Goal: Communication & Community: Participate in discussion

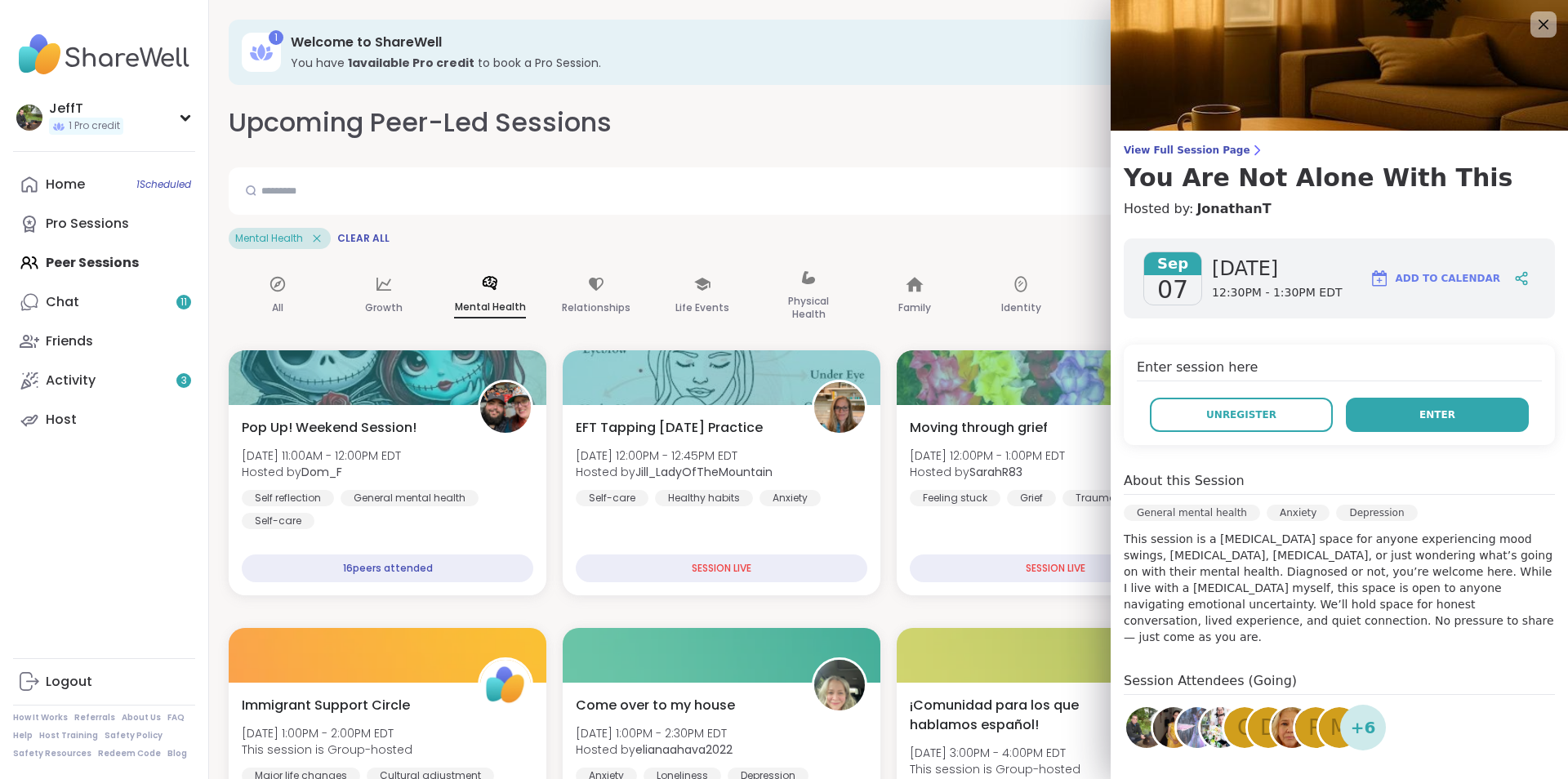
click at [1426, 410] on span "Enter" at bounding box center [1436, 415] width 35 height 15
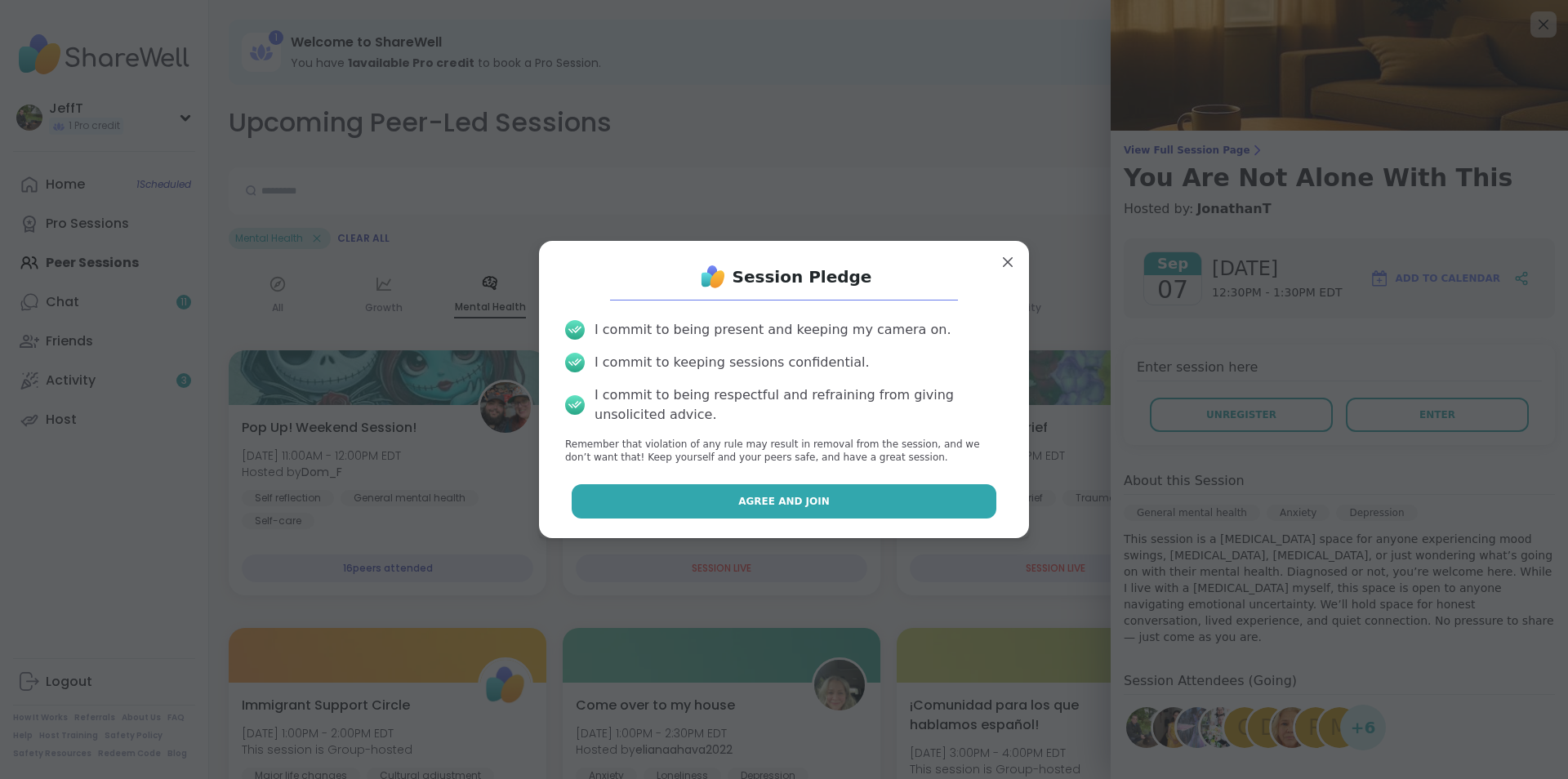
click at [865, 496] on button "Agree and Join" at bounding box center [784, 501] width 425 height 35
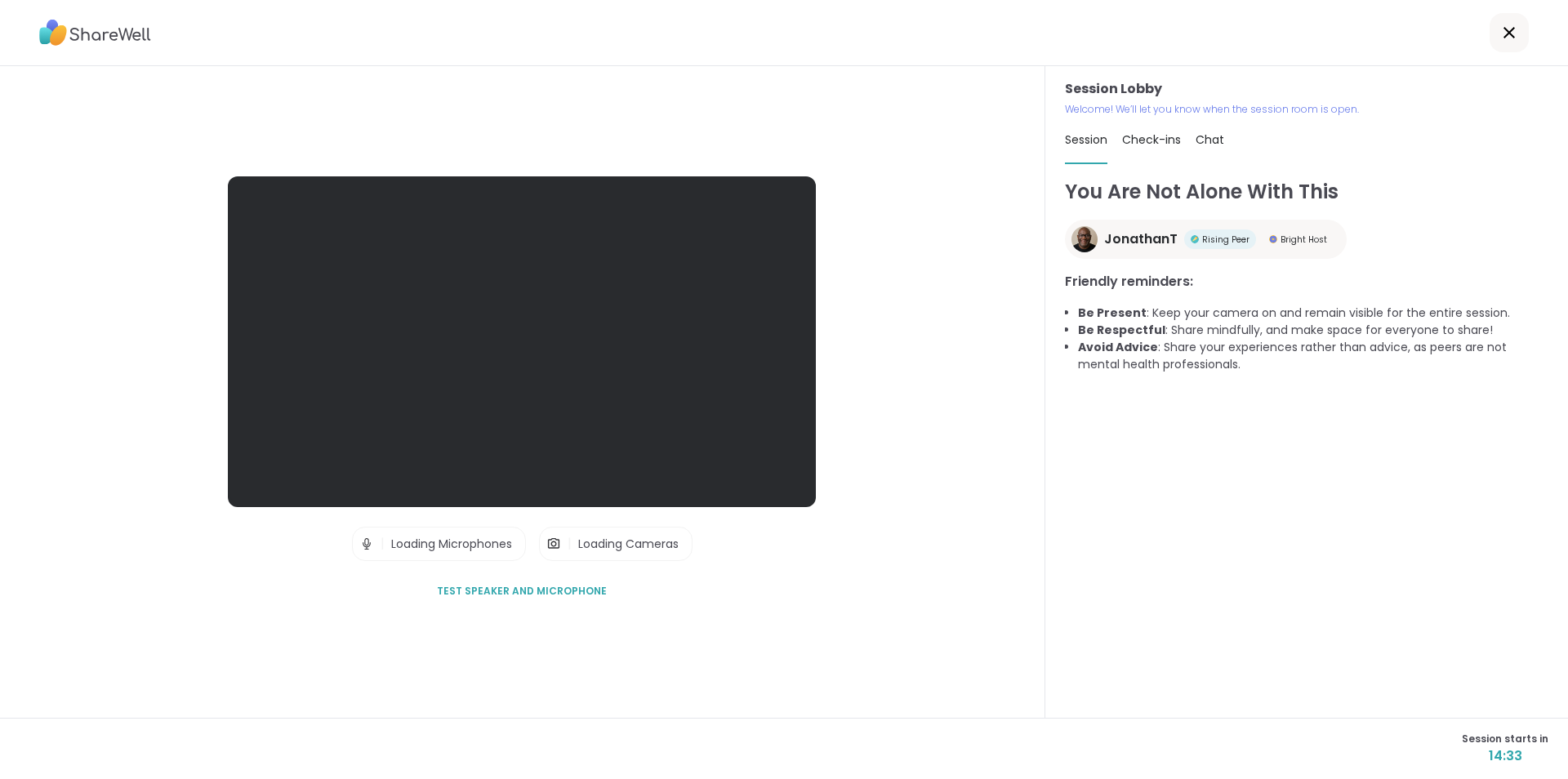
click at [493, 588] on span "Test speaker and microphone" at bounding box center [522, 590] width 170 height 15
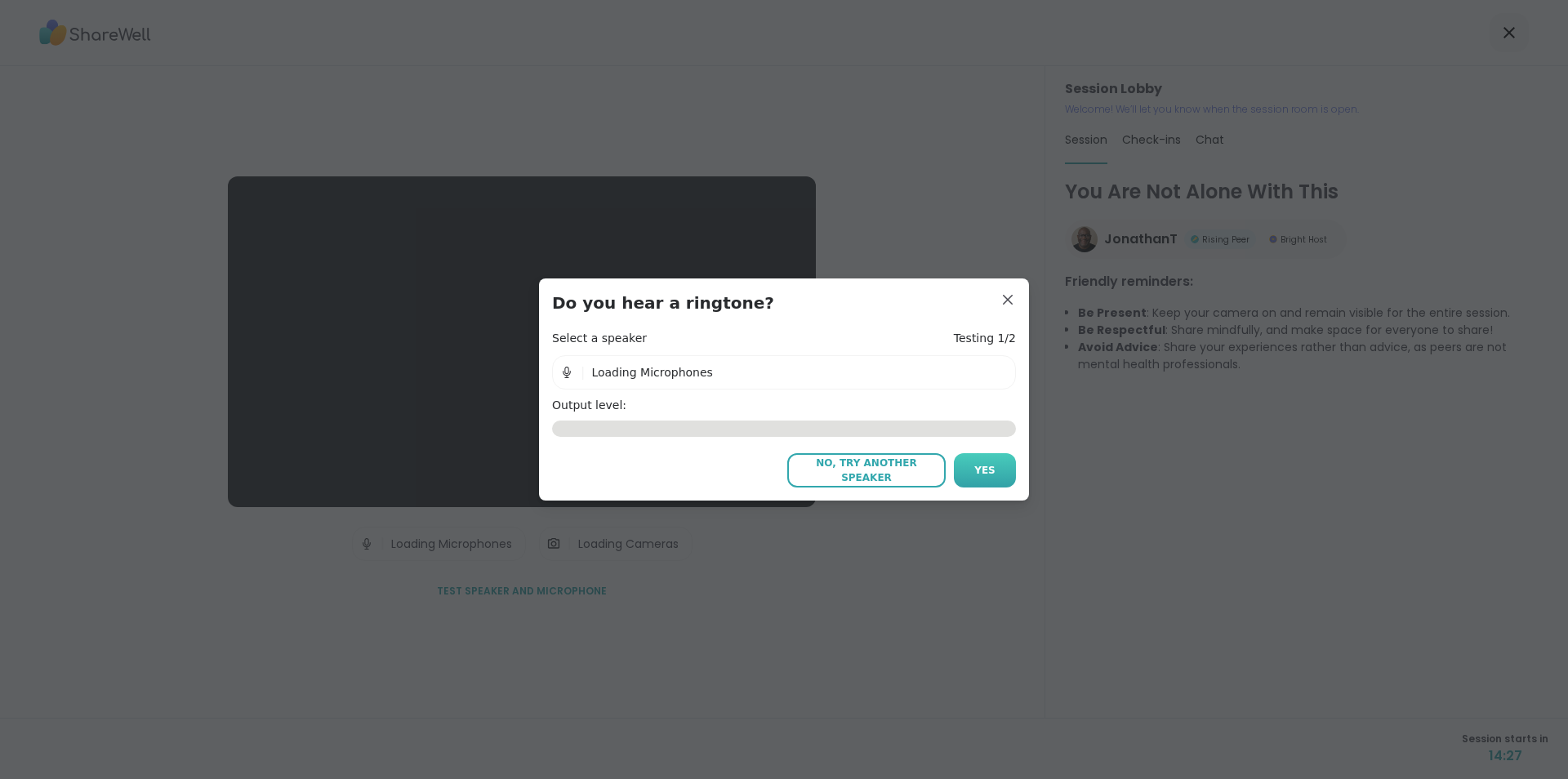
click at [978, 466] on span "Yes" at bounding box center [984, 470] width 22 height 15
click at [985, 370] on icon at bounding box center [993, 372] width 16 height 16
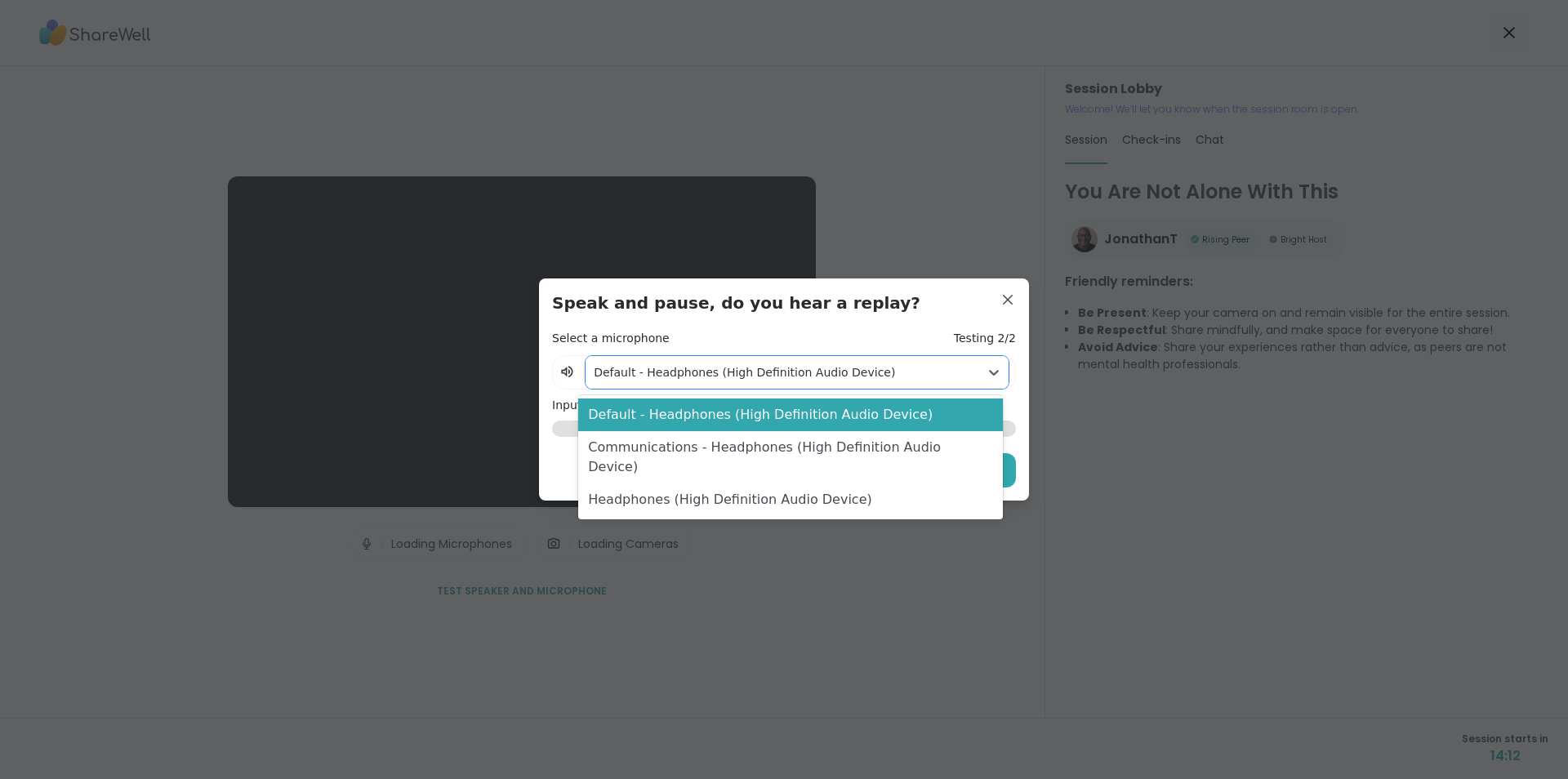
click at [924, 448] on div "Communications - Headphones (High Definition Audio Device)" at bounding box center [790, 457] width 423 height 52
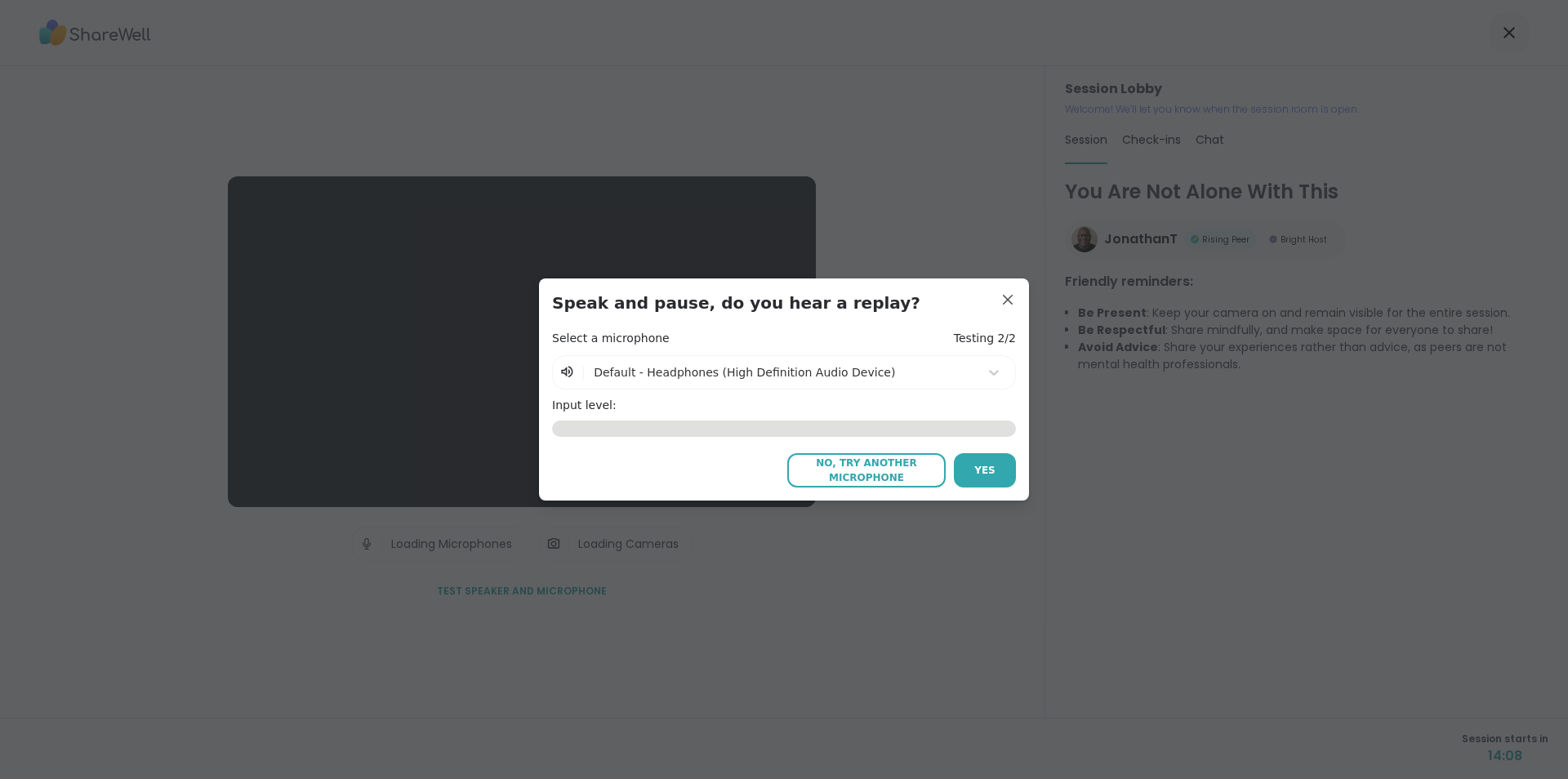
click at [850, 472] on span "No, try another microphone" at bounding box center [867, 470] width 142 height 29
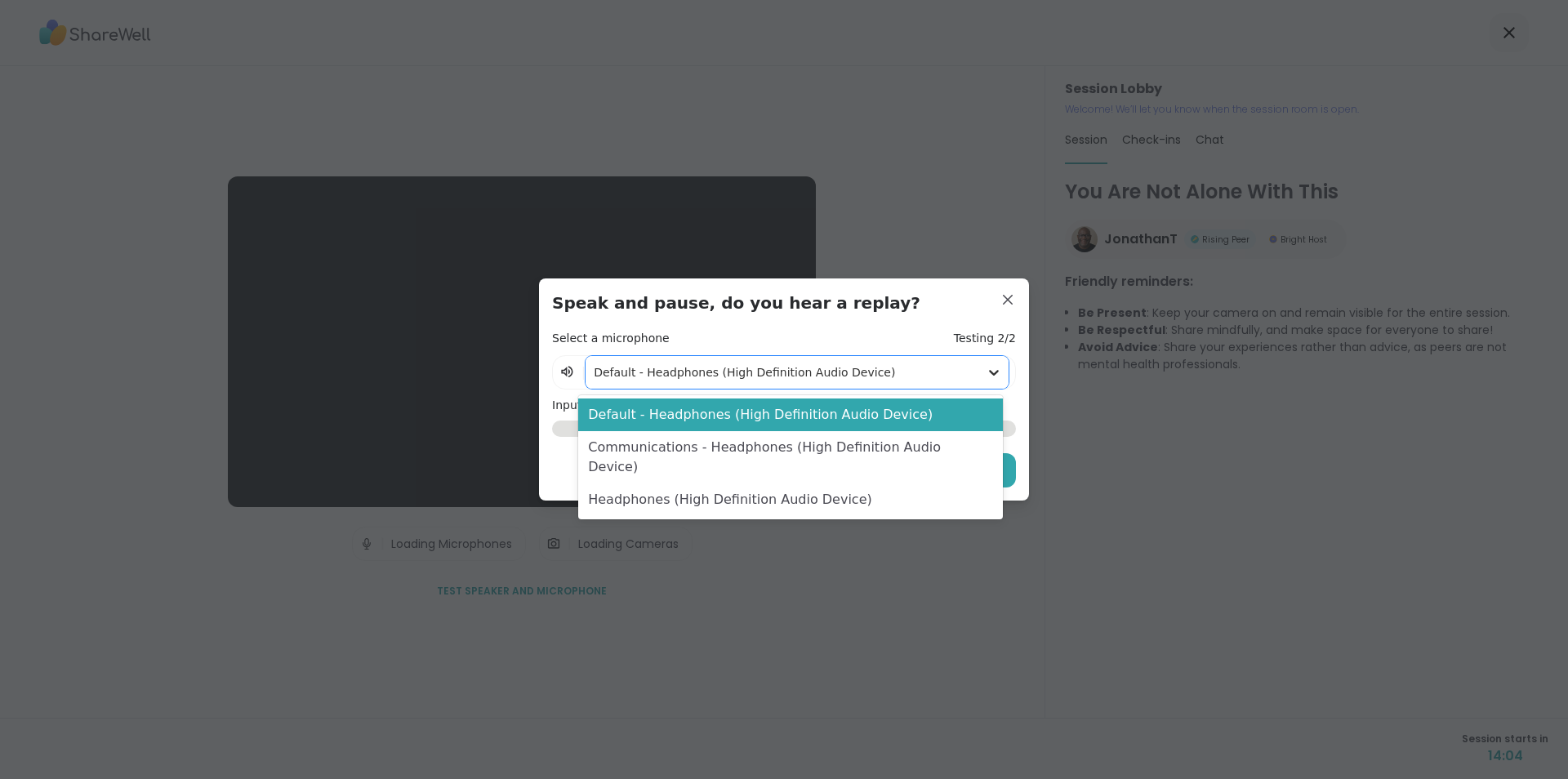
click at [986, 371] on icon at bounding box center [993, 372] width 16 height 16
click at [914, 483] on div "Headphones (High Definition Audio Device)" at bounding box center [790, 499] width 423 height 33
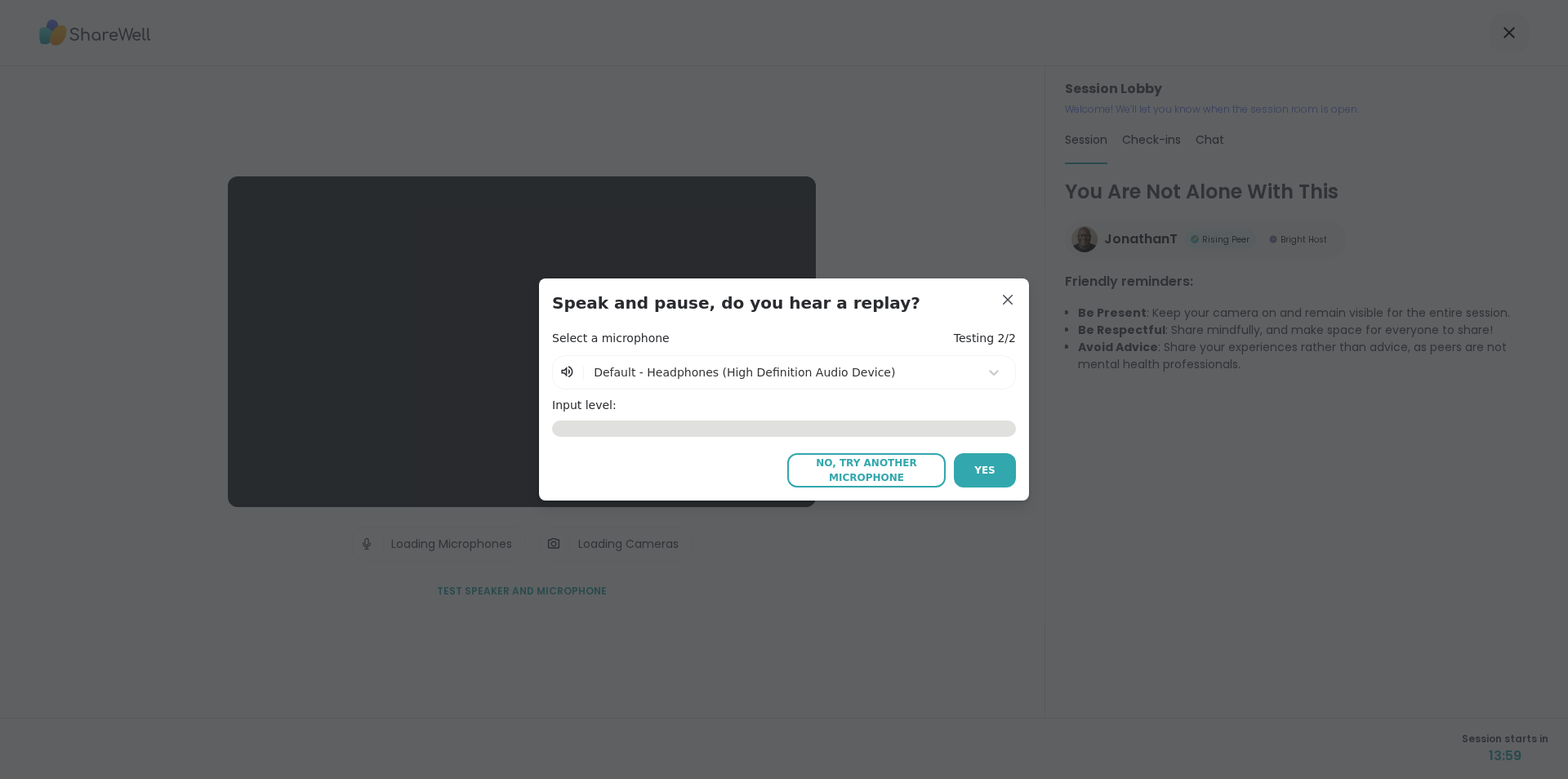
drag, startPoint x: 882, startPoint y: 470, endPoint x: 1074, endPoint y: 396, distance: 205.8
click at [882, 469] on span "No, try another microphone" at bounding box center [867, 470] width 142 height 29
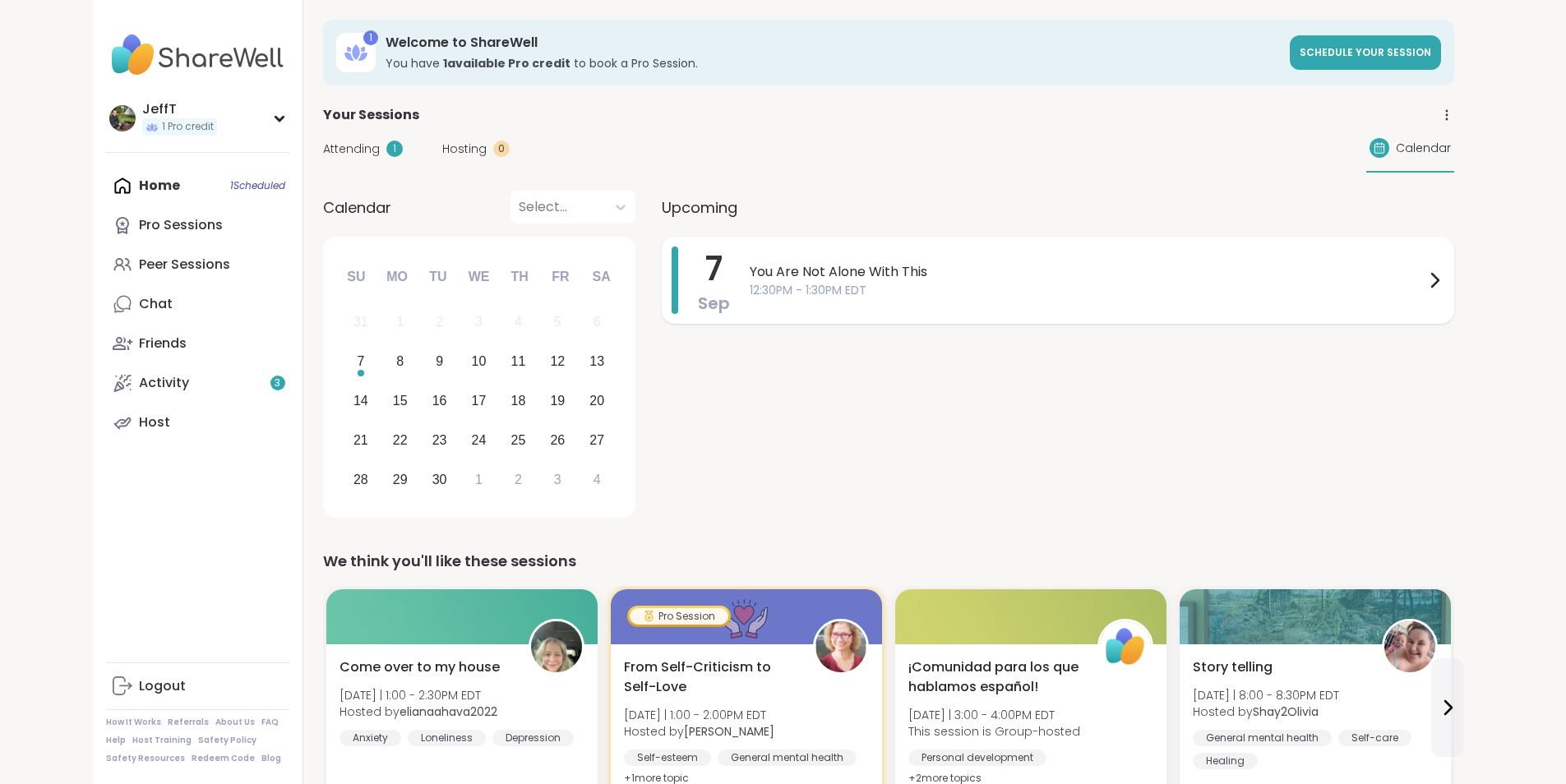
click at [800, 277] on span "You Are Not Alone With This" at bounding box center [1087, 272] width 675 height 20
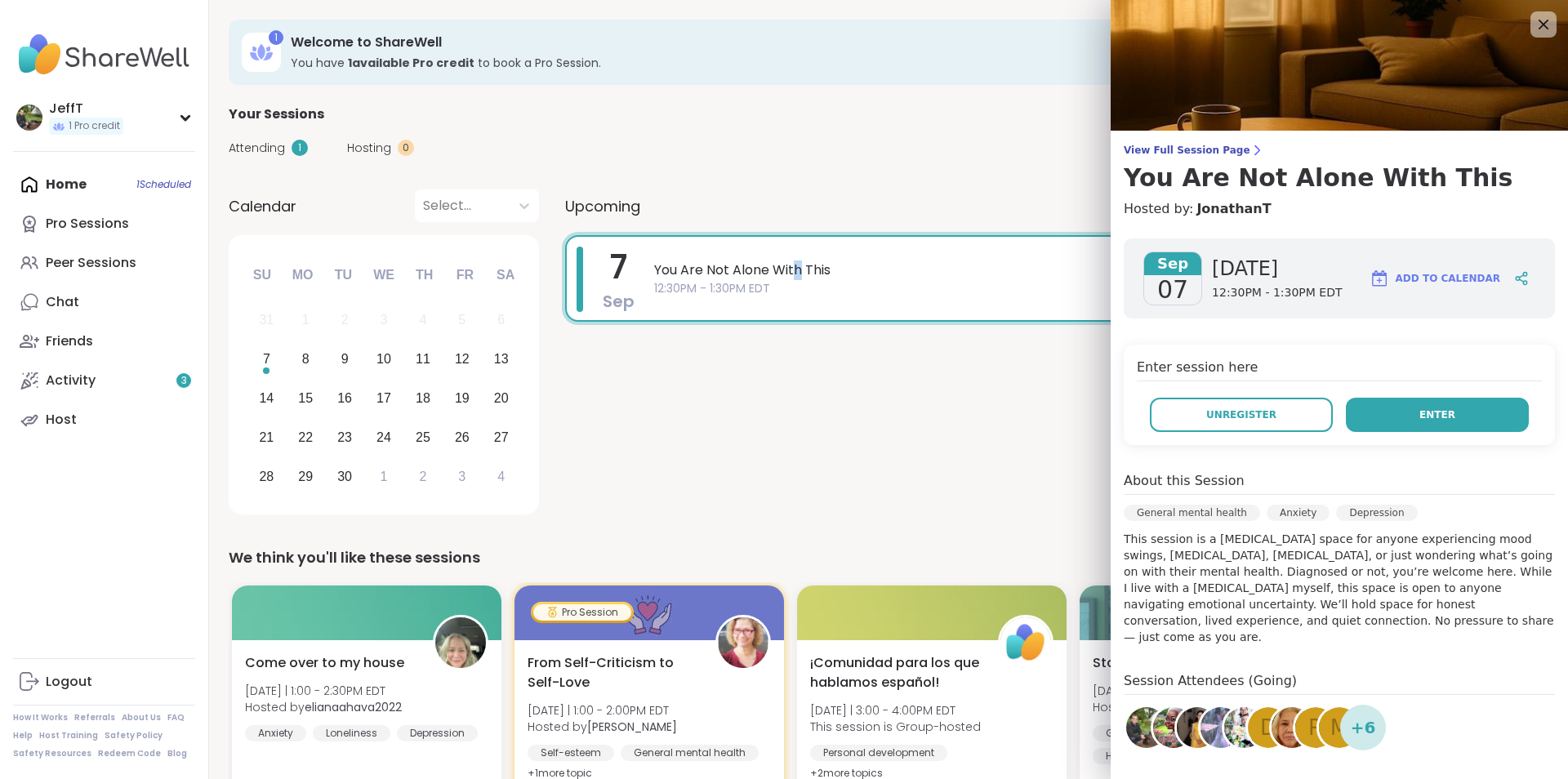
click at [1429, 408] on span "Enter" at bounding box center [1436, 415] width 35 height 15
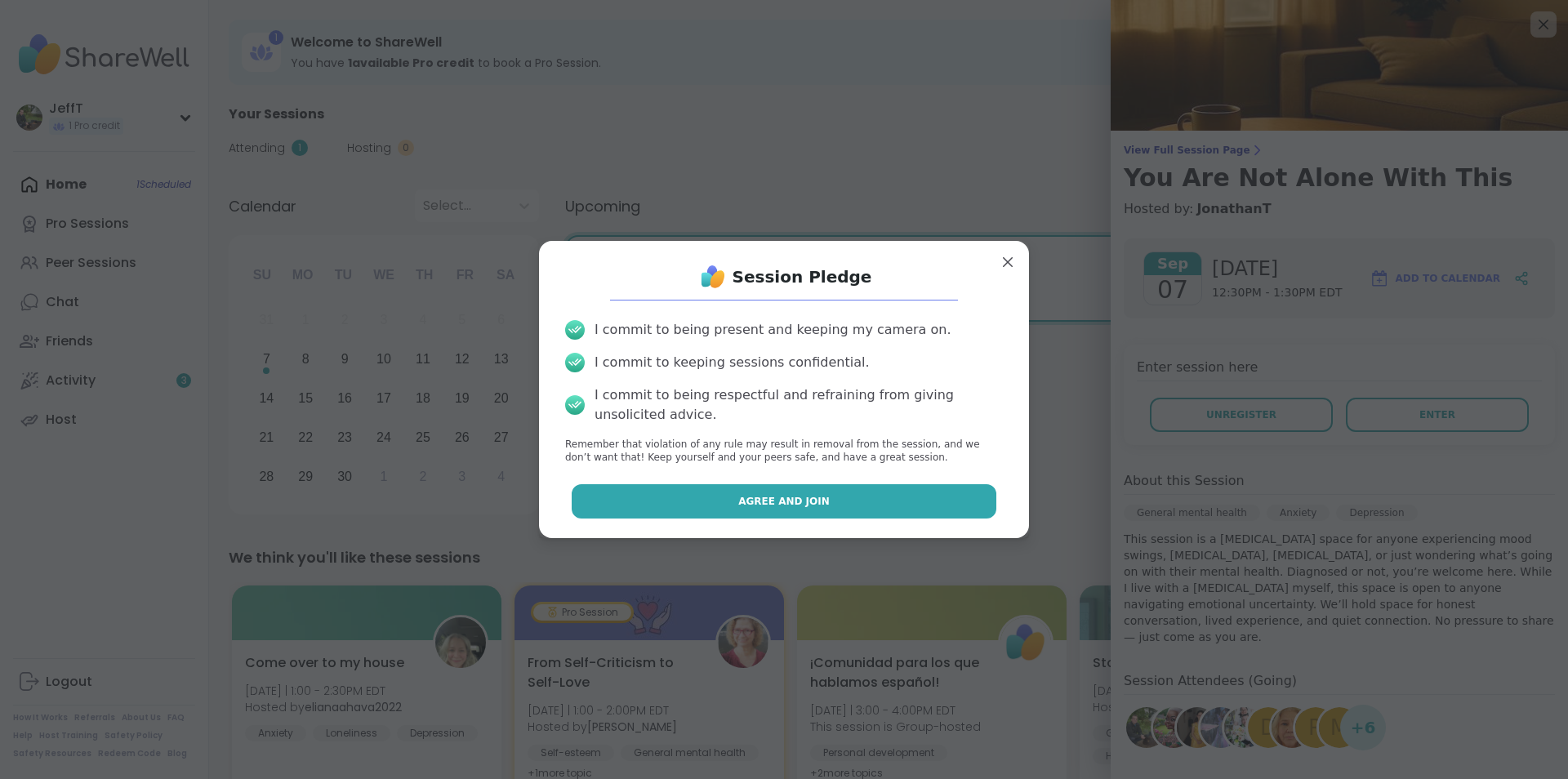
click at [933, 499] on button "Agree and Join" at bounding box center [784, 501] width 425 height 35
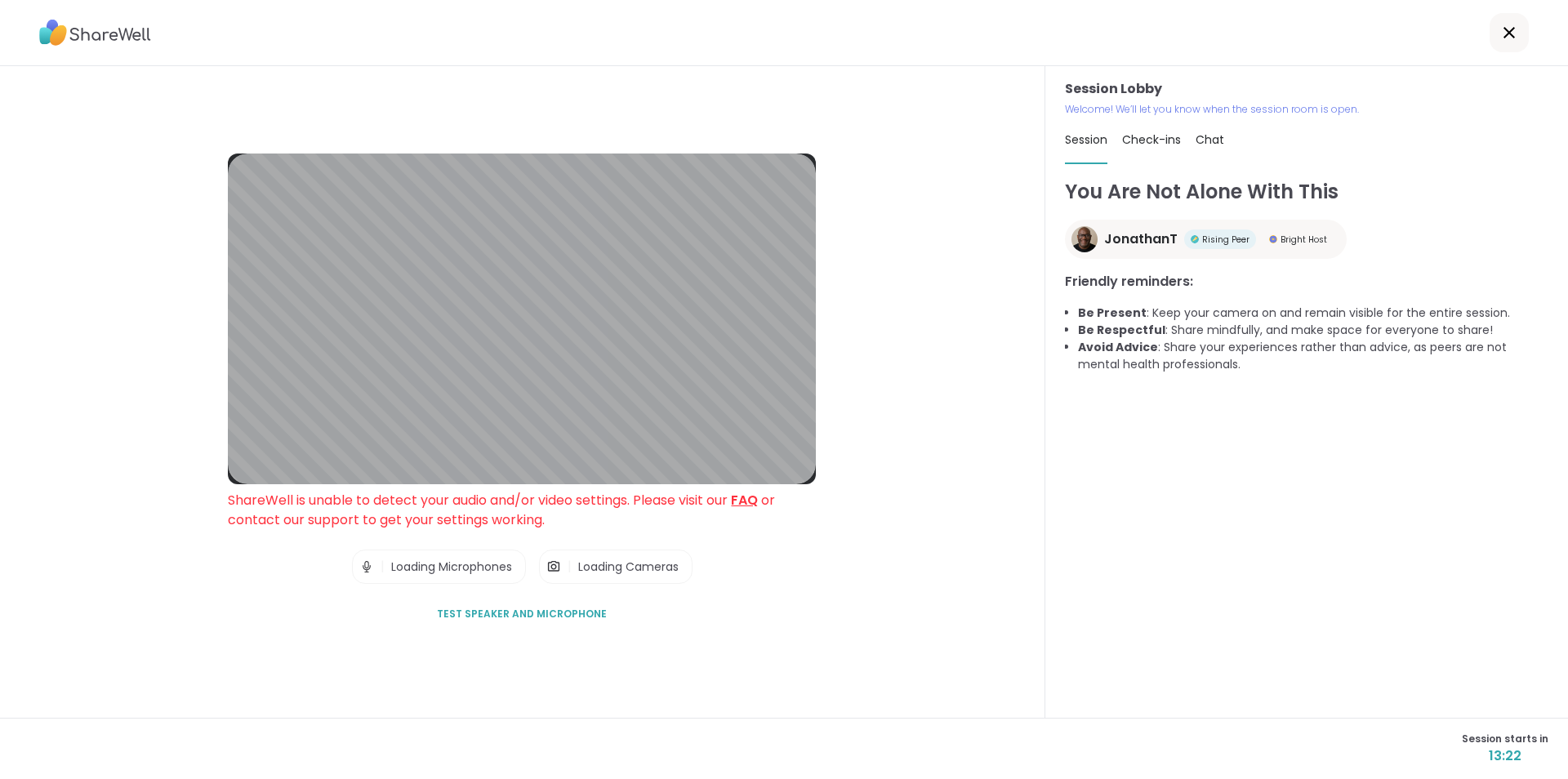
click at [489, 609] on span "Test speaker and microphone" at bounding box center [522, 614] width 170 height 15
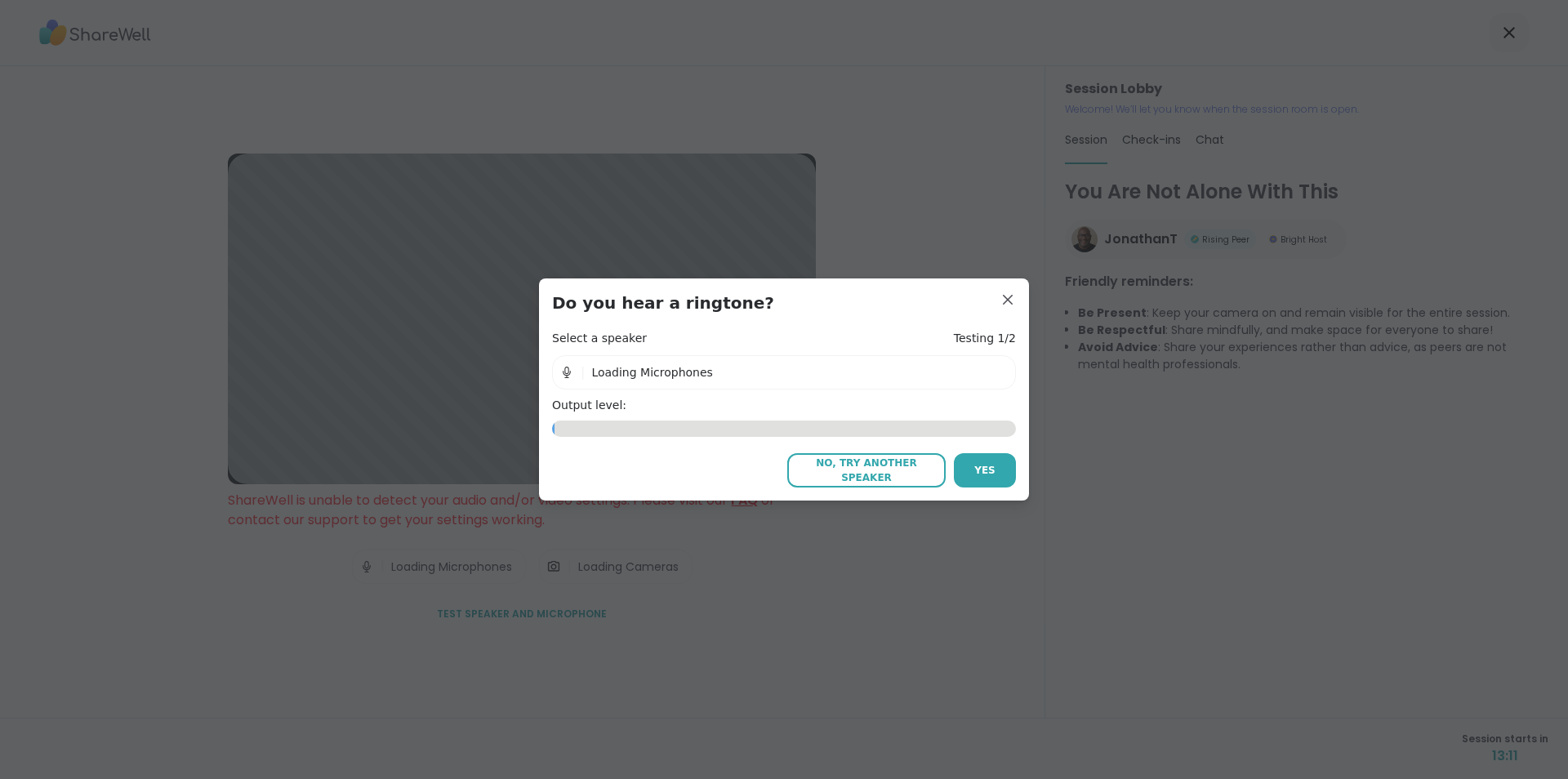
drag, startPoint x: 977, startPoint y: 467, endPoint x: 1084, endPoint y: 419, distance: 117.3
click at [985, 465] on span "Yes" at bounding box center [984, 470] width 22 height 15
click at [986, 370] on icon at bounding box center [993, 372] width 16 height 16
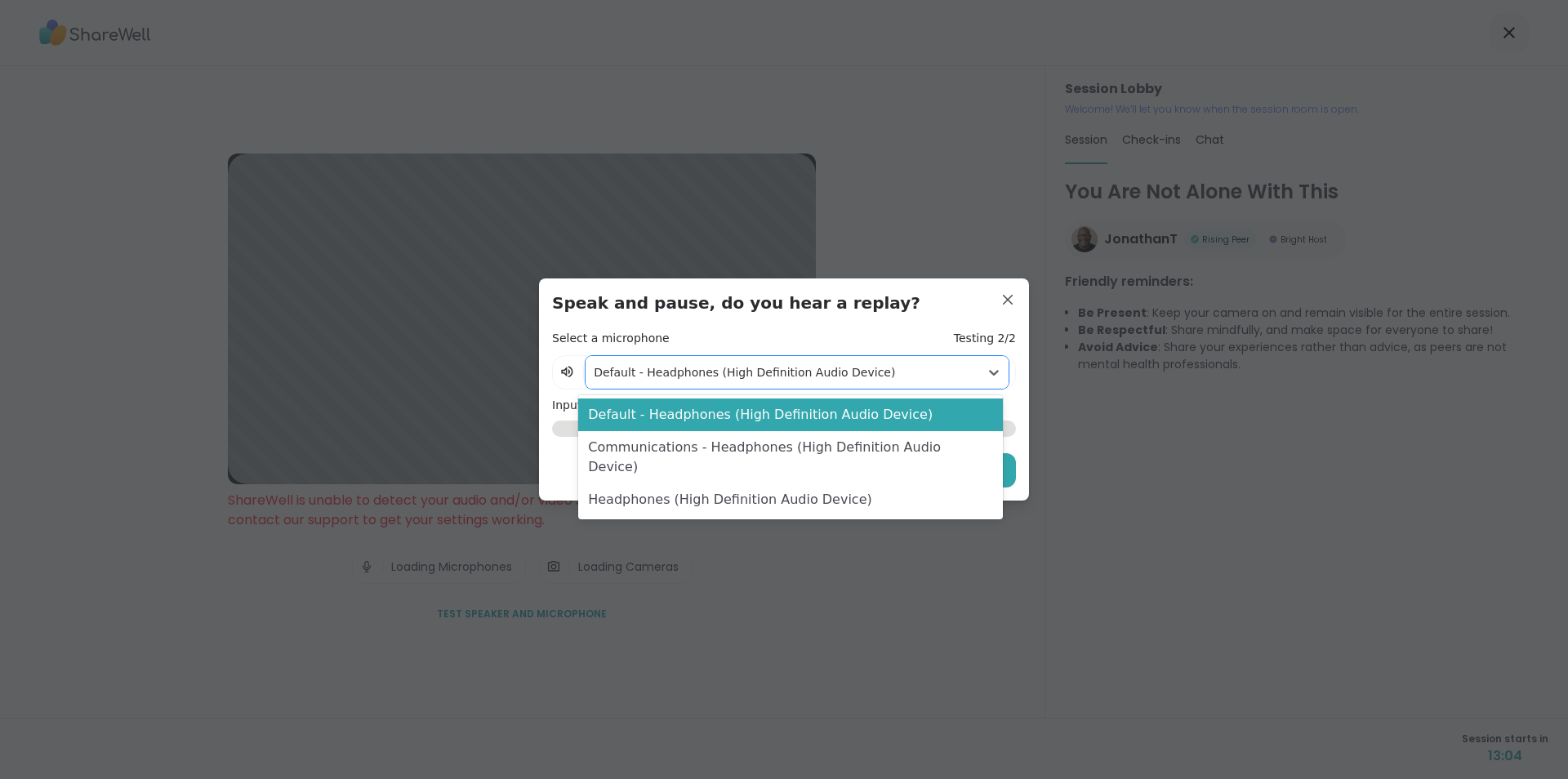
click at [944, 442] on div "Communications - Headphones (High Definition Audio Device)" at bounding box center [790, 457] width 423 height 52
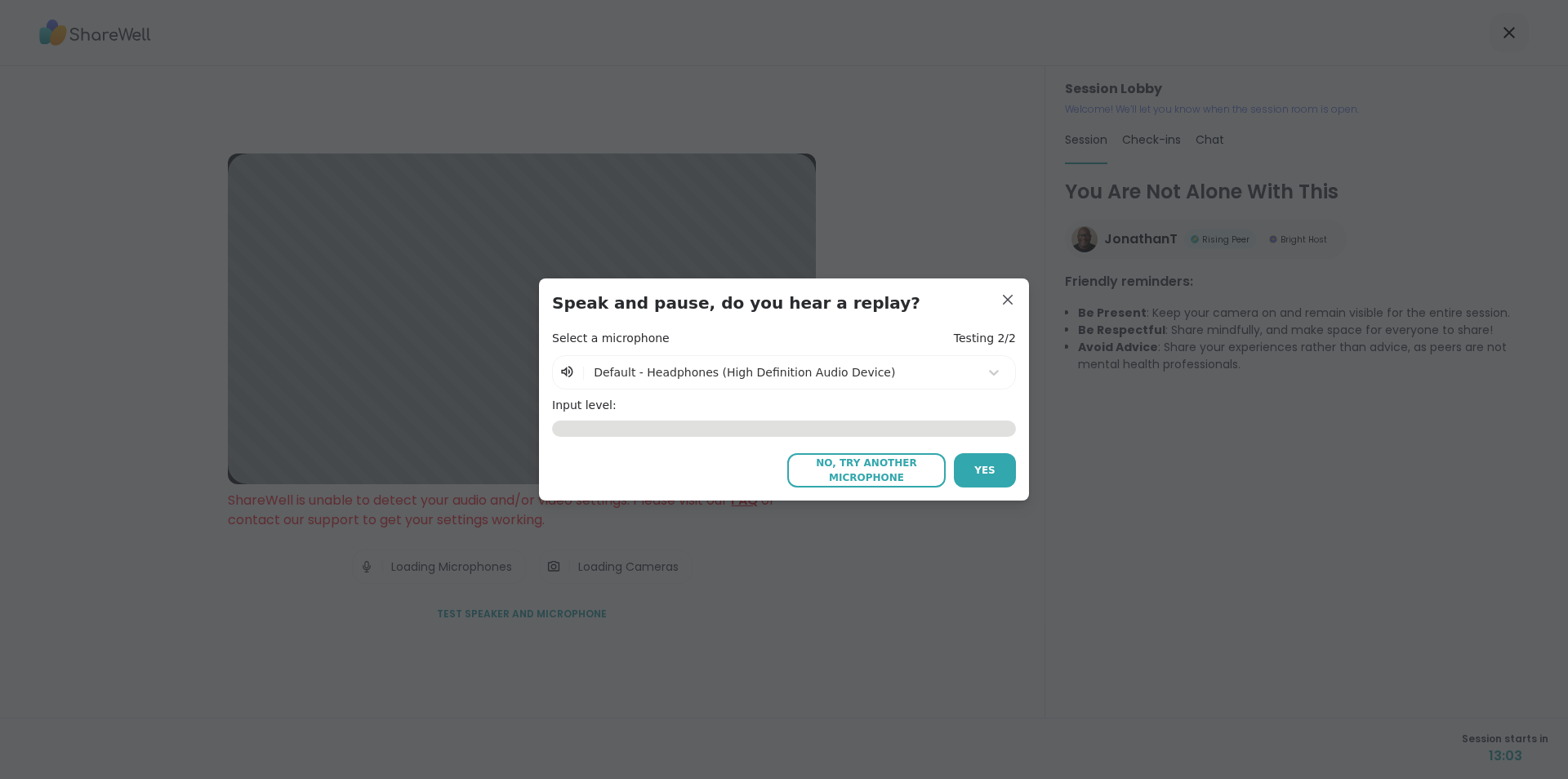
drag, startPoint x: 875, startPoint y: 469, endPoint x: 1010, endPoint y: 385, distance: 159.0
click at [876, 469] on span "No, try another microphone" at bounding box center [867, 470] width 142 height 29
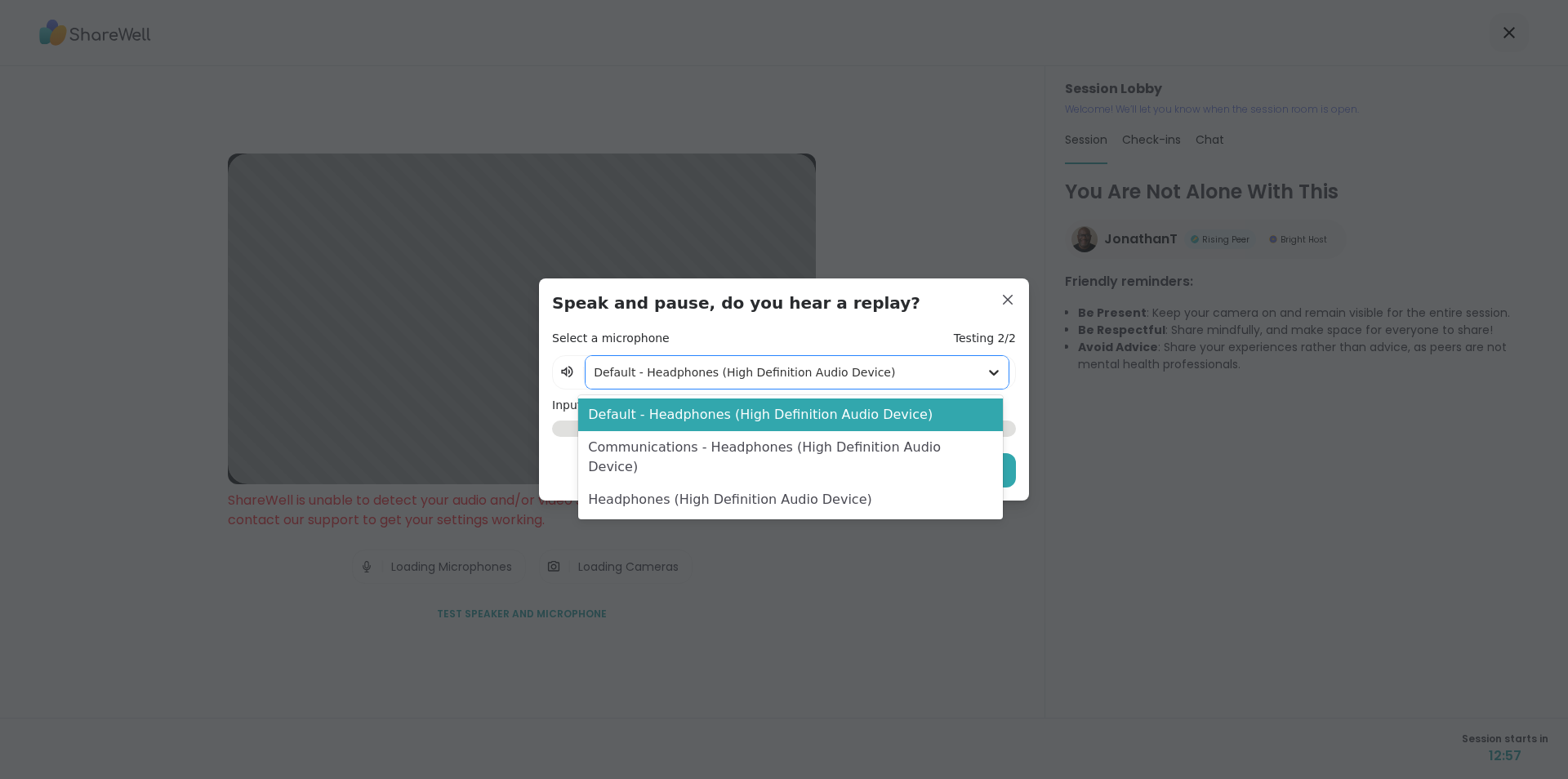
click at [986, 366] on icon at bounding box center [993, 372] width 16 height 16
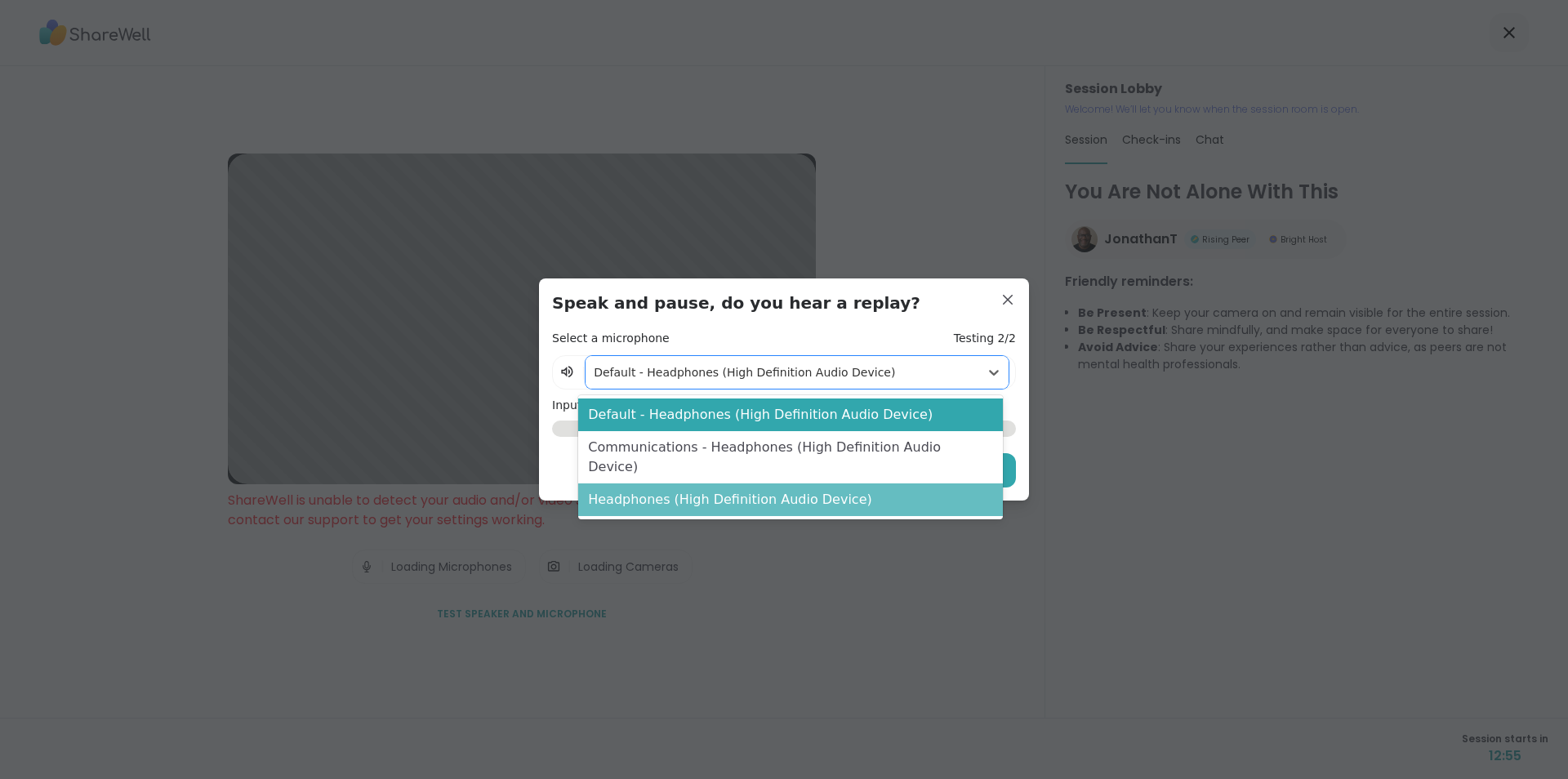
click at [907, 486] on div "Headphones (High Definition Audio Device)" at bounding box center [790, 499] width 423 height 33
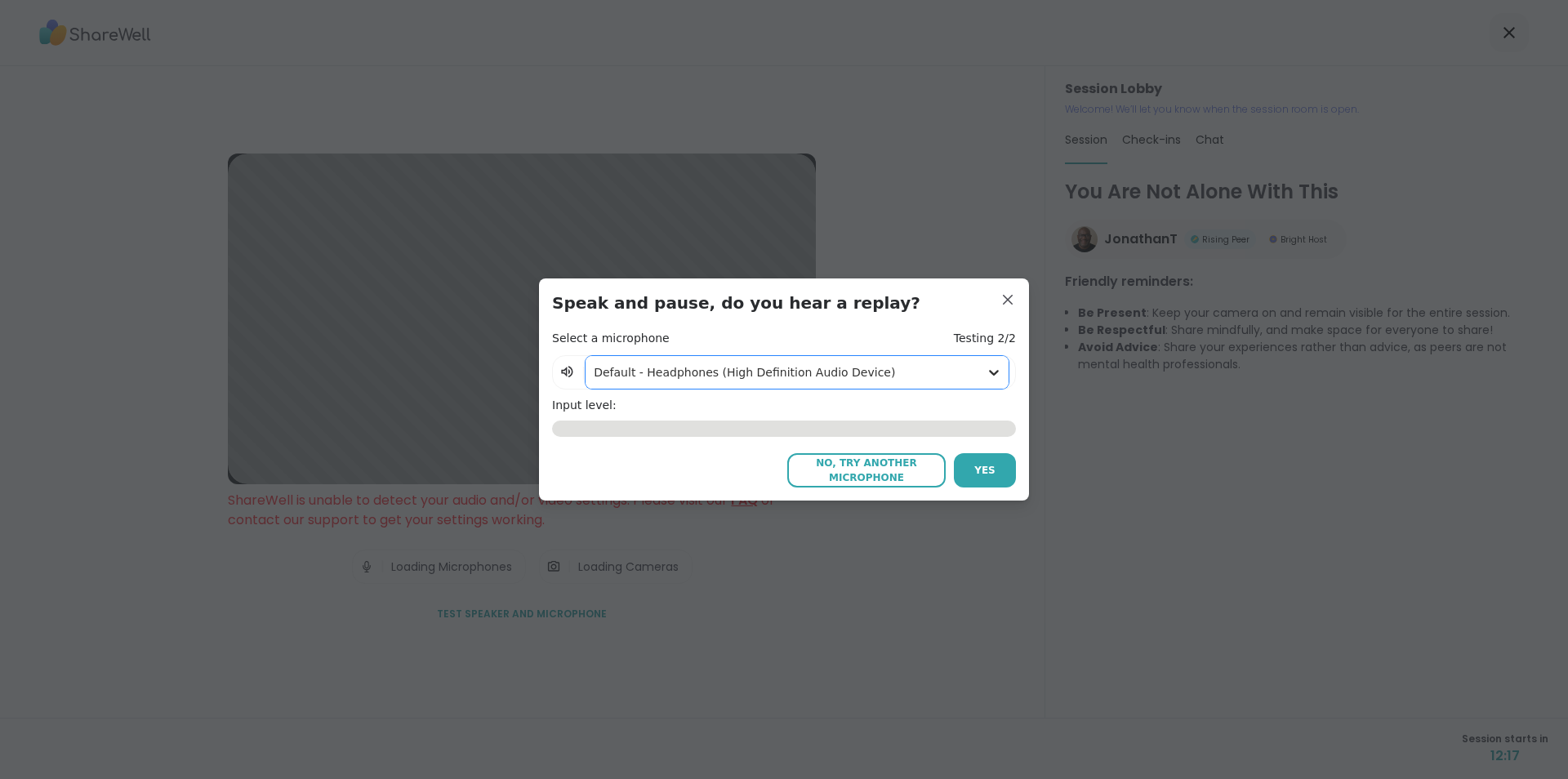
click at [985, 370] on icon at bounding box center [993, 372] width 16 height 16
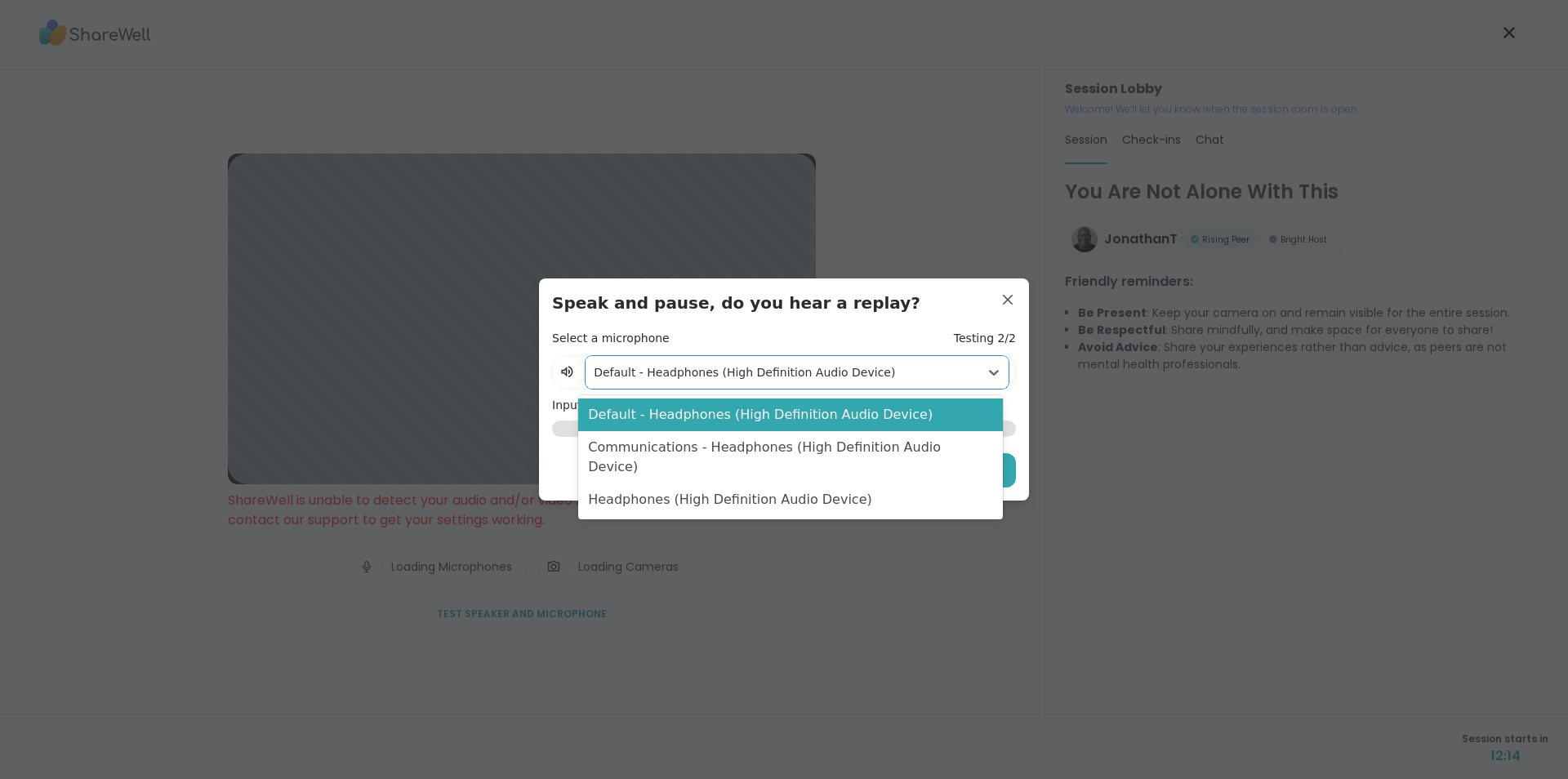
click at [965, 453] on div "Communications - Headphones (High Definition Audio Device)" at bounding box center [790, 457] width 423 height 52
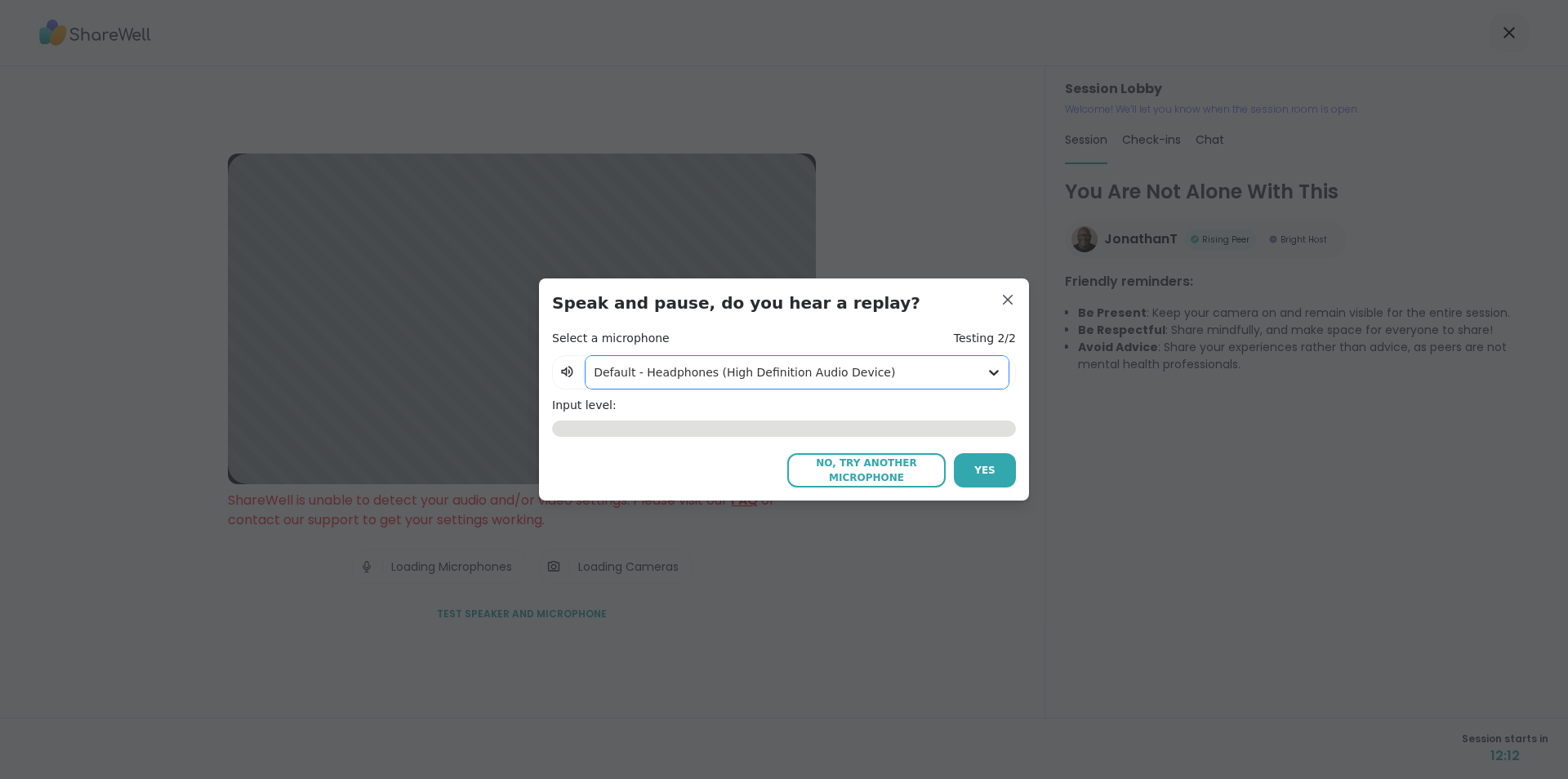
click at [989, 370] on icon at bounding box center [993, 372] width 16 height 16
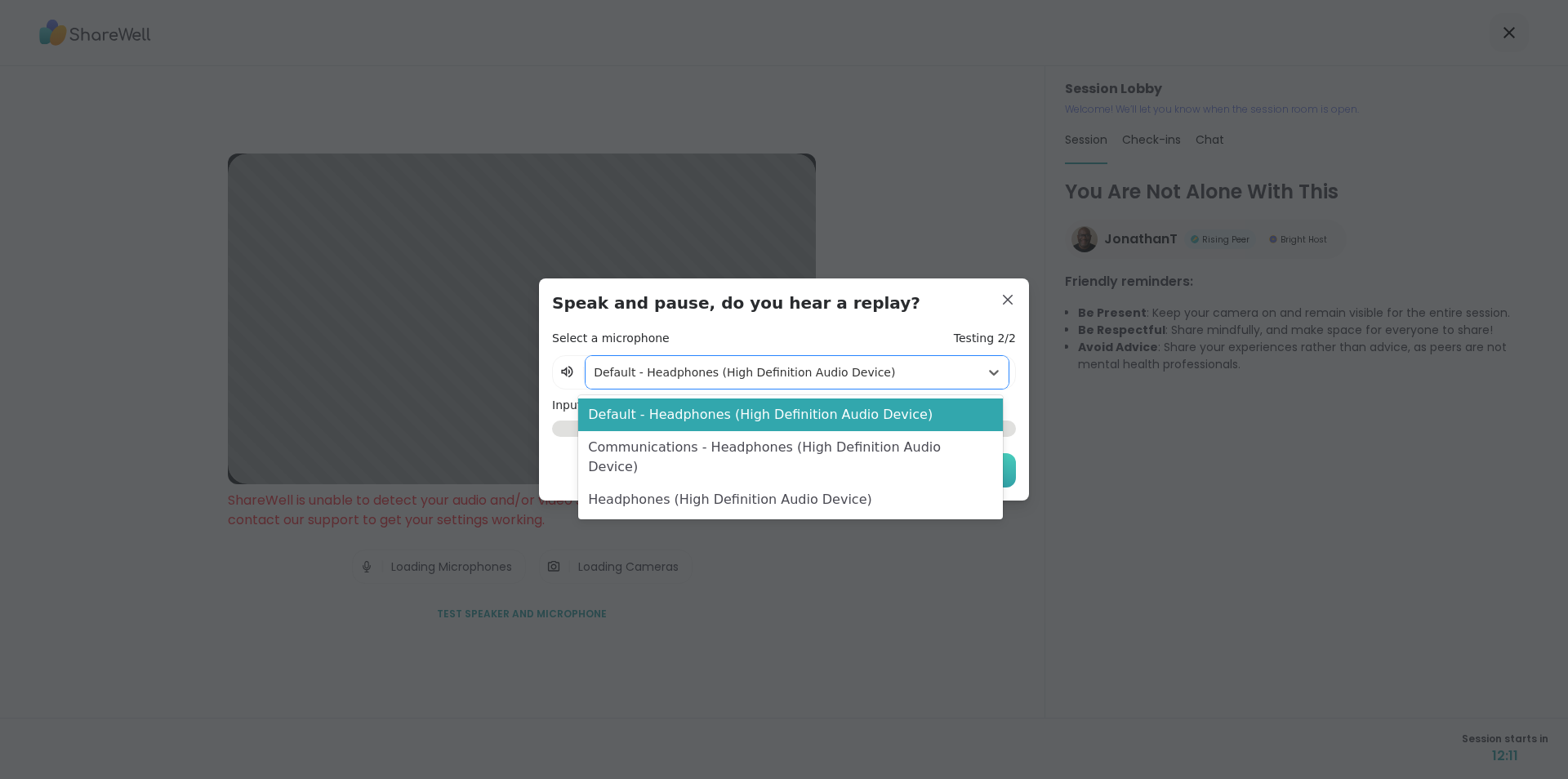
click at [953, 483] on div "Headphones (High Definition Audio Device)" at bounding box center [790, 499] width 423 height 33
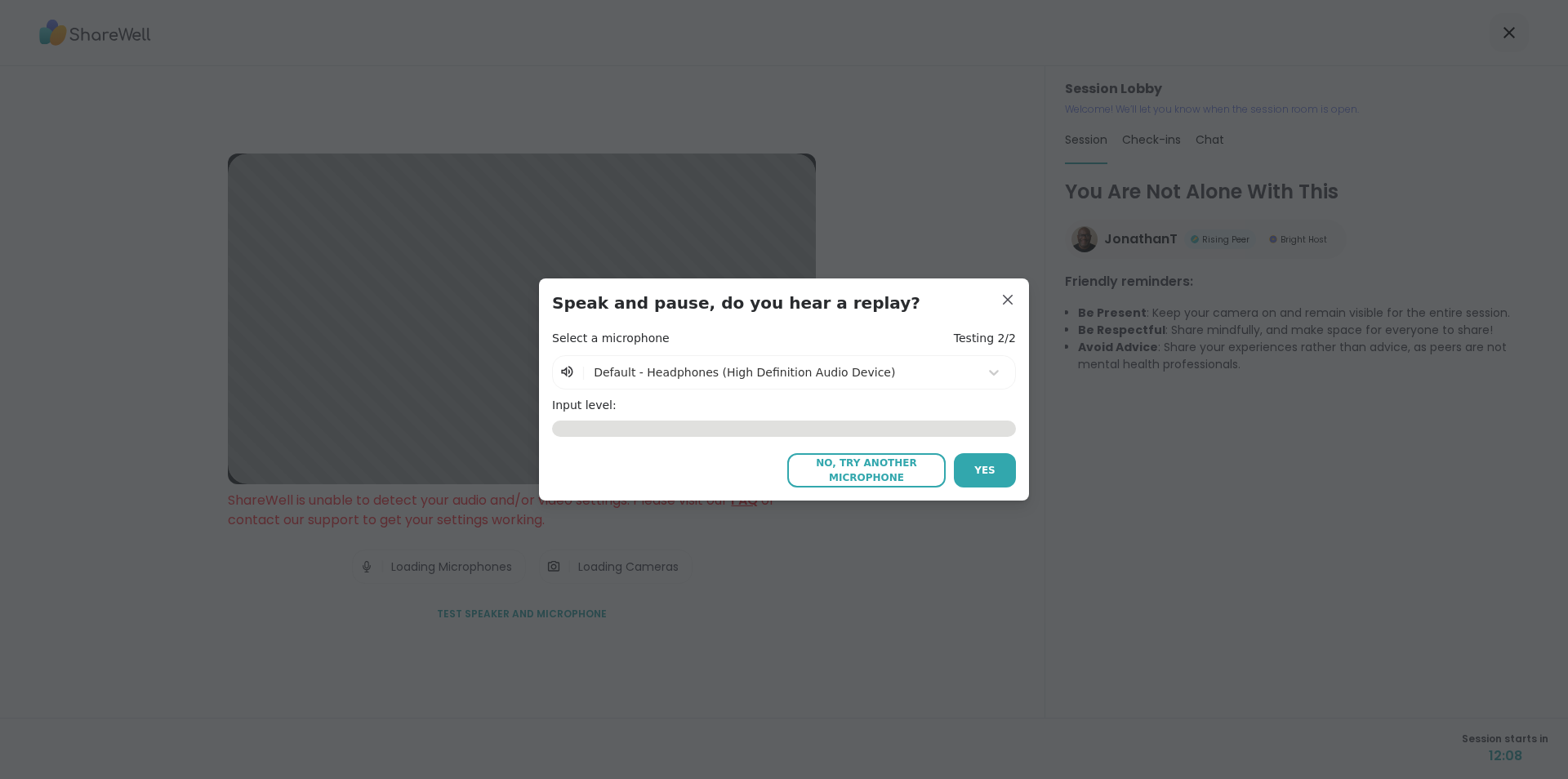
drag, startPoint x: 864, startPoint y: 469, endPoint x: 935, endPoint y: 431, distance: 80.5
click at [863, 469] on span "No, try another microphone" at bounding box center [867, 470] width 142 height 29
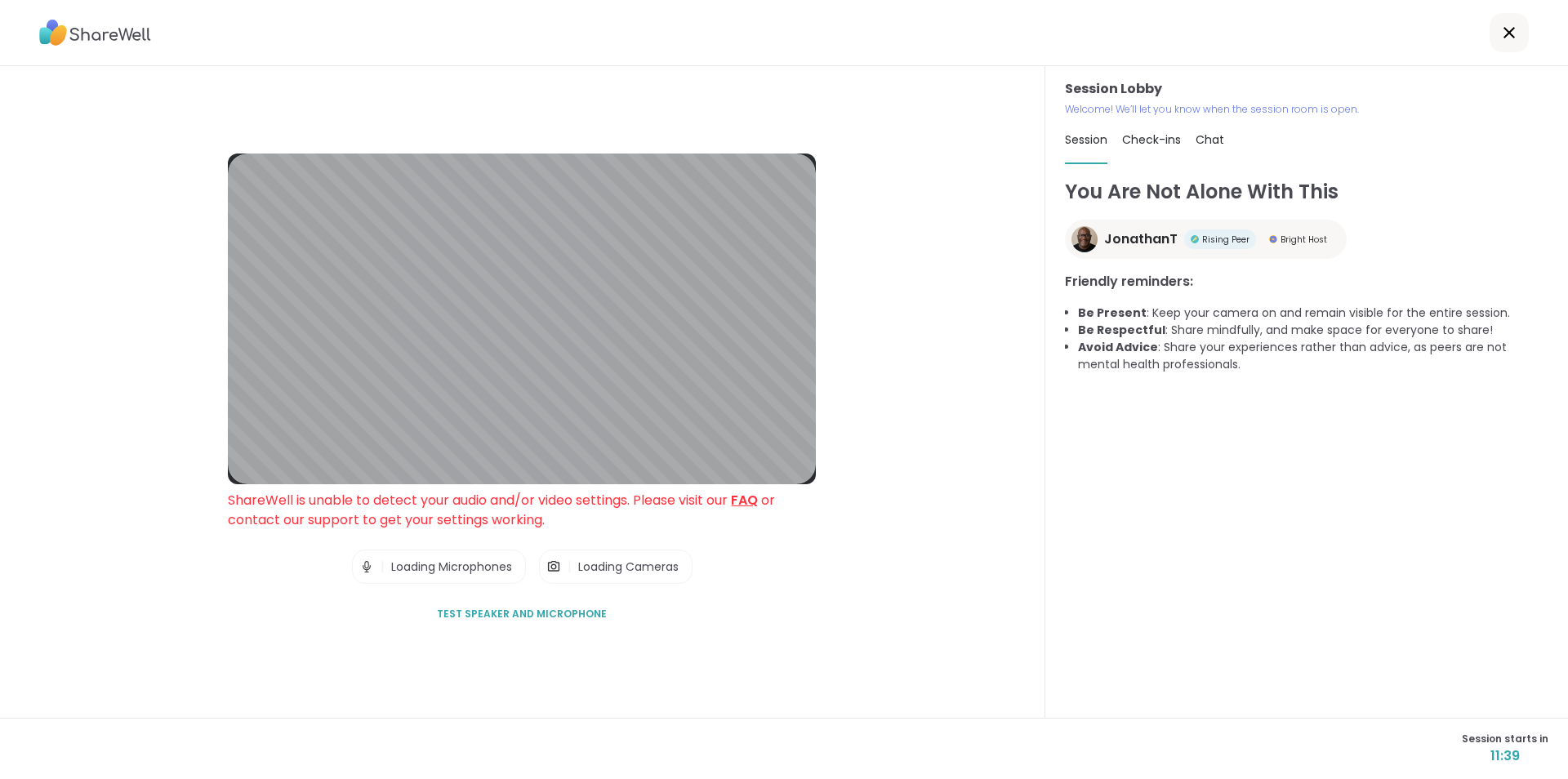
click at [554, 610] on span "Test speaker and microphone" at bounding box center [522, 614] width 170 height 15
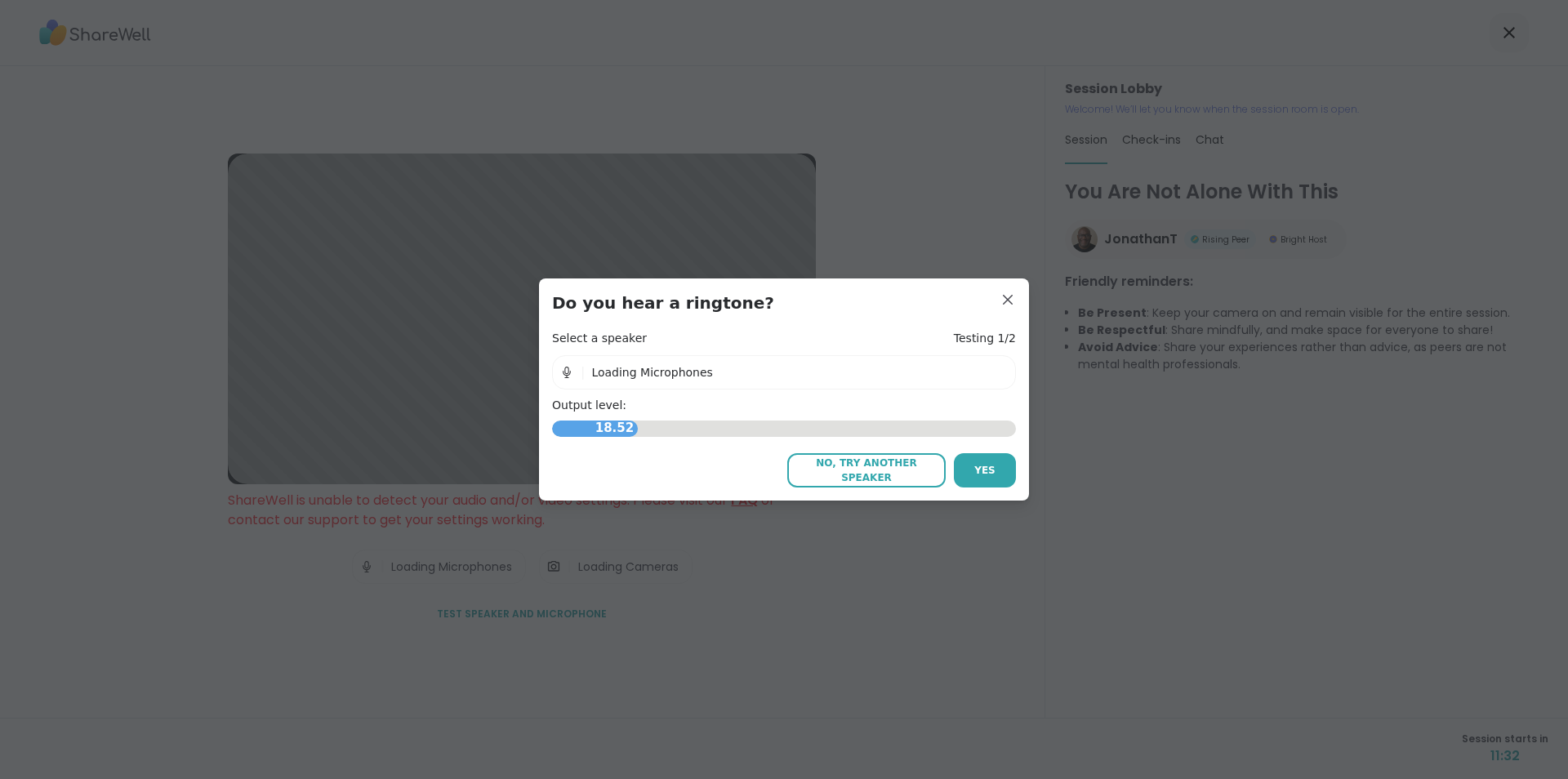
click at [874, 467] on span "No, try another speaker" at bounding box center [867, 470] width 142 height 29
click at [837, 468] on span "No, try another speaker" at bounding box center [867, 470] width 142 height 29
click at [985, 470] on span "Yes" at bounding box center [984, 470] width 22 height 15
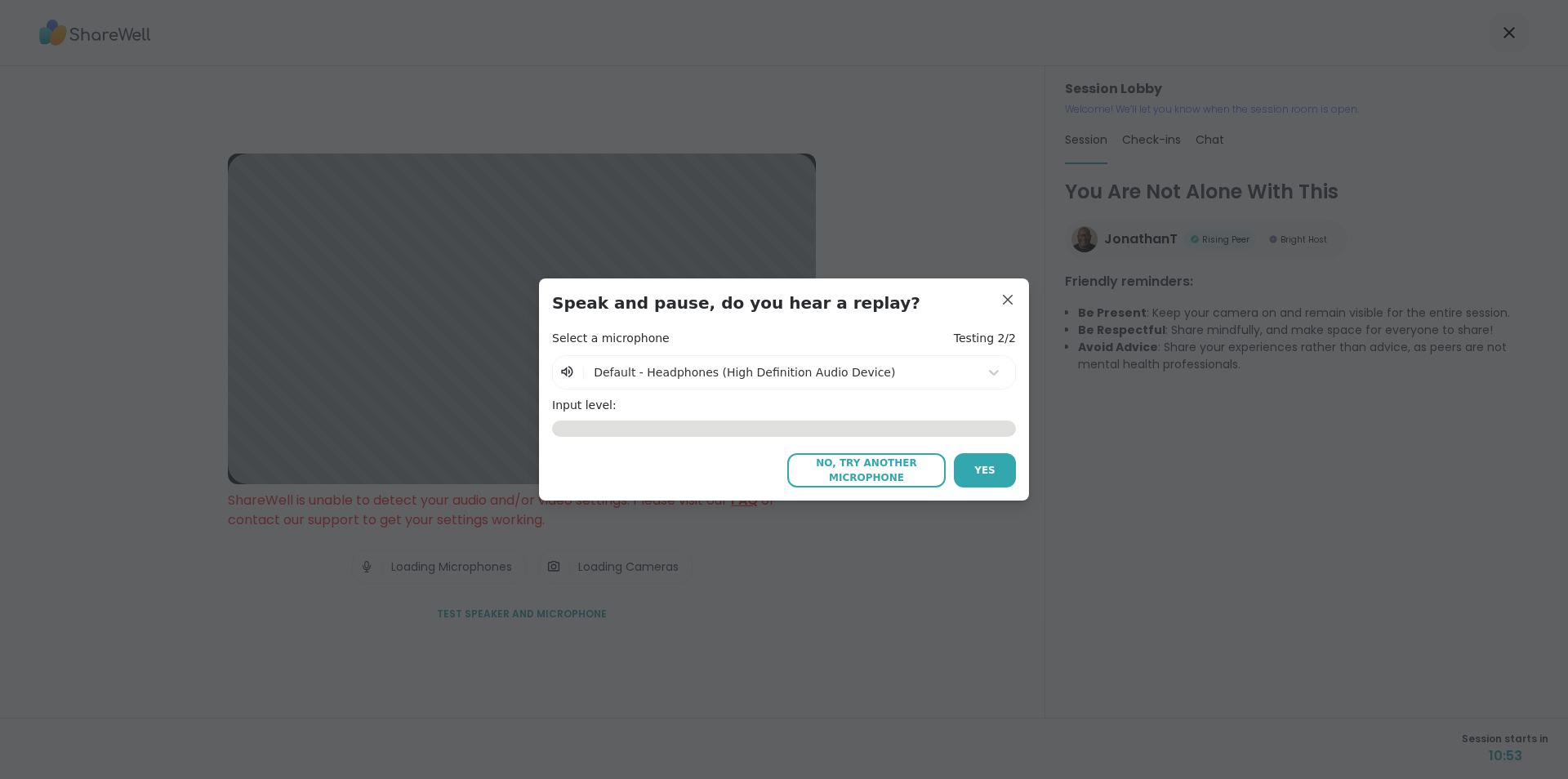
click at [871, 452] on div "Select a microphone Testing 2/2 | Default - Headphones (High Definition Audio D…" at bounding box center [784, 409] width 464 height 156
click at [884, 465] on span "No, try another microphone" at bounding box center [867, 470] width 142 height 29
click at [828, 462] on span "No, try another microphone" at bounding box center [867, 470] width 142 height 29
click at [910, 322] on div "Speak and pause, do you hear a replay? Select a microphone Testing 2/2 | Defaul…" at bounding box center [784, 389] width 464 height 195
click at [868, 461] on span "No, try another microphone" at bounding box center [867, 470] width 142 height 29
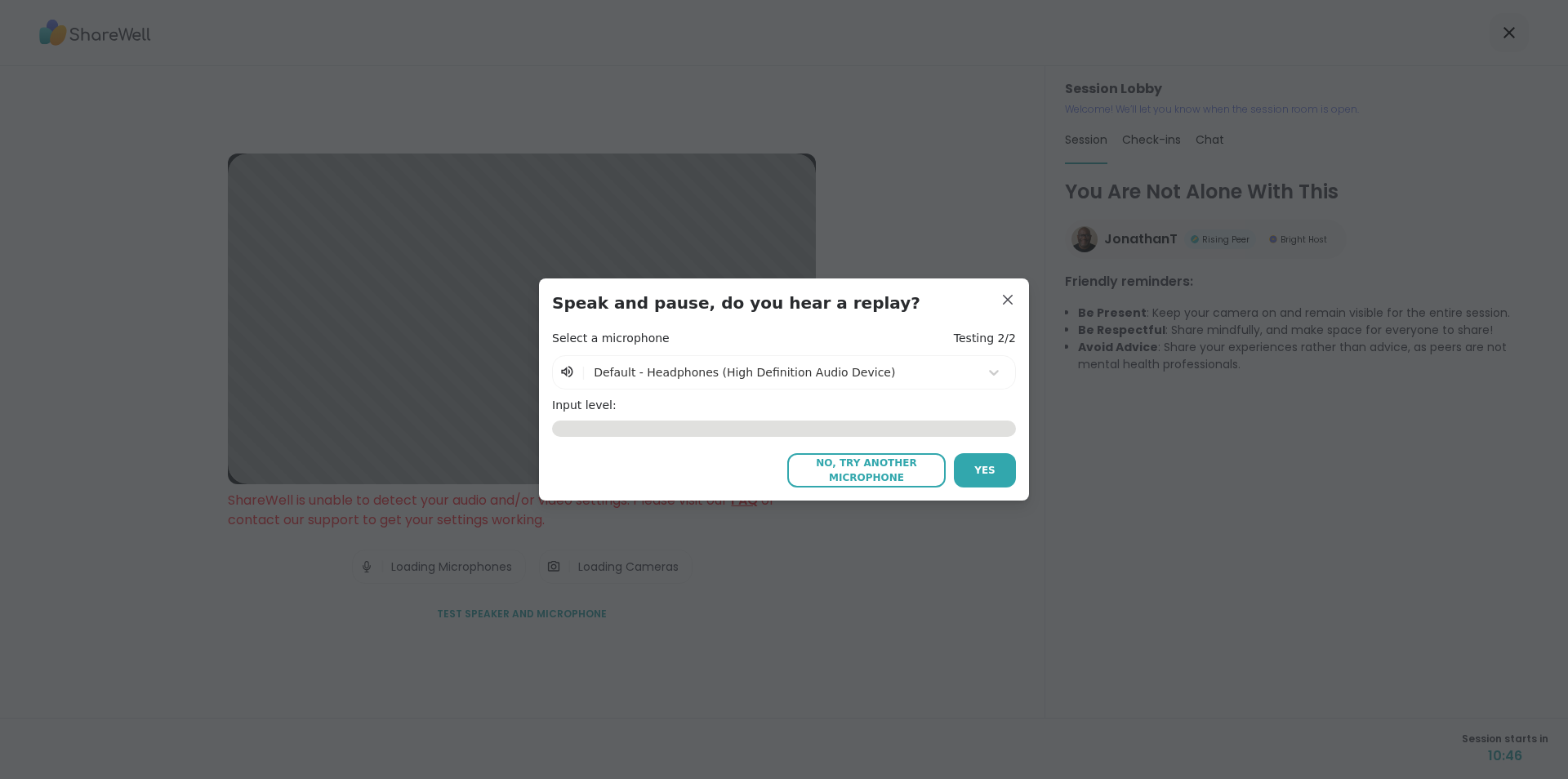
click at [849, 468] on span "No, try another microphone" at bounding box center [867, 470] width 142 height 29
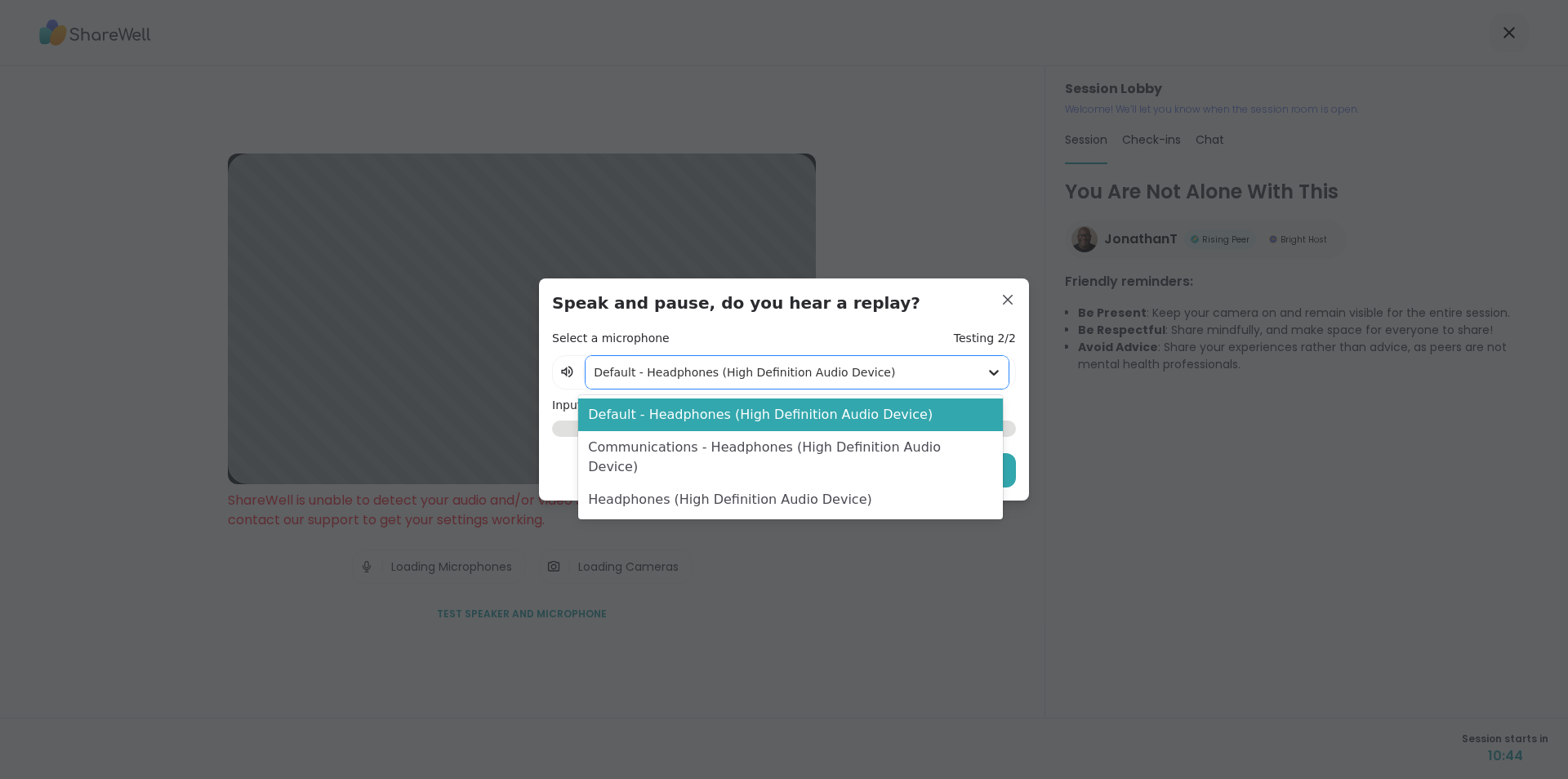
click at [986, 369] on icon at bounding box center [993, 372] width 16 height 16
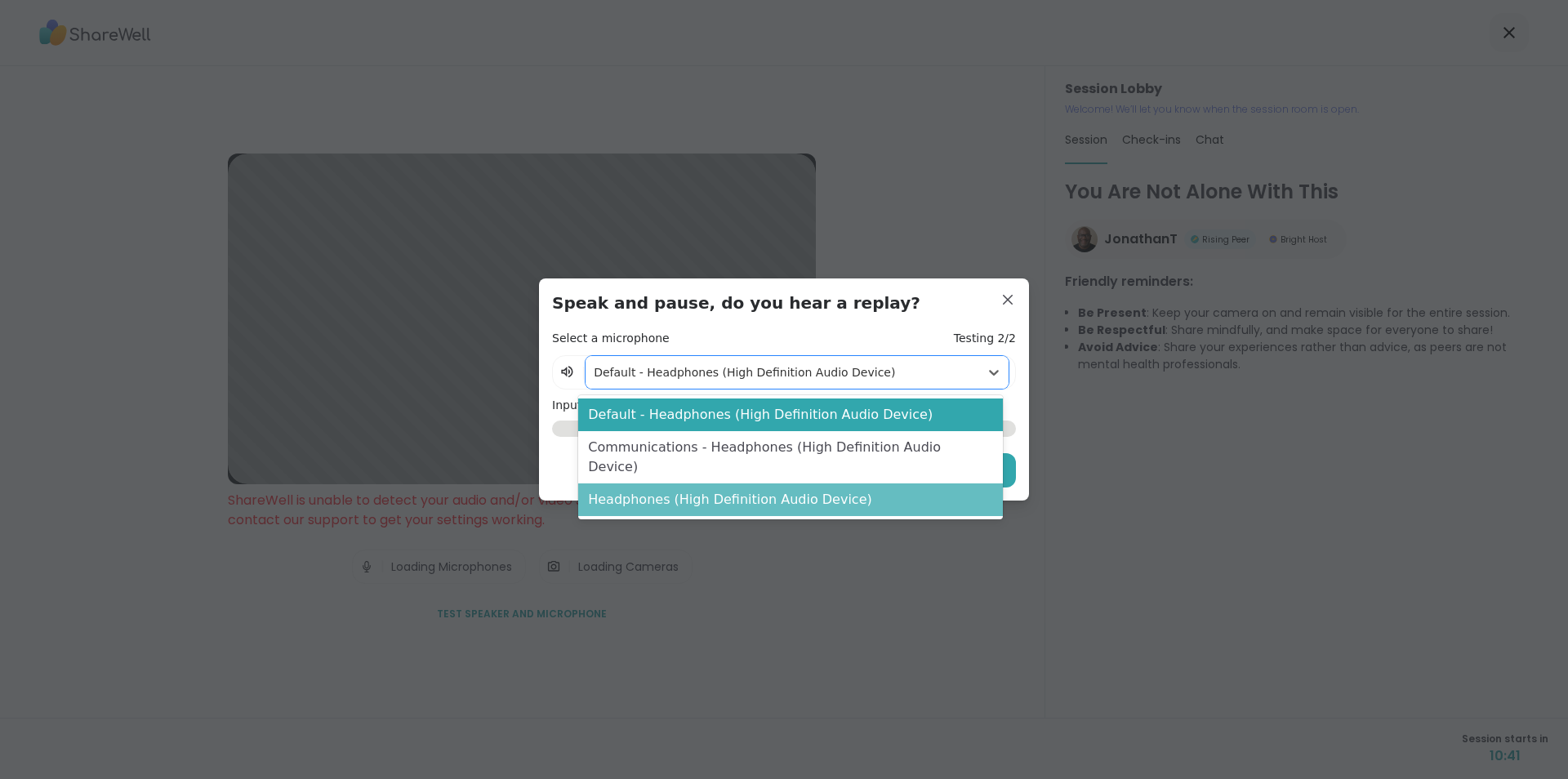
click at [835, 485] on div "Headphones (High Definition Audio Device)" at bounding box center [790, 499] width 423 height 33
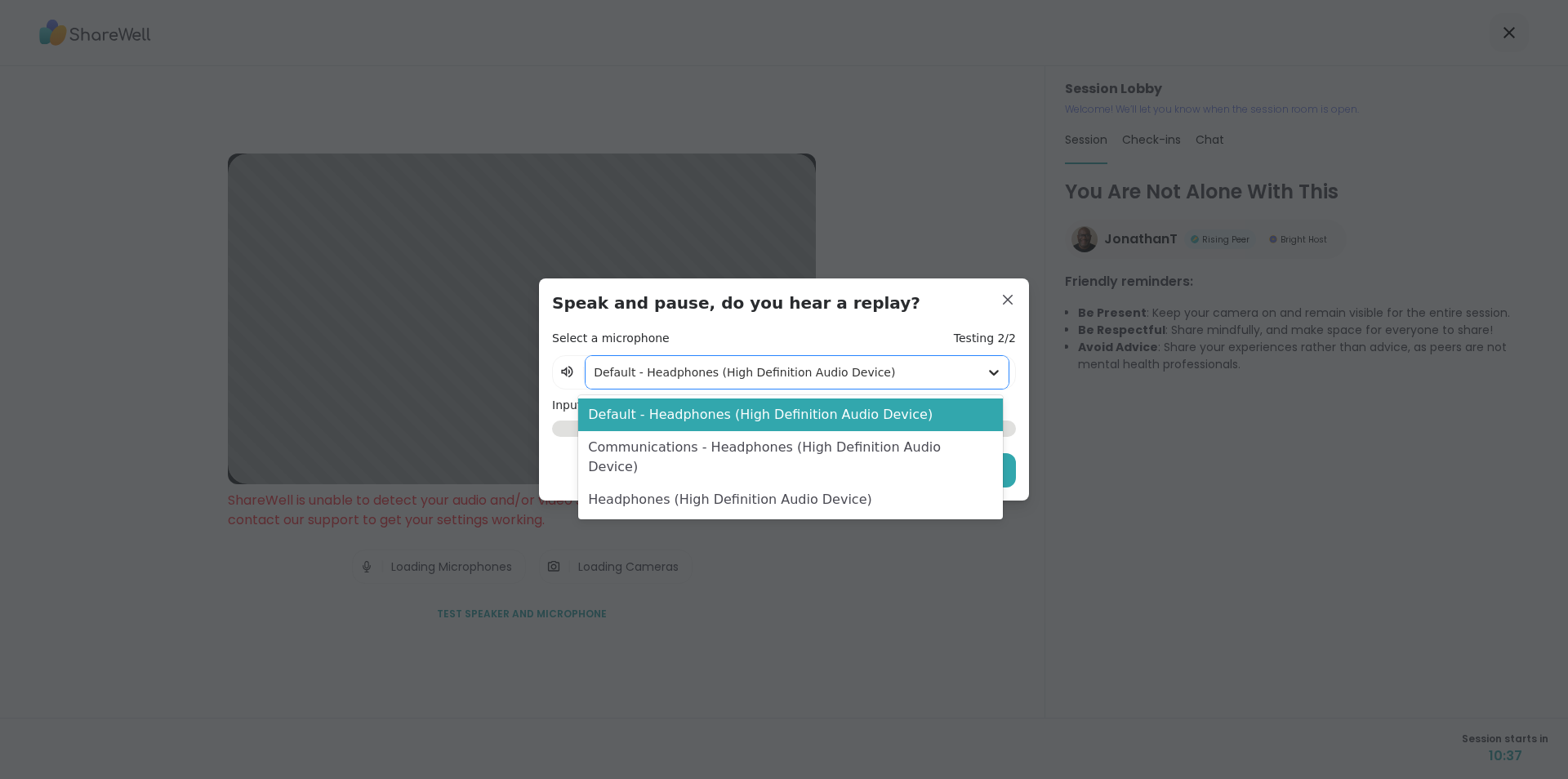
click at [985, 366] on icon at bounding box center [993, 372] width 16 height 16
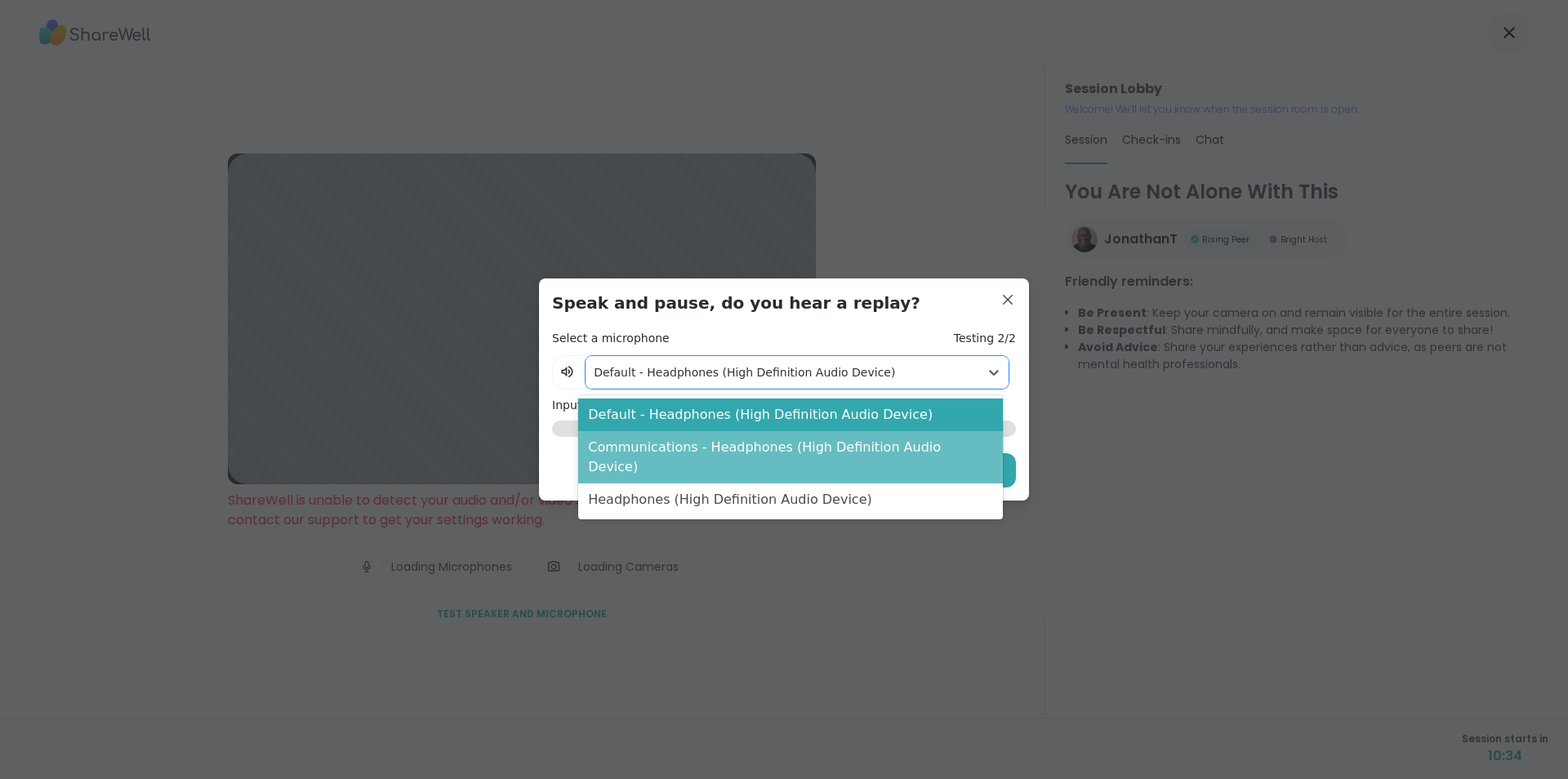
click at [921, 446] on div "Communications - Headphones (High Definition Audio Device)" at bounding box center [790, 457] width 423 height 52
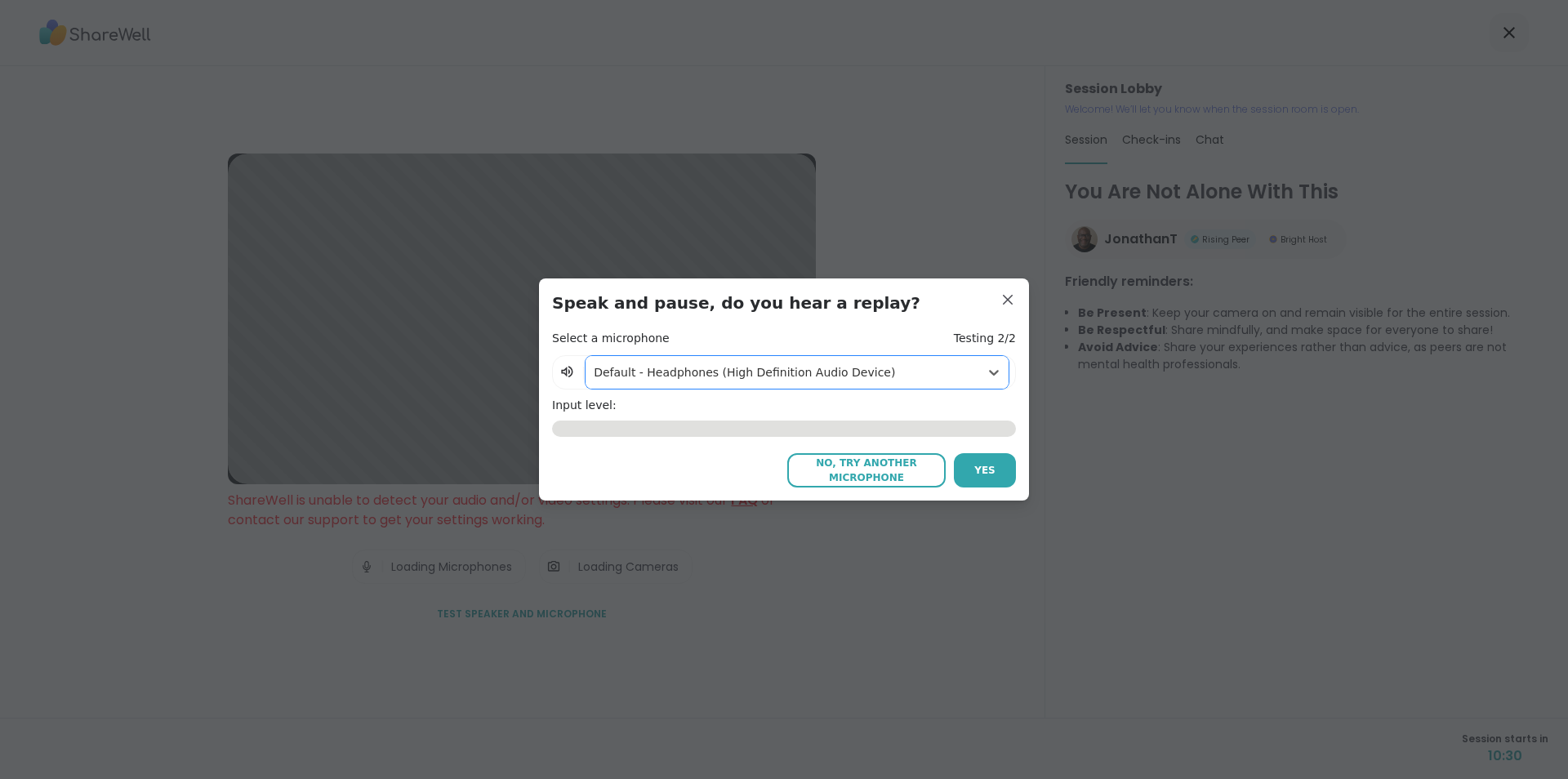
click at [892, 468] on span "No, try another microphone" at bounding box center [867, 470] width 142 height 29
click at [989, 372] on icon at bounding box center [993, 372] width 10 height 6
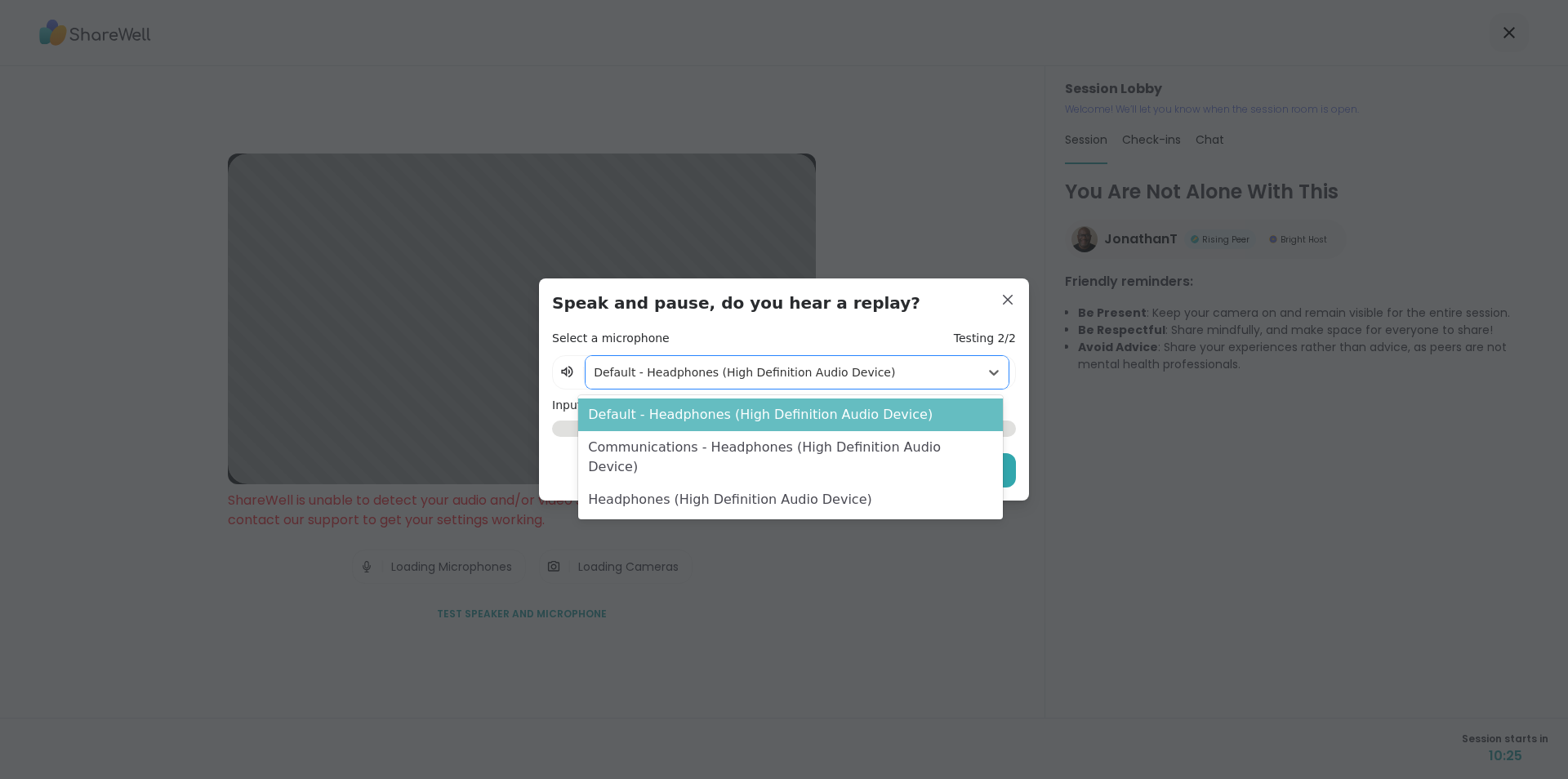
click at [944, 419] on div "Default - Headphones (High Definition Audio Device)" at bounding box center [790, 415] width 423 height 33
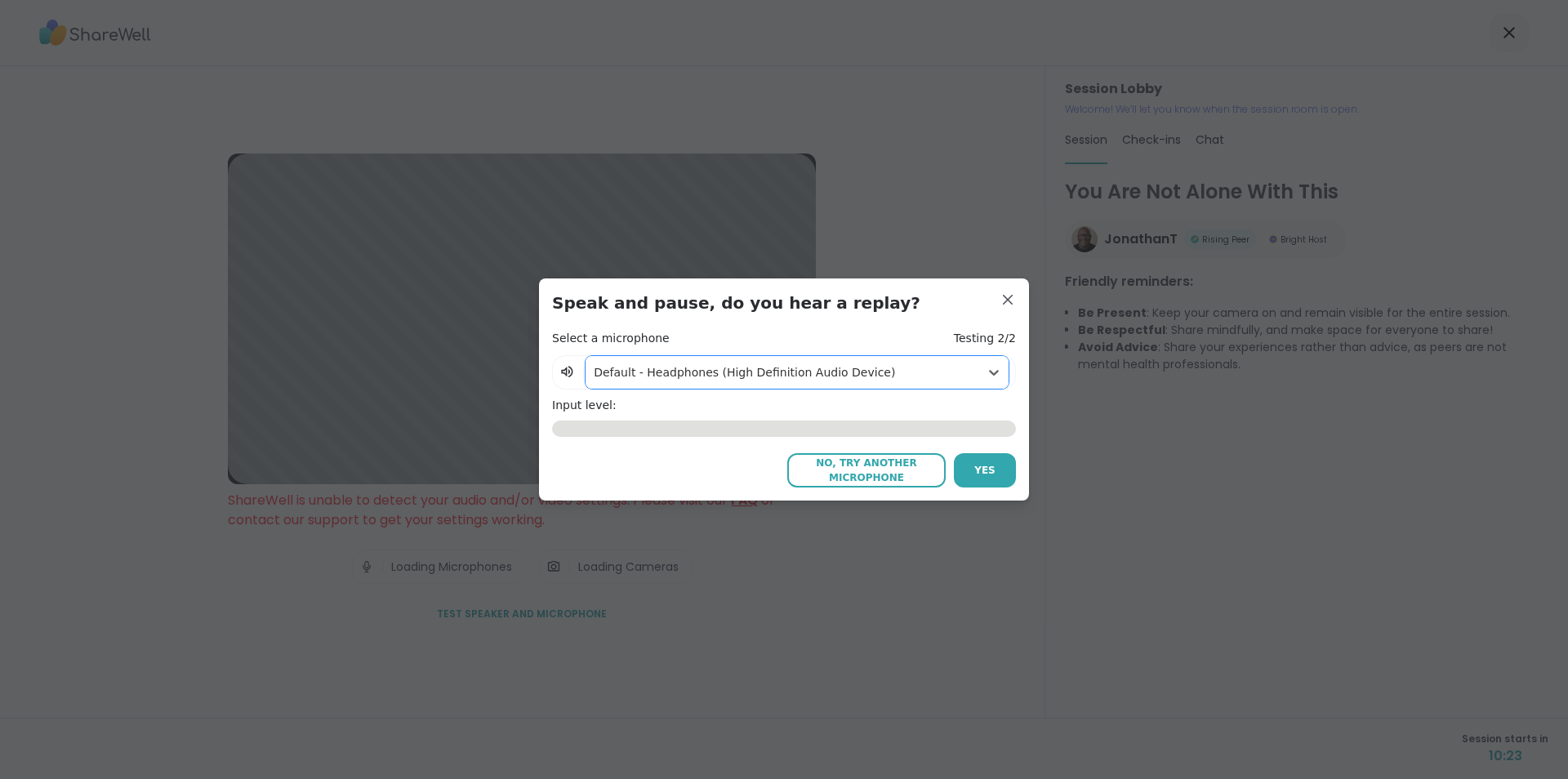
click at [864, 467] on span "No, try another microphone" at bounding box center [867, 470] width 142 height 29
click at [861, 464] on span "No, try another microphone" at bounding box center [867, 470] width 142 height 29
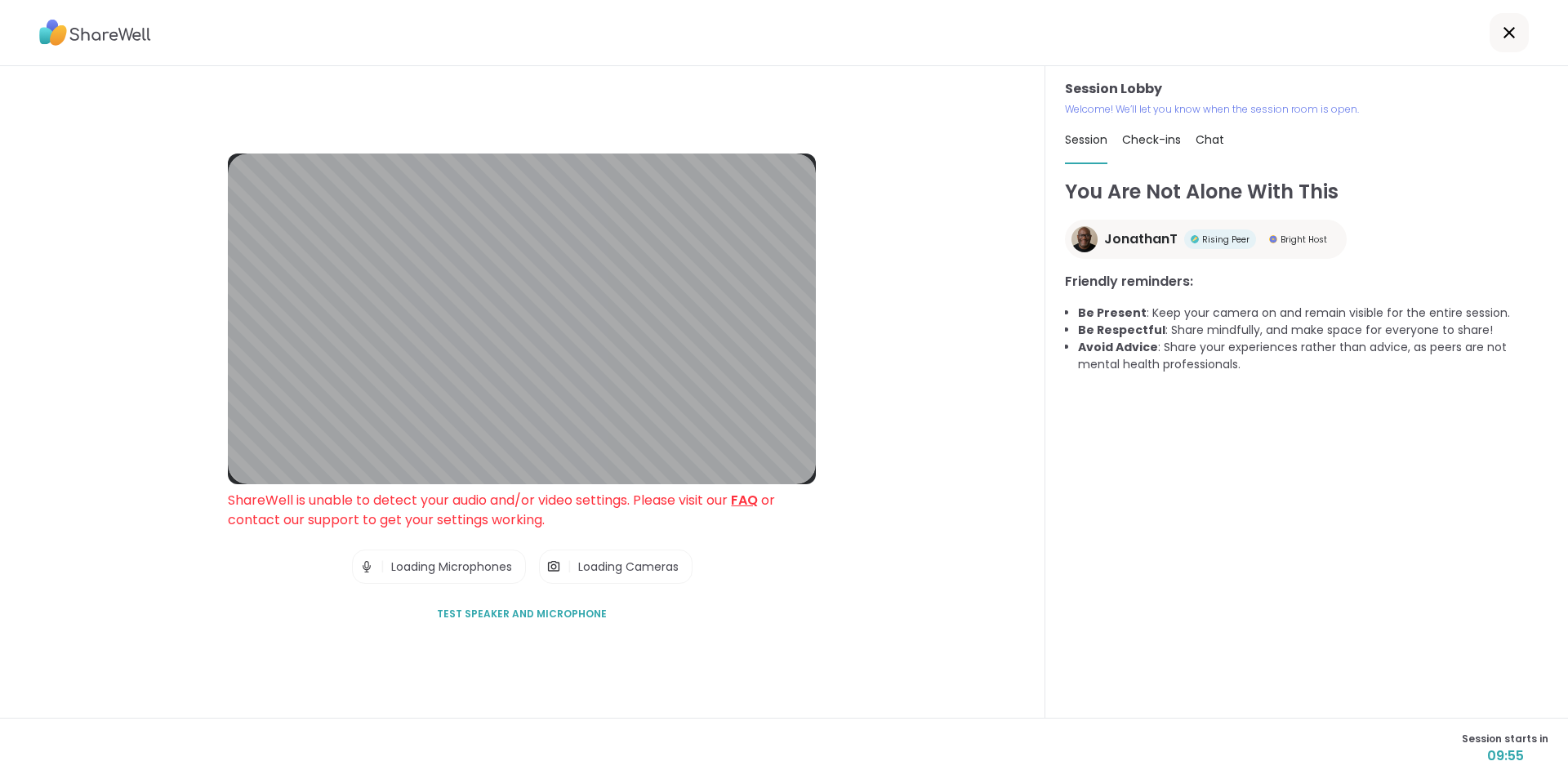
drag, startPoint x: 558, startPoint y: 610, endPoint x: 568, endPoint y: 608, distance: 10.2
click at [564, 607] on span "Test speaker and microphone" at bounding box center [522, 614] width 170 height 15
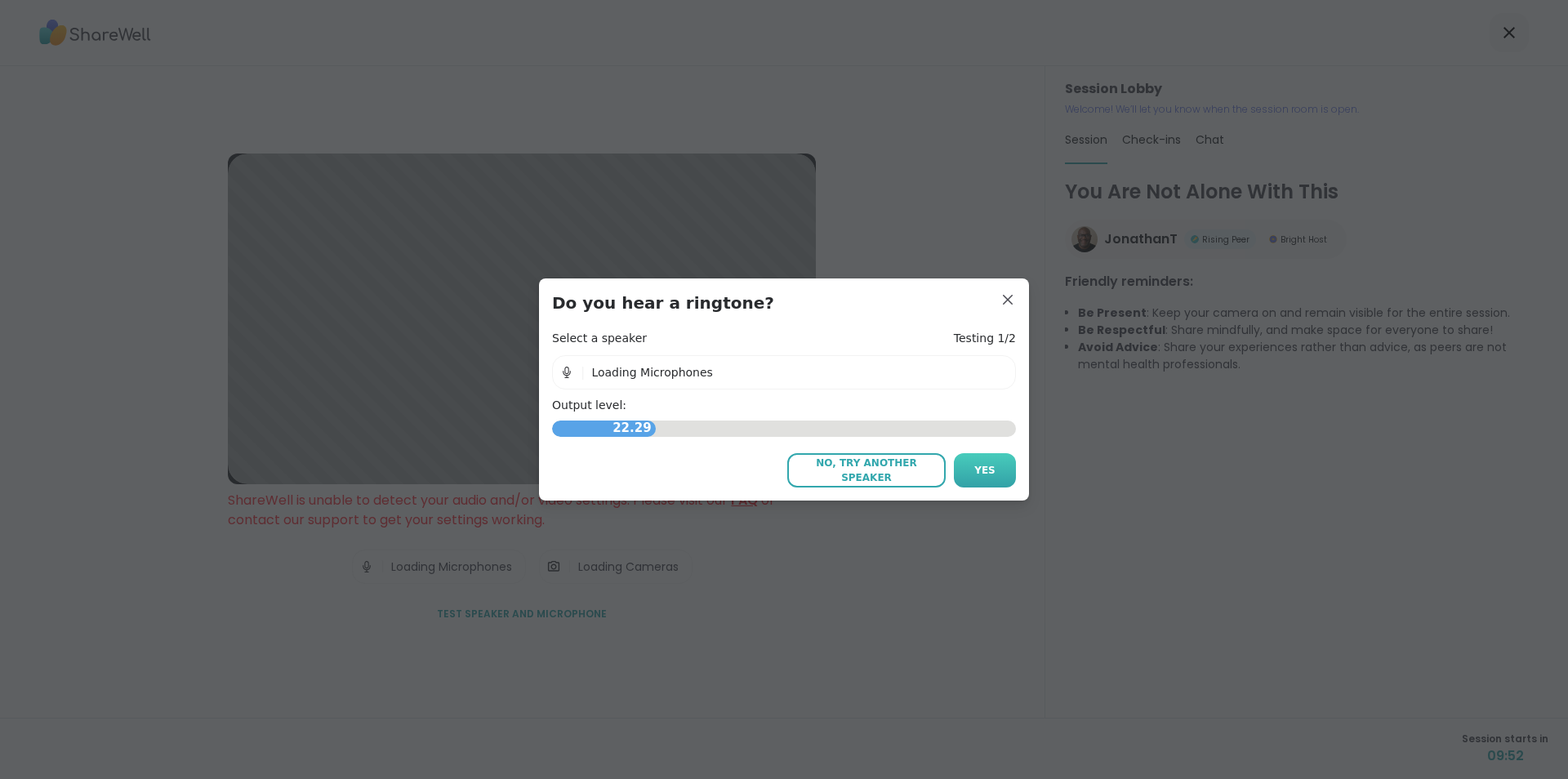
drag, startPoint x: 980, startPoint y: 464, endPoint x: 994, endPoint y: 464, distance: 14.0
click at [994, 464] on button "Yes" at bounding box center [985, 470] width 62 height 35
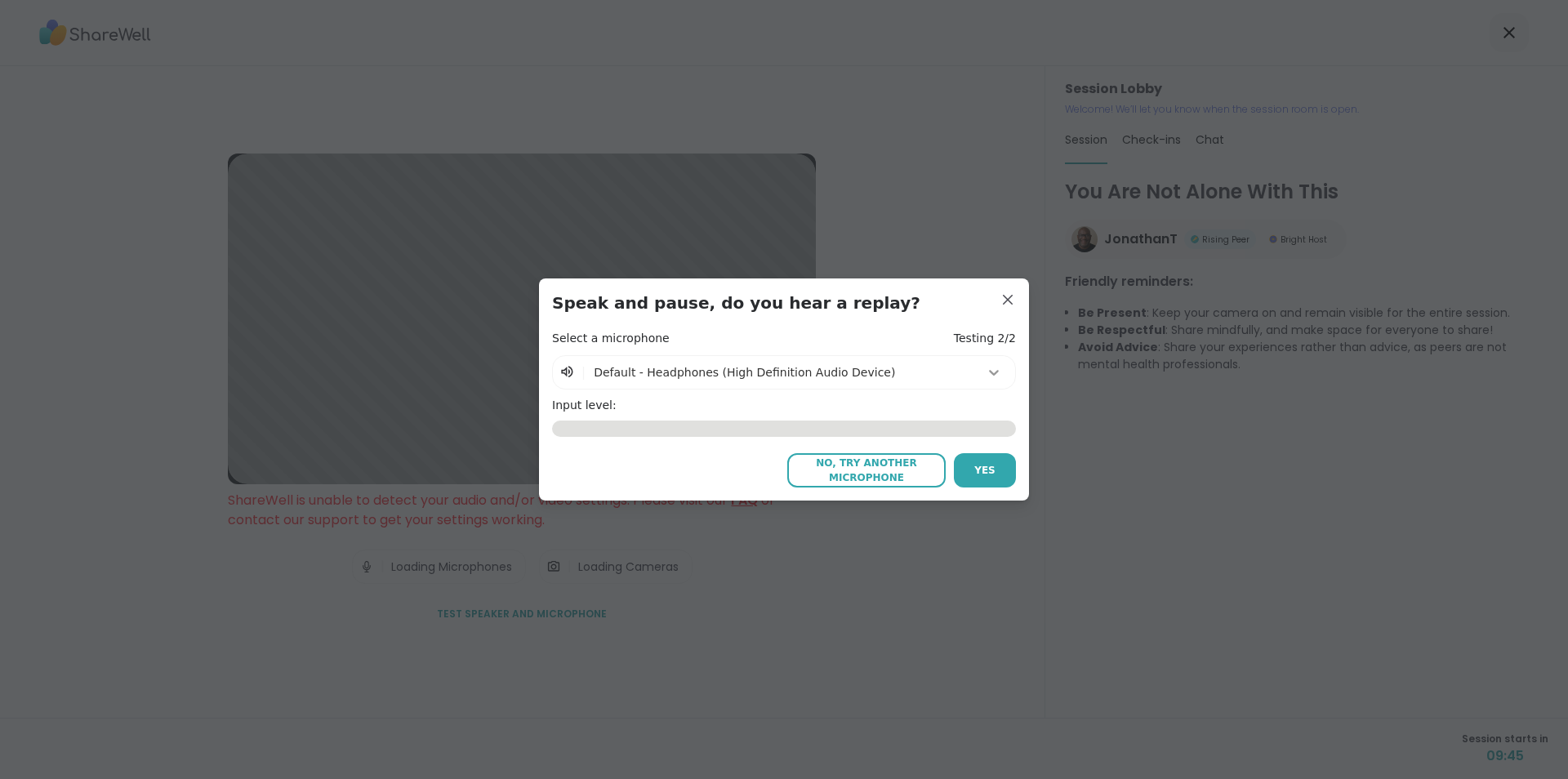
click at [985, 368] on icon at bounding box center [993, 372] width 16 height 16
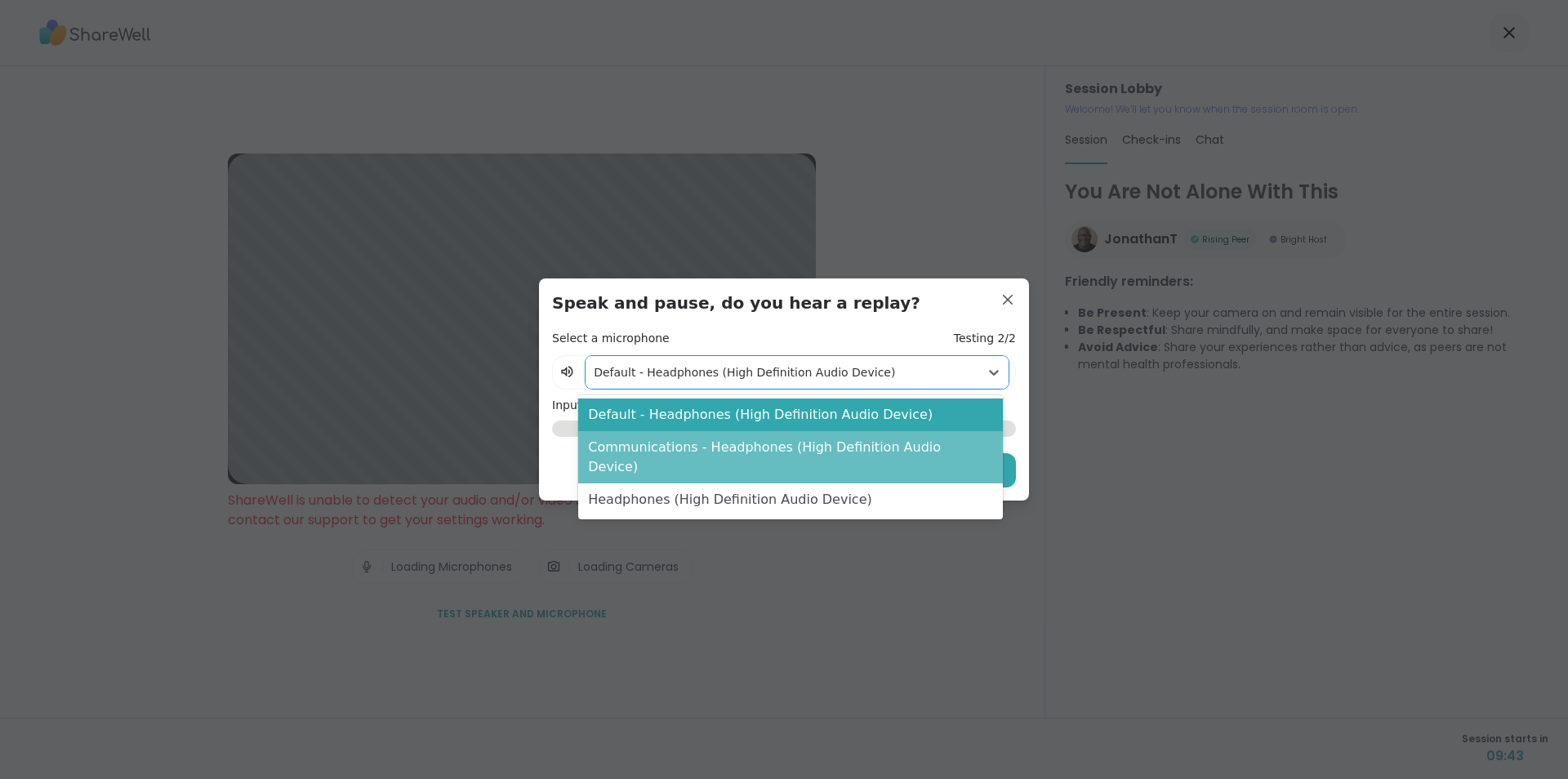
click at [976, 452] on div "Communications - Headphones (High Definition Audio Device)" at bounding box center [790, 457] width 423 height 52
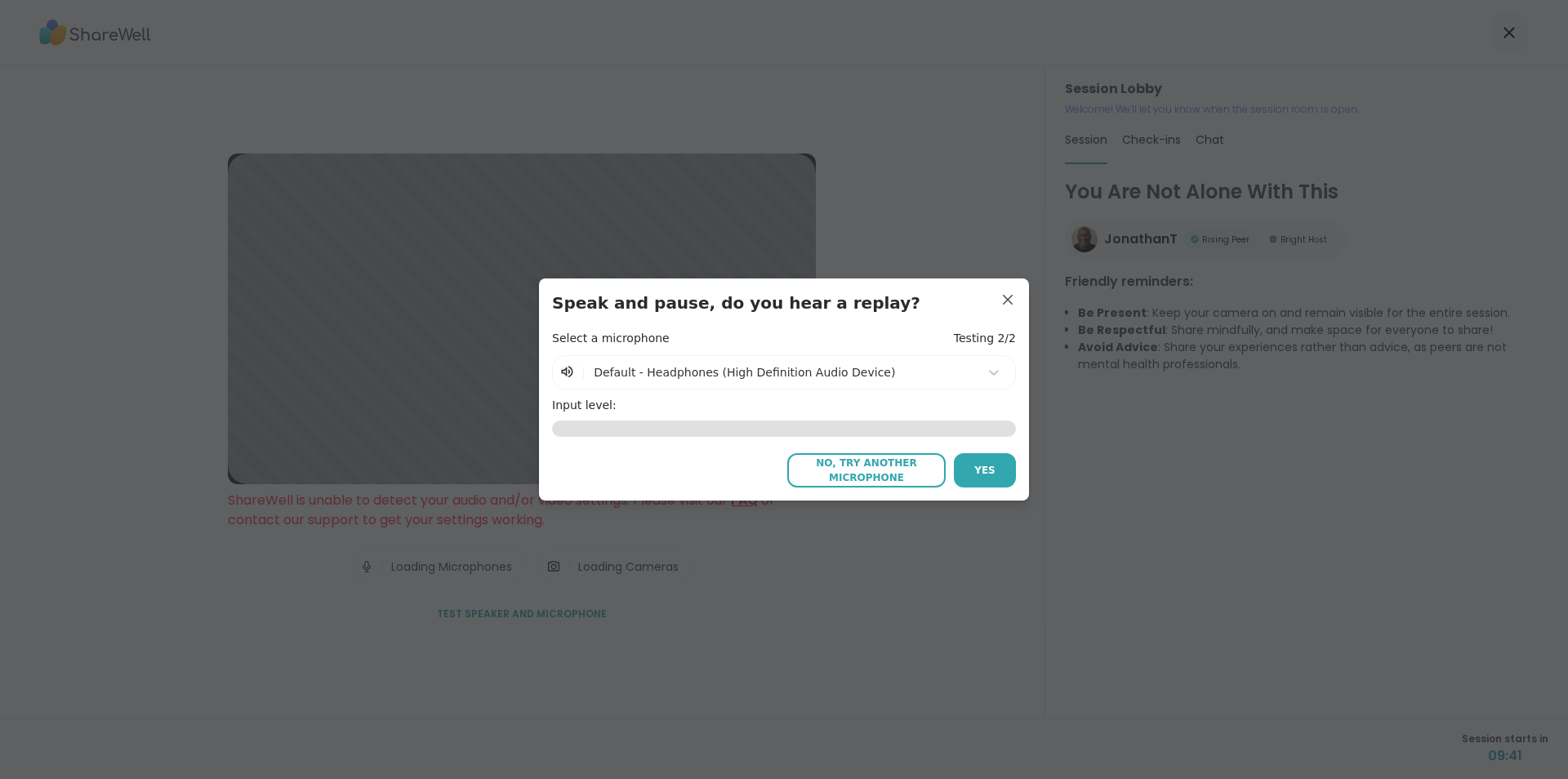
drag, startPoint x: 860, startPoint y: 461, endPoint x: 885, endPoint y: 457, distance: 25.3
click at [860, 460] on span "No, try another microphone" at bounding box center [867, 470] width 142 height 29
click at [985, 367] on icon at bounding box center [993, 372] width 16 height 16
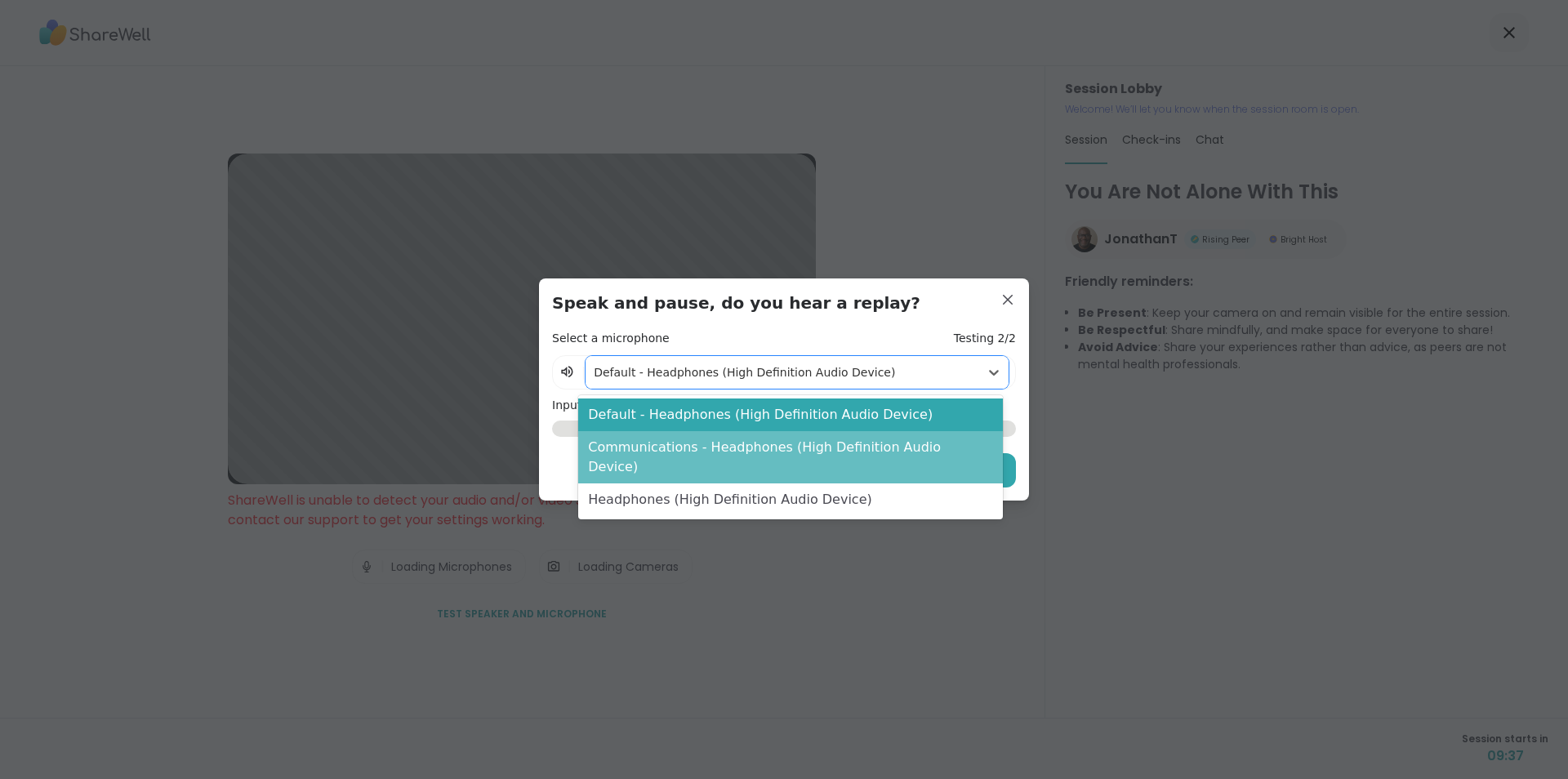
click at [862, 447] on div "Communications - Headphones (High Definition Audio Device)" at bounding box center [790, 457] width 423 height 52
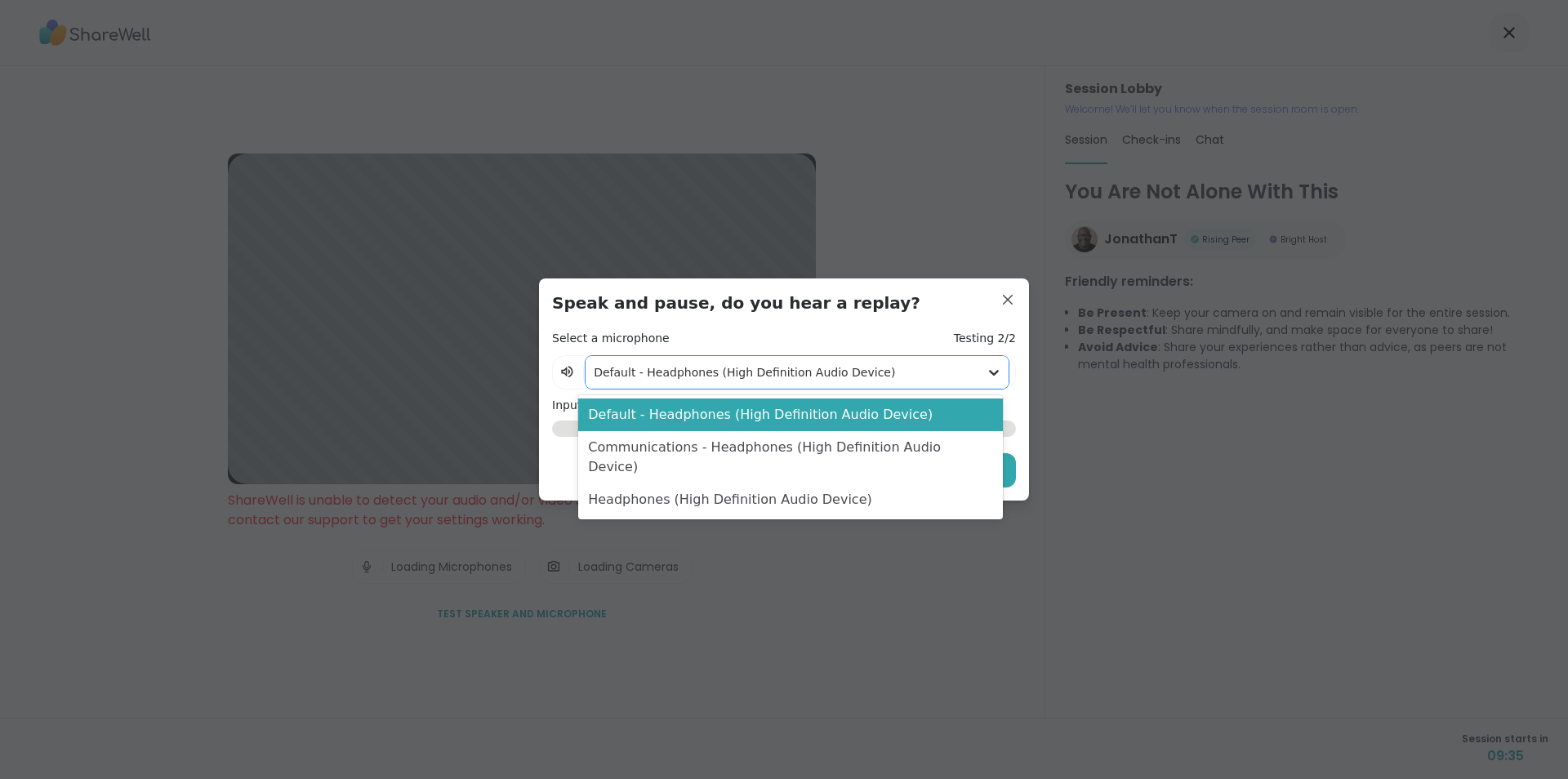
click at [985, 372] on icon at bounding box center [993, 372] width 16 height 16
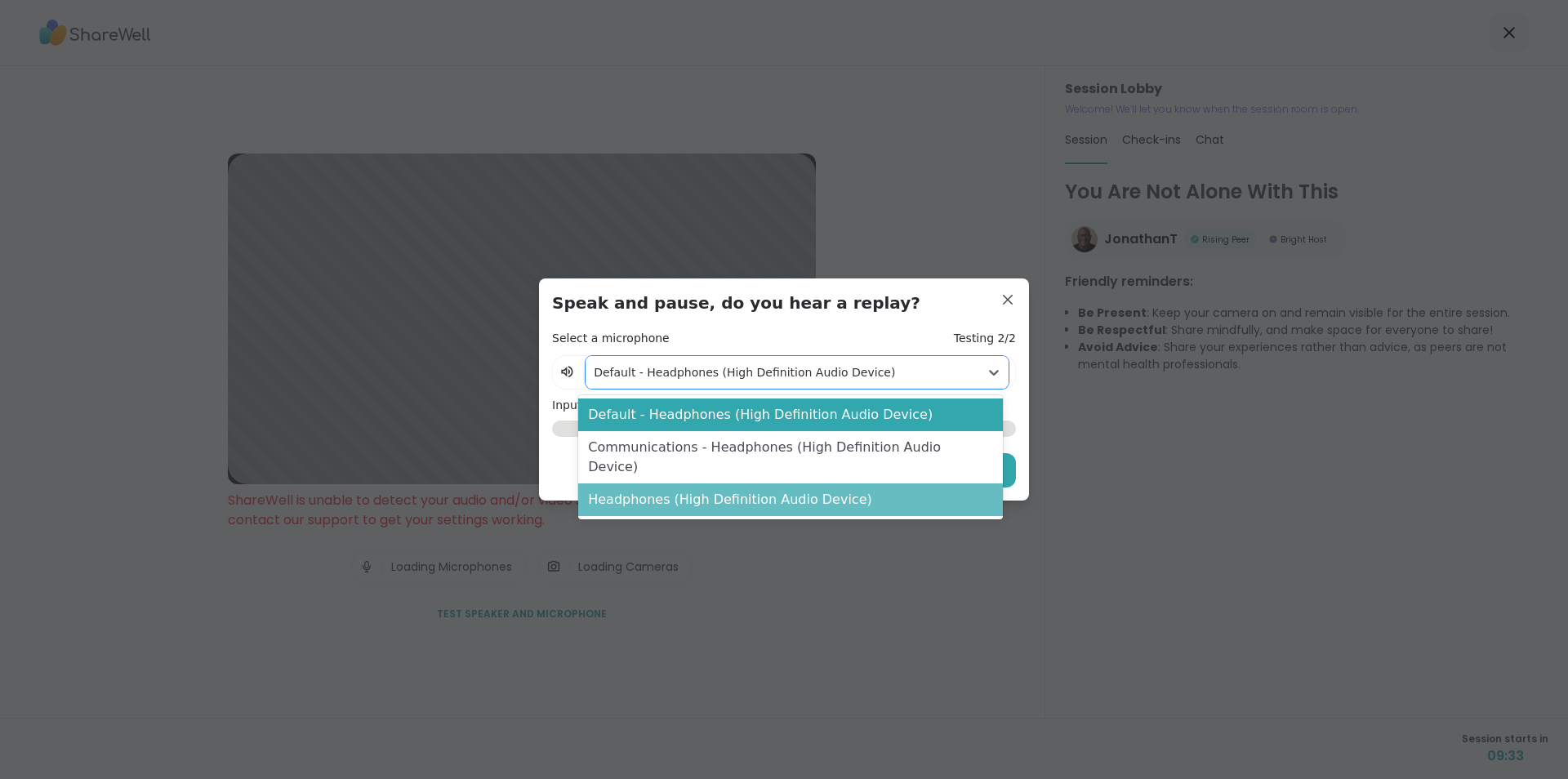
click at [886, 483] on div "Headphones (High Definition Audio Device)" at bounding box center [790, 499] width 423 height 33
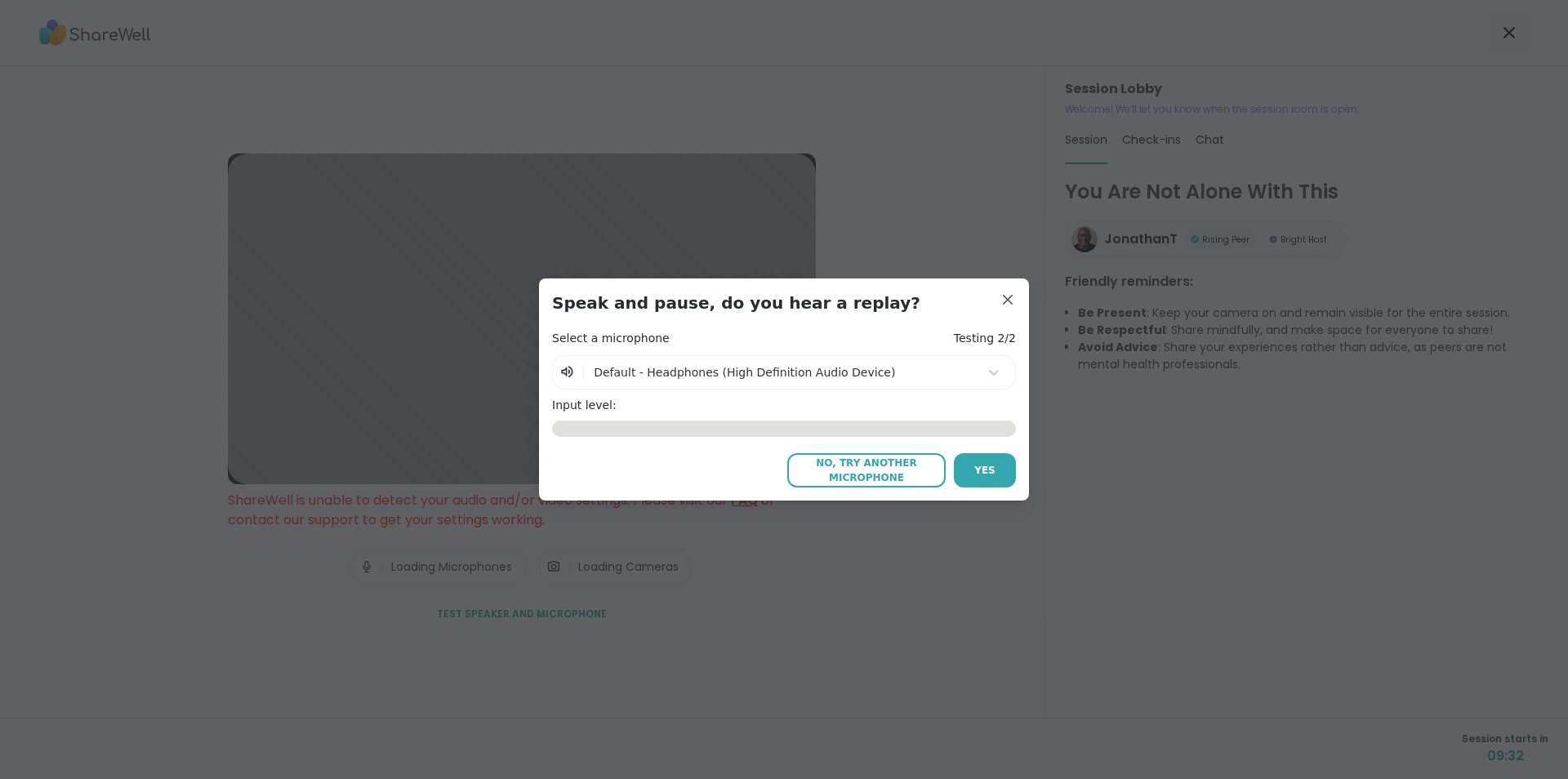
click at [874, 465] on span "No, try another microphone" at bounding box center [867, 470] width 142 height 29
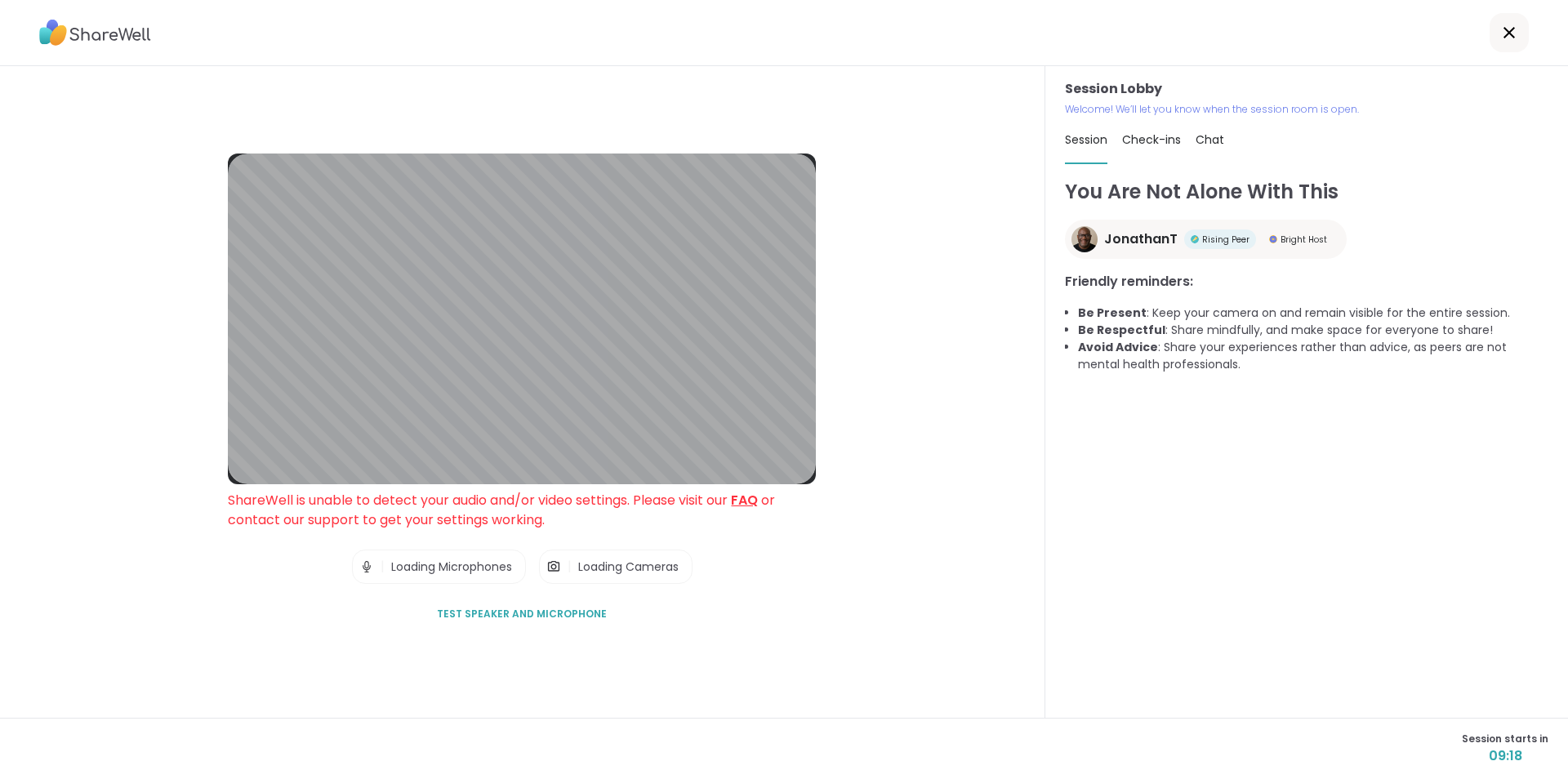
click at [561, 610] on span "Test speaker and microphone" at bounding box center [522, 614] width 170 height 15
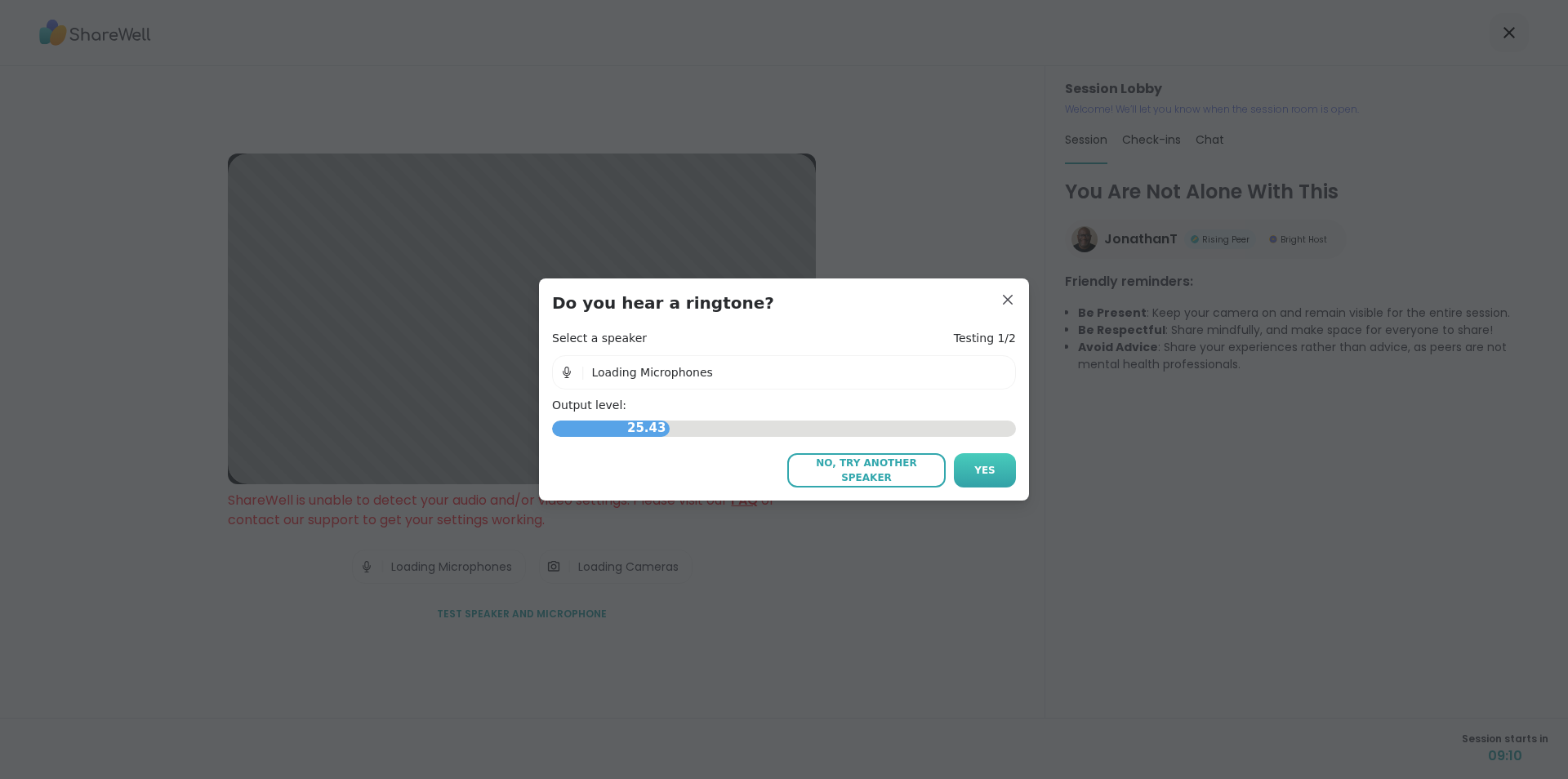
click at [978, 468] on span "Yes" at bounding box center [984, 470] width 22 height 15
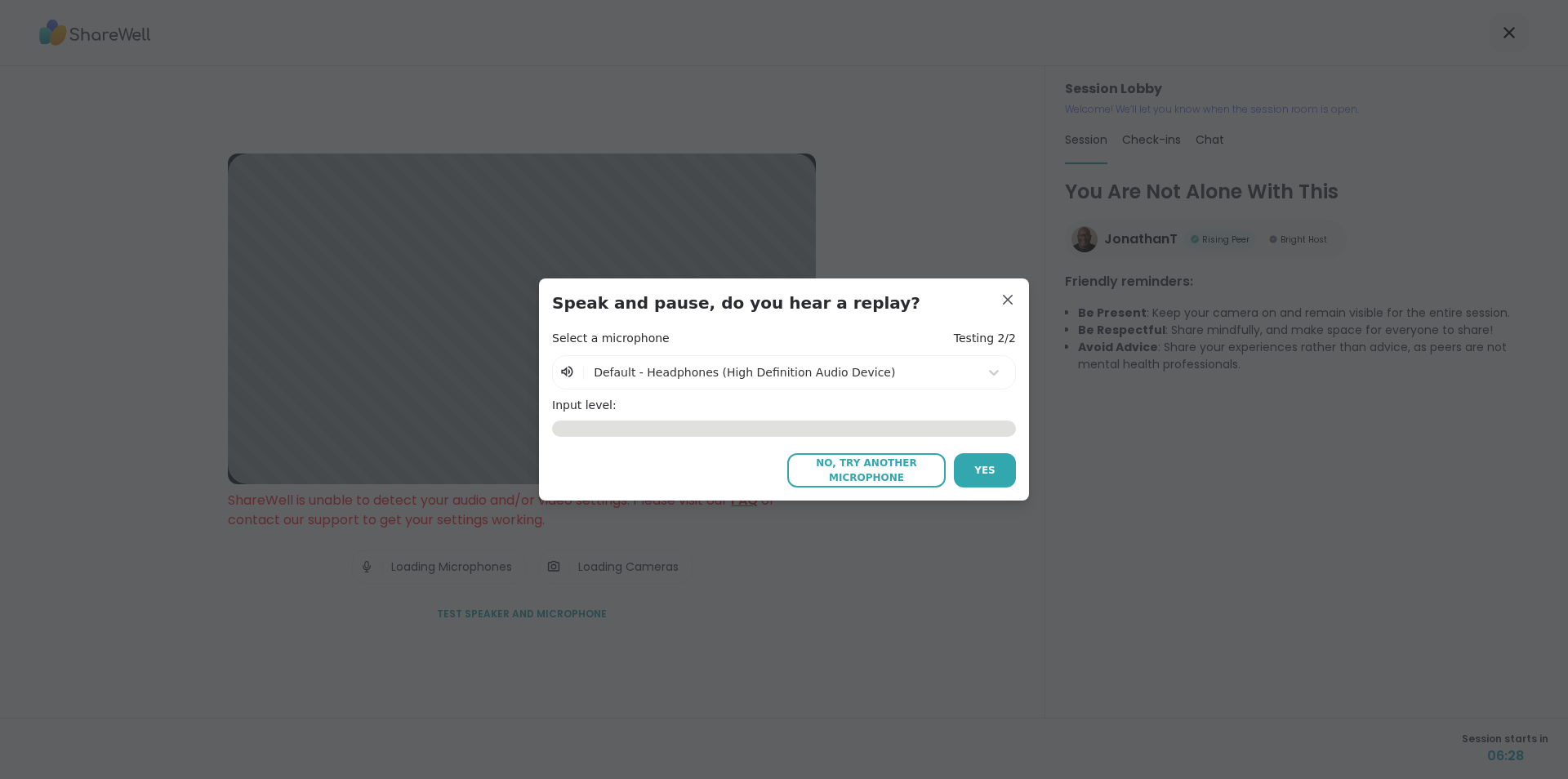
click at [883, 467] on span "No, try another microphone" at bounding box center [867, 470] width 142 height 29
click at [853, 466] on span "No, try another microphone" at bounding box center [867, 470] width 142 height 29
click at [989, 371] on icon at bounding box center [993, 372] width 10 height 6
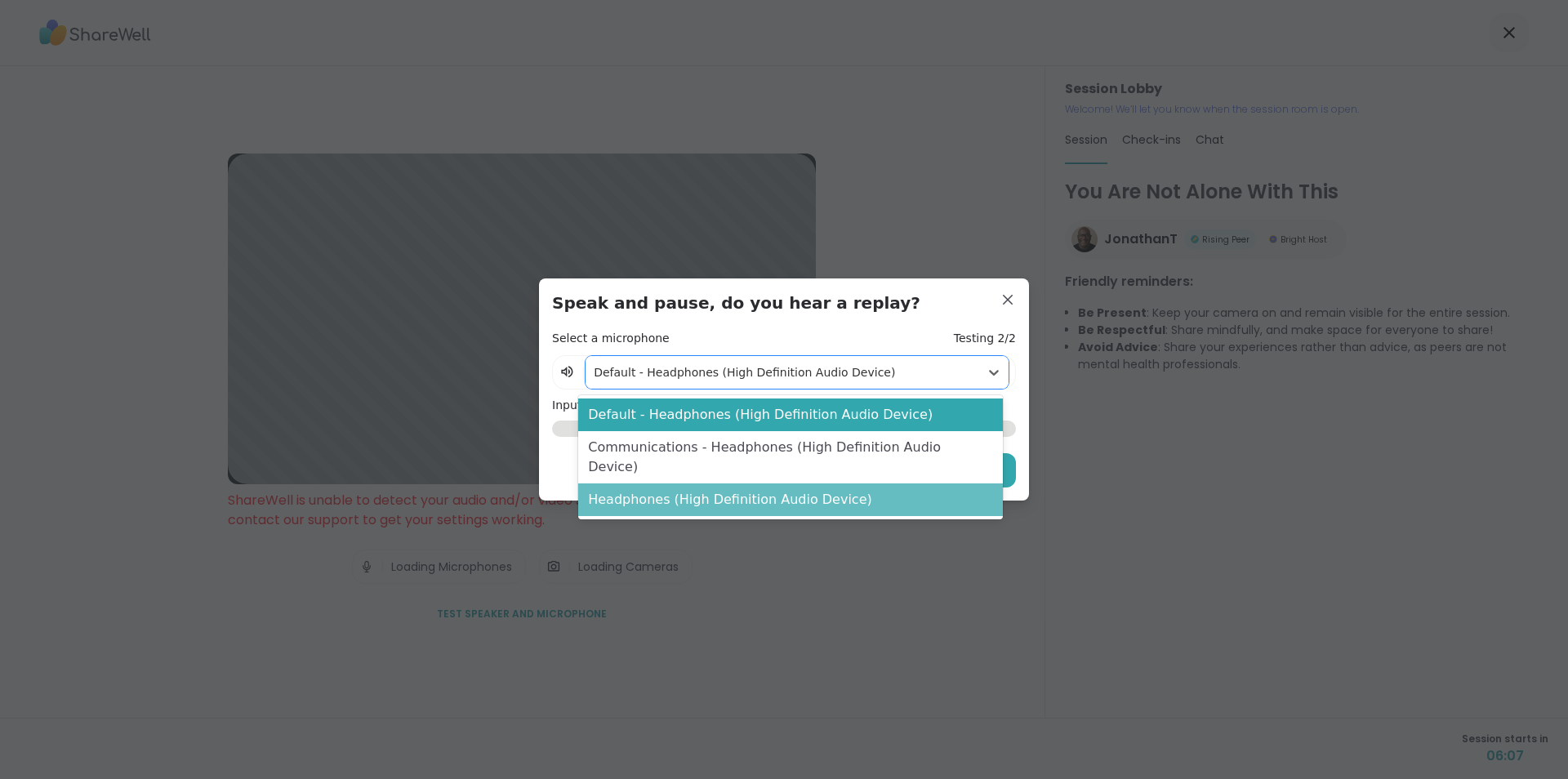
click at [839, 486] on div "Headphones (High Definition Audio Device)" at bounding box center [790, 499] width 423 height 33
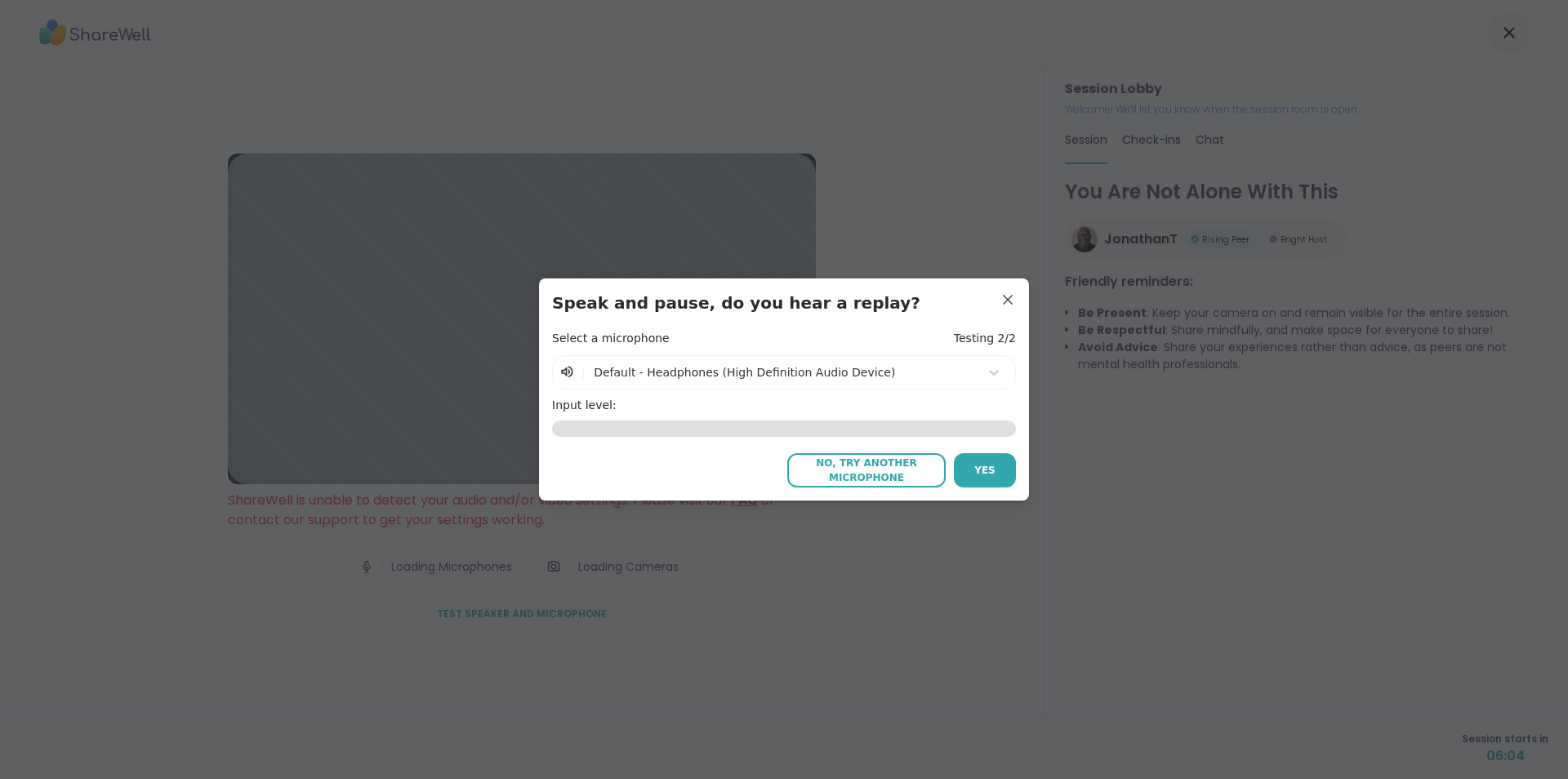
click at [559, 369] on icon at bounding box center [567, 372] width 16 height 16
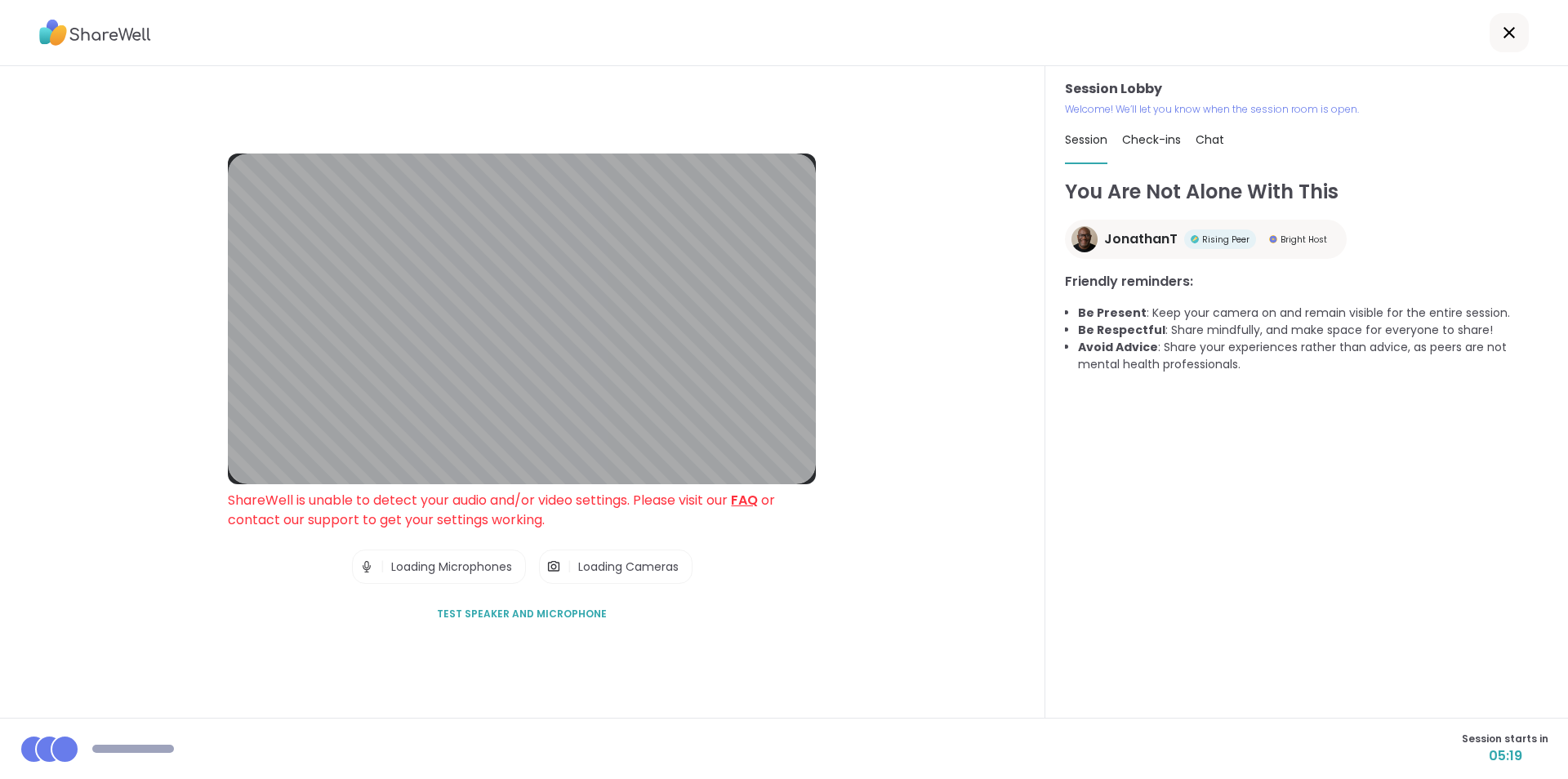
click at [551, 614] on span "Test speaker and microphone" at bounding box center [522, 614] width 170 height 15
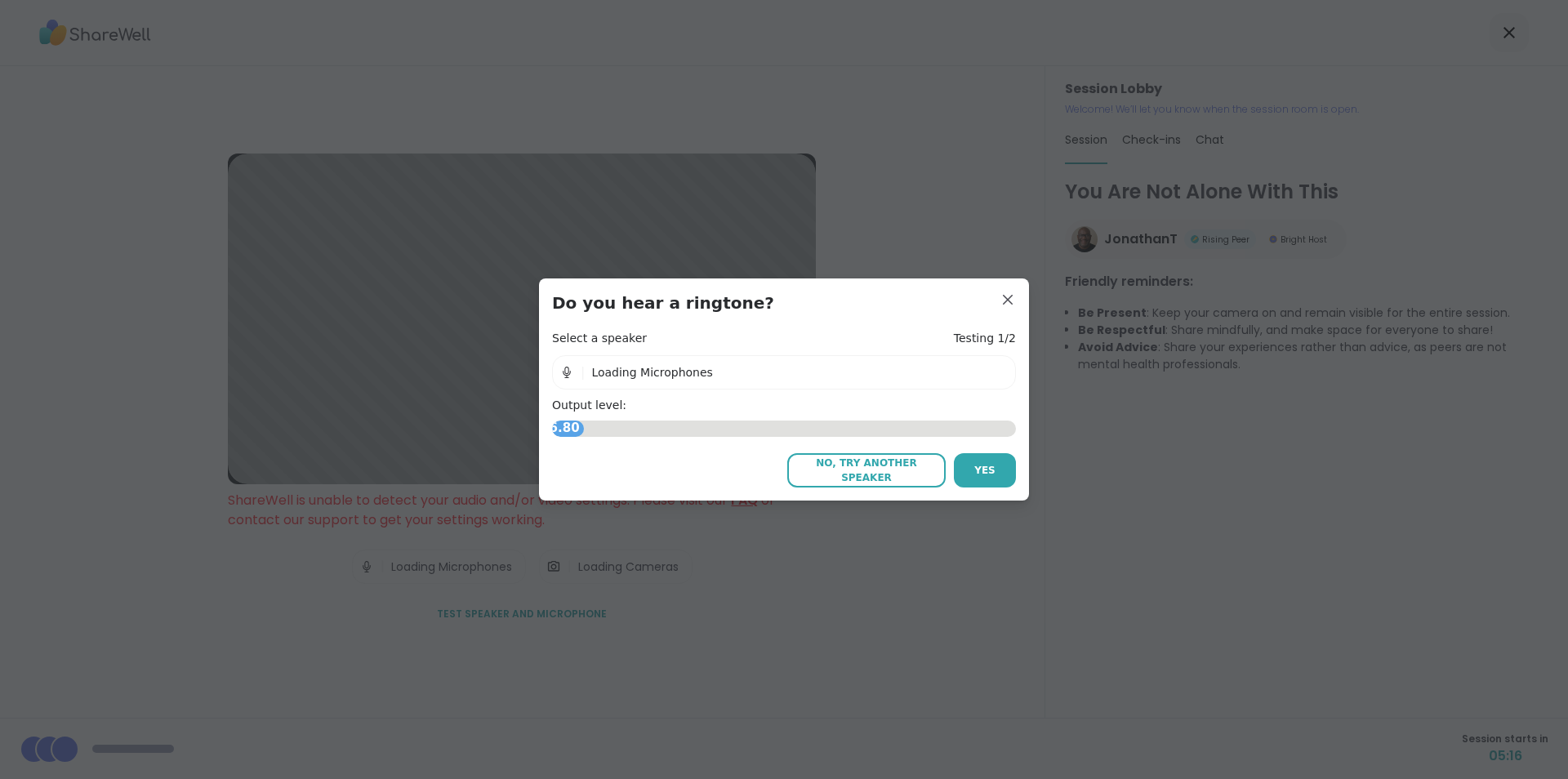
drag, startPoint x: 985, startPoint y: 467, endPoint x: 1037, endPoint y: 487, distance: 55.7
click at [984, 469] on span "Yes" at bounding box center [984, 470] width 22 height 15
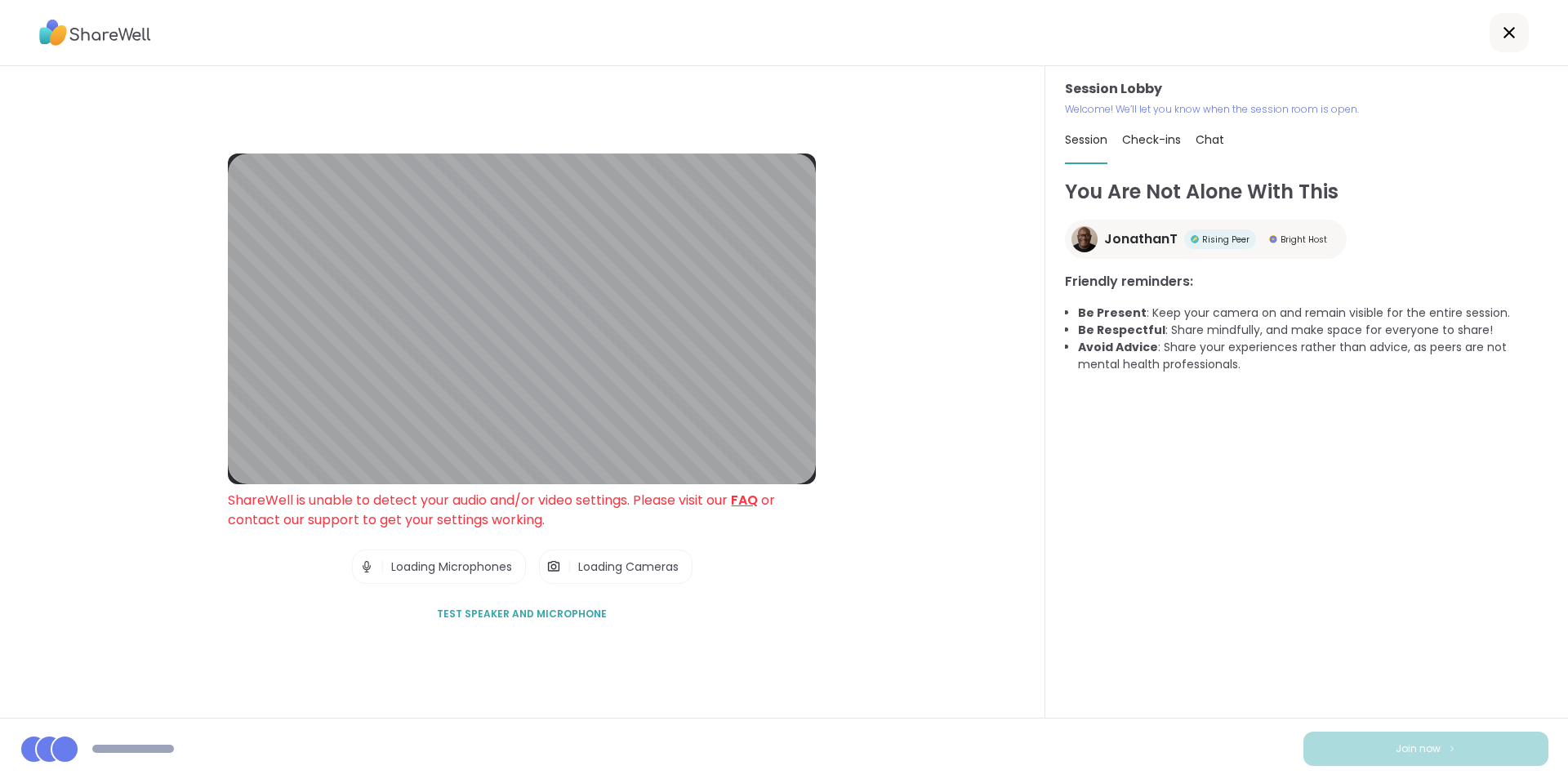
click at [556, 613] on span "Test speaker and microphone" at bounding box center [522, 614] width 170 height 15
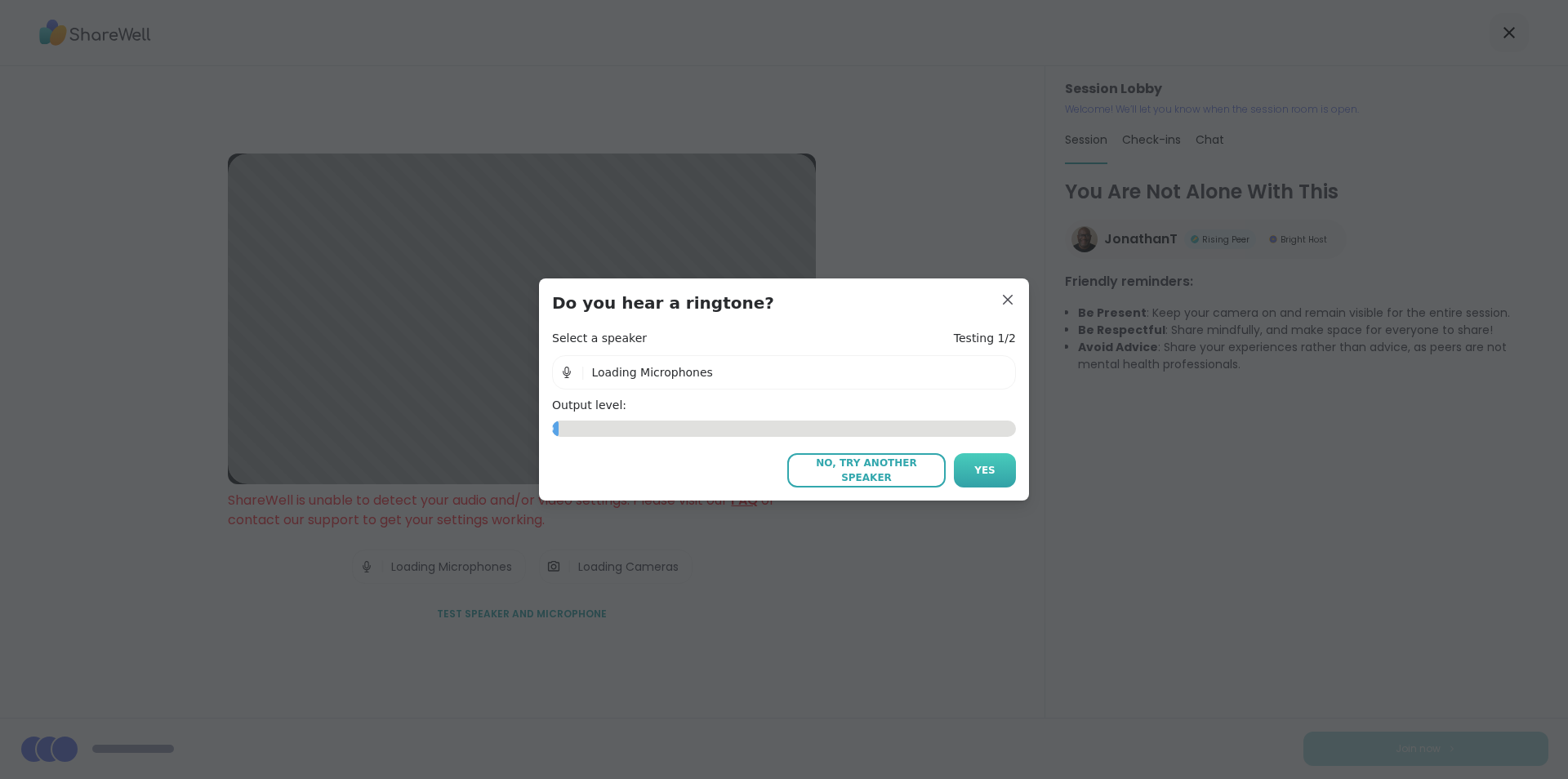
click at [979, 460] on button "Yes" at bounding box center [985, 470] width 62 height 35
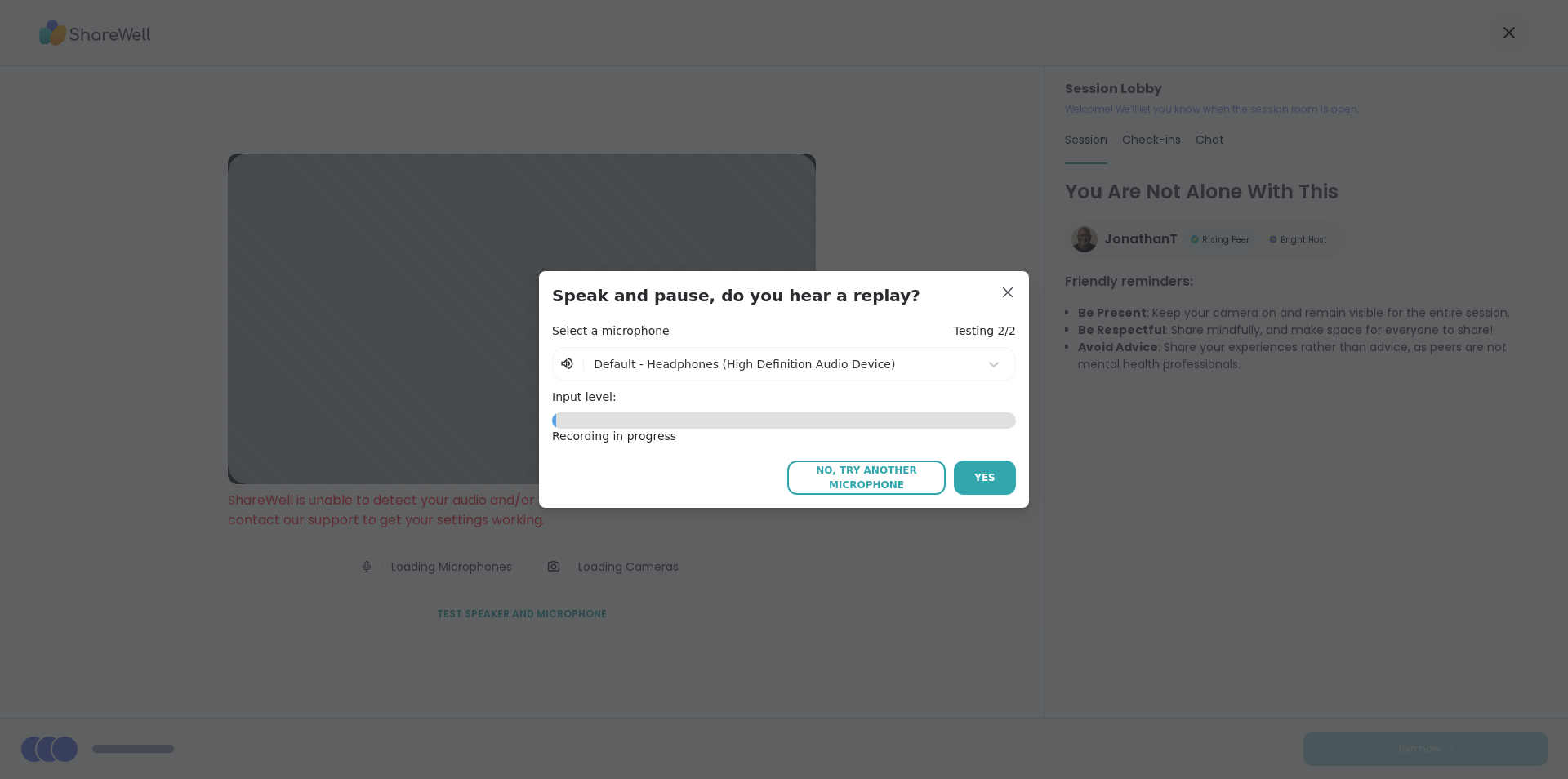
drag, startPoint x: 974, startPoint y: 473, endPoint x: 1061, endPoint y: 475, distance: 87.0
click at [978, 473] on span "Yes" at bounding box center [984, 477] width 22 height 15
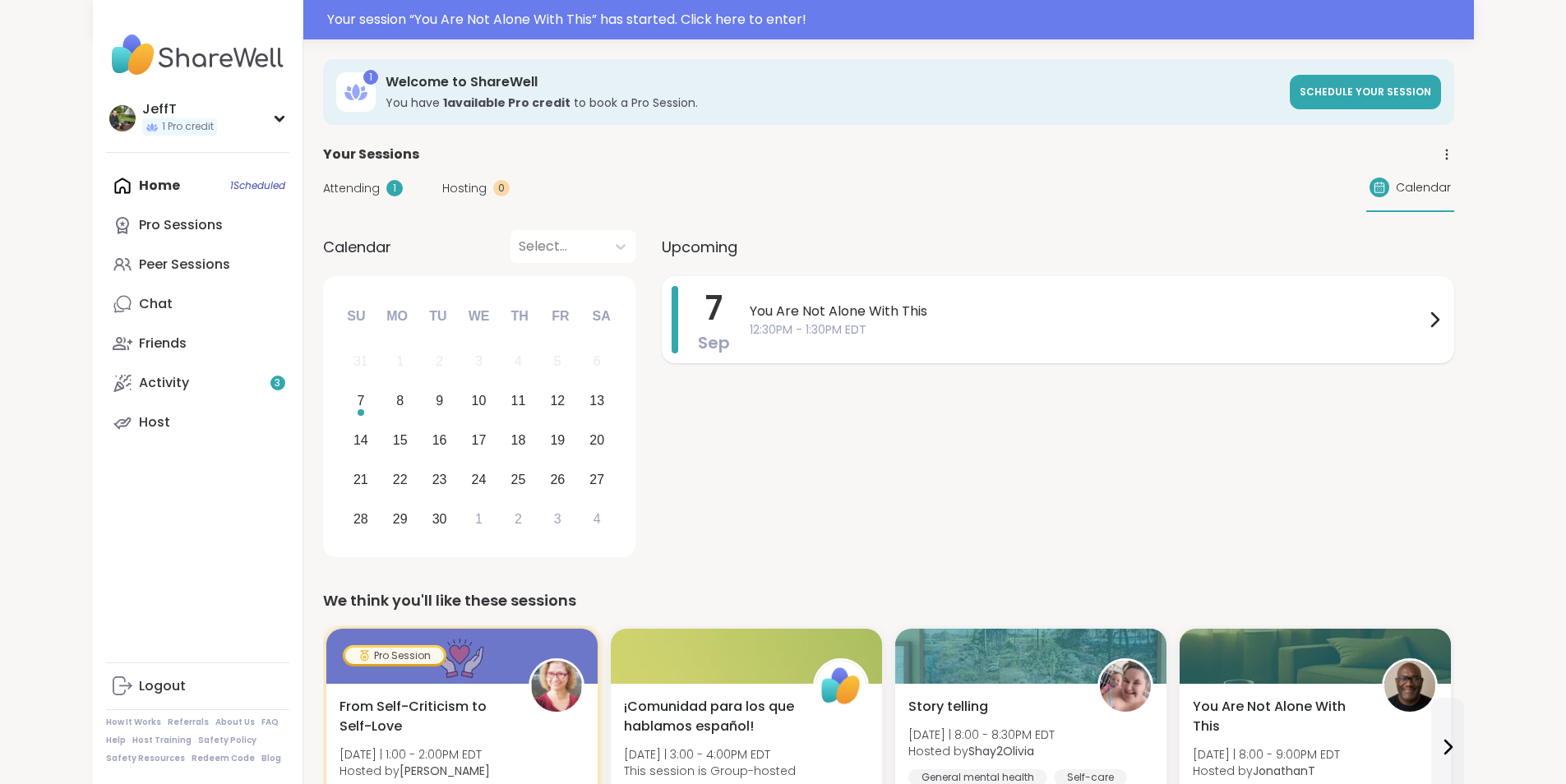
click at [1029, 324] on span "12:30PM - 1:30PM EDT" at bounding box center [1087, 330] width 675 height 17
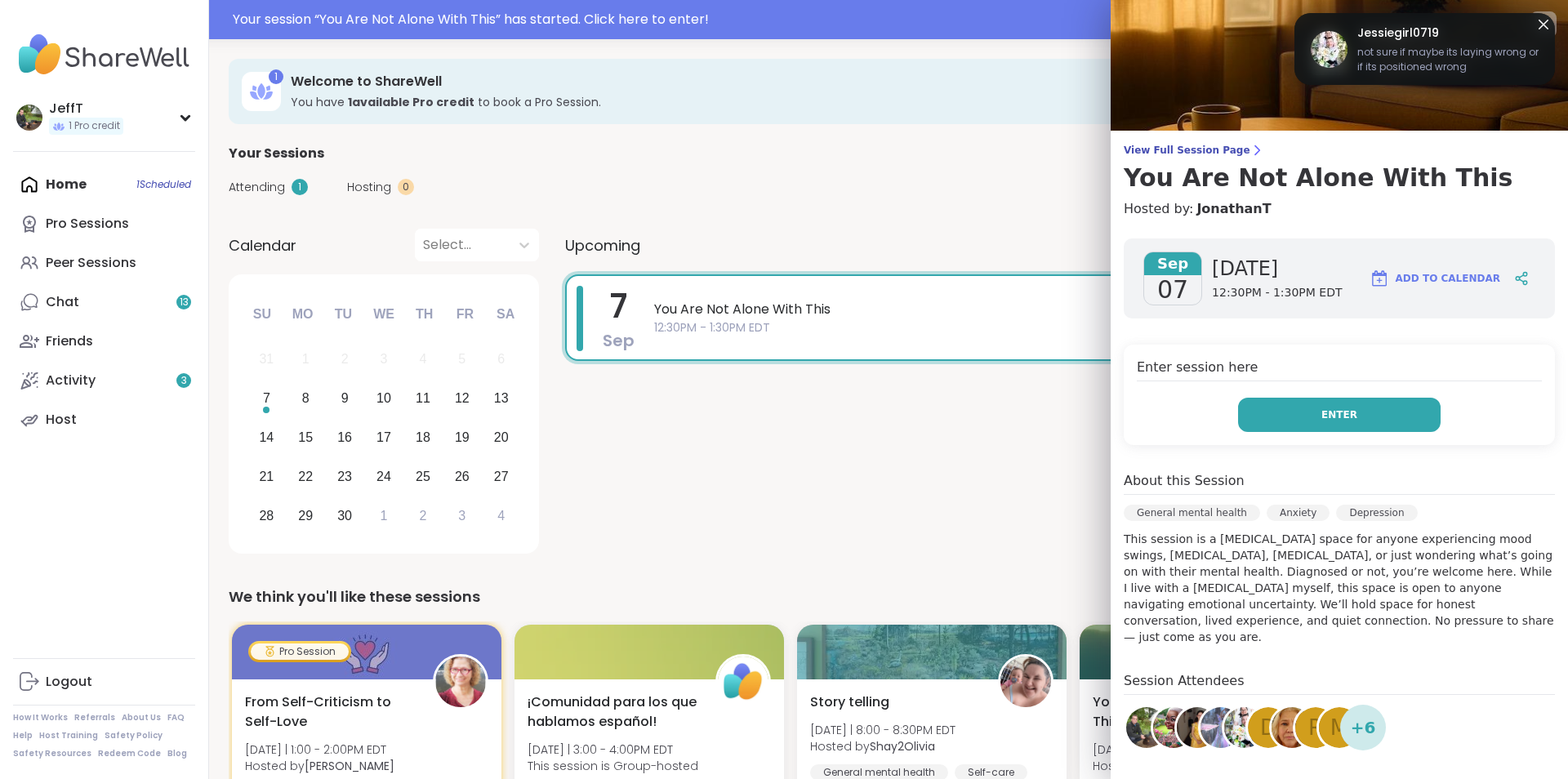
click at [1351, 409] on button "Enter" at bounding box center [1339, 415] width 203 height 35
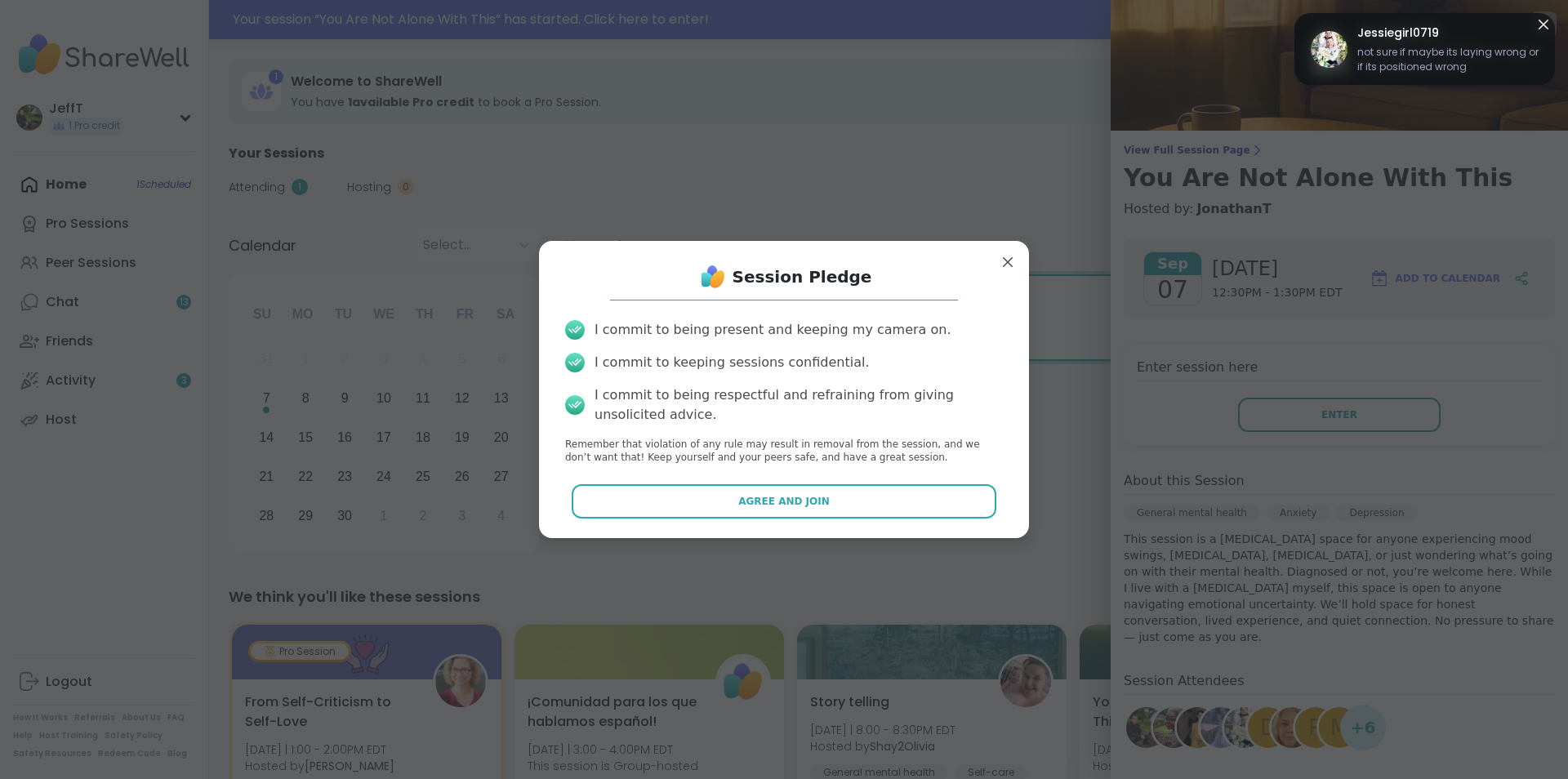
drag, startPoint x: 813, startPoint y: 499, endPoint x: 826, endPoint y: 482, distance: 21.4
click at [825, 487] on button "Agree and Join" at bounding box center [784, 501] width 425 height 35
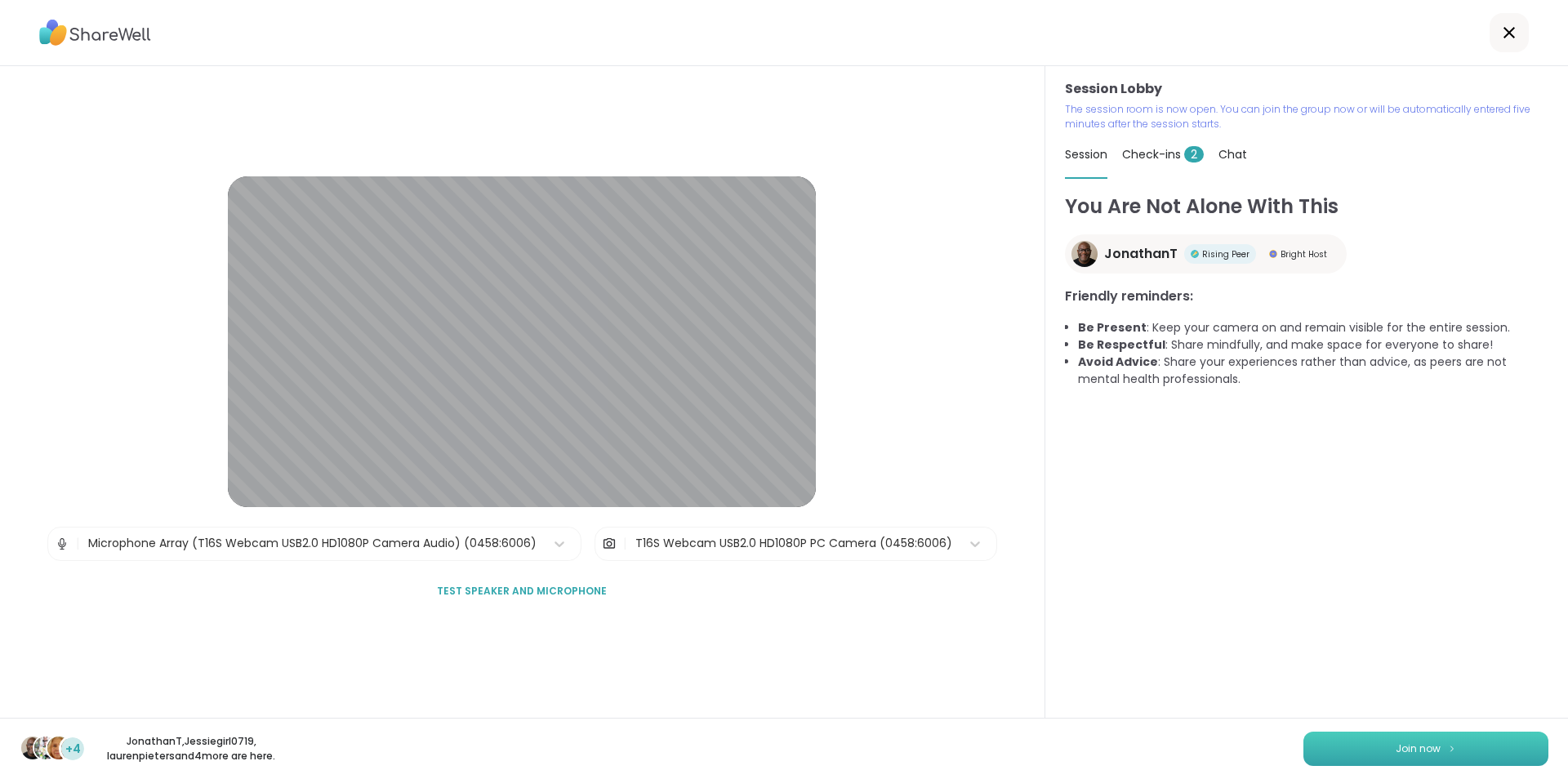
click at [1381, 739] on button "Join now" at bounding box center [1425, 749] width 245 height 35
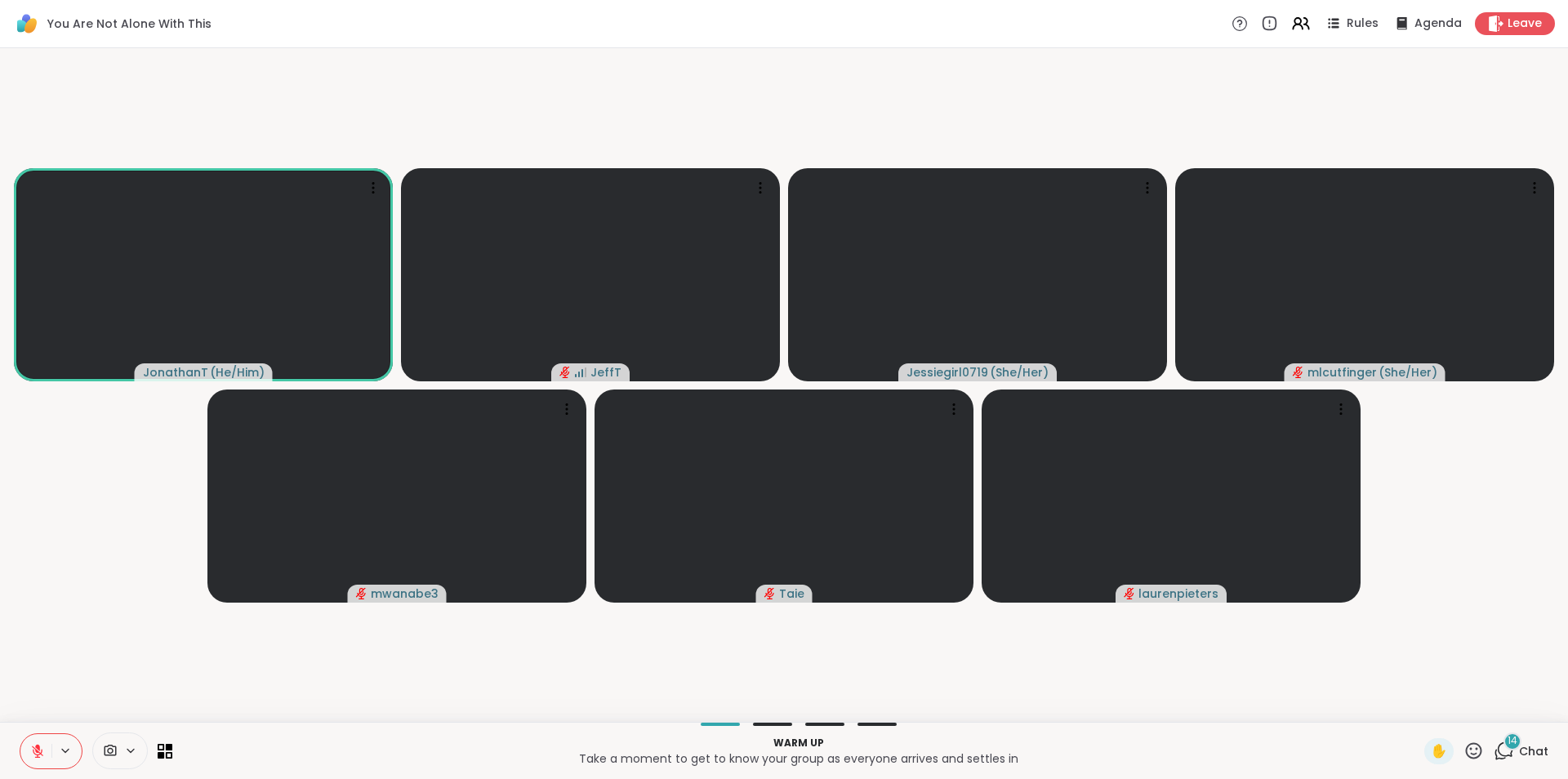
click at [48, 742] on button at bounding box center [36, 751] width 31 height 35
click at [48, 742] on button at bounding box center [36, 751] width 31 height 35
click at [64, 745] on icon at bounding box center [65, 750] width 13 height 14
click at [151, 689] on icon at bounding box center [154, 692] width 15 height 15
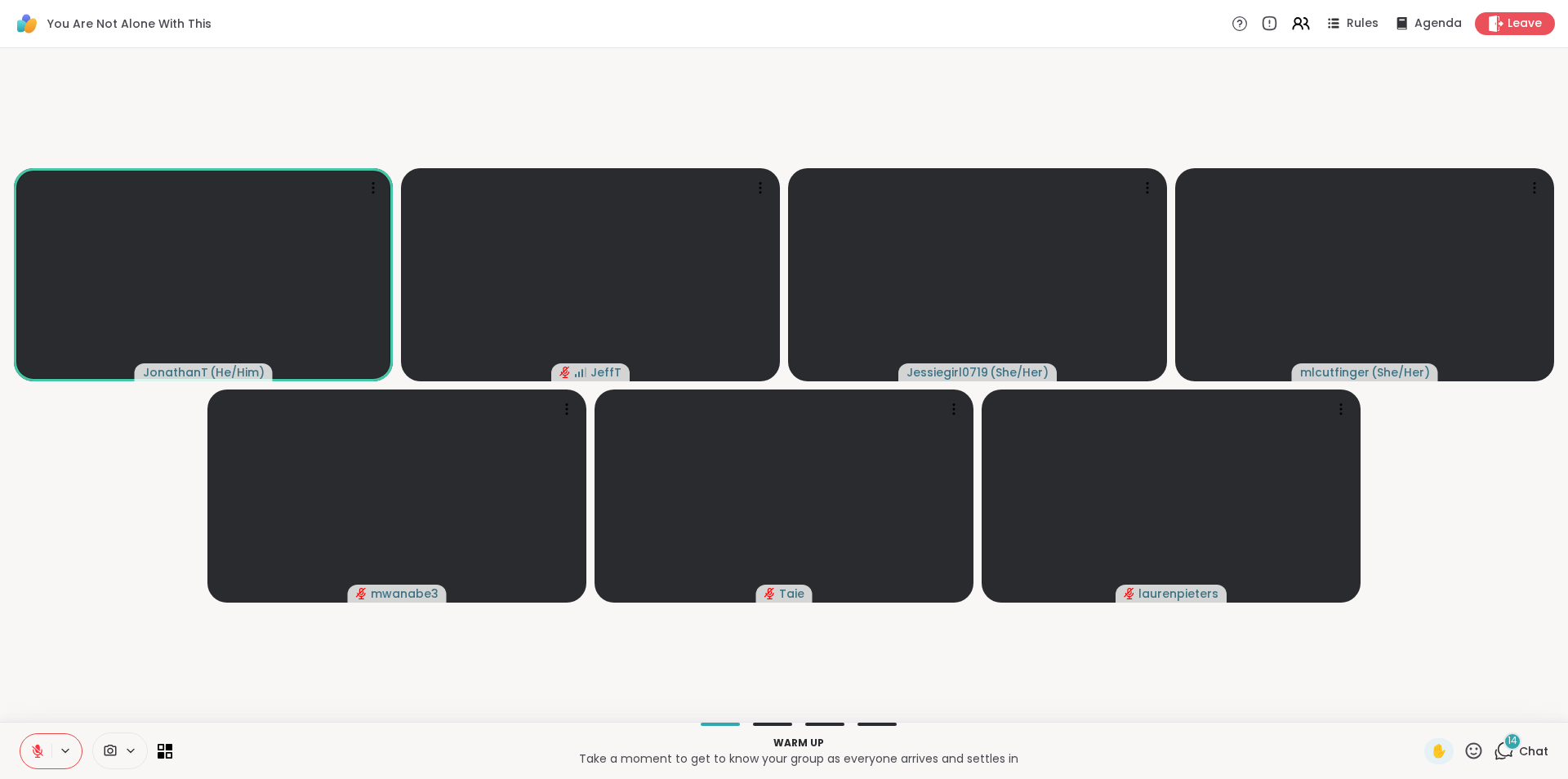
click at [451, 647] on video-player-container "JonathanT ( He/Him ) JeffT Jessiegirl0719 ( She/Her ) mlcutfinger ( She/Her ) m…" at bounding box center [784, 384] width 1548 height 660
click at [61, 747] on icon at bounding box center [65, 750] width 13 height 14
click at [173, 748] on div "Warm up Take a moment to get to know your group as everyone arrives and settles…" at bounding box center [784, 750] width 1568 height 57
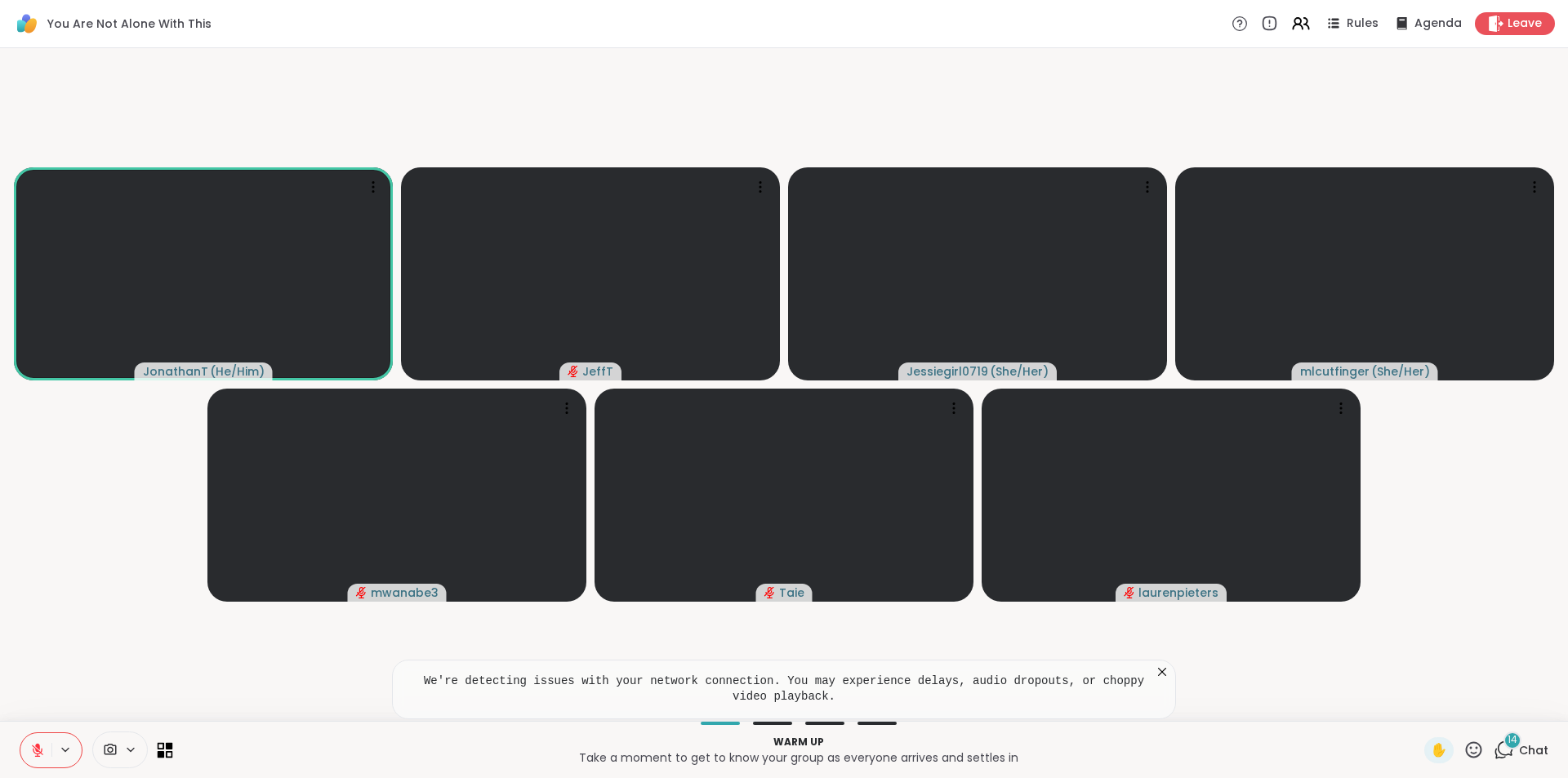
click at [163, 748] on icon at bounding box center [165, 749] width 16 height 16
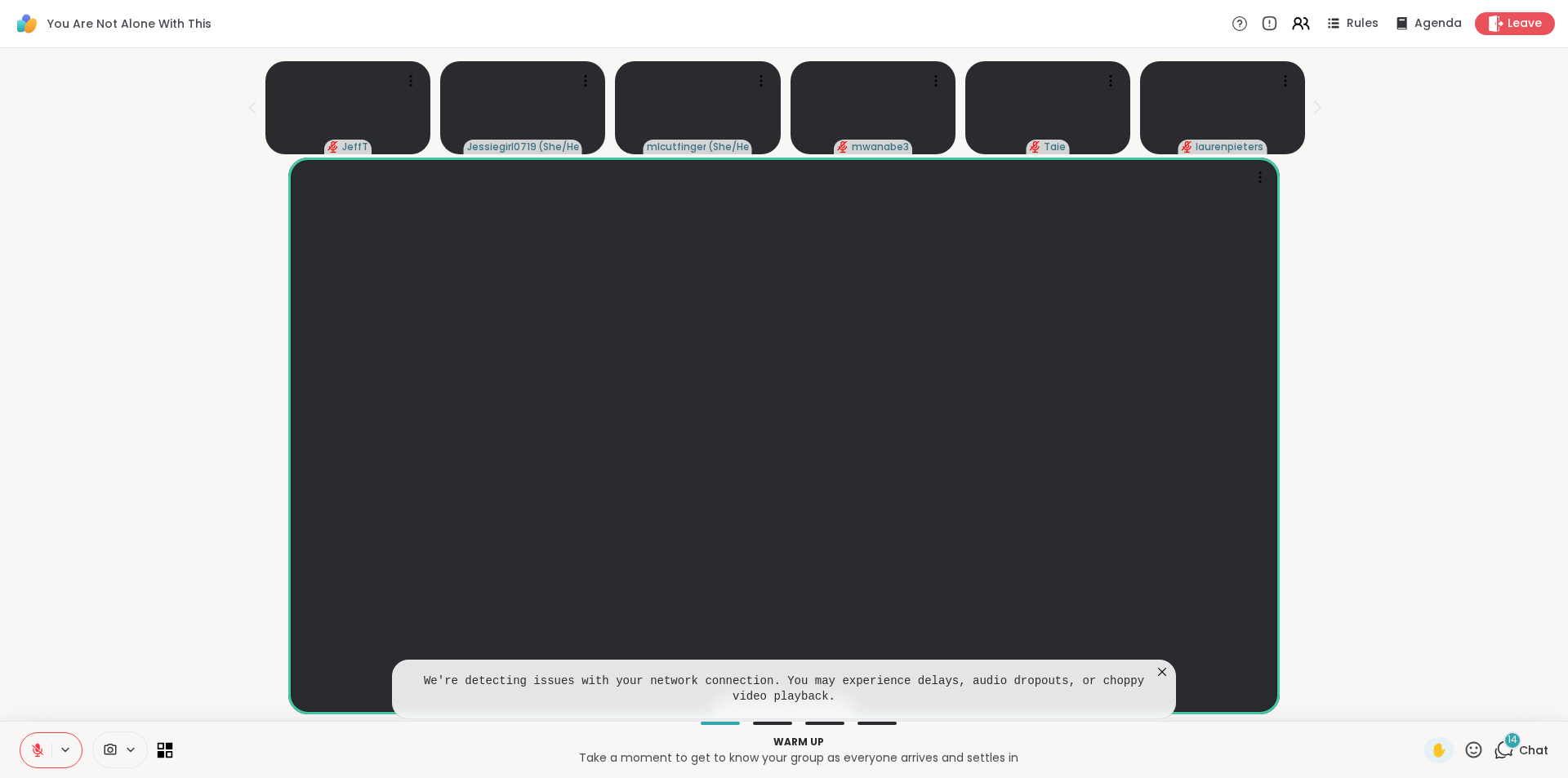
click at [162, 747] on icon at bounding box center [165, 749] width 16 height 16
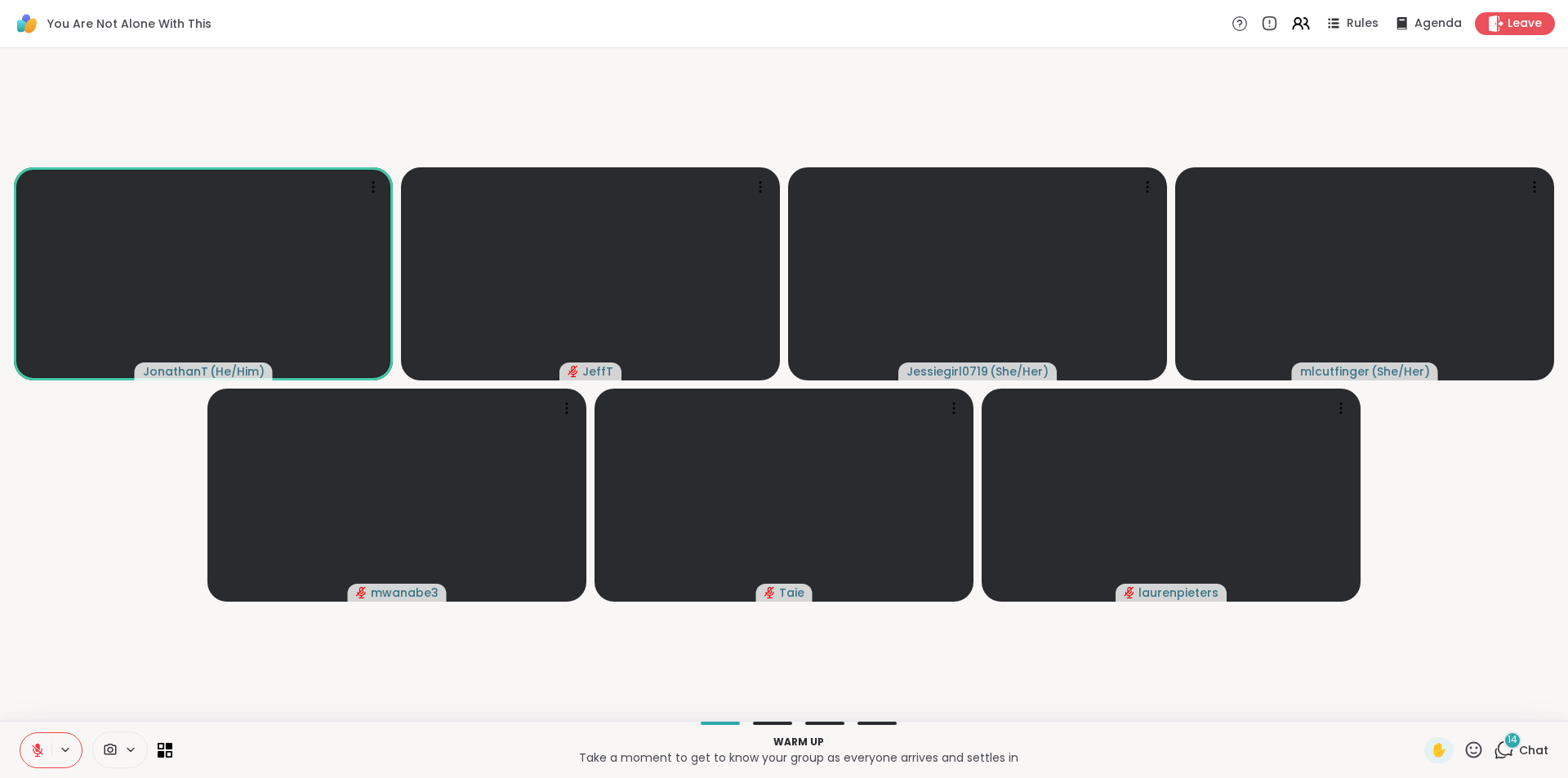
click at [1494, 741] on div "14" at bounding box center [1504, 749] width 21 height 21
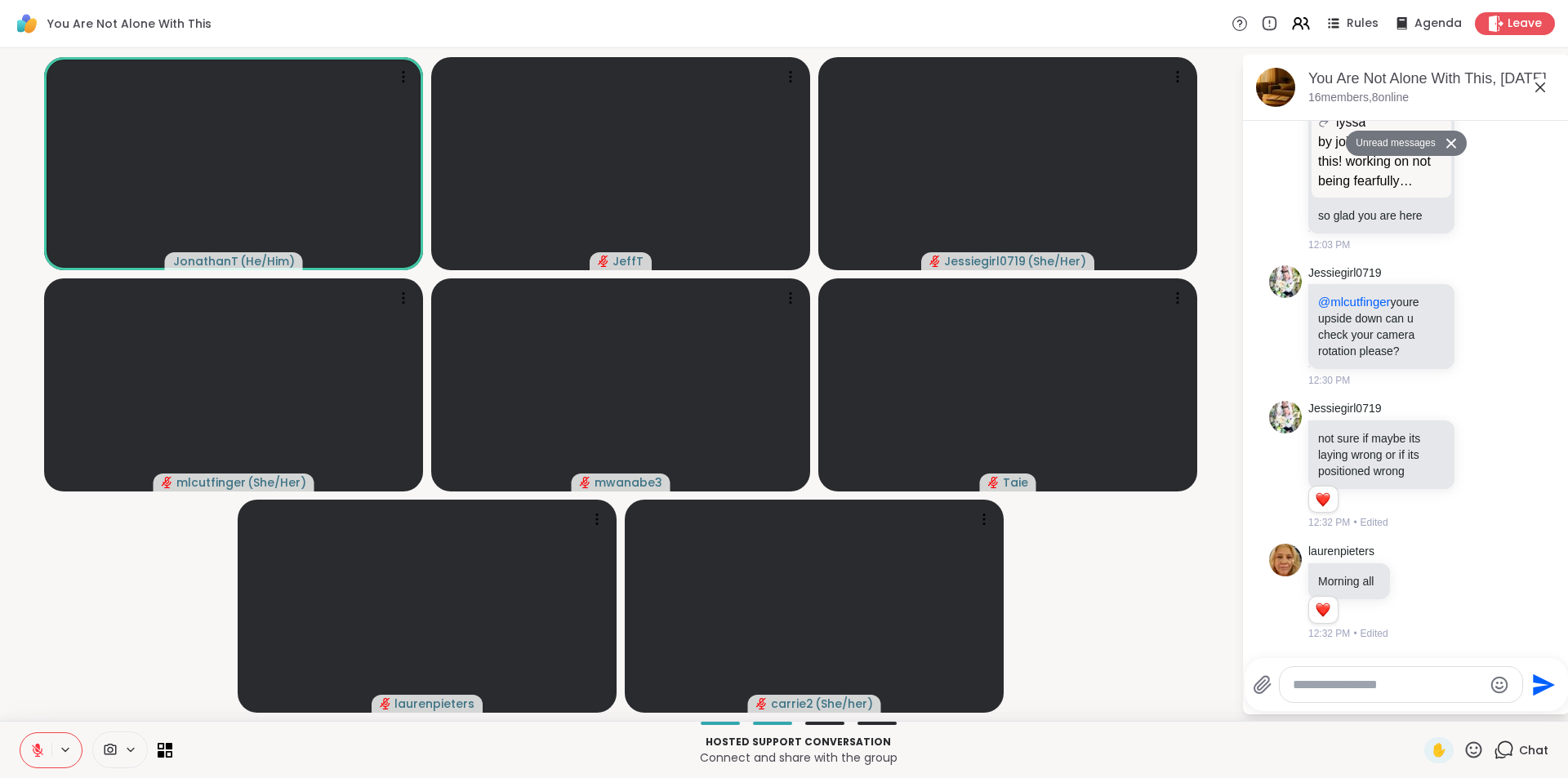
scroll to position [7957, 0]
drag, startPoint x: 1463, startPoint y: 223, endPoint x: 1466, endPoint y: 236, distance: 13.3
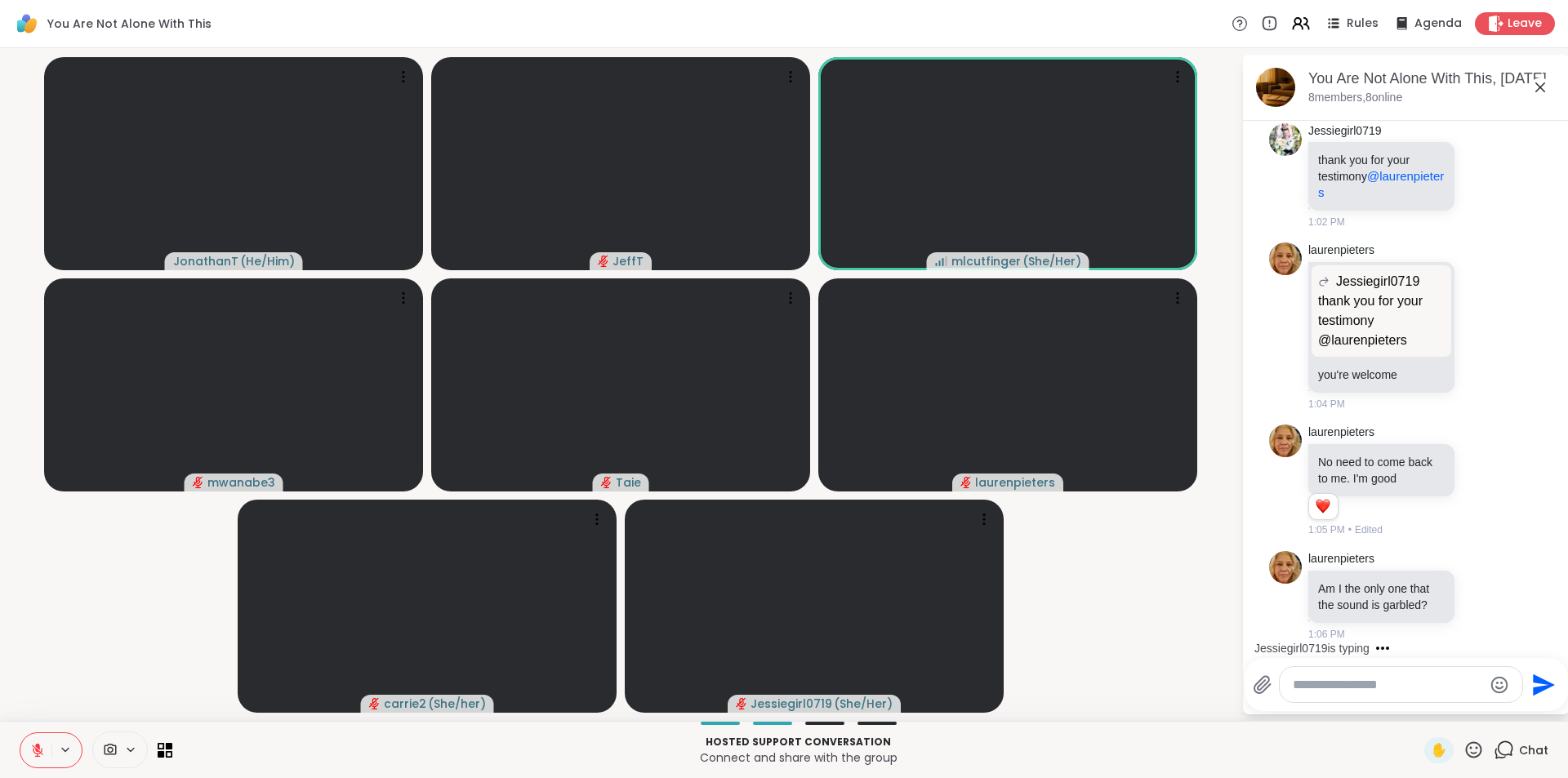
scroll to position [10857, 0]
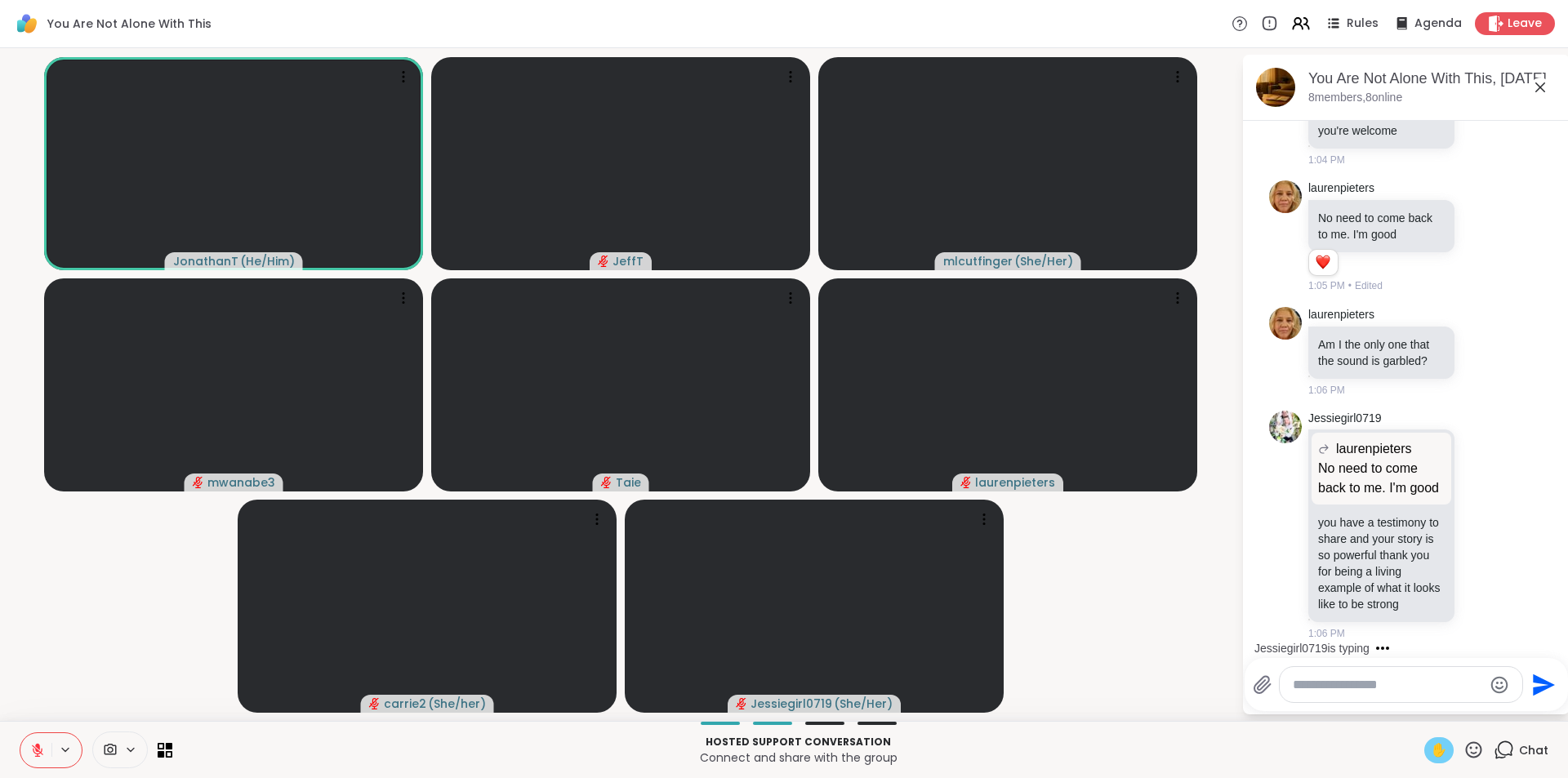
drag, startPoint x: 1427, startPoint y: 745, endPoint x: 1423, endPoint y: 753, distance: 8.9
click at [1430, 746] on span "✋" at bounding box center [1438, 749] width 16 height 20
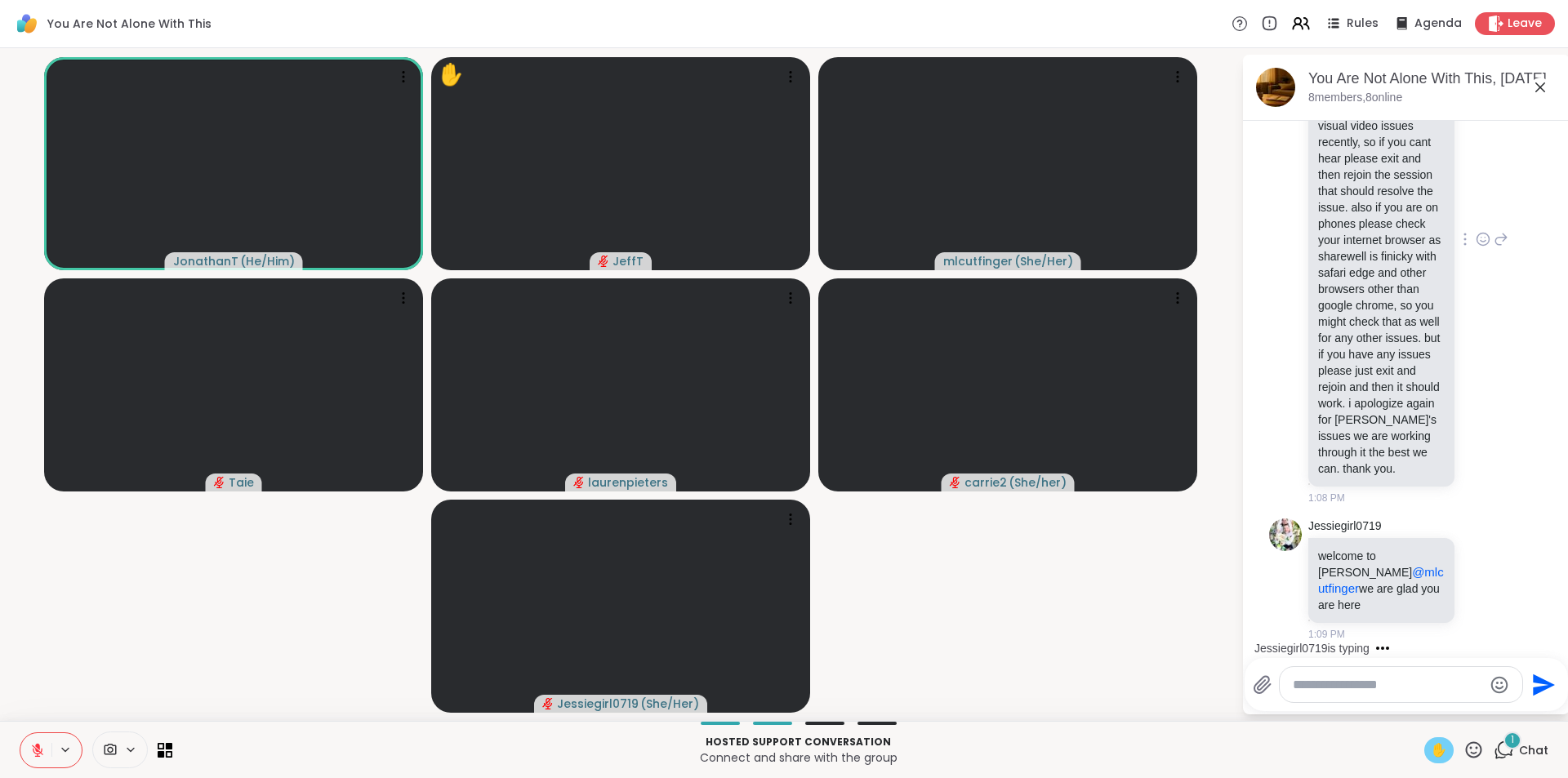
scroll to position [12353, 0]
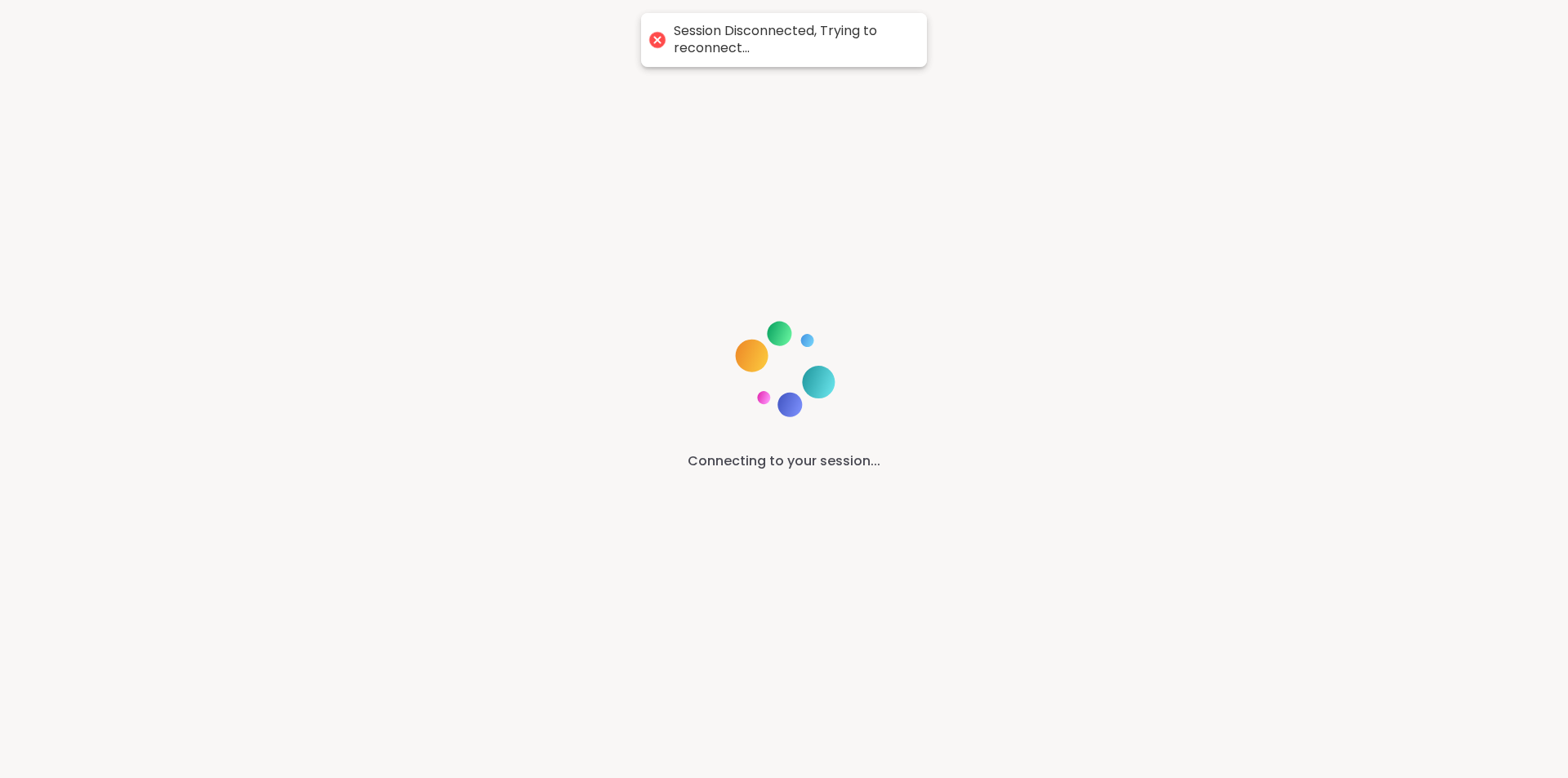
click at [1470, 22] on div "Connecting to your session..." at bounding box center [784, 389] width 1568 height 778
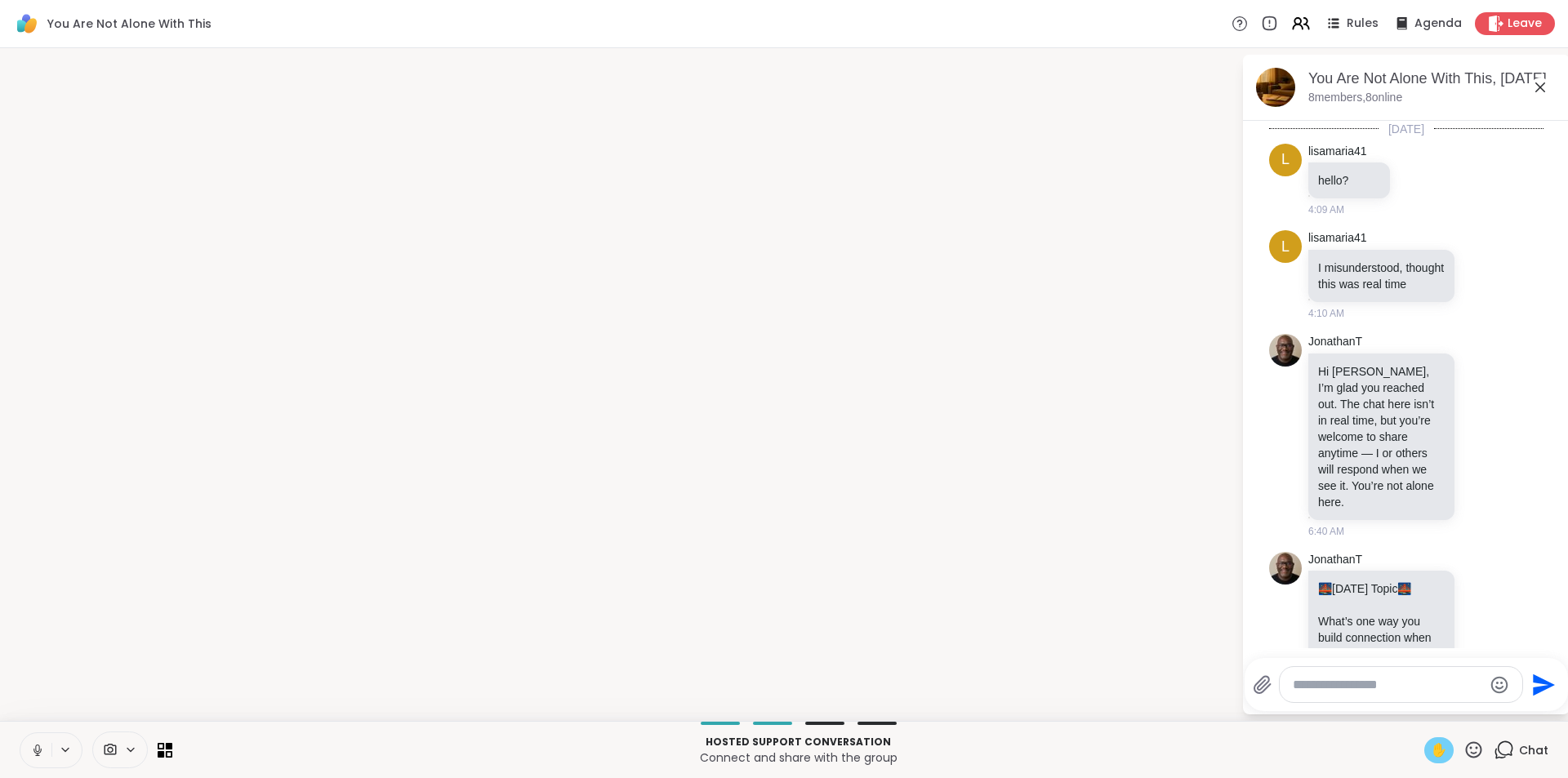
scroll to position [12432, 0]
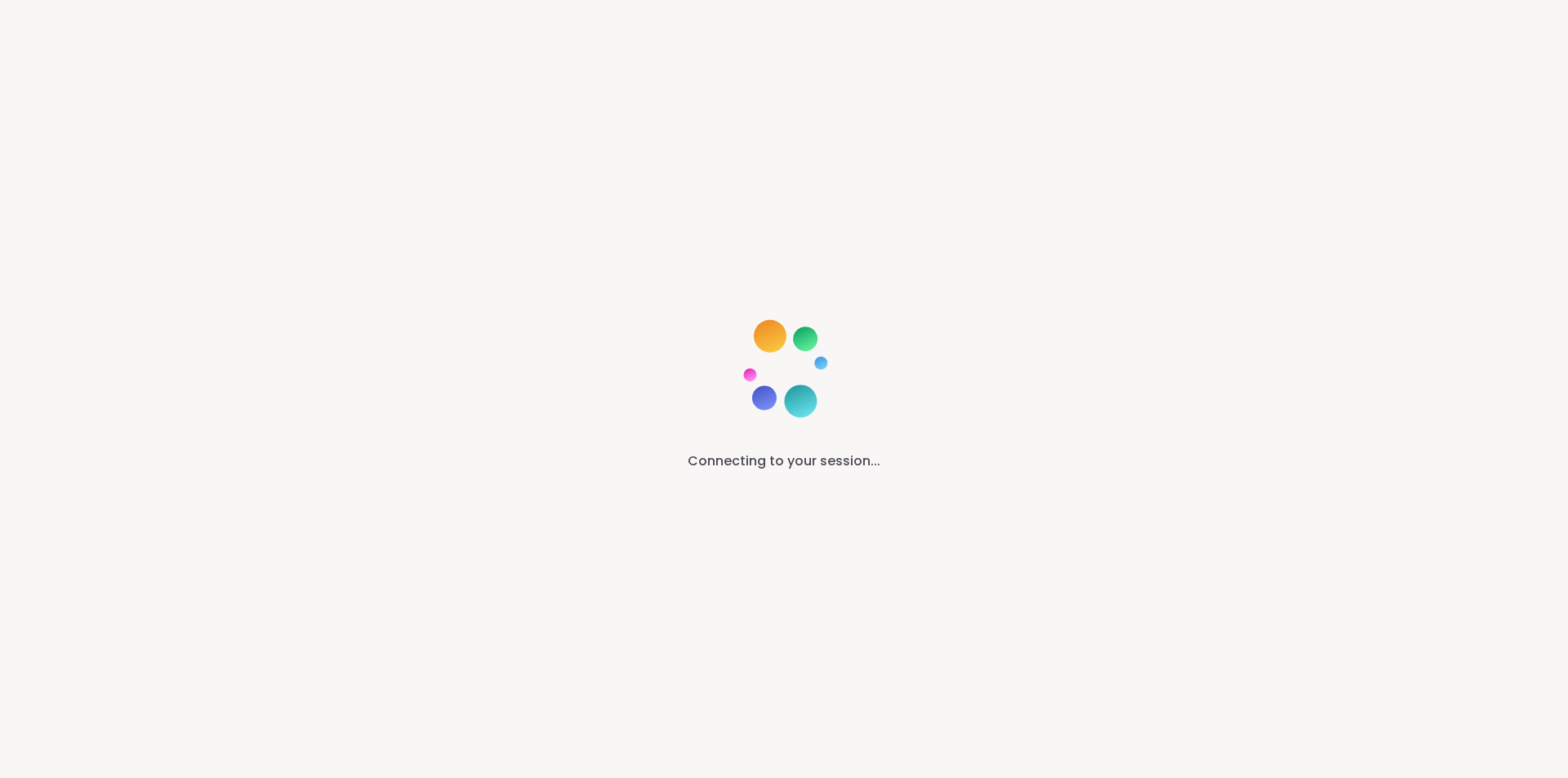
click at [1492, 466] on div "Connecting to your session..." at bounding box center [784, 389] width 1568 height 778
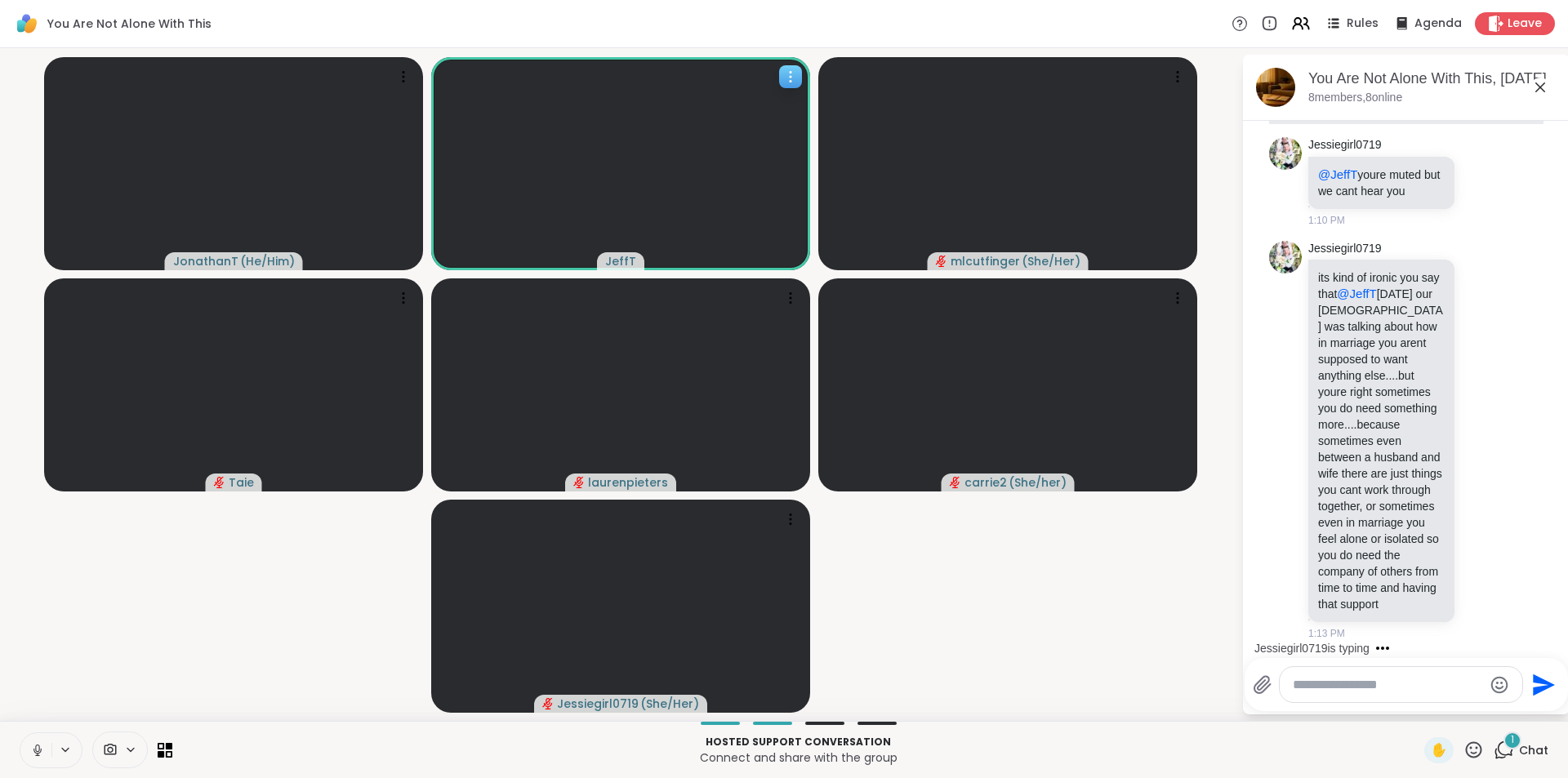
scroll to position [12976, 0]
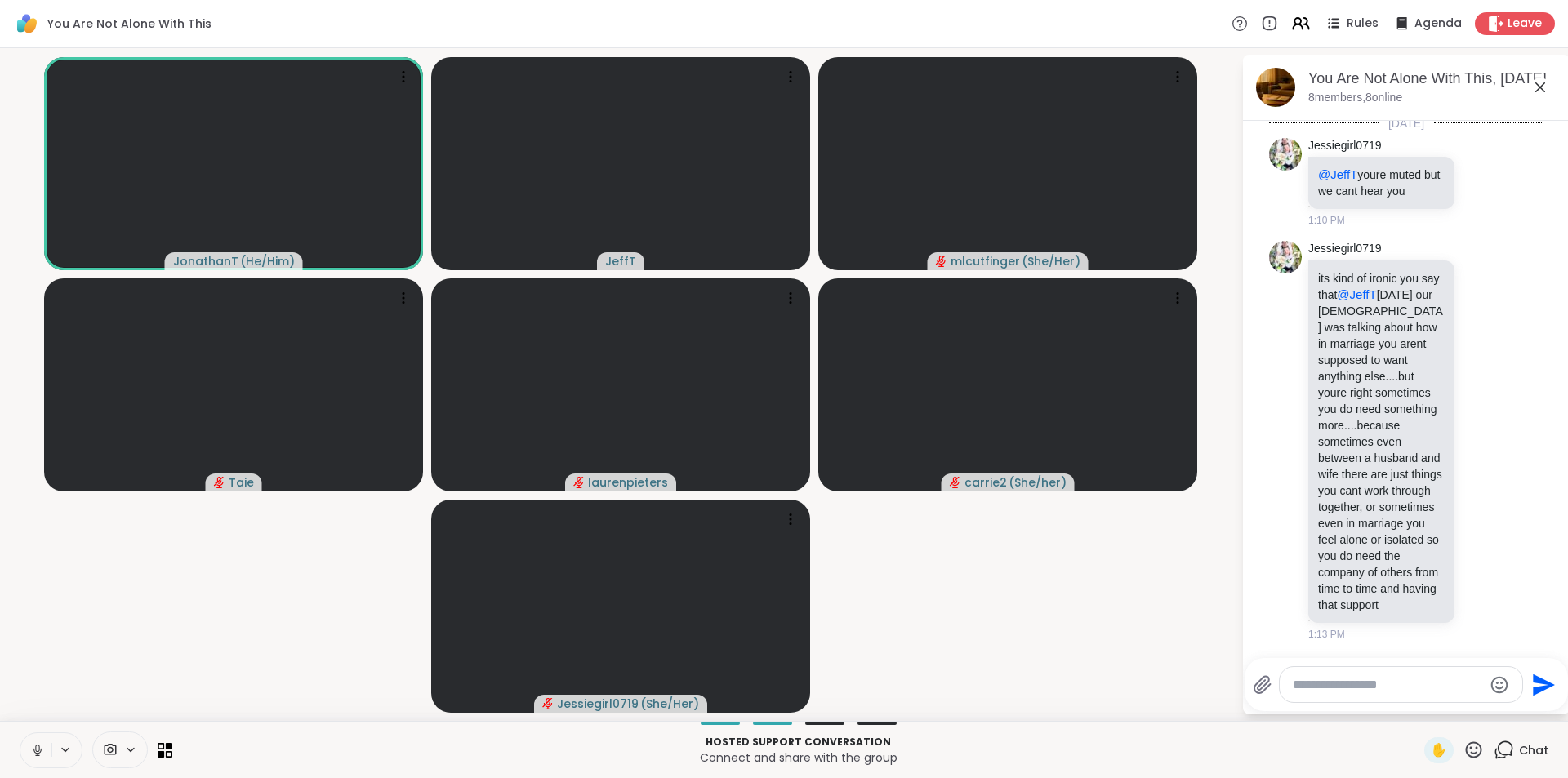
click at [34, 748] on icon at bounding box center [37, 749] width 15 height 15
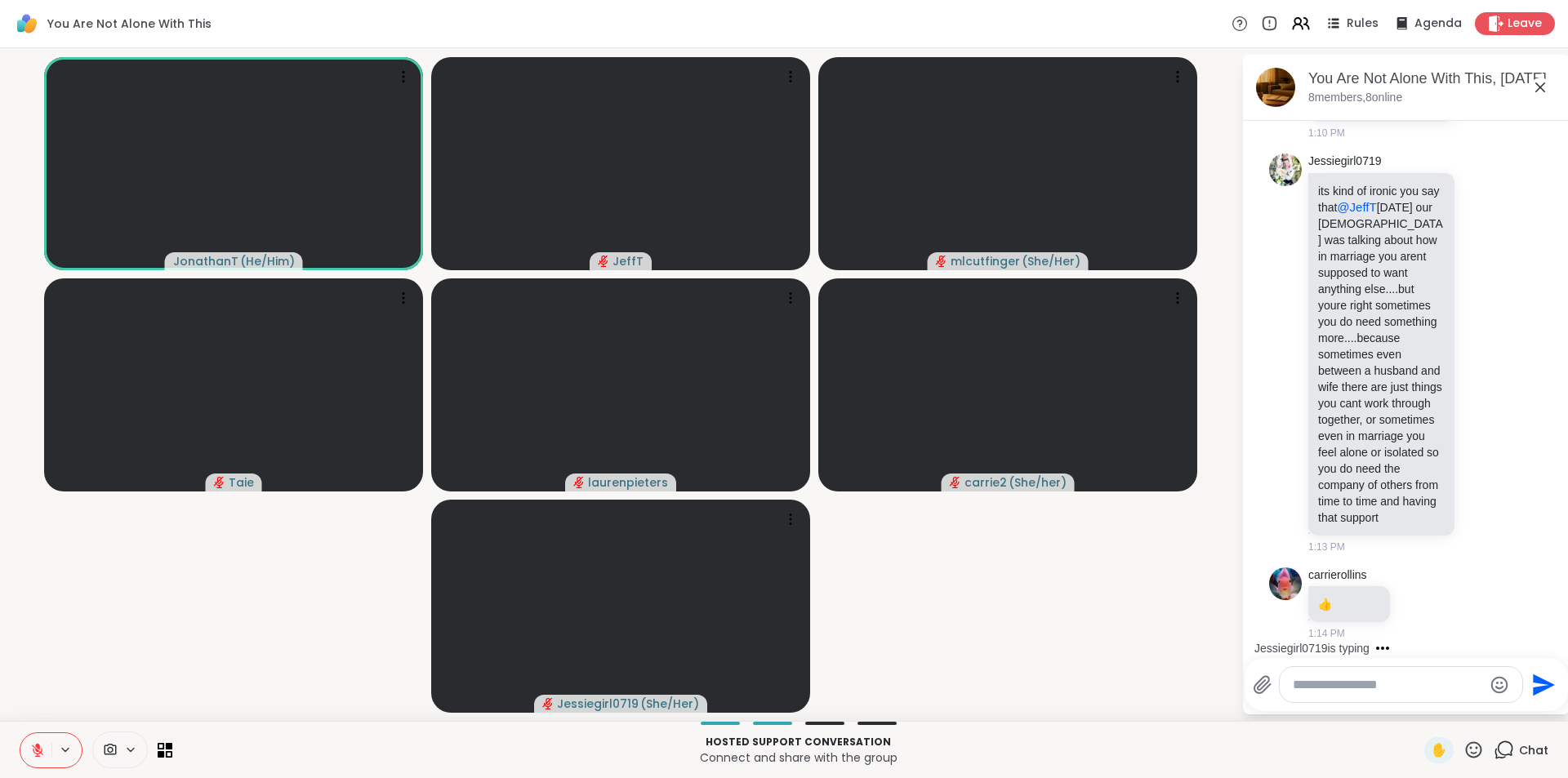
click at [1411, 685] on textarea "Type your message" at bounding box center [1388, 685] width 190 height 16
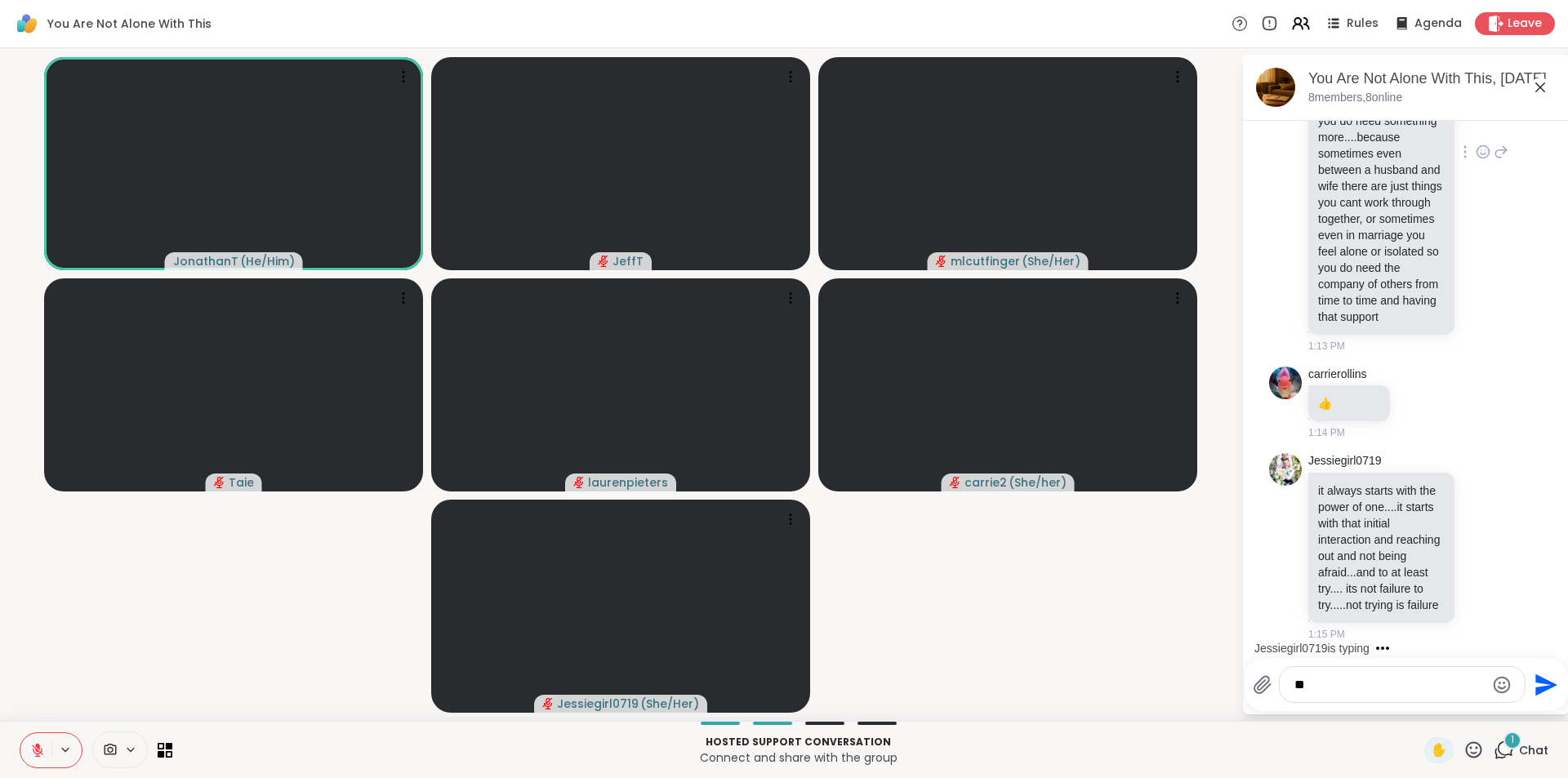
scroll to position [13281, 0]
type textarea "*"
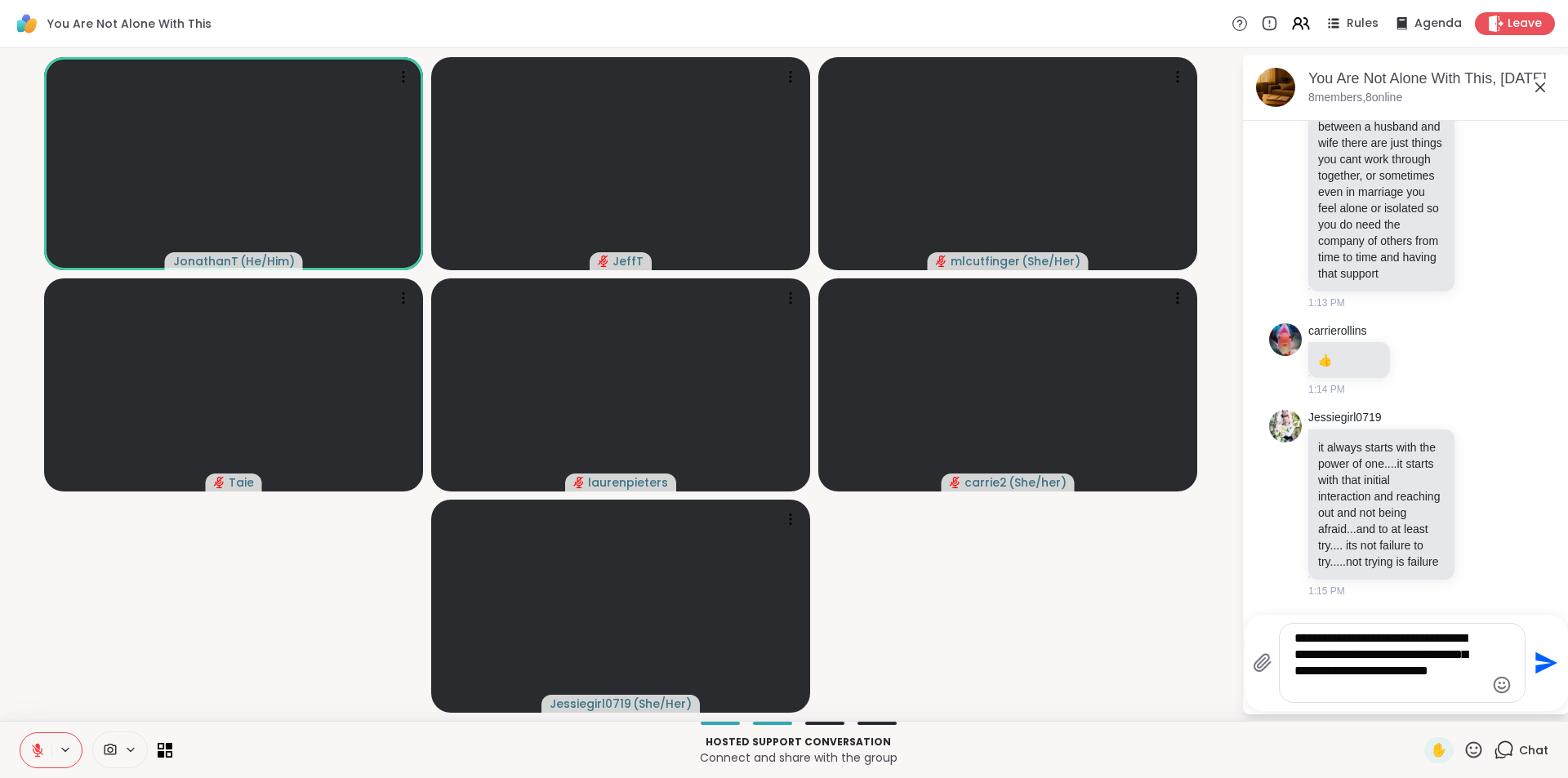
type textarea "**********"
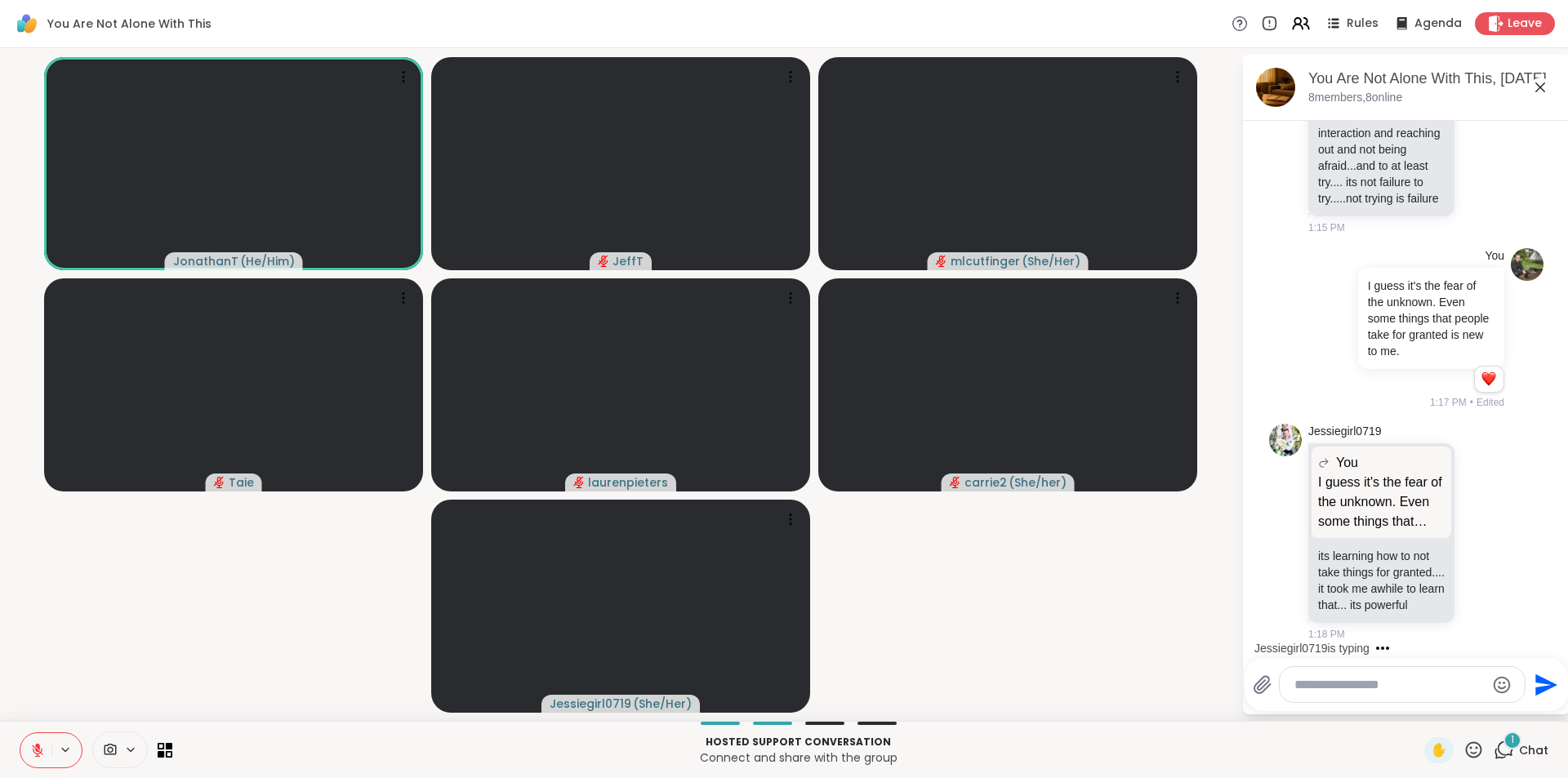
scroll to position [13704, 0]
click at [1475, 524] on icon at bounding box center [1482, 531] width 15 height 16
click at [1440, 498] on div "Select Reaction: Thumbs up" at bounding box center [1447, 505] width 15 height 15
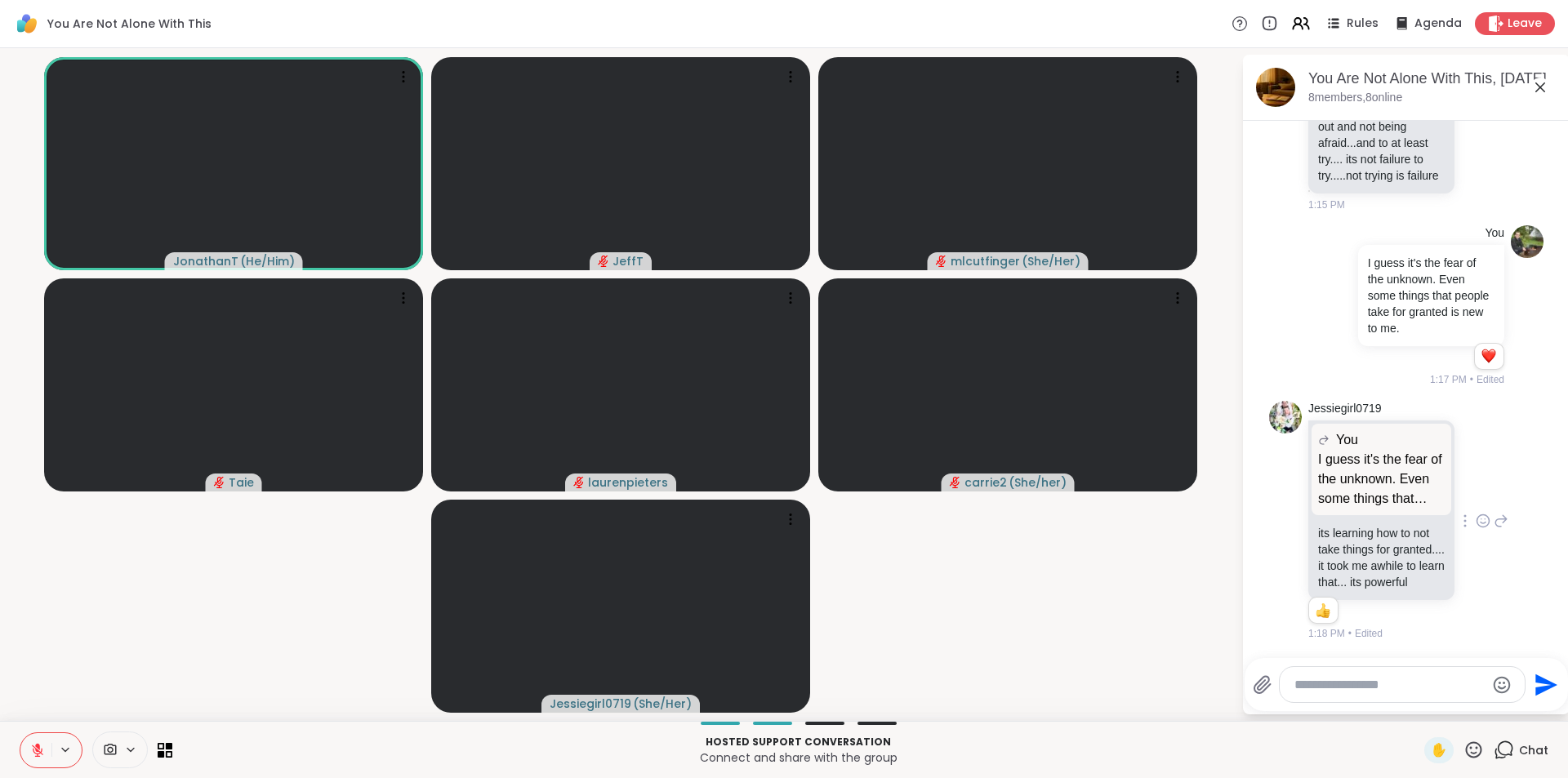
scroll to position [13726, 0]
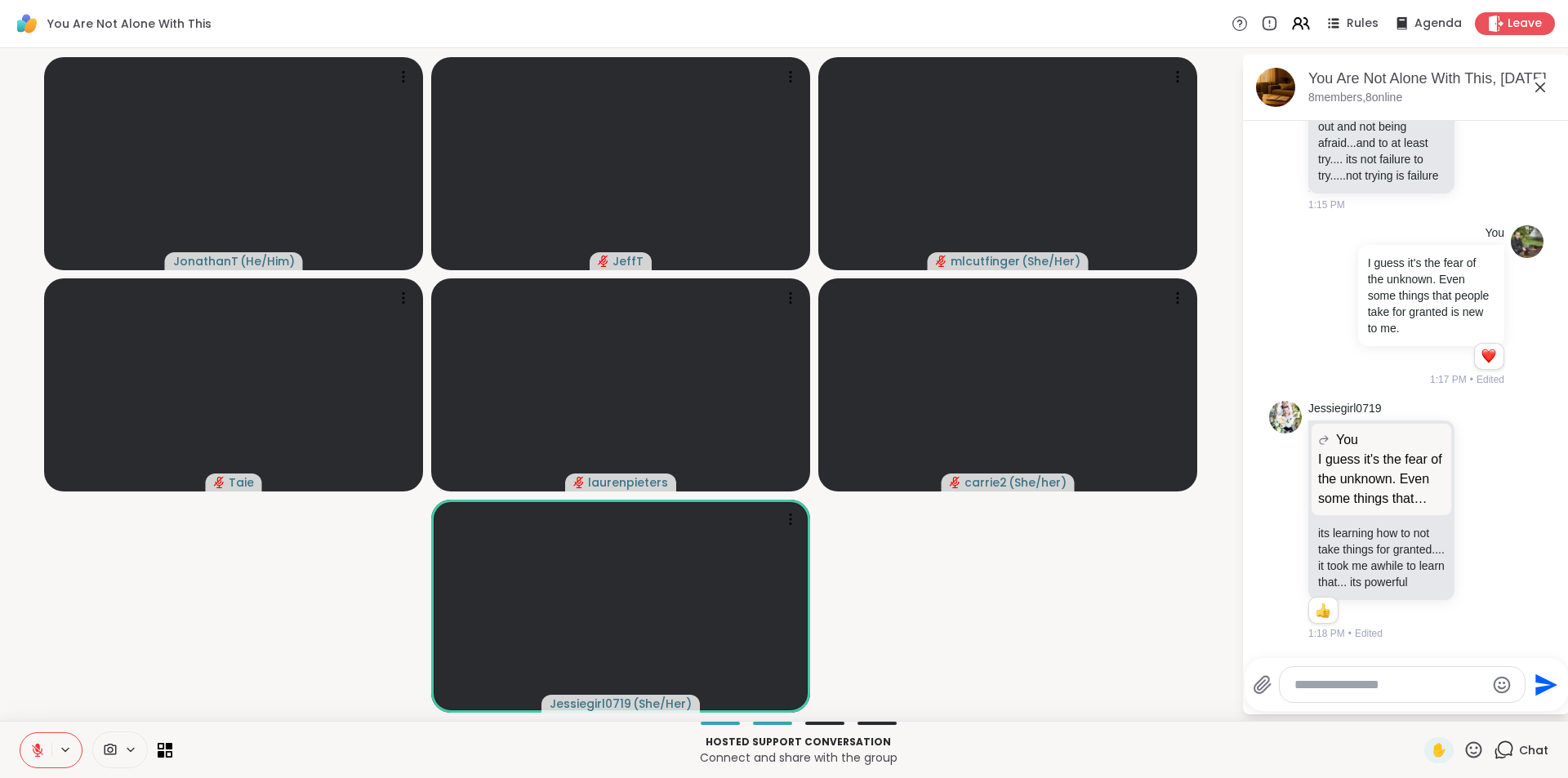
click at [1434, 688] on textarea "Type your message" at bounding box center [1390, 685] width 190 height 16
click at [1477, 514] on icon at bounding box center [1483, 520] width 12 height 12
click at [1496, 681] on icon "Emoji picker" at bounding box center [1501, 685] width 20 height 20
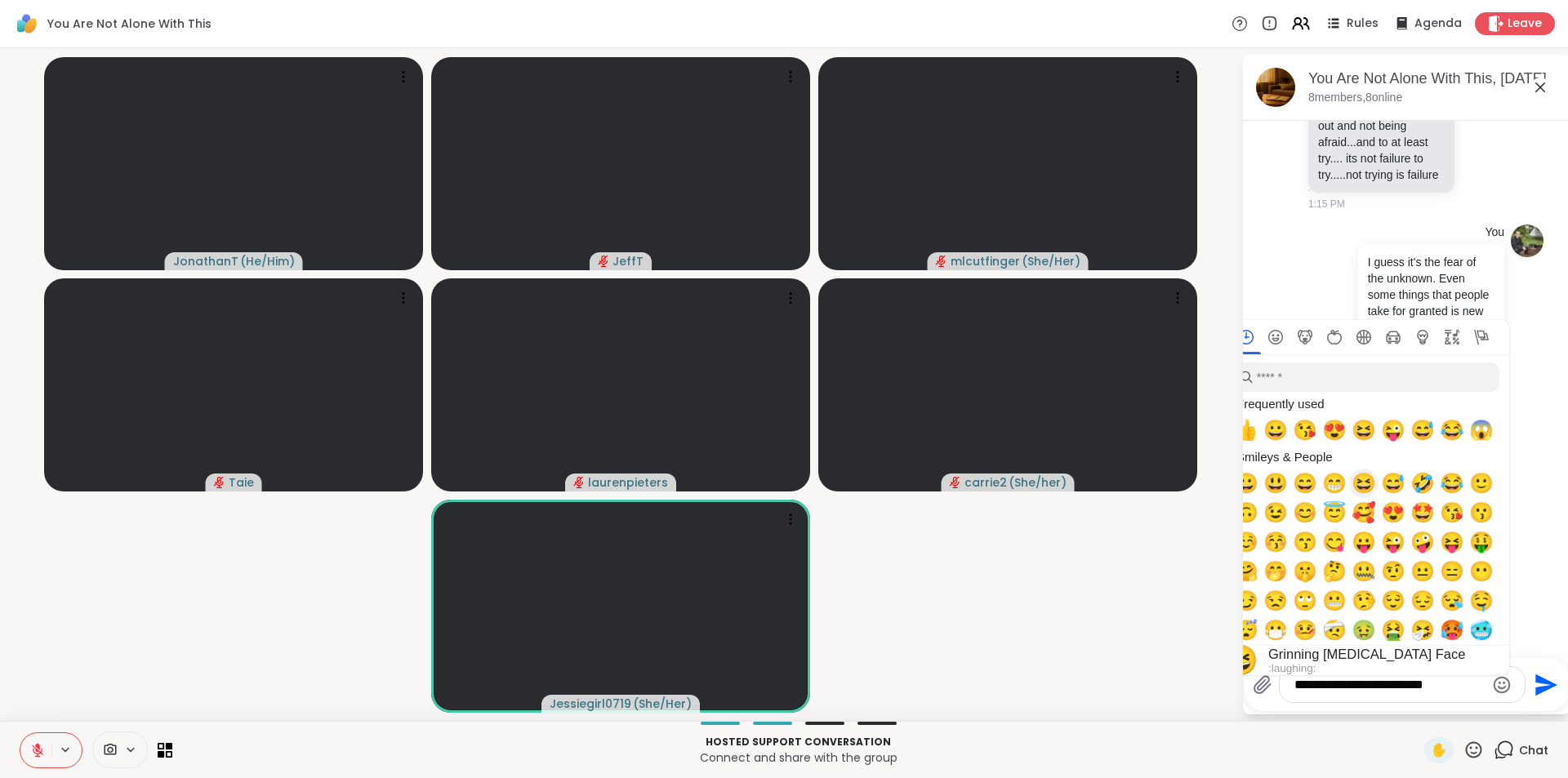
scroll to position [13773, 0]
click at [1360, 479] on span "😆" at bounding box center [1364, 483] width 24 height 23
type textarea "**********"
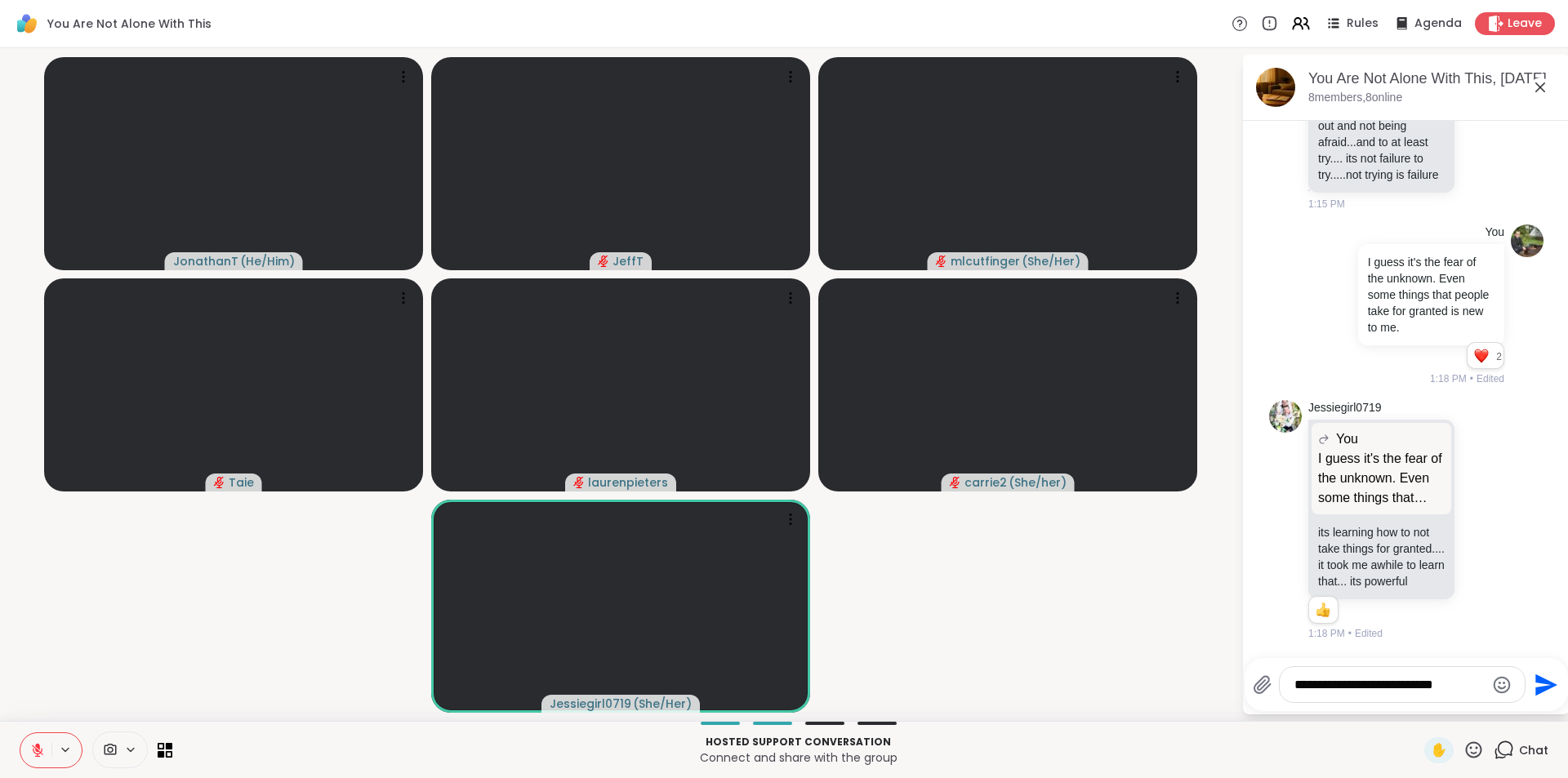
click at [1539, 683] on icon "Send" at bounding box center [1544, 685] width 26 height 26
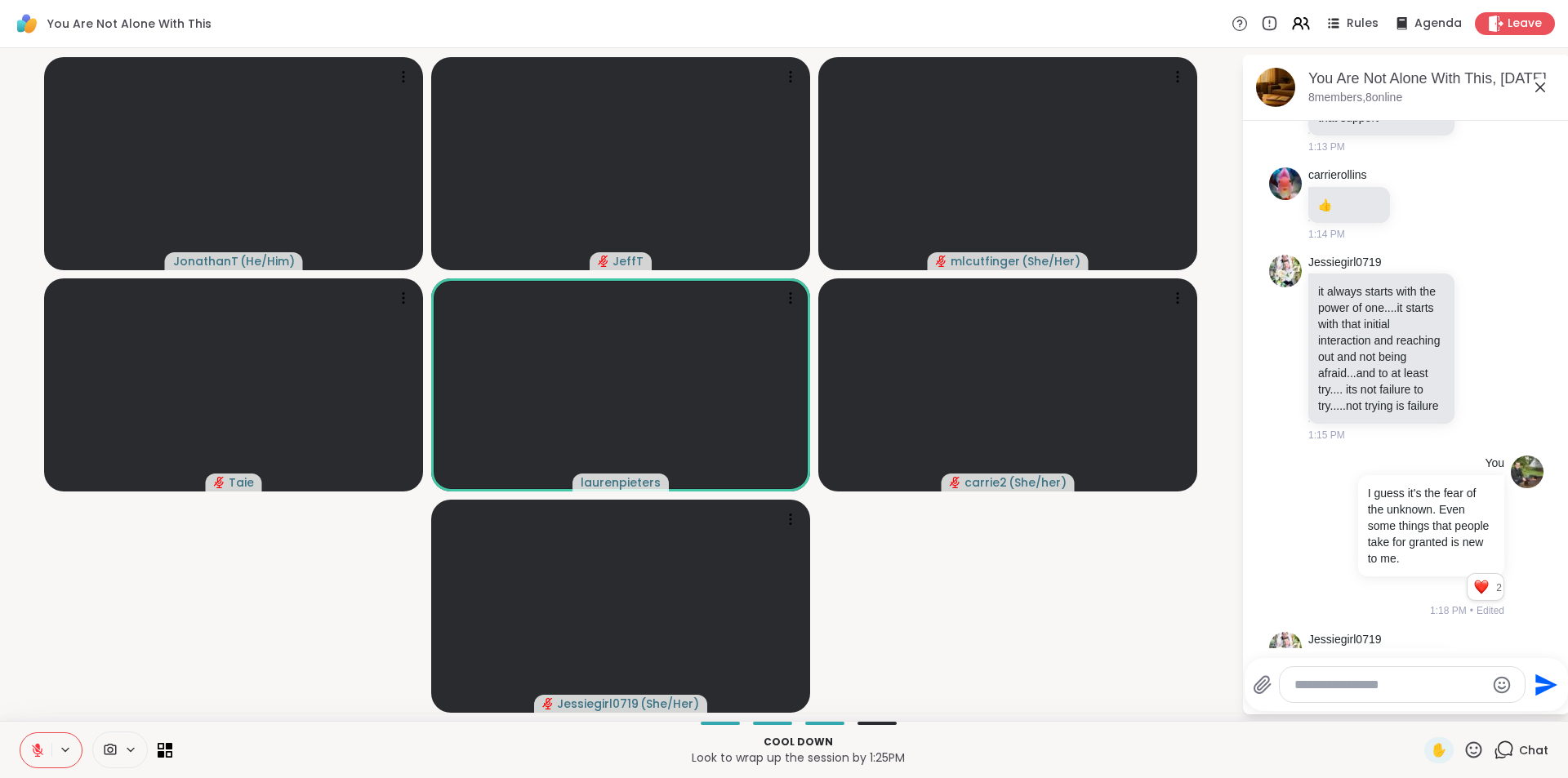
scroll to position [13947, 0]
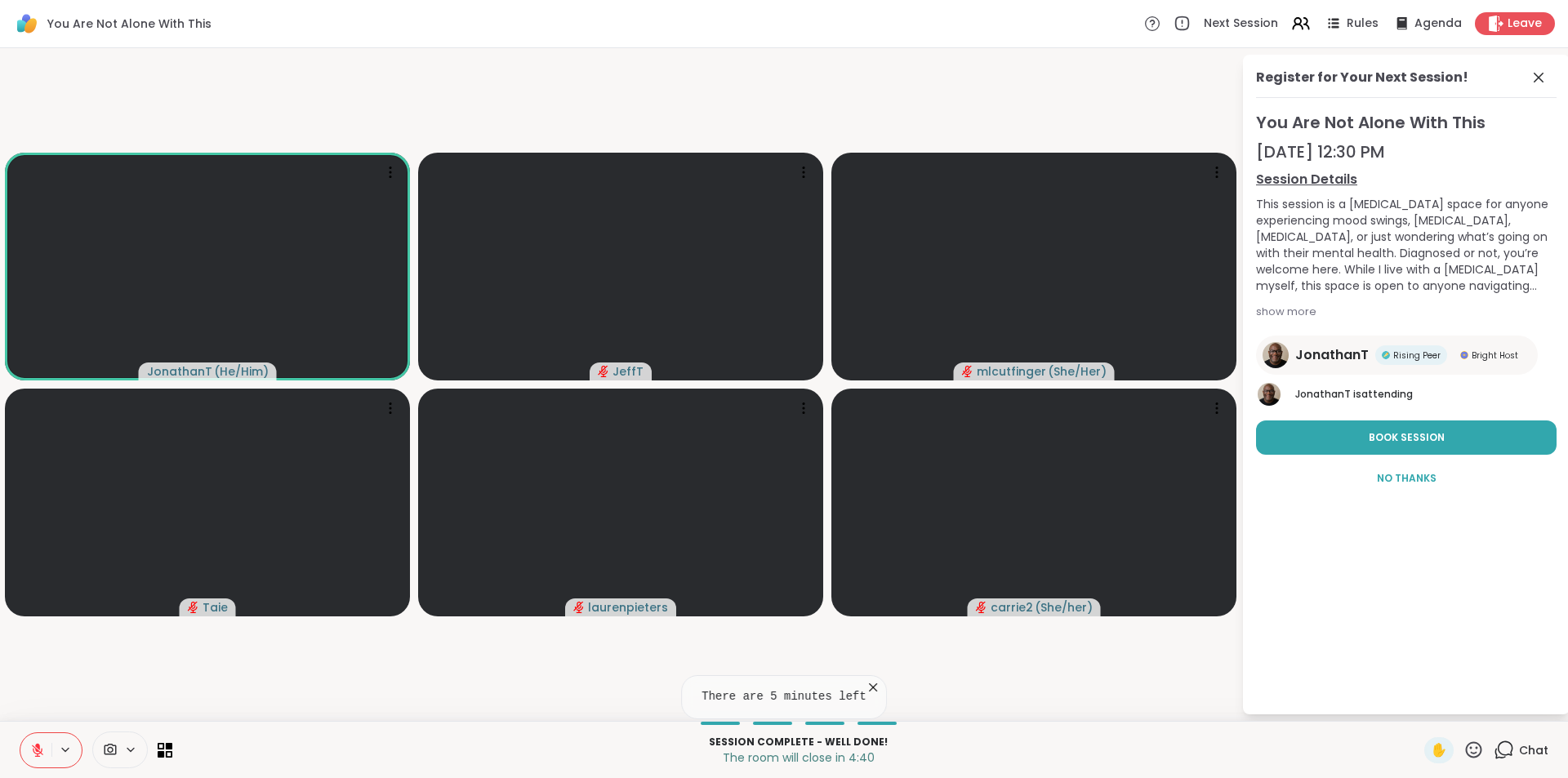
click at [1196, 749] on p "The room will close in 4:40" at bounding box center [797, 757] width 1232 height 16
click at [1409, 431] on span "Book Session" at bounding box center [1407, 437] width 76 height 15
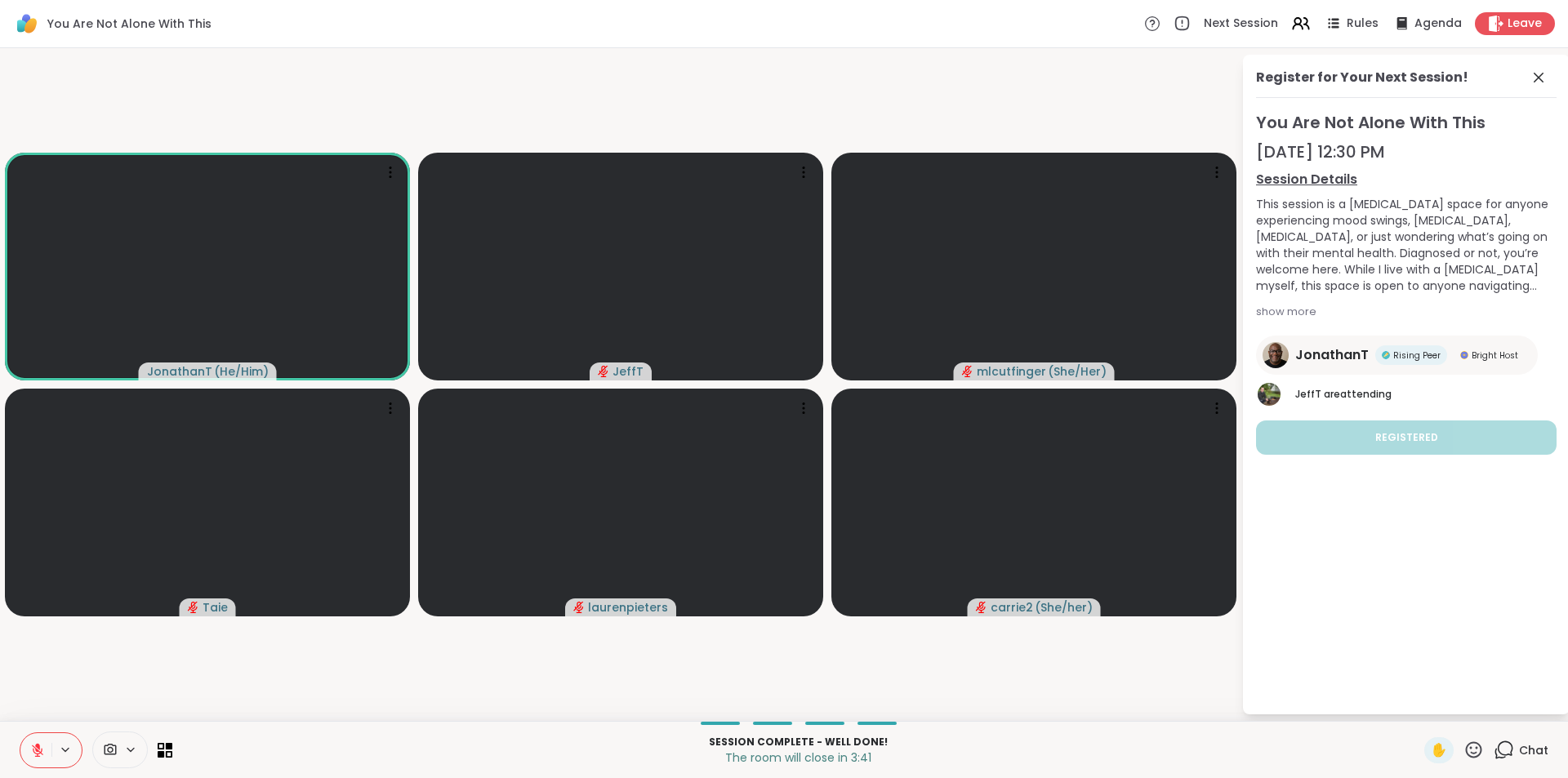
click at [1494, 748] on icon at bounding box center [1504, 749] width 21 height 21
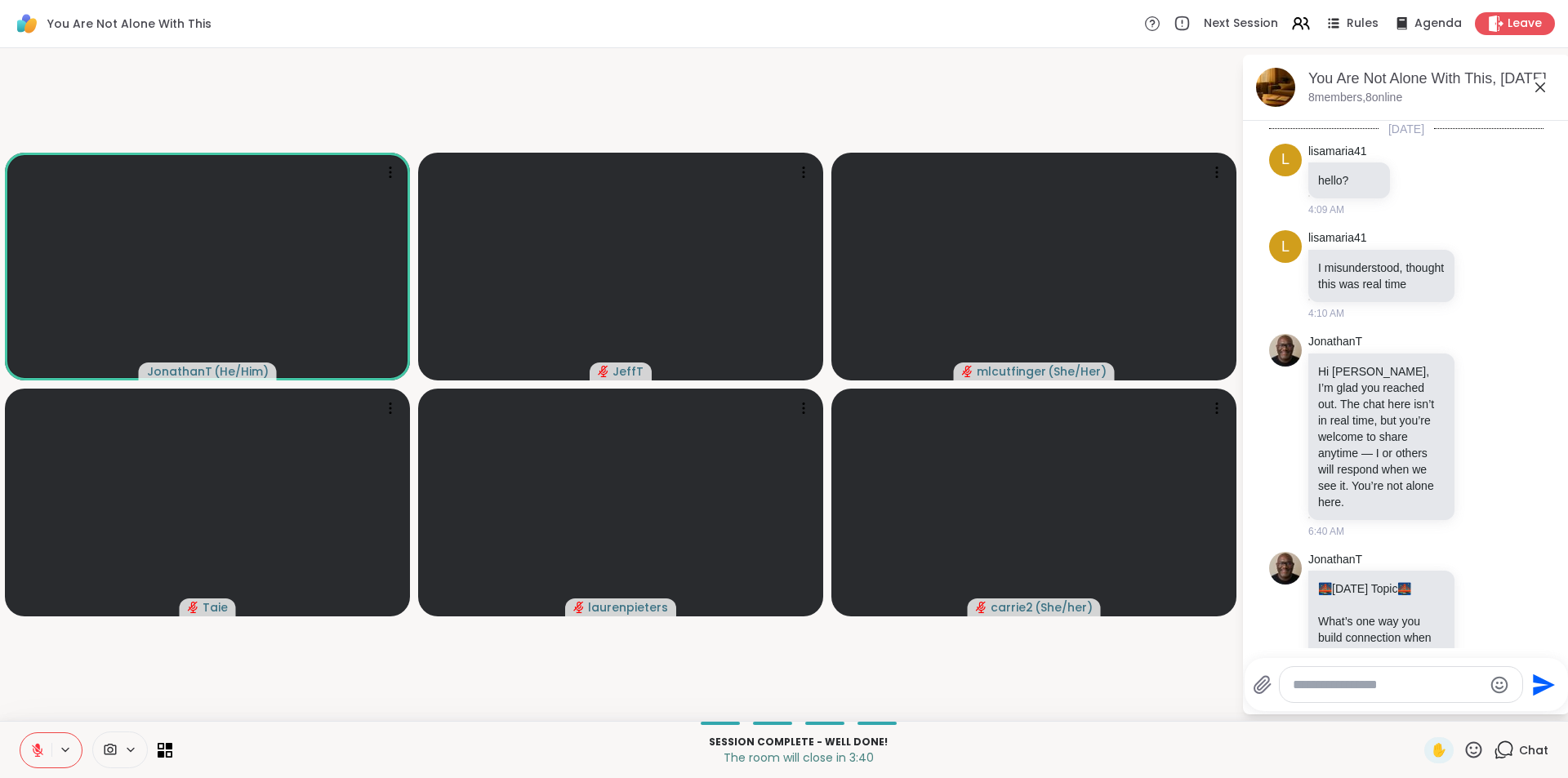
scroll to position [13930, 0]
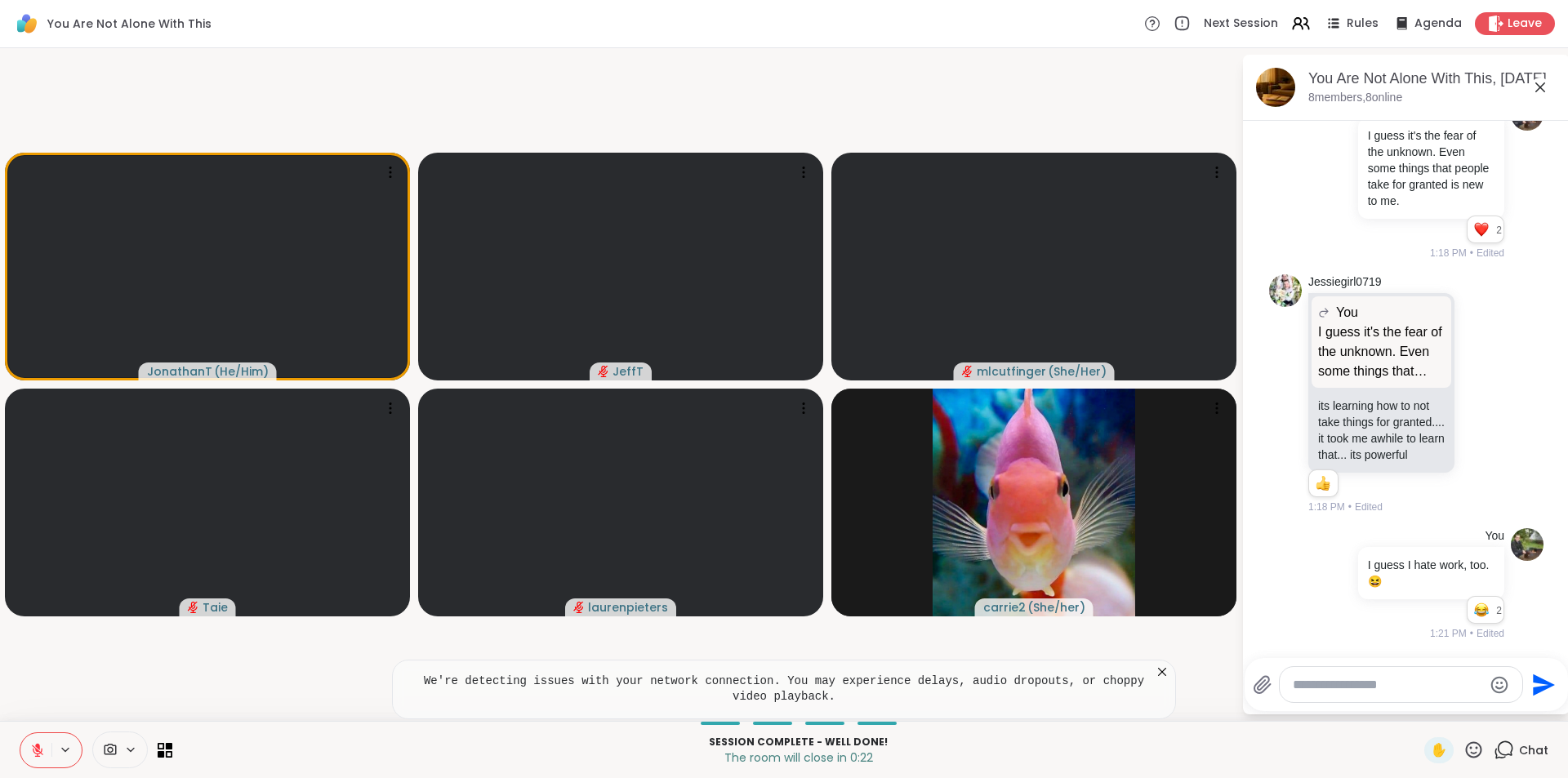
drag, startPoint x: 30, startPoint y: 748, endPoint x: 37, endPoint y: 743, distance: 8.6
click at [36, 743] on icon at bounding box center [37, 749] width 15 height 15
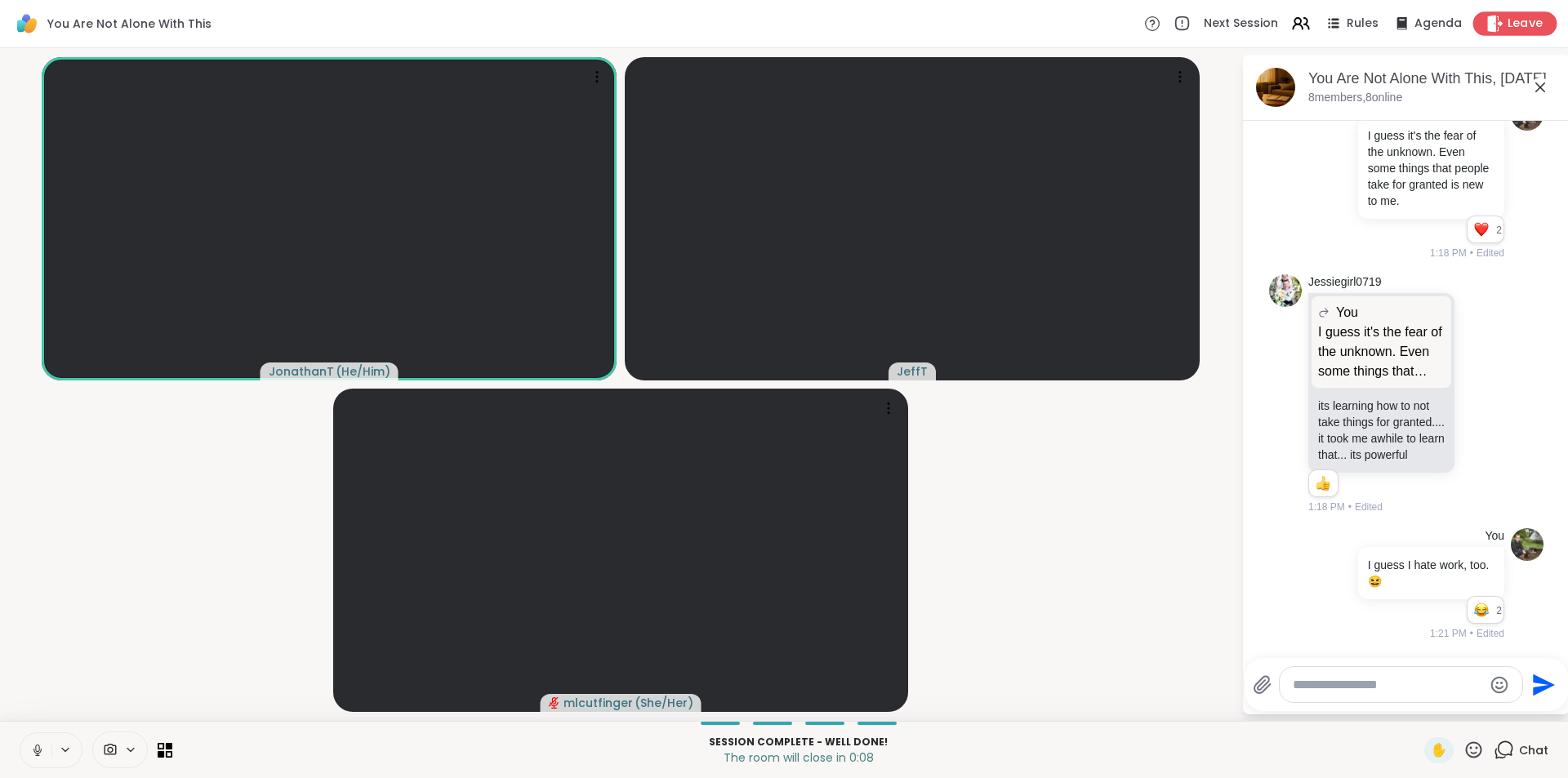
click at [1507, 17] on span "Leave" at bounding box center [1525, 24] width 35 height 17
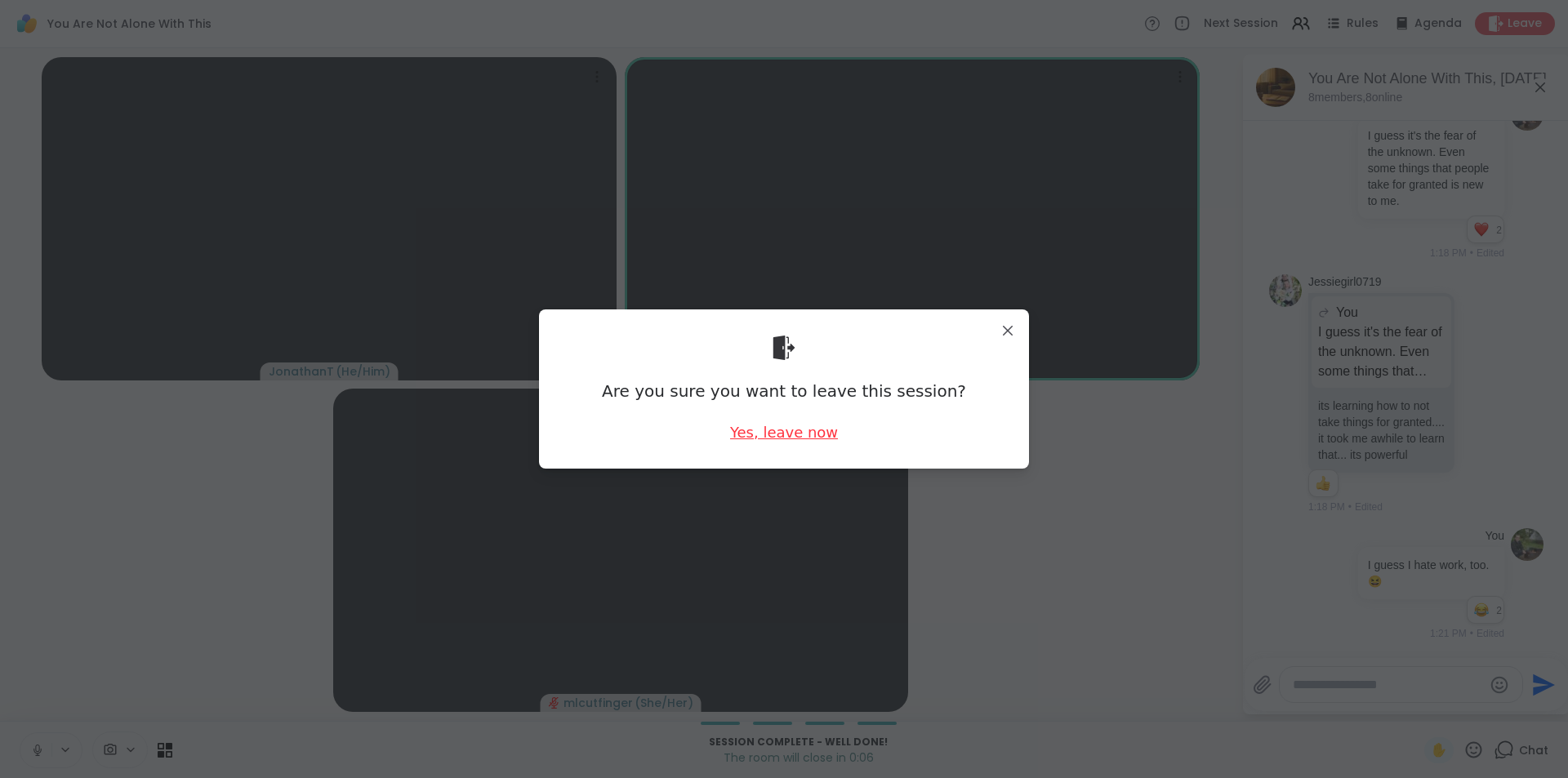
click at [813, 434] on div "Yes, leave now" at bounding box center [784, 433] width 107 height 21
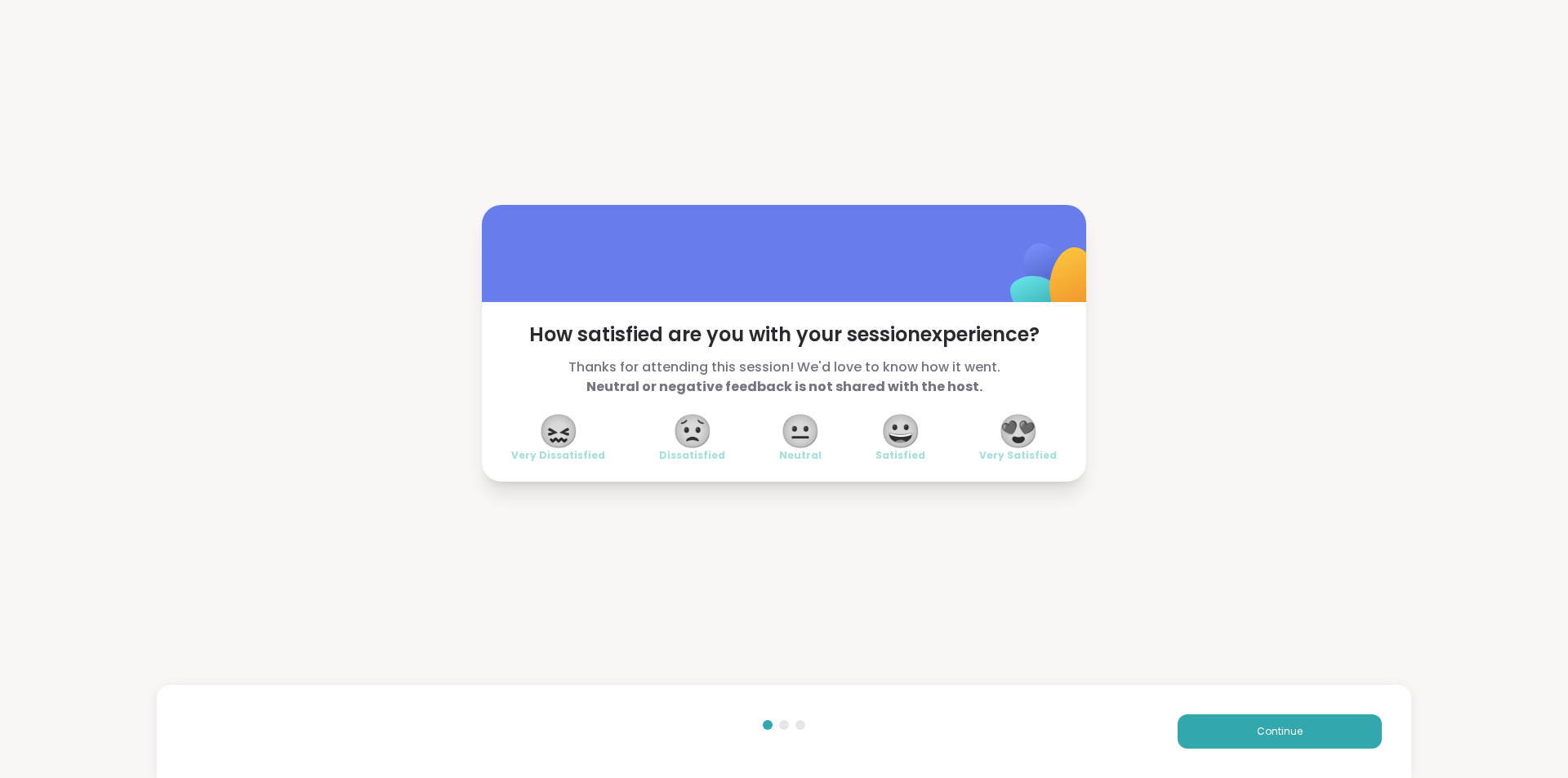
drag, startPoint x: 1012, startPoint y: 433, endPoint x: 1091, endPoint y: 446, distance: 80.1
click at [1016, 433] on span "😍" at bounding box center [1017, 431] width 41 height 29
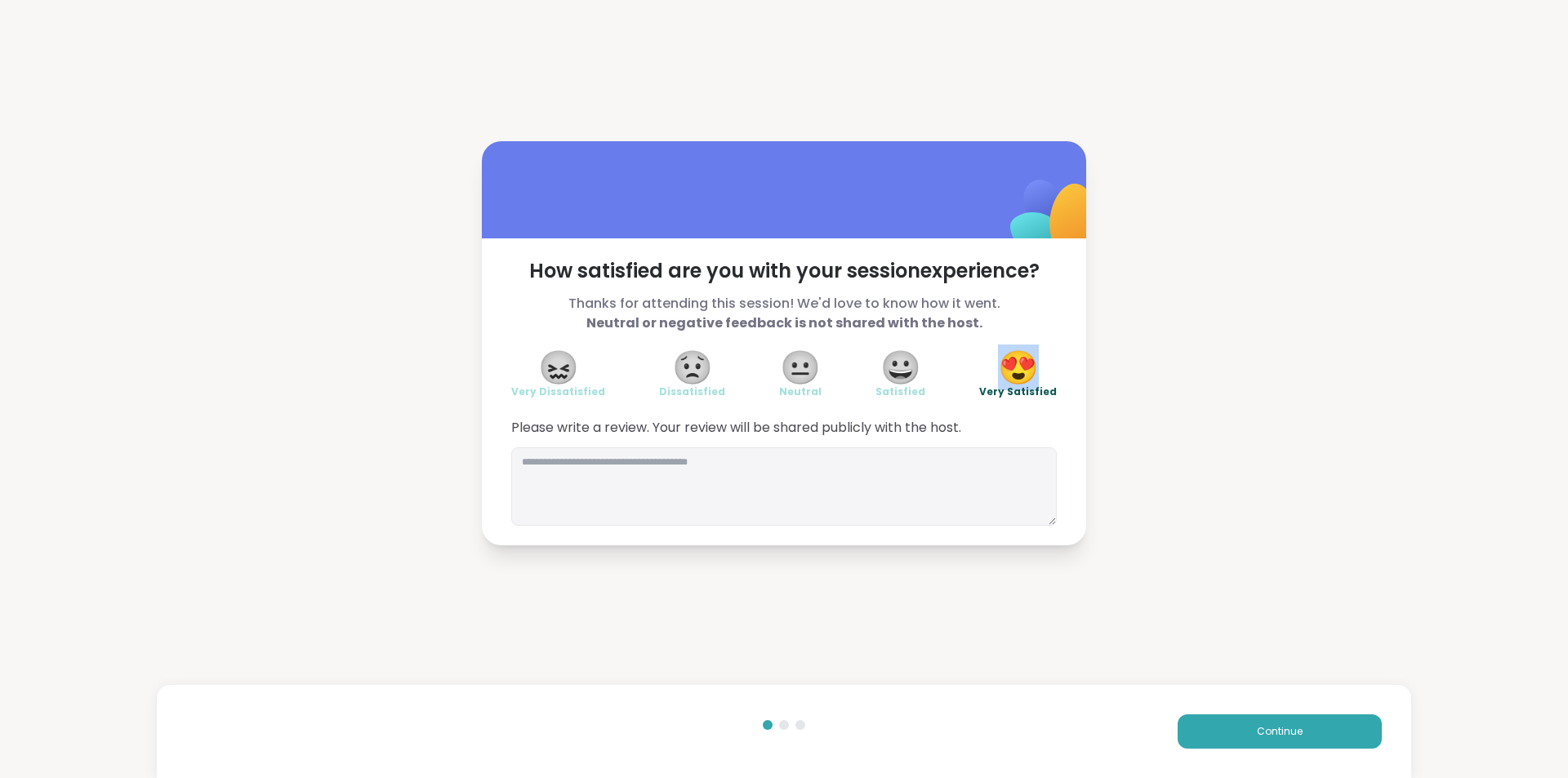
drag, startPoint x: 1246, startPoint y: 724, endPoint x: 1253, endPoint y: 712, distance: 13.9
click at [1246, 723] on button "Continue" at bounding box center [1280, 731] width 204 height 35
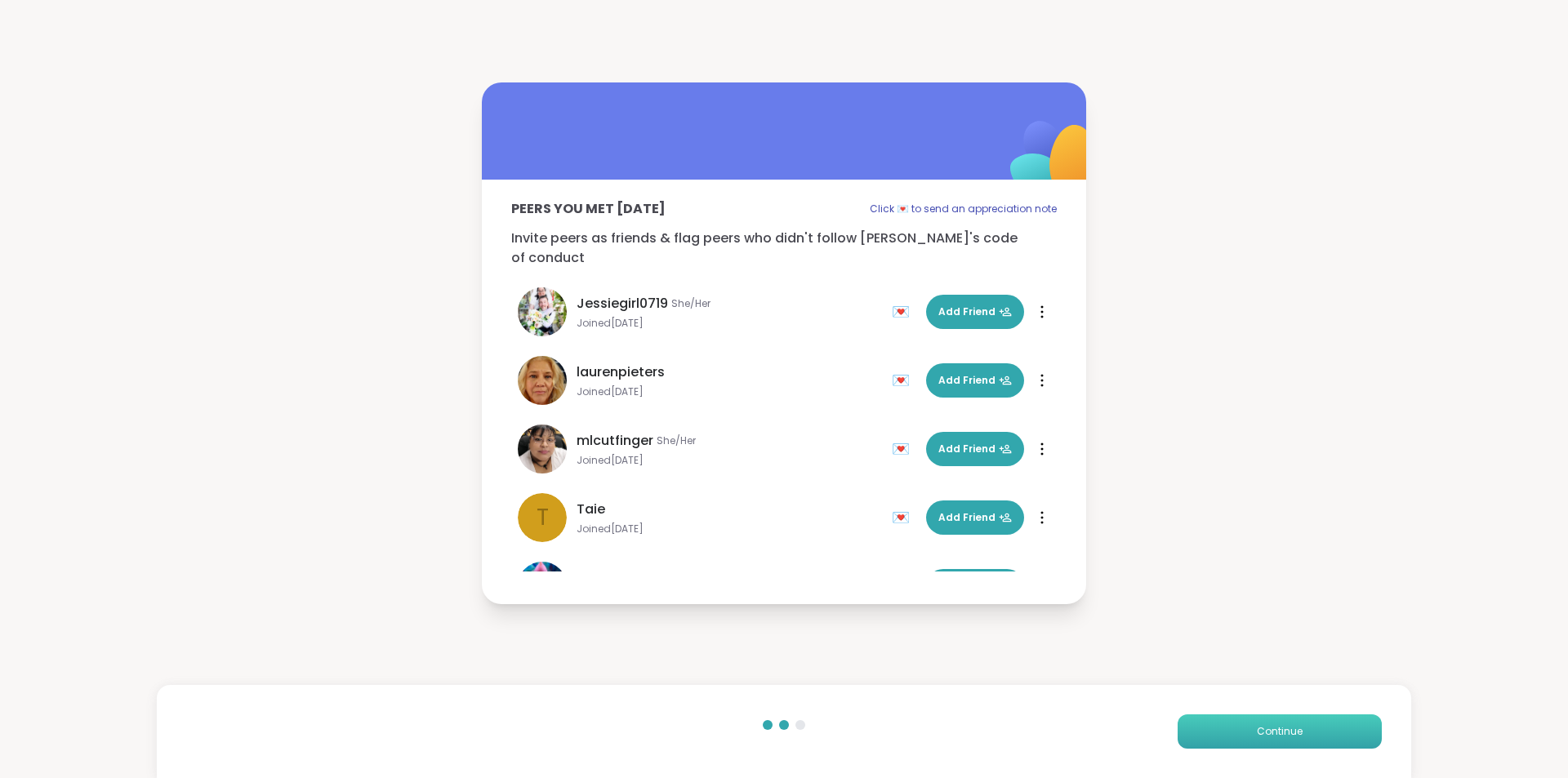
click at [1277, 730] on span "Continue" at bounding box center [1279, 731] width 46 height 15
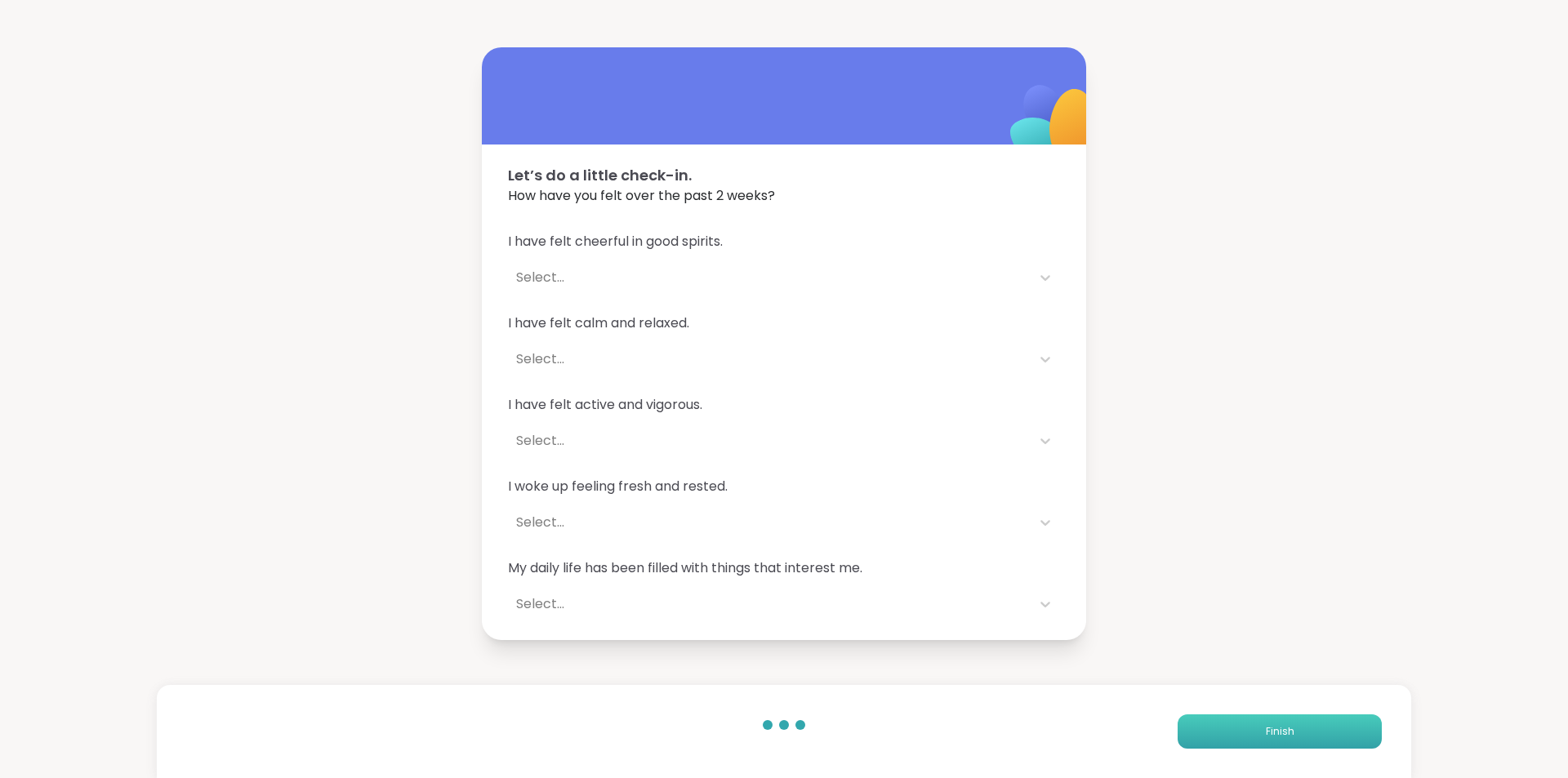
click at [1273, 729] on span "Finish" at bounding box center [1280, 731] width 29 height 15
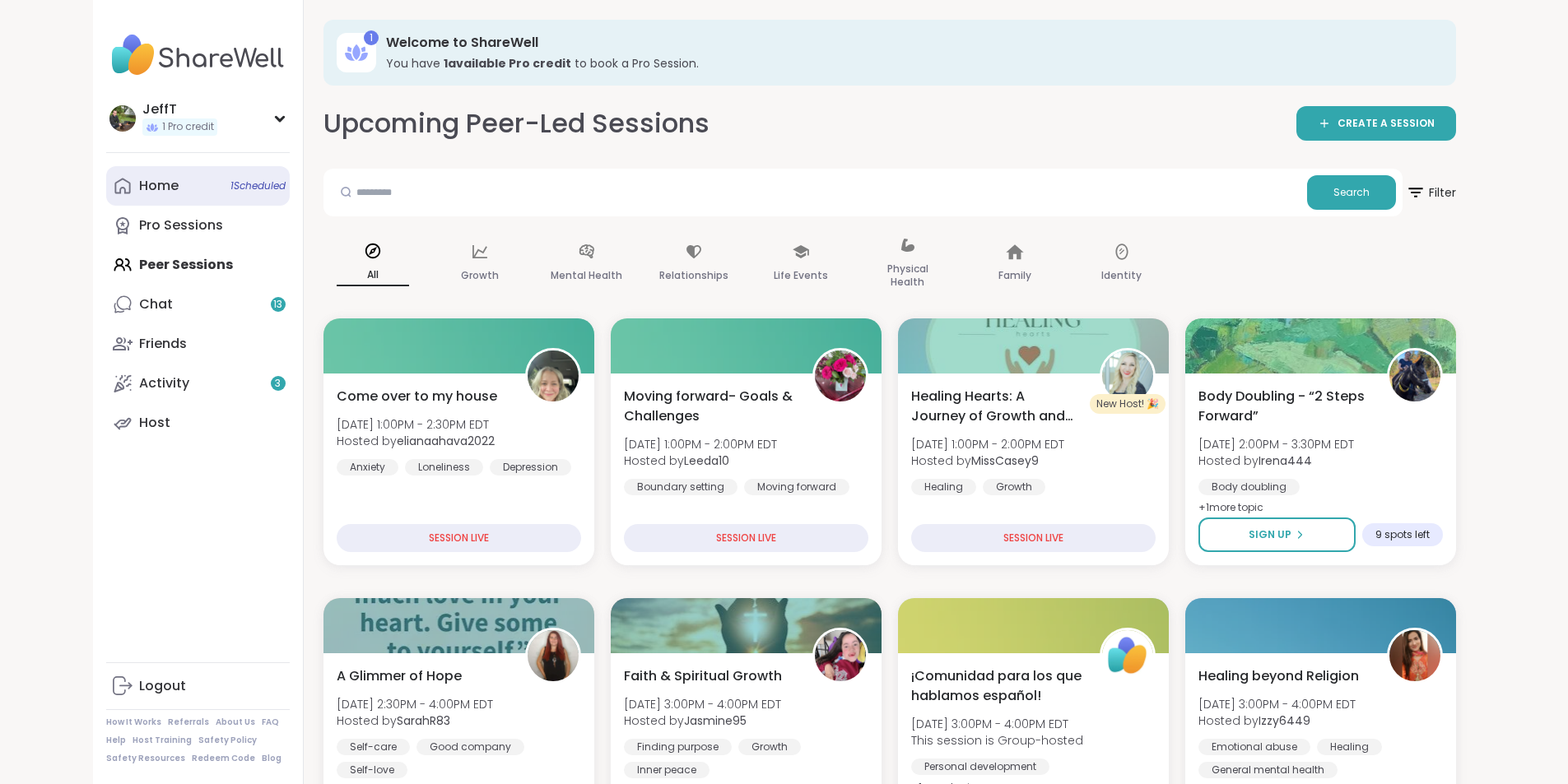
click at [139, 186] on div "Home 1 Scheduled" at bounding box center [158, 186] width 39 height 18
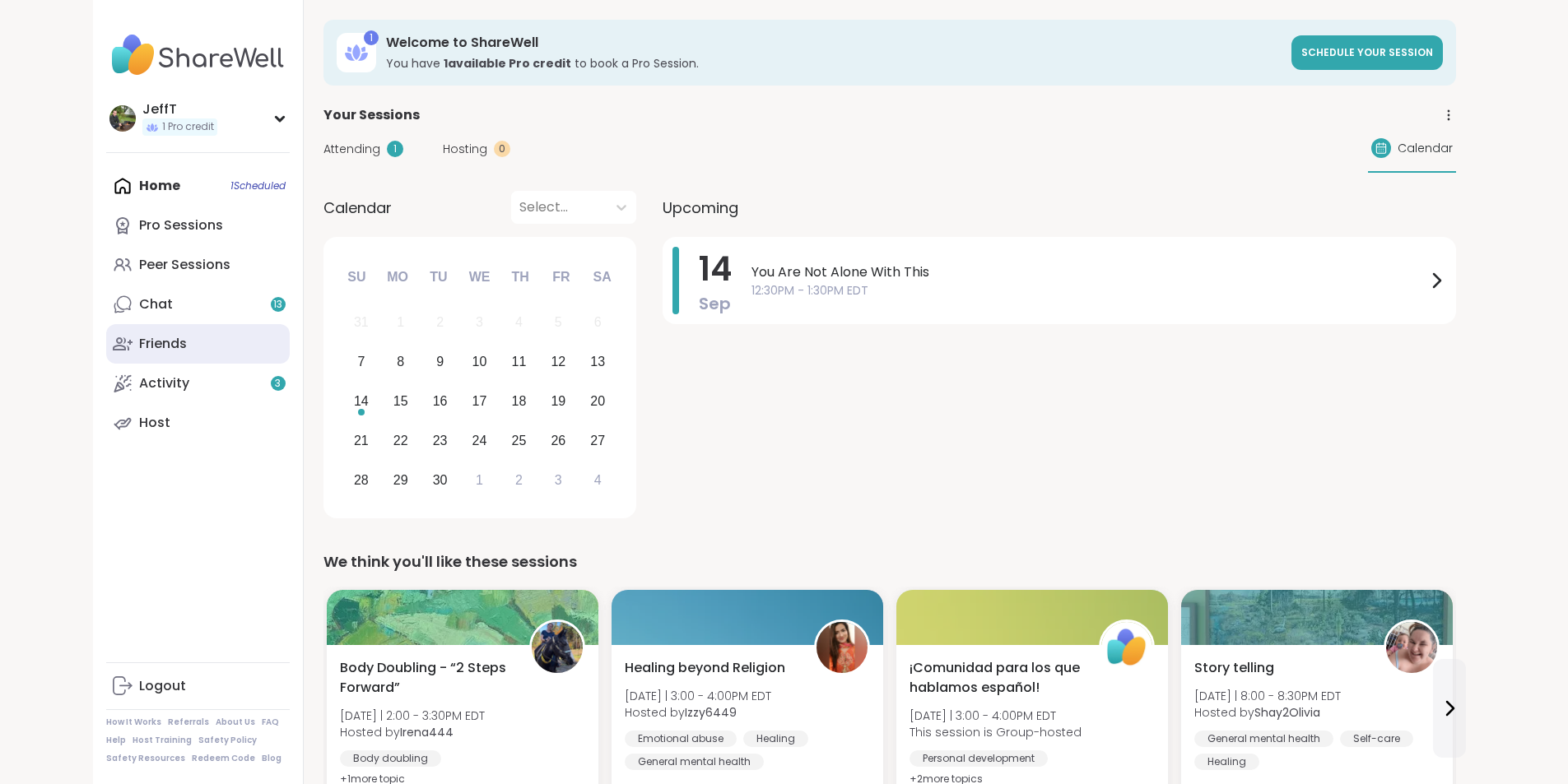
click at [139, 341] on div "Friends" at bounding box center [162, 344] width 48 height 18
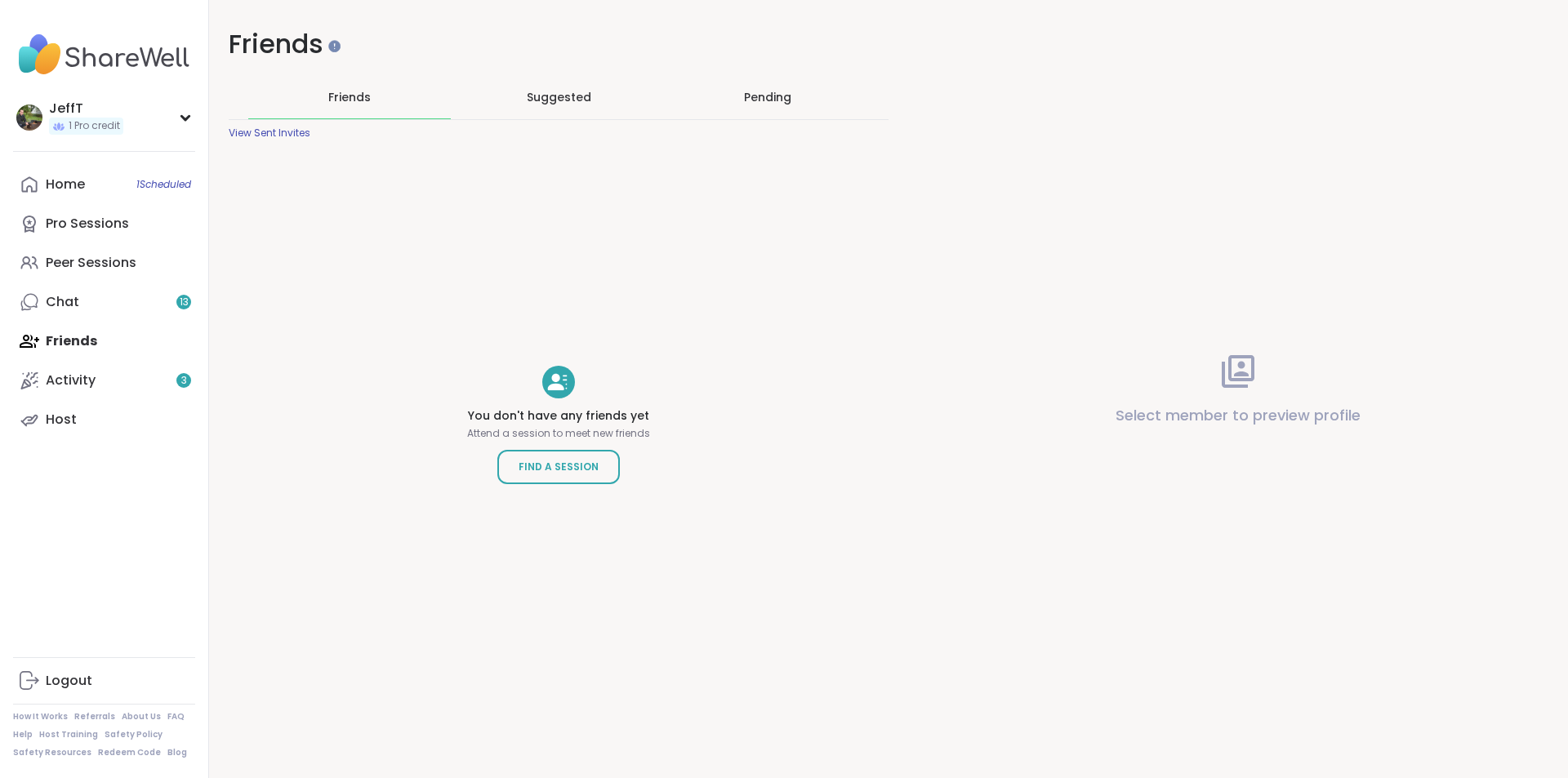
click at [539, 95] on span "Suggested" at bounding box center [558, 97] width 65 height 16
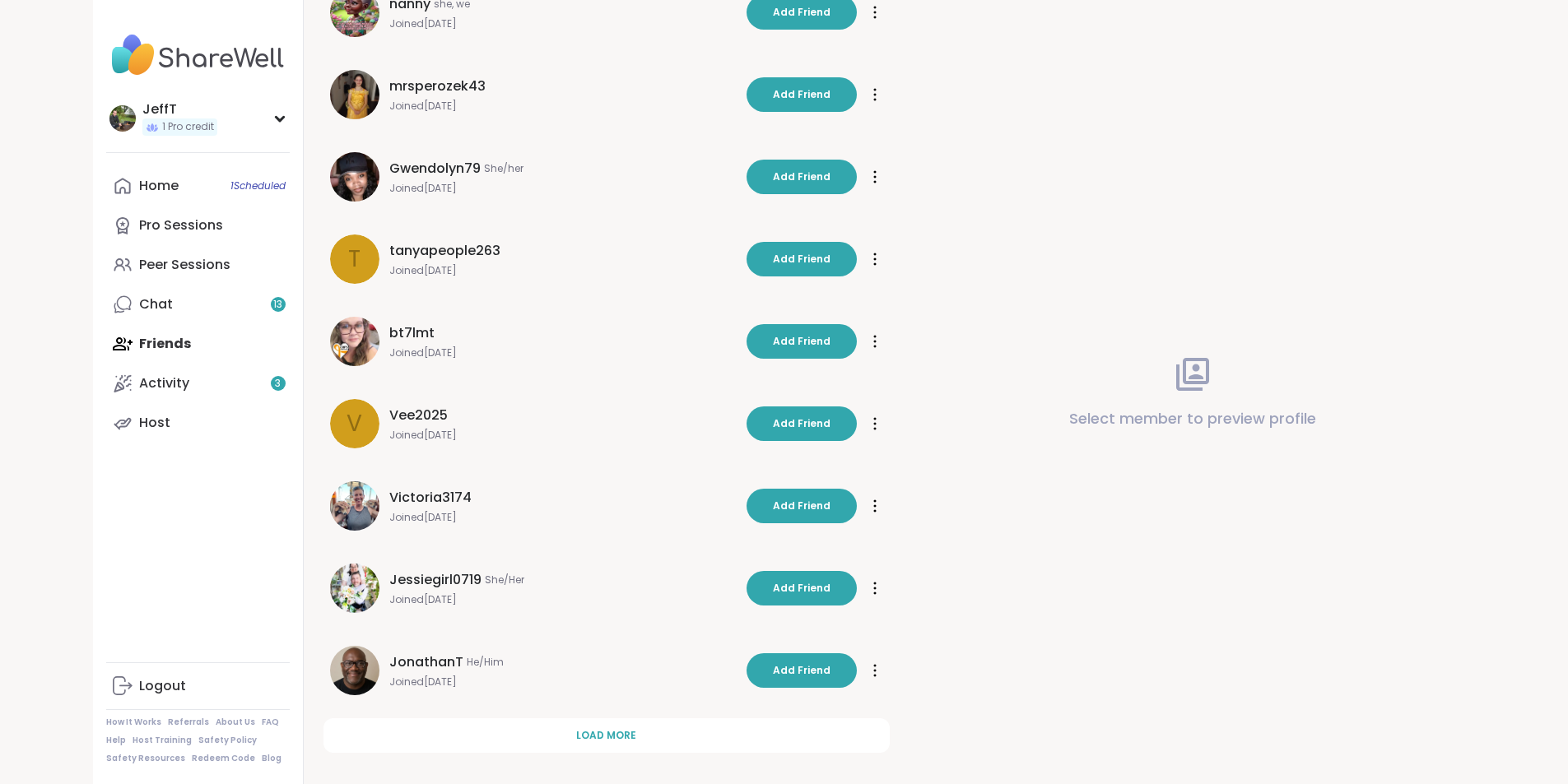
scroll to position [273, 0]
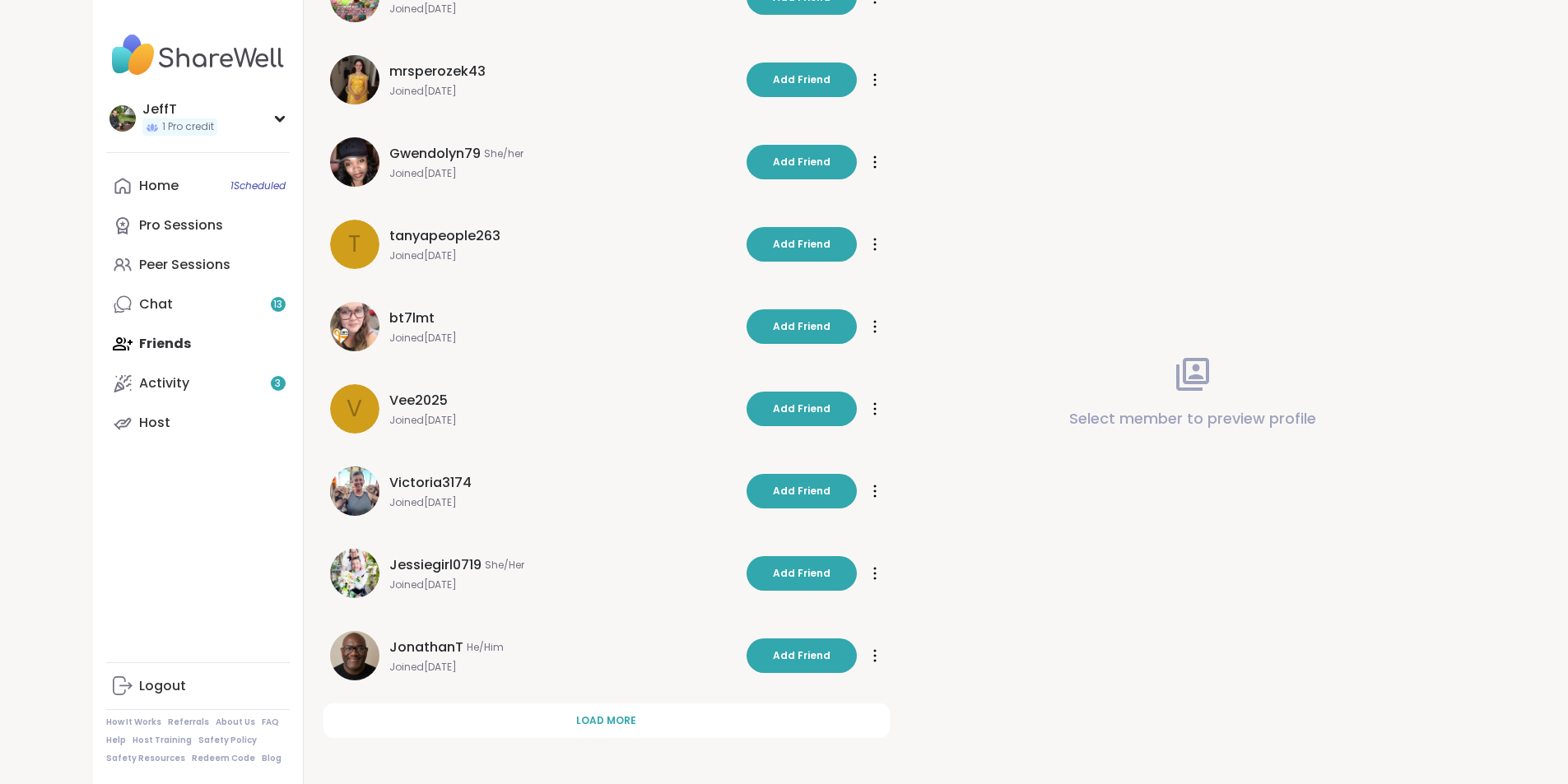
drag, startPoint x: 559, startPoint y: 718, endPoint x: 726, endPoint y: 681, distance: 171.0
click at [576, 716] on span "Load more" at bounding box center [606, 720] width 60 height 15
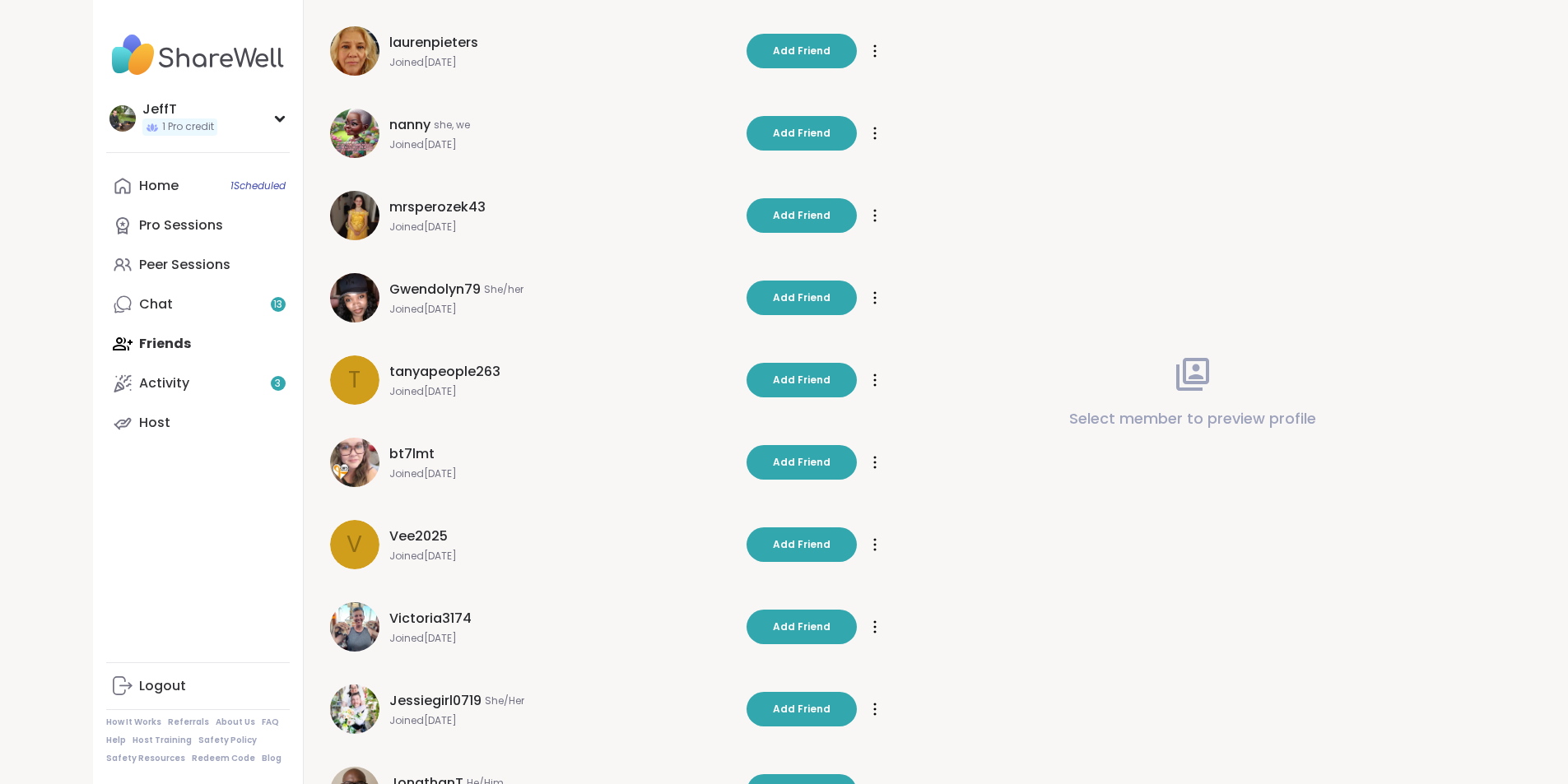
scroll to position [0, 0]
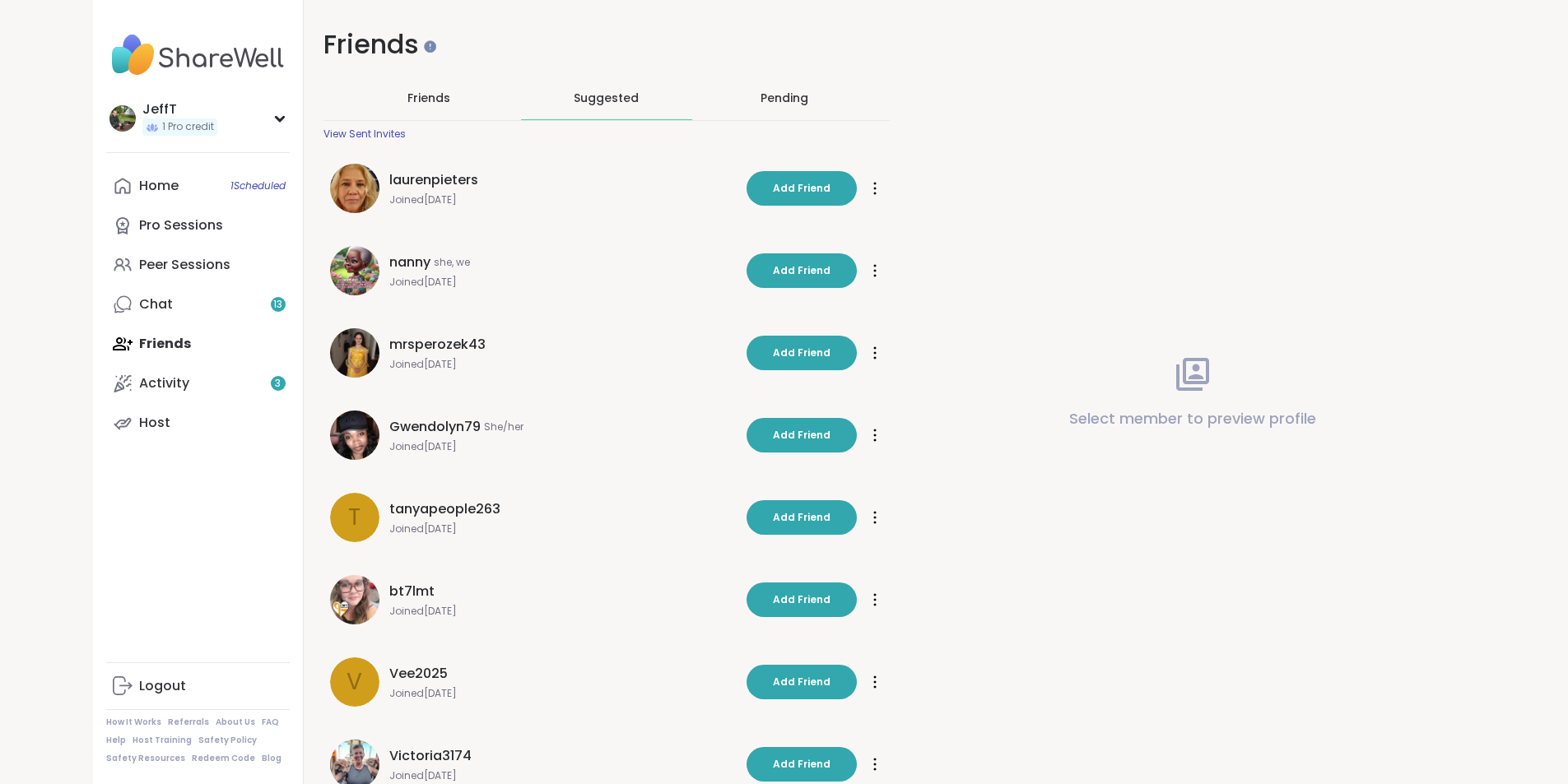
click at [774, 91] on div "Pending" at bounding box center [784, 98] width 48 height 17
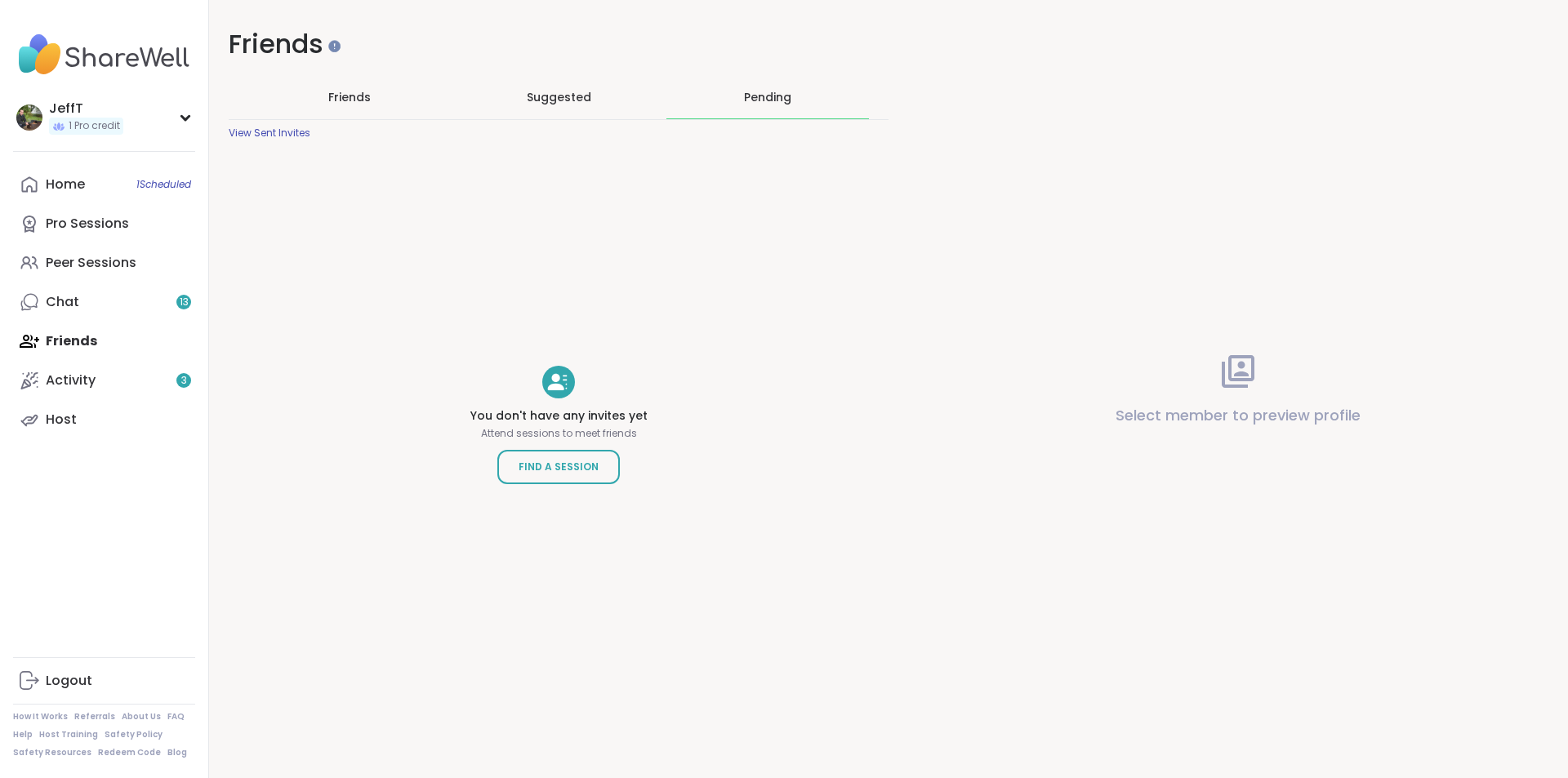
click at [565, 95] on span "Suggested" at bounding box center [558, 97] width 65 height 16
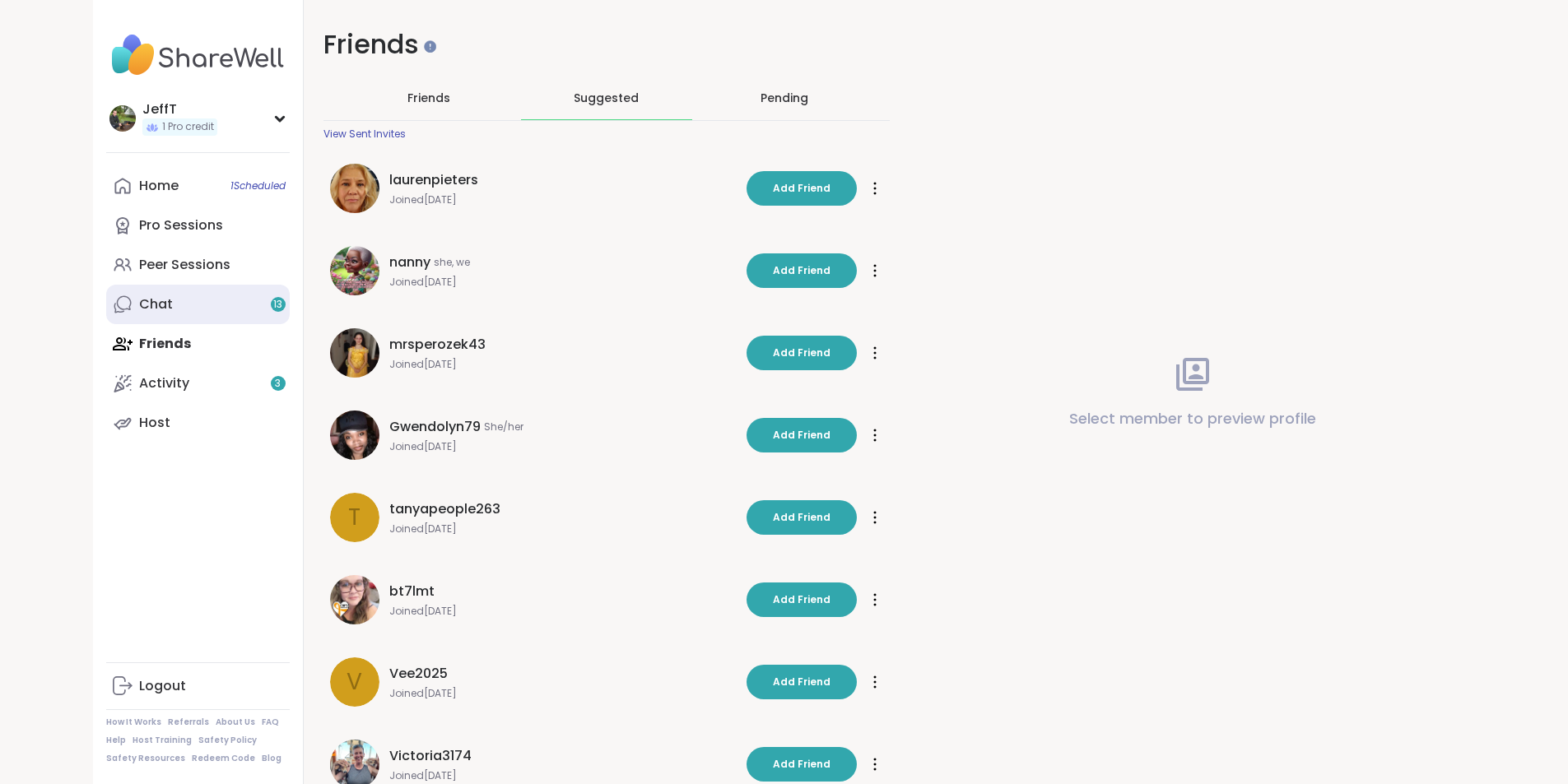
click at [106, 304] on link "Chat 13" at bounding box center [198, 303] width 183 height 39
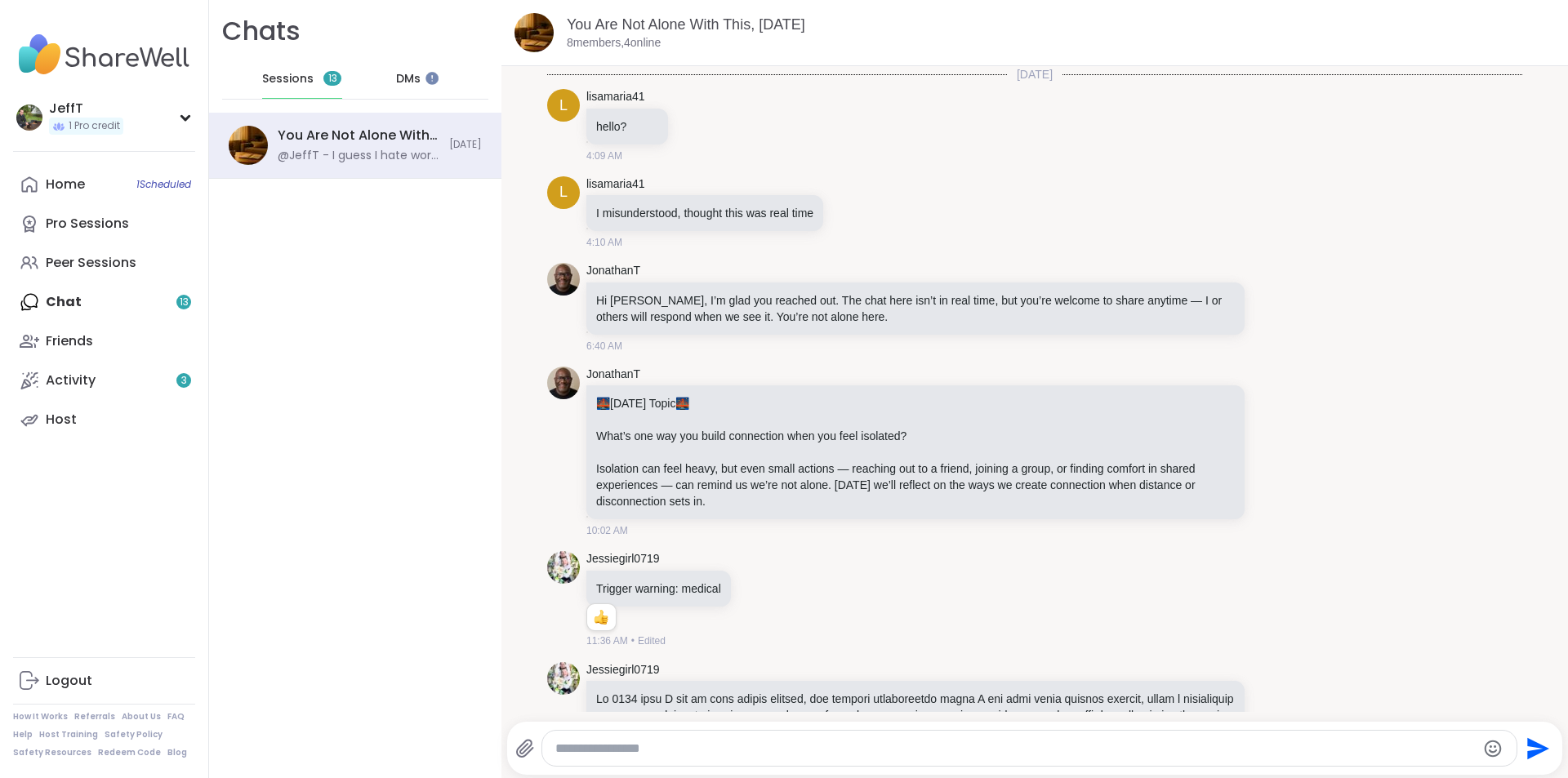
click at [280, 74] on span "Sessions" at bounding box center [287, 79] width 51 height 16
click at [349, 143] on div "You Are Not Alone With This, [DATE]" at bounding box center [358, 135] width 162 height 18
click at [396, 74] on span "DMs" at bounding box center [408, 79] width 24 height 16
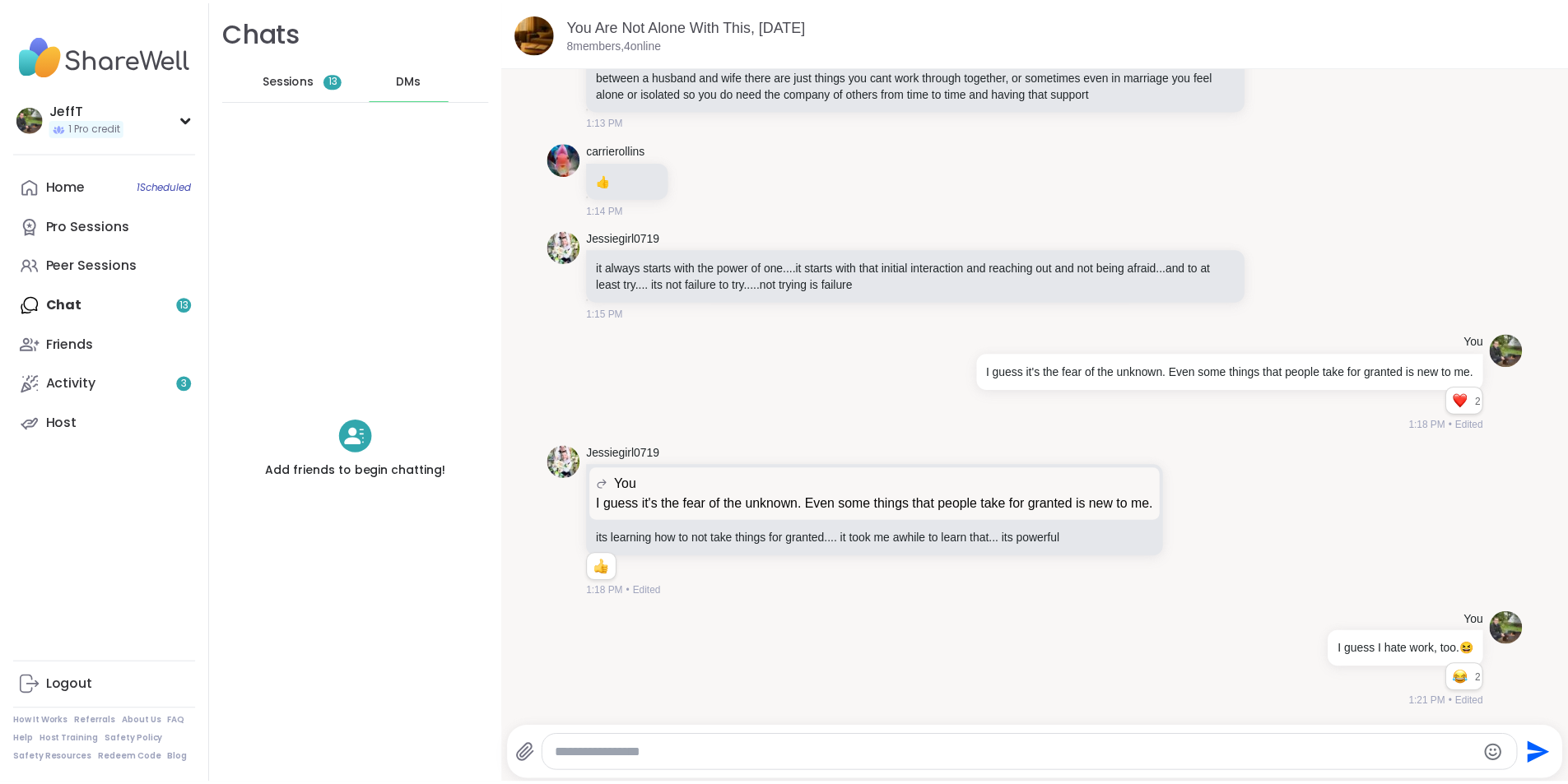
scroll to position [5638, 0]
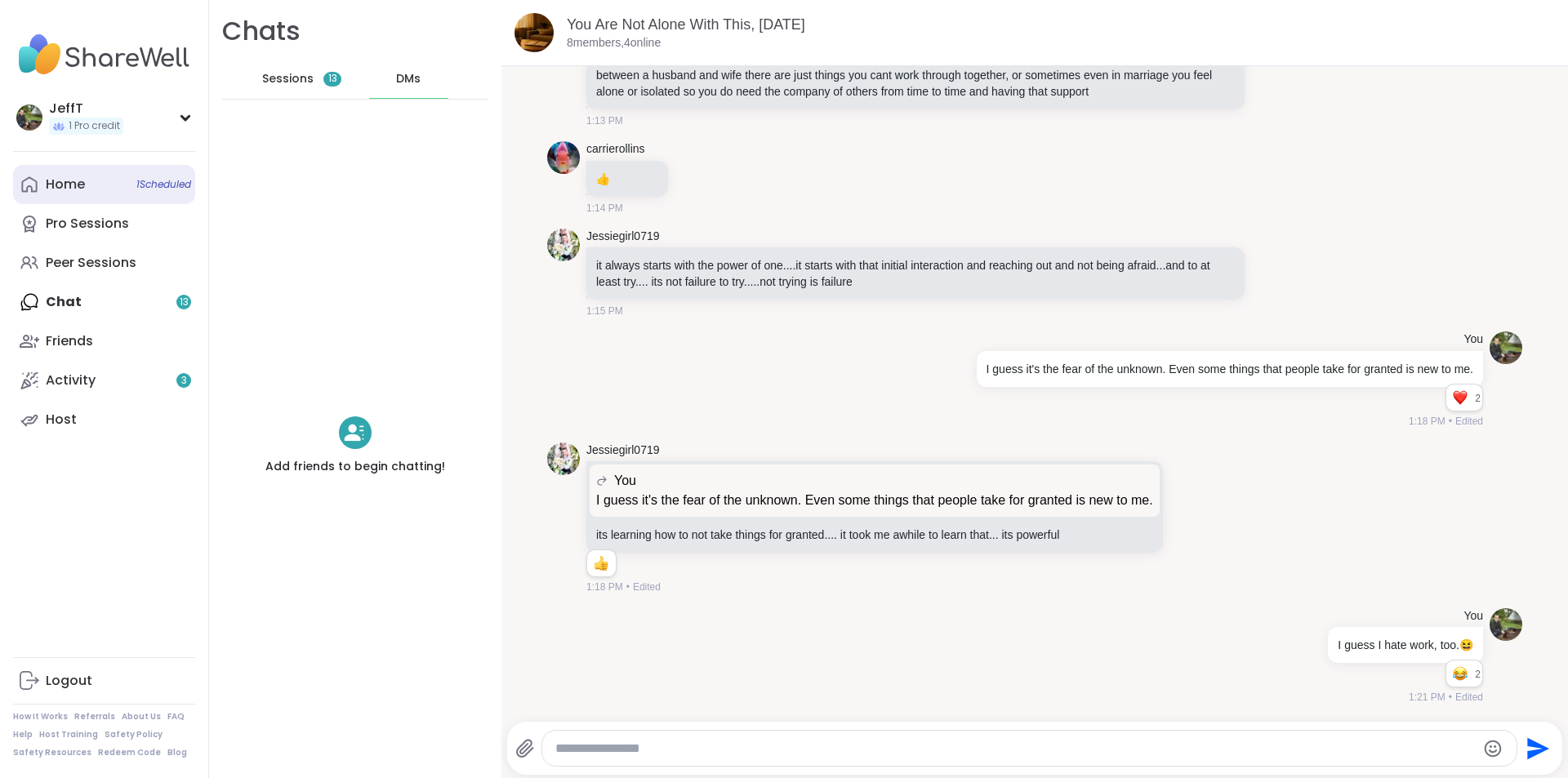
click at [48, 184] on div "Home 1 Scheduled" at bounding box center [65, 184] width 39 height 18
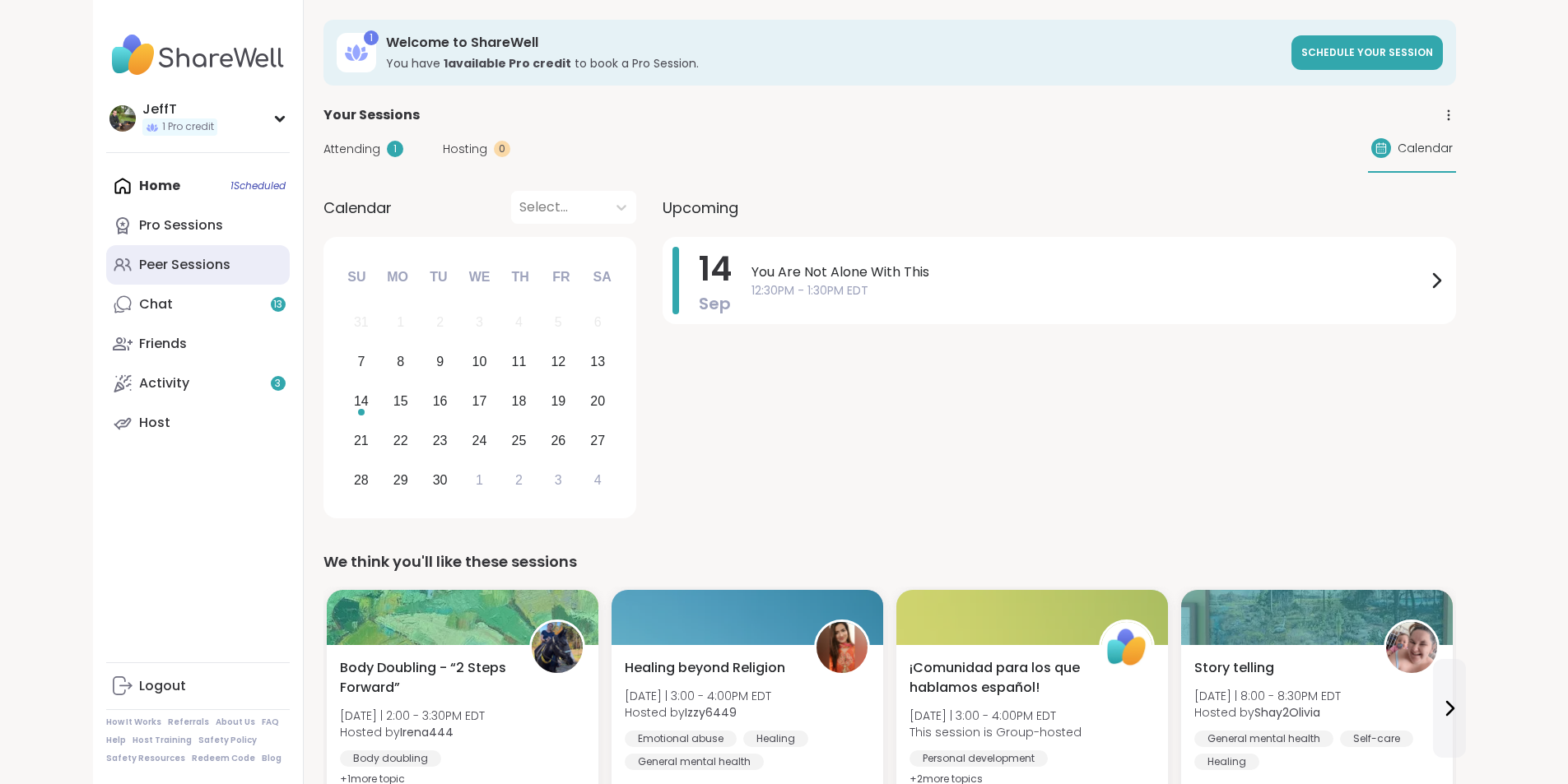
click at [139, 262] on div "Peer Sessions" at bounding box center [184, 264] width 92 height 18
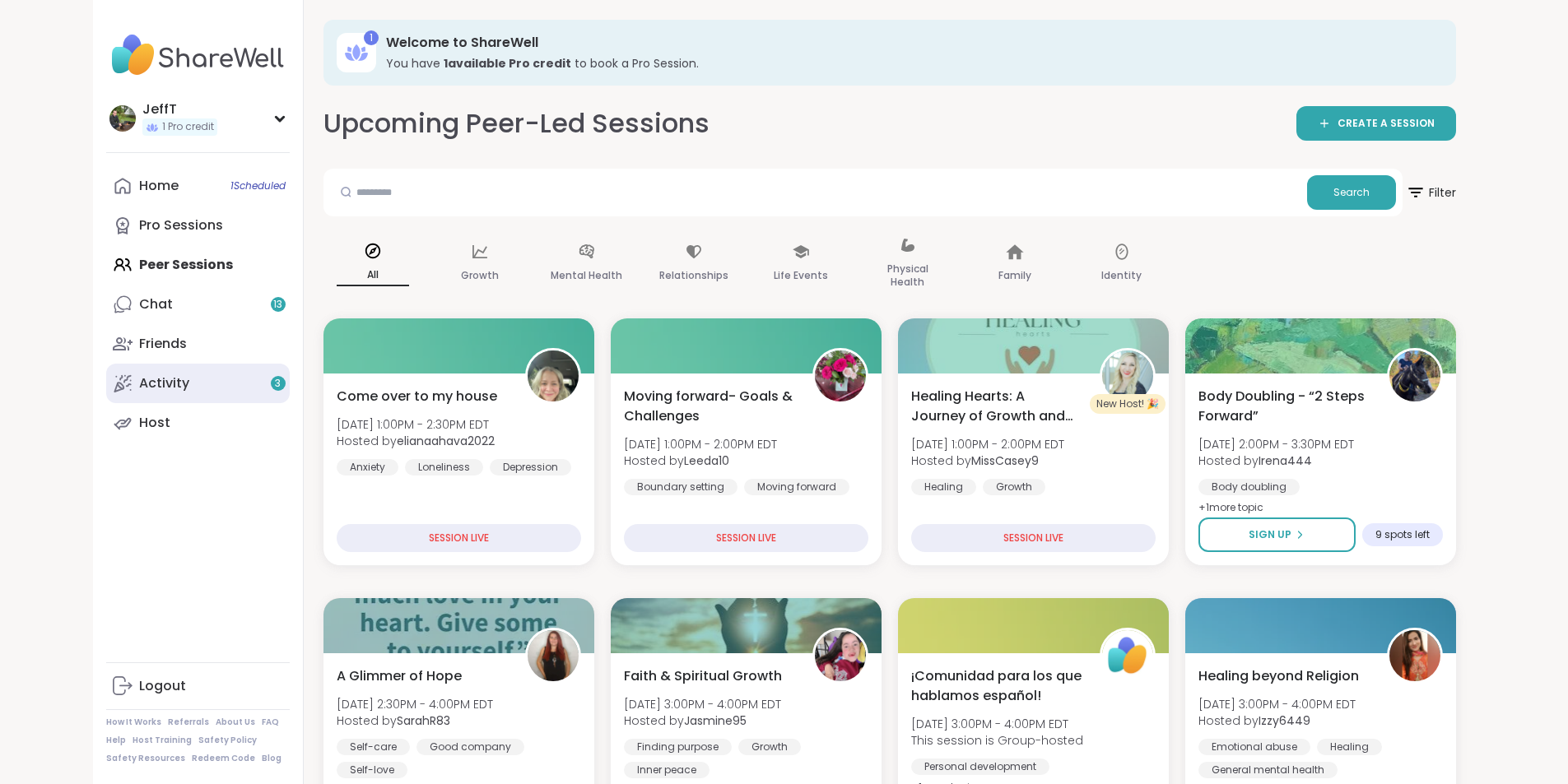
click at [139, 384] on div "Activity 3" at bounding box center [164, 383] width 51 height 18
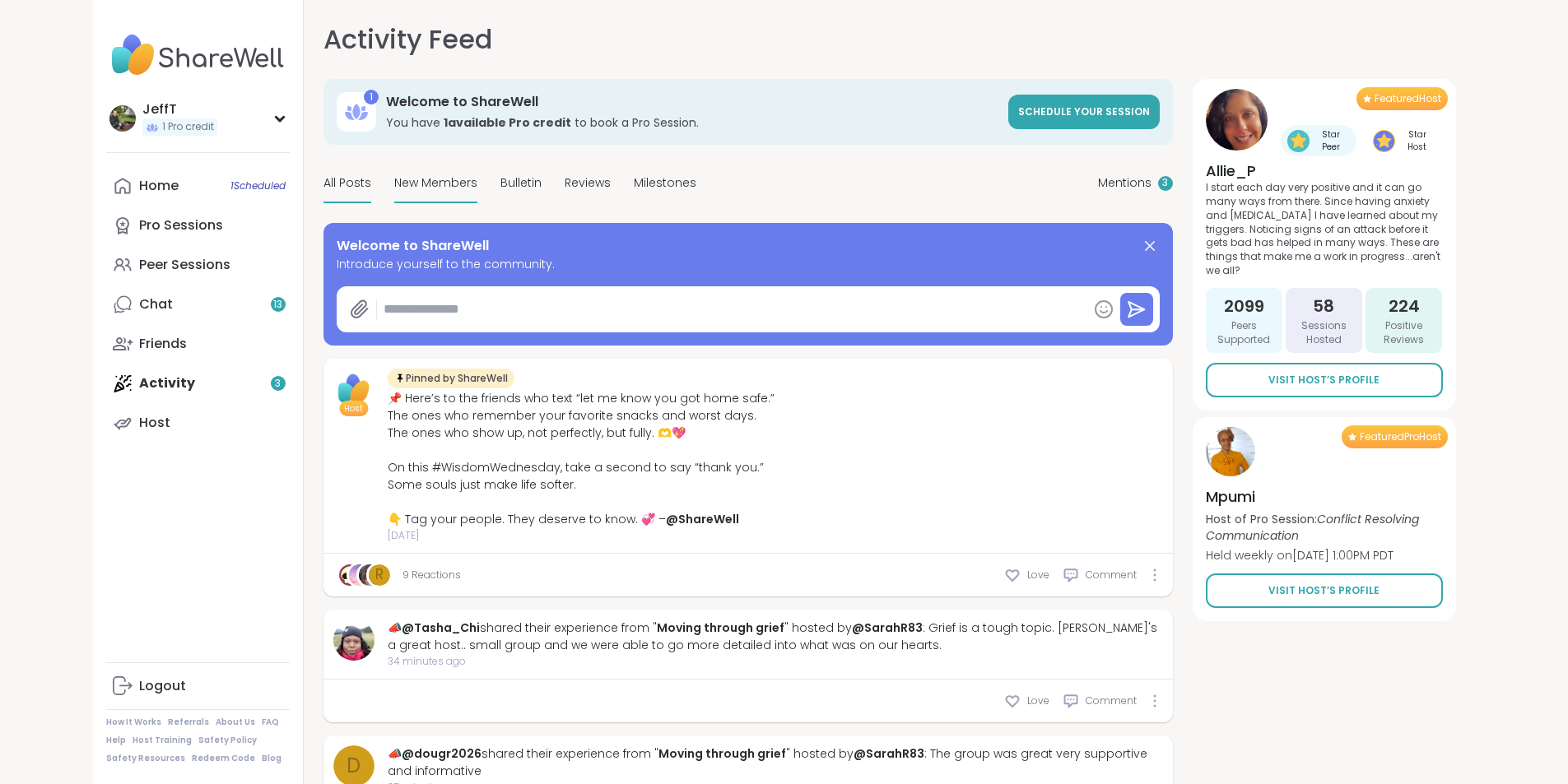
click at [394, 184] on span "New Members" at bounding box center [435, 183] width 83 height 17
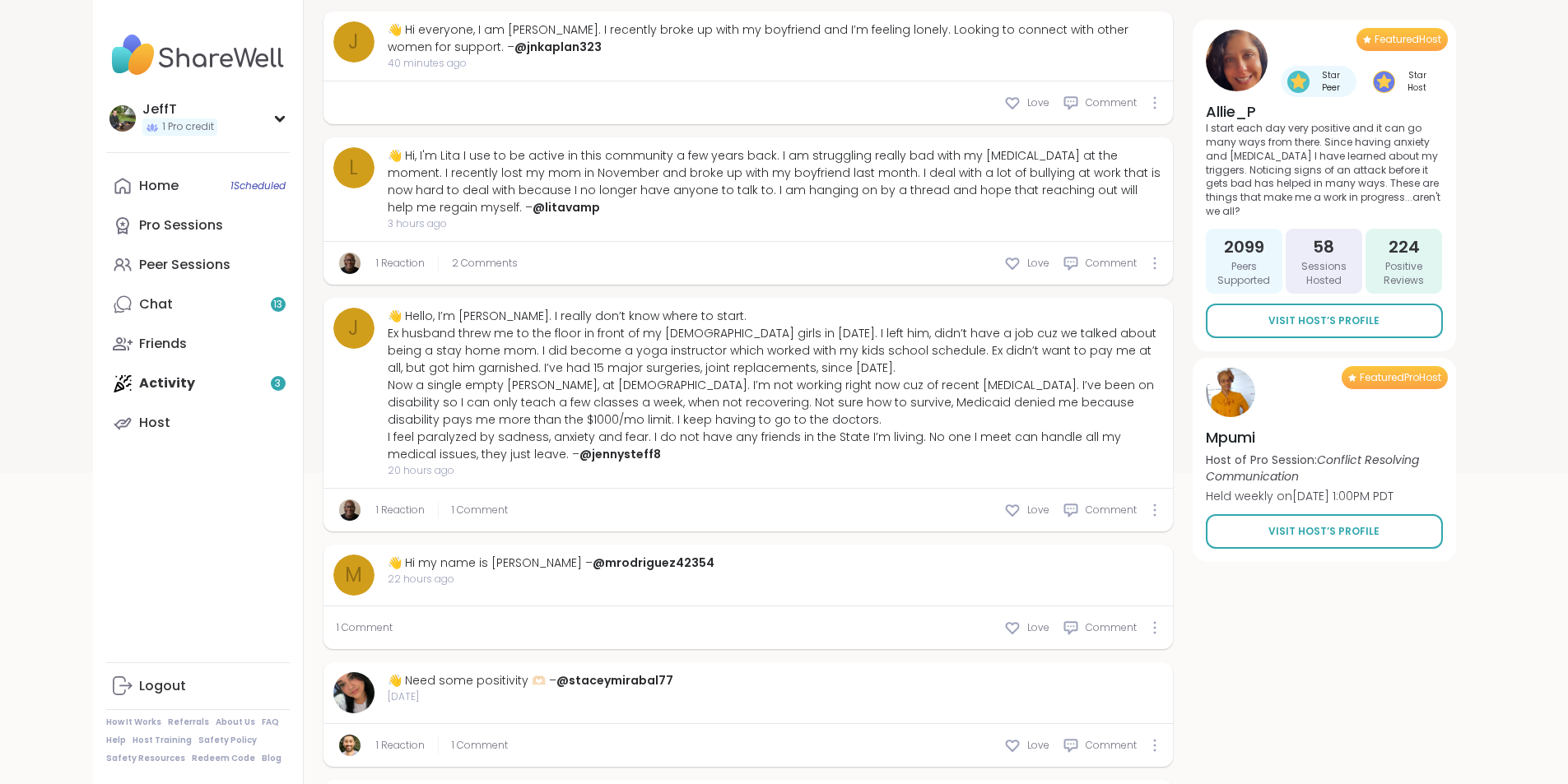
scroll to position [412, 0]
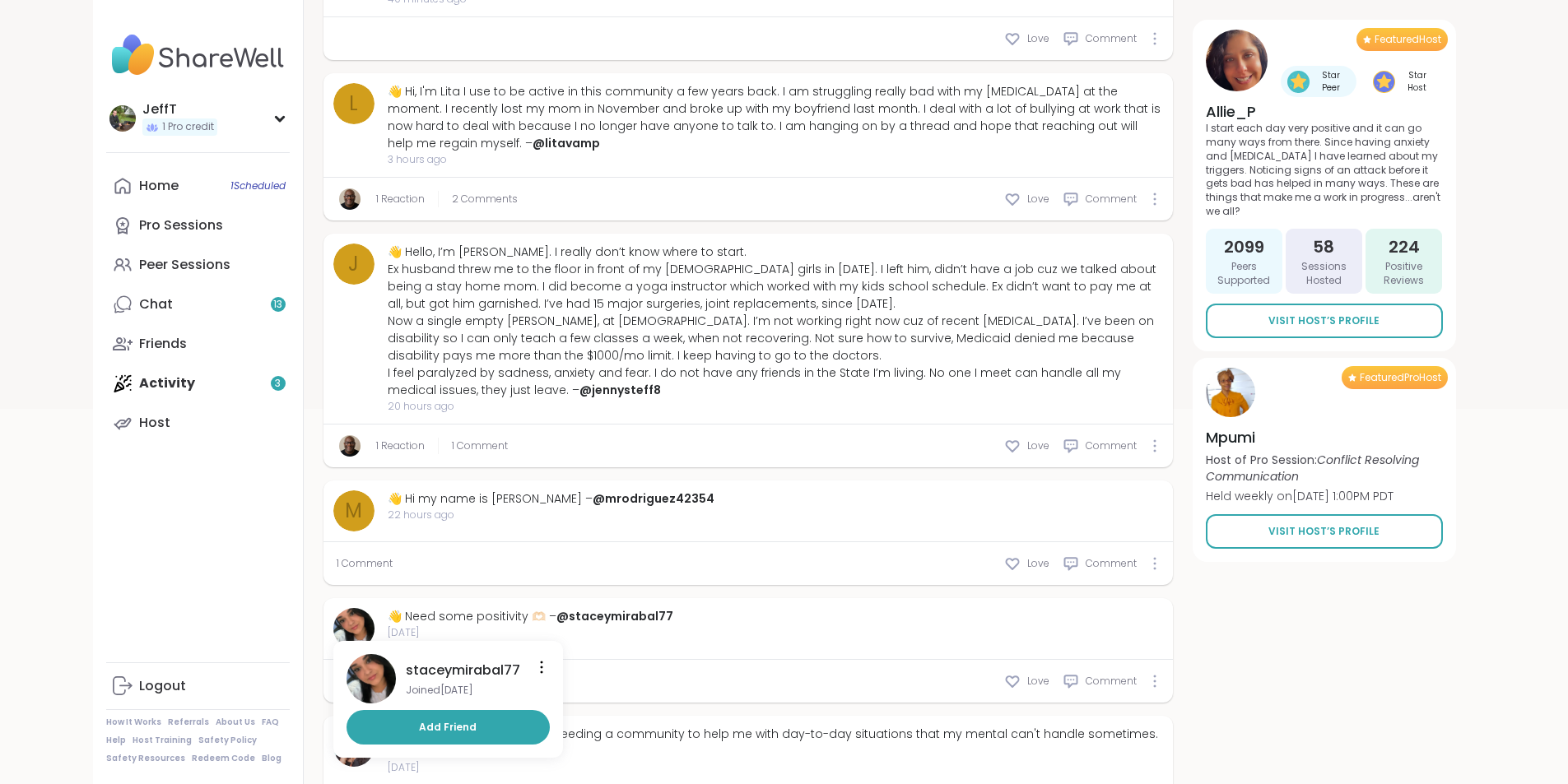
click at [333, 608] on img at bounding box center [353, 628] width 41 height 41
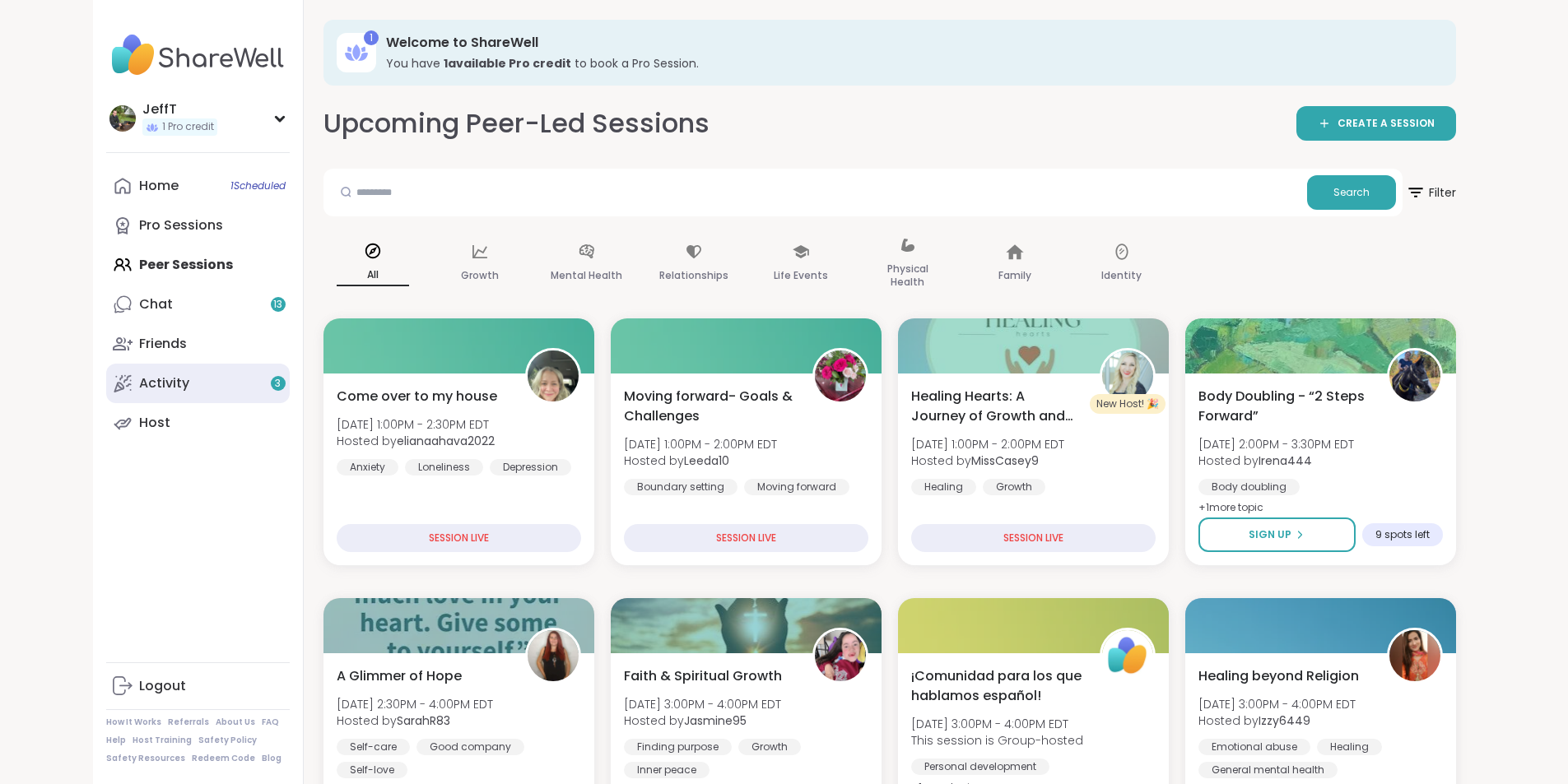
click at [139, 383] on div "Activity 3" at bounding box center [164, 383] width 51 height 18
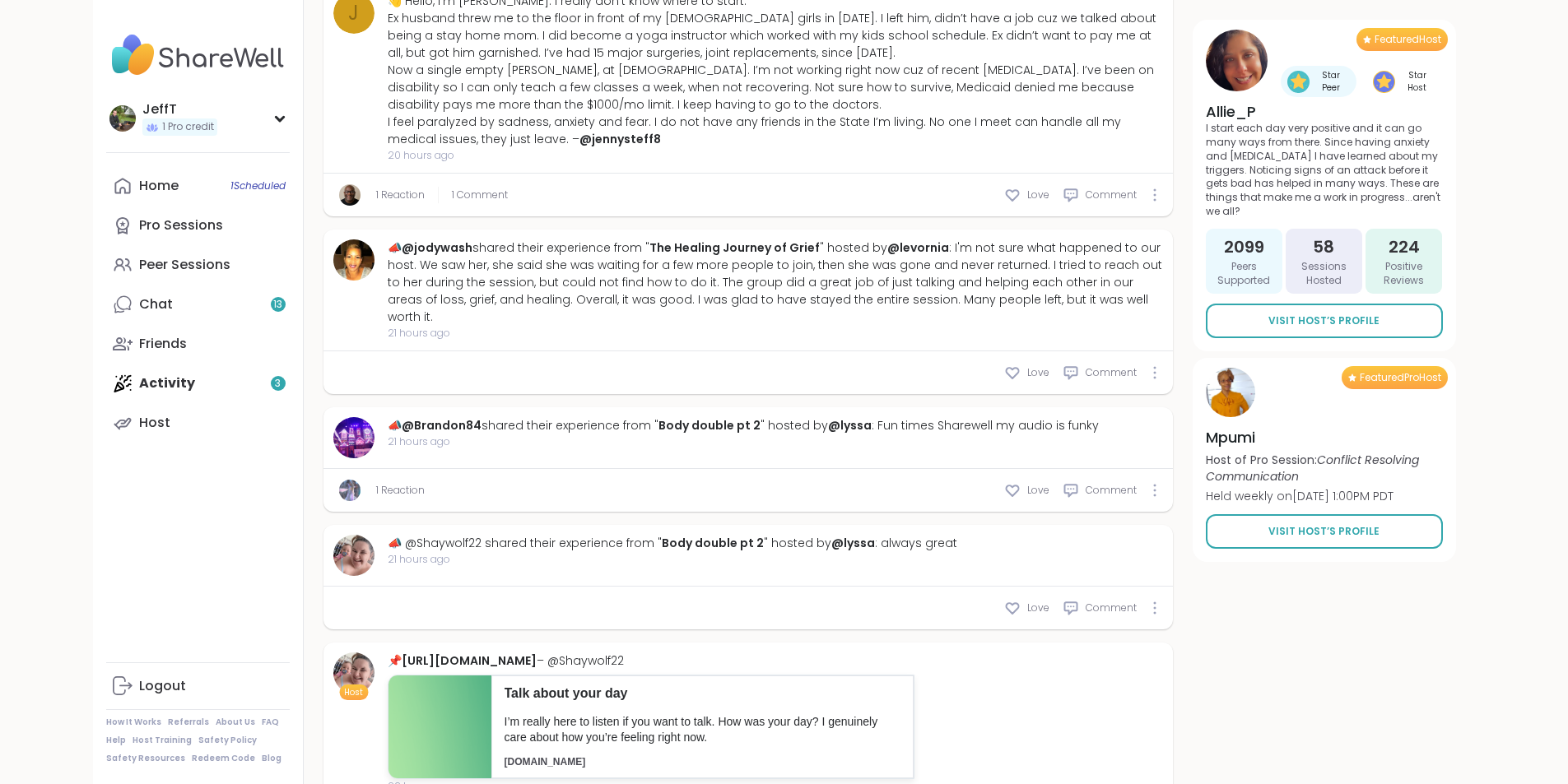
scroll to position [5120, 0]
click at [139, 182] on div "Home 1 Scheduled" at bounding box center [158, 186] width 39 height 18
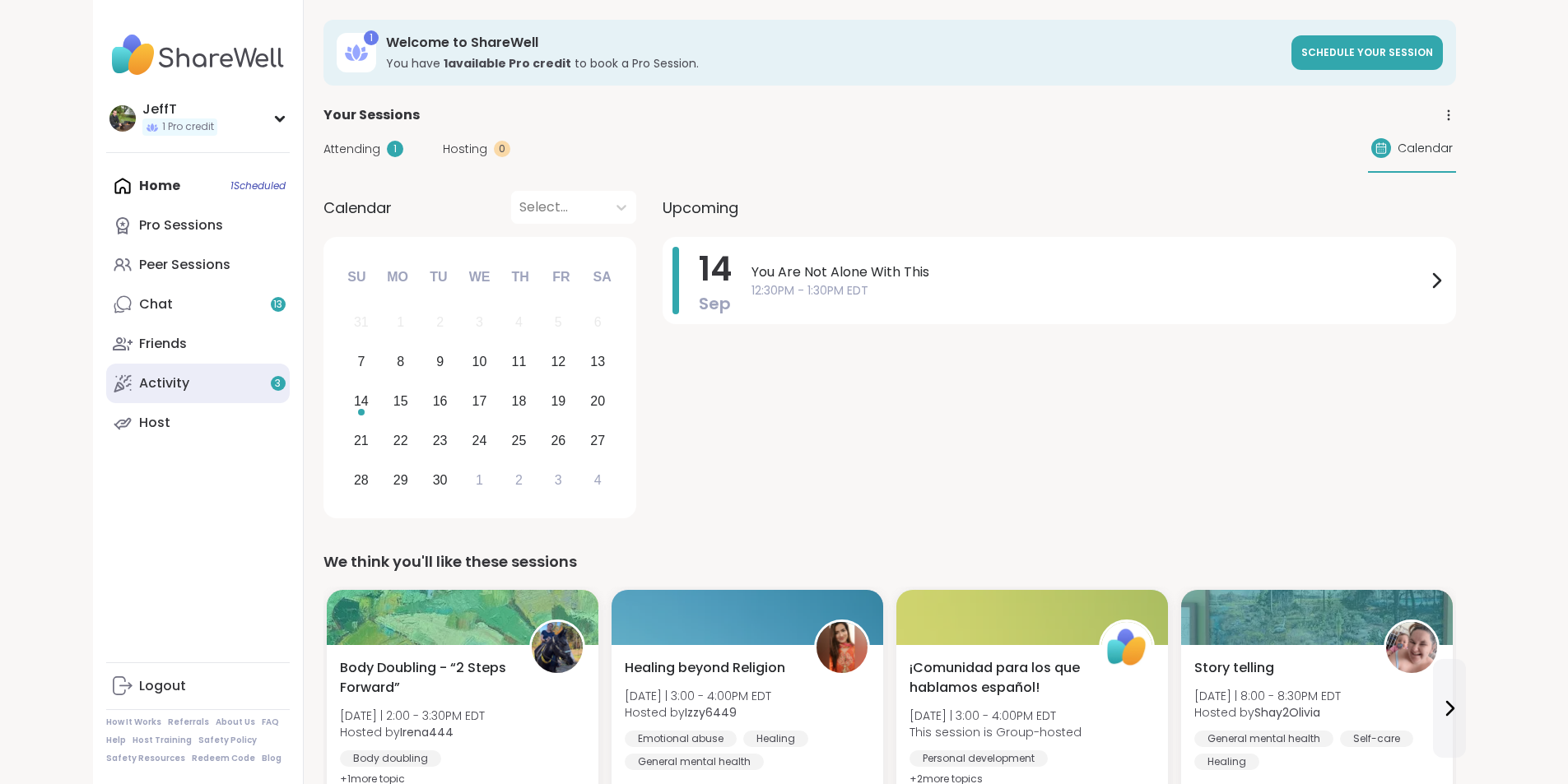
click at [139, 385] on div "Activity 3" at bounding box center [164, 383] width 51 height 18
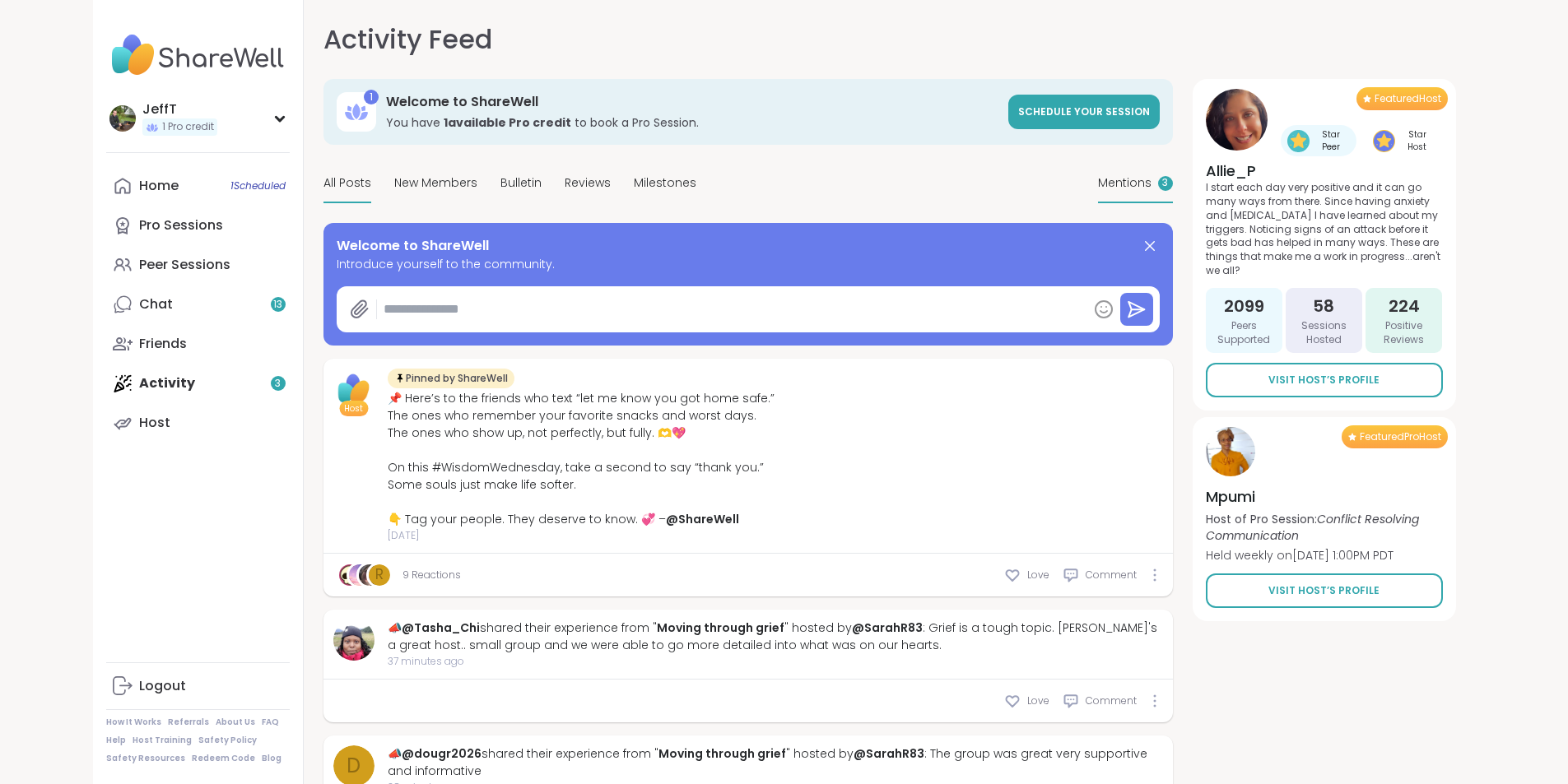
click at [1151, 183] on span "Mentions" at bounding box center [1124, 183] width 53 height 17
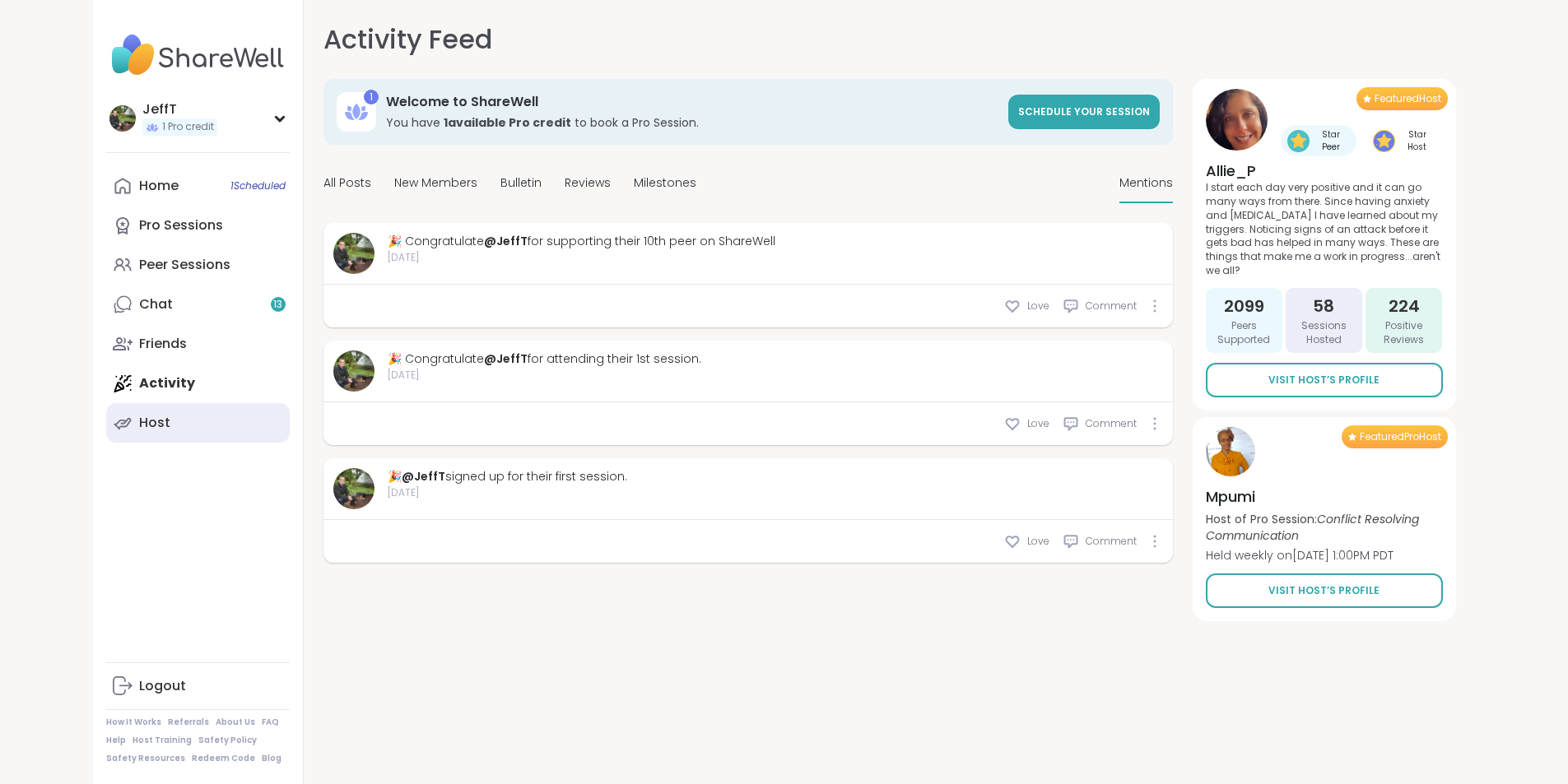
click at [106, 420] on link "Host" at bounding box center [198, 422] width 183 height 39
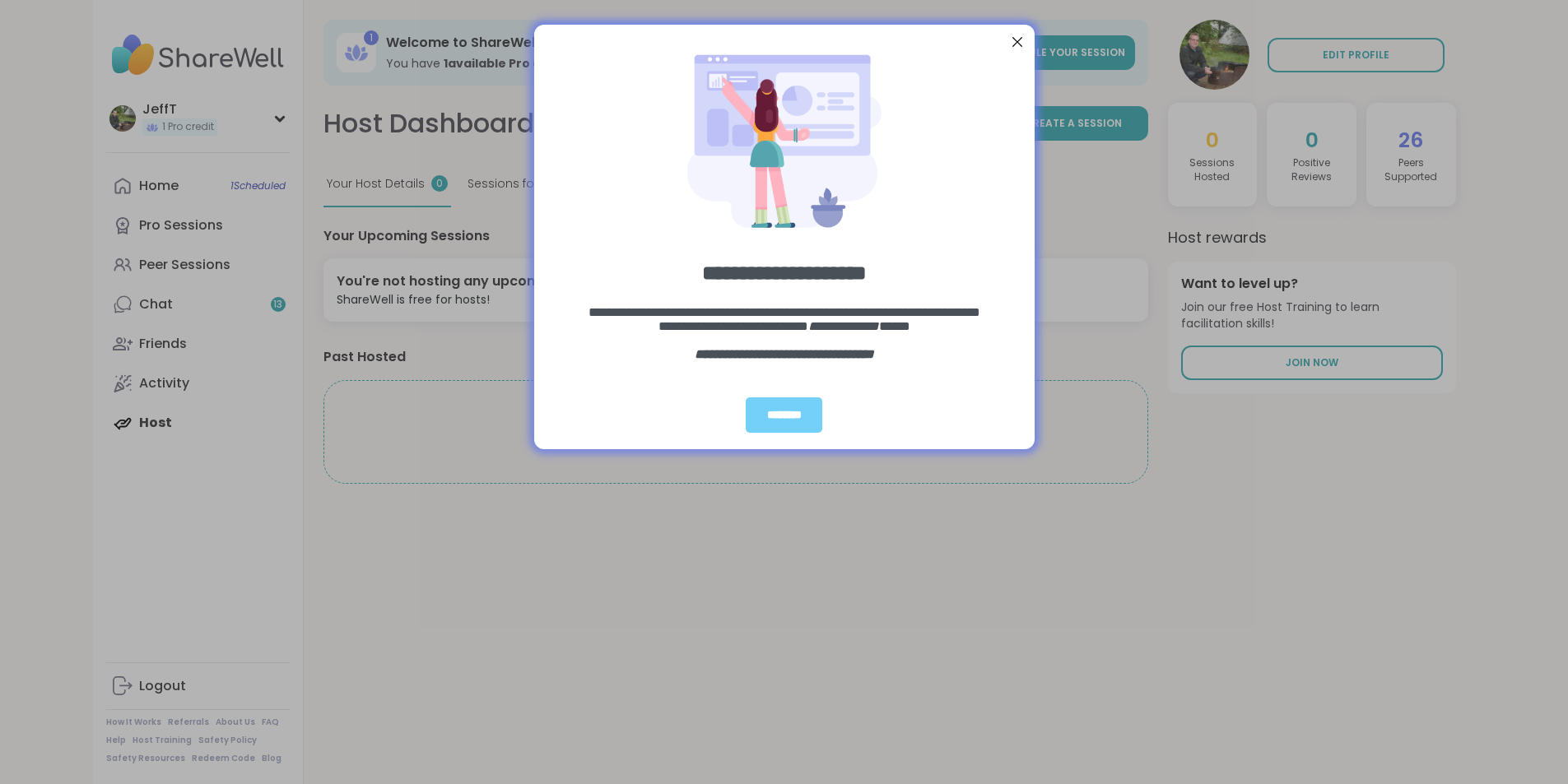
click at [1017, 37] on div at bounding box center [1016, 42] width 22 height 22
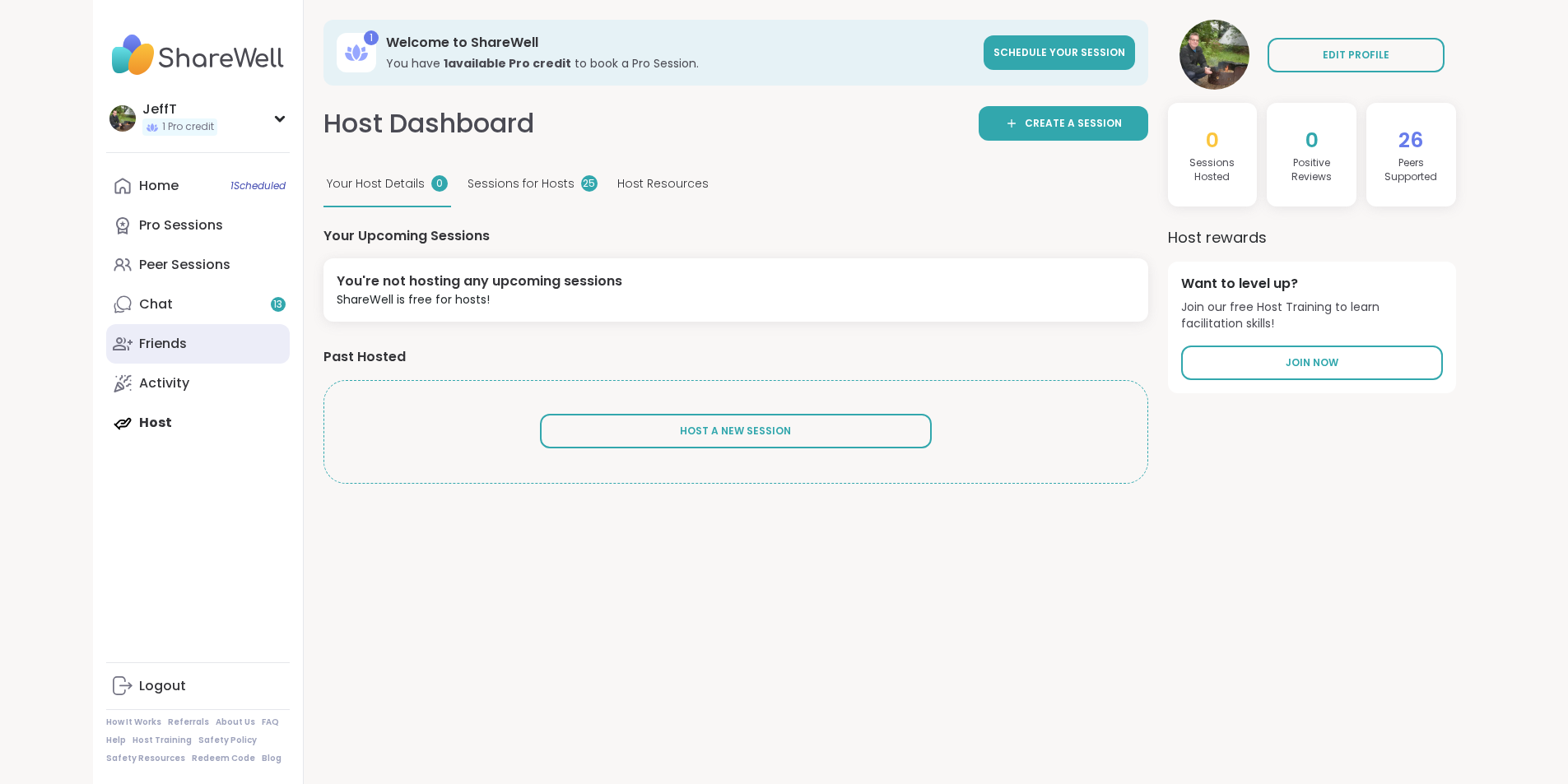
click at [123, 345] on link "Friends" at bounding box center [198, 344] width 183 height 39
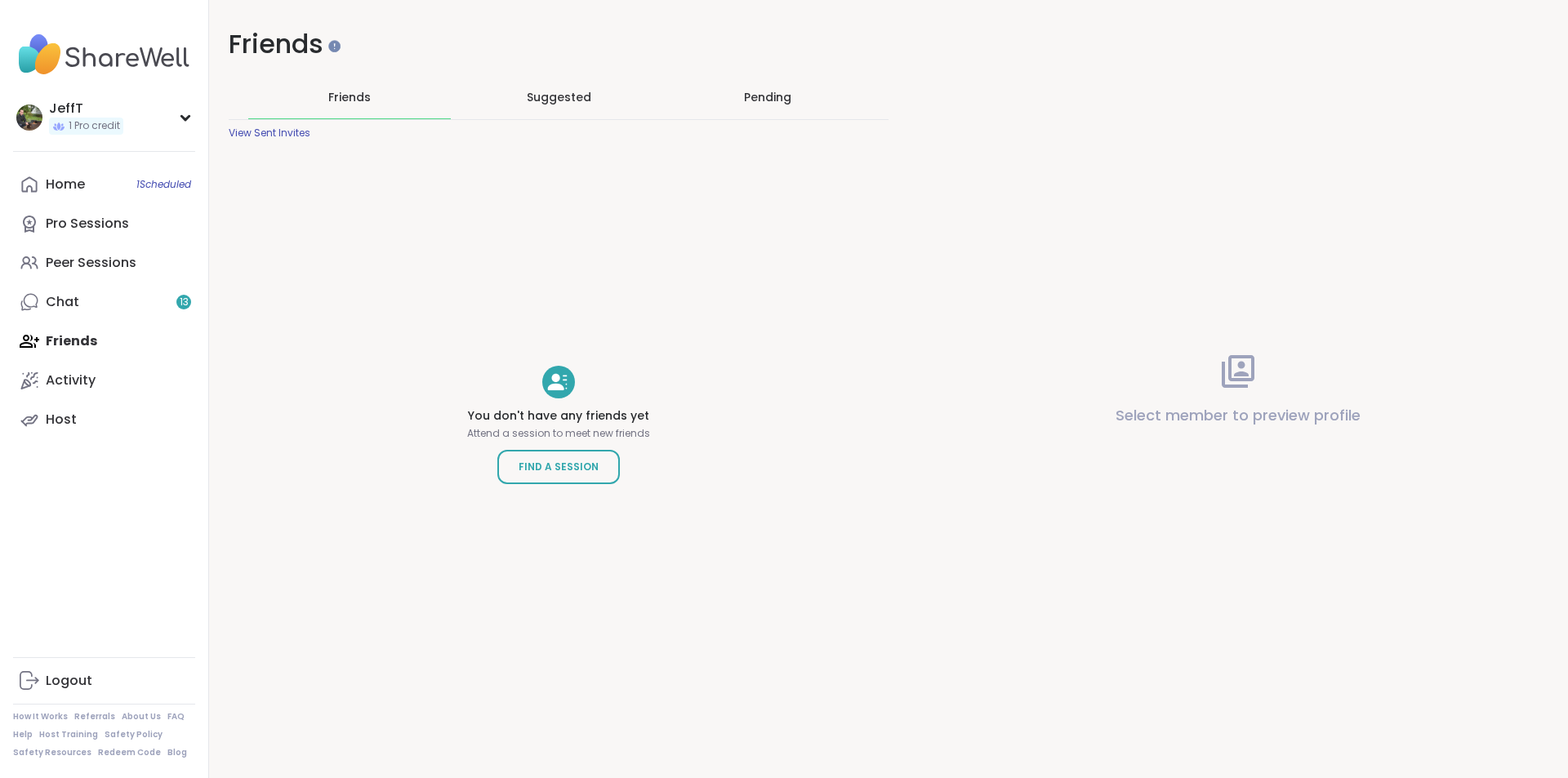
click at [559, 93] on span "Suggested" at bounding box center [558, 97] width 65 height 16
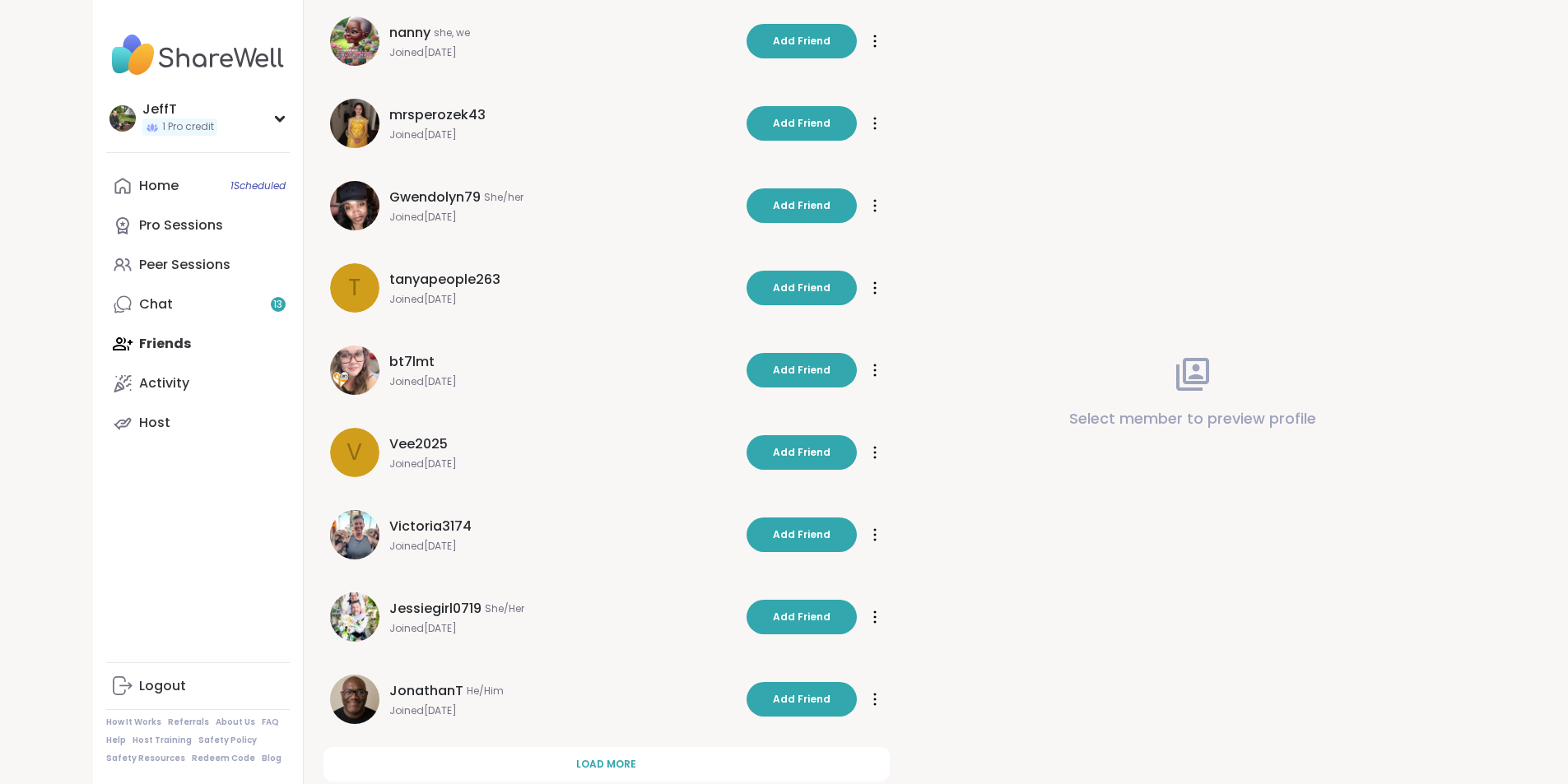
scroll to position [273, 0]
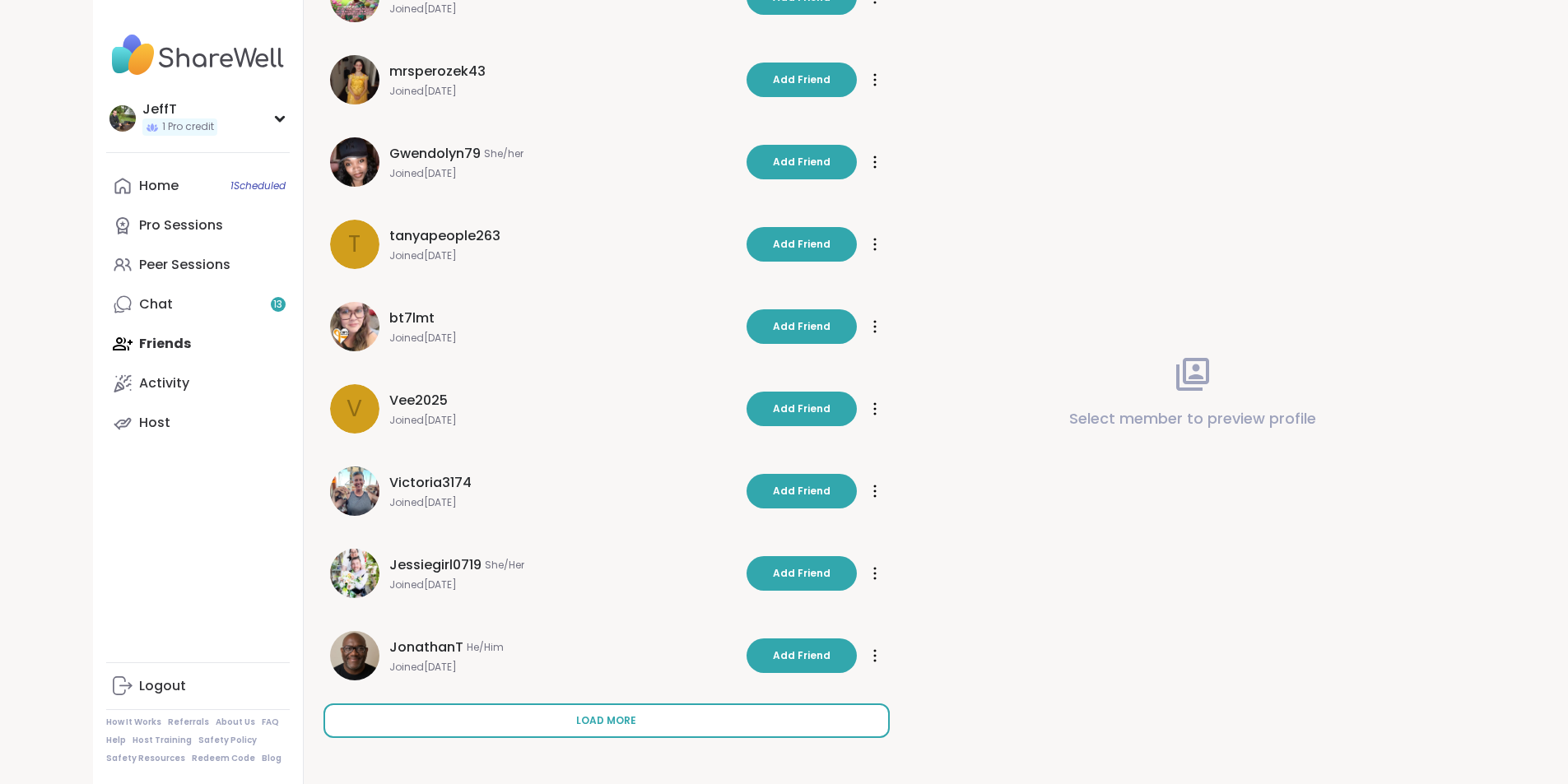
click at [599, 720] on button "Load more" at bounding box center [606, 720] width 566 height 35
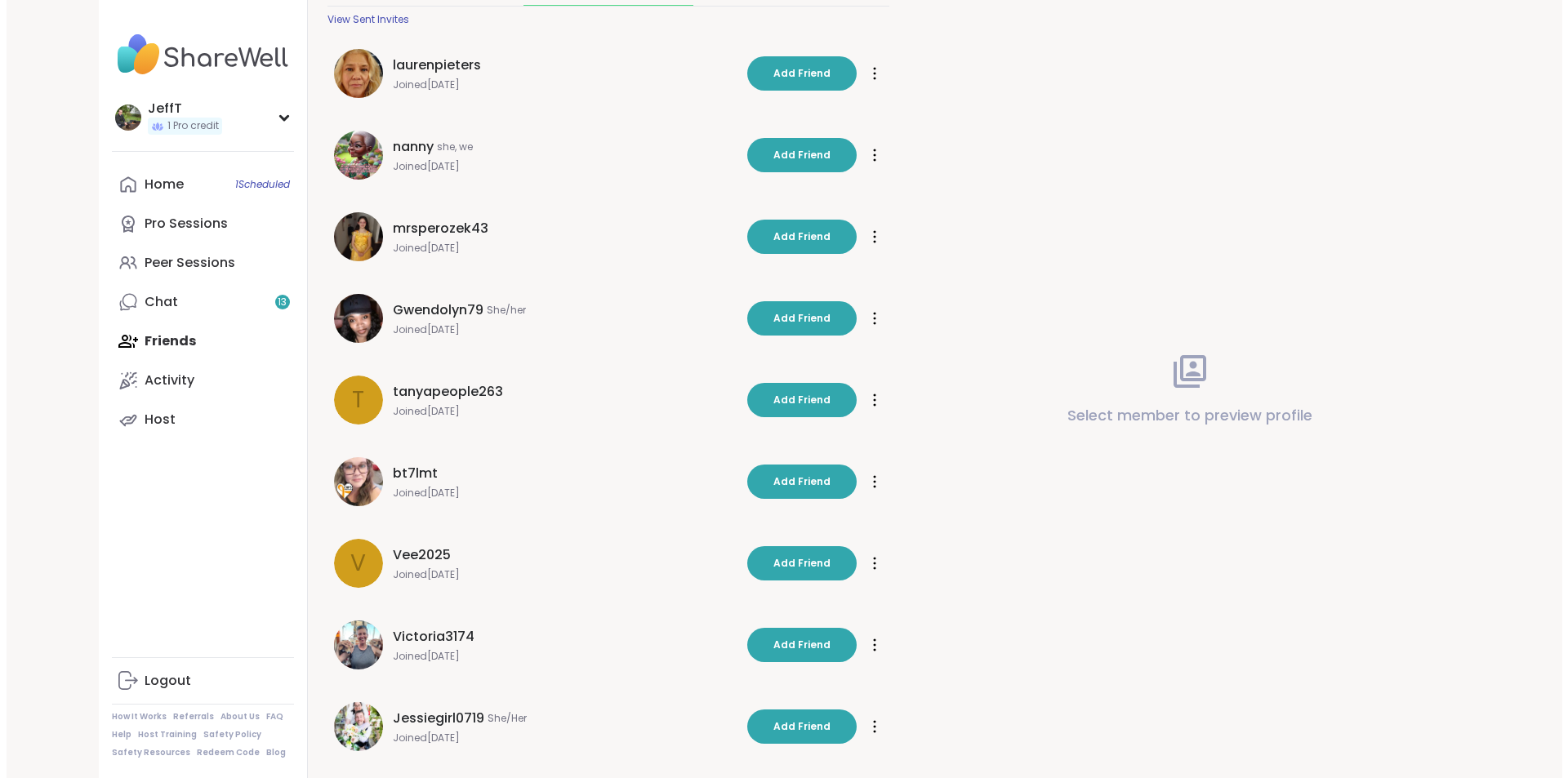
scroll to position [0, 0]
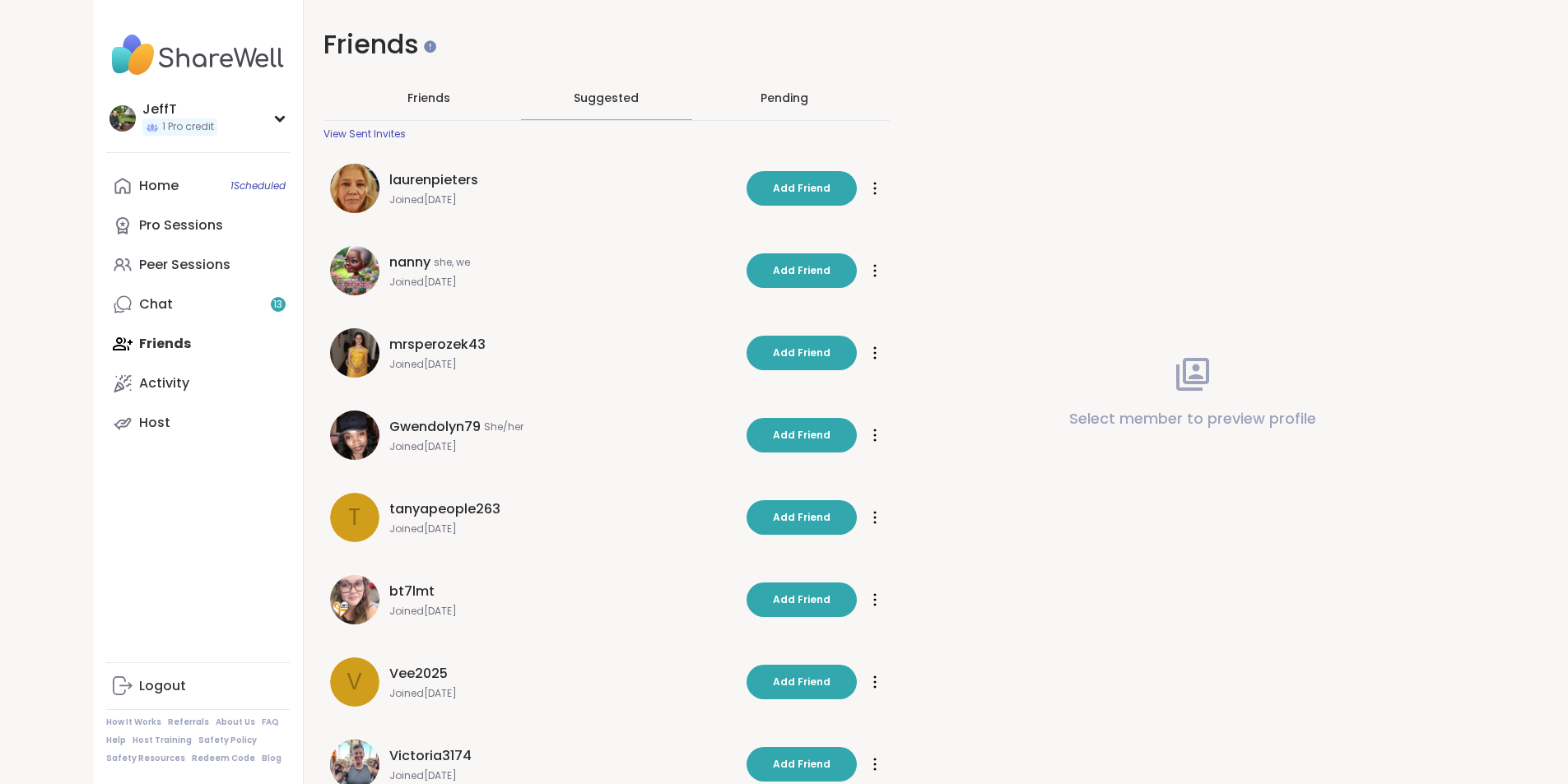
click at [106, 55] on img at bounding box center [198, 55] width 183 height 58
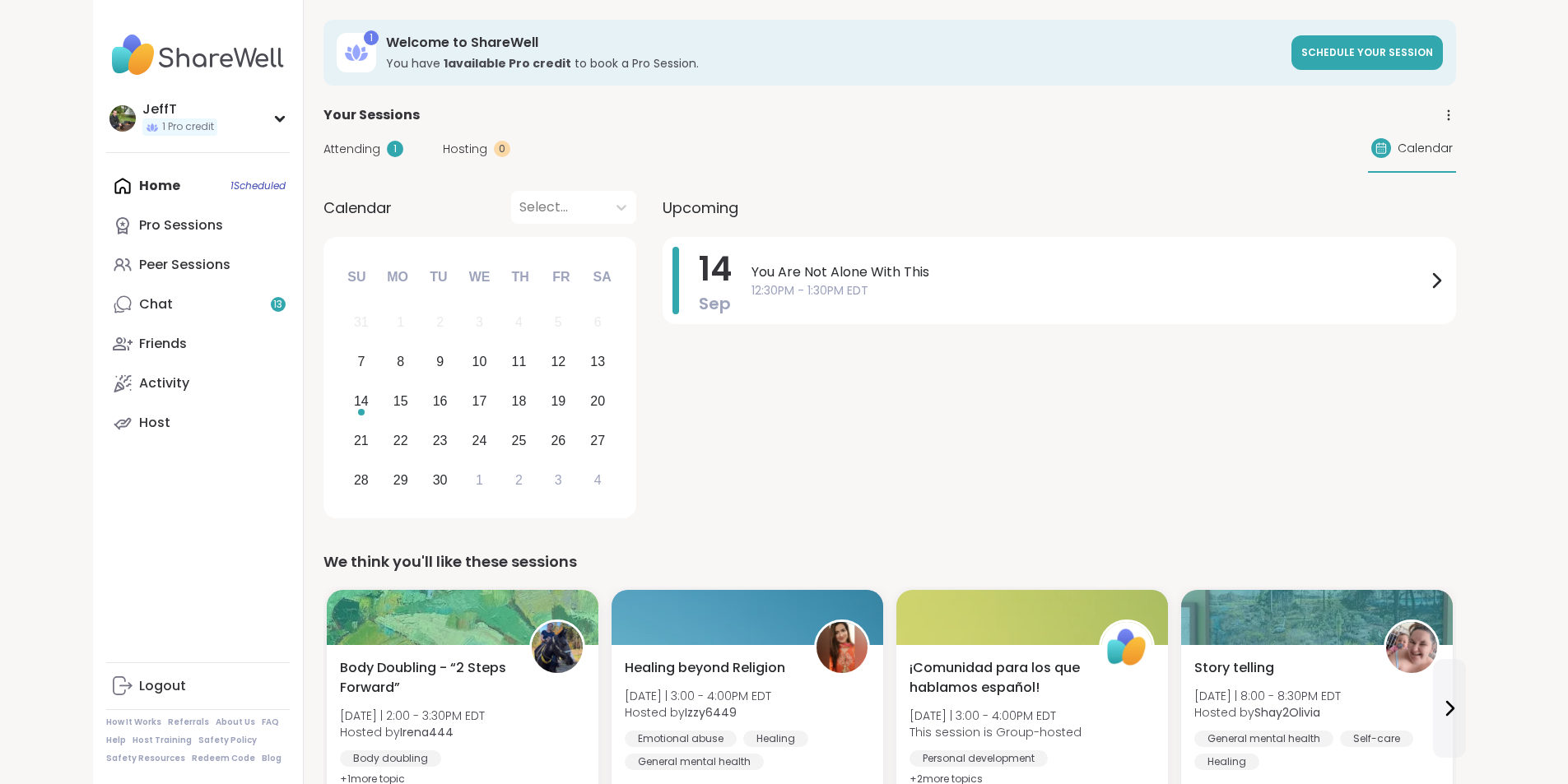
click at [1455, 112] on icon at bounding box center [1448, 115] width 15 height 15
click at [139, 265] on div "Peer Sessions" at bounding box center [184, 264] width 92 height 18
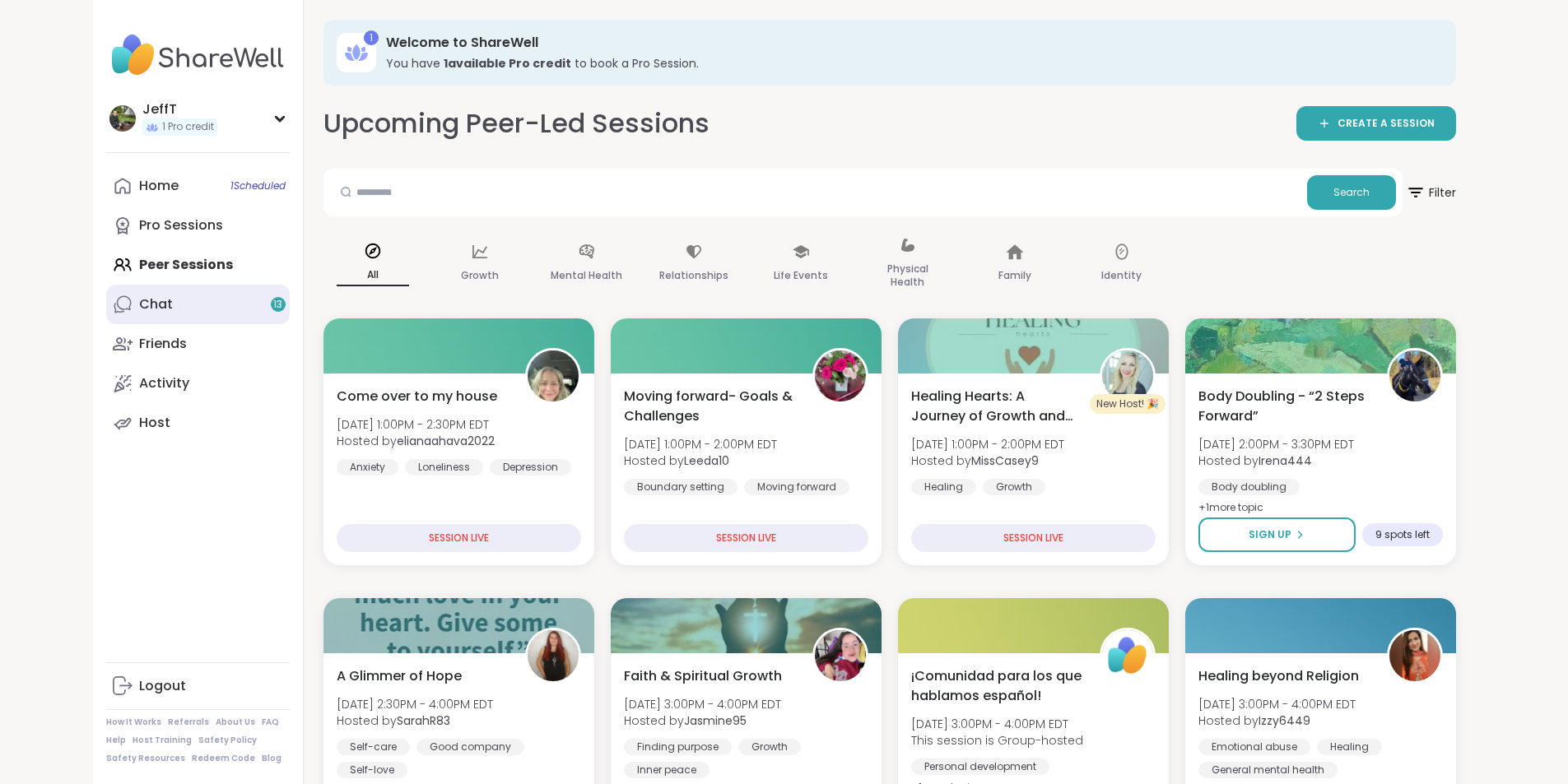
click at [139, 303] on div "Chat 13" at bounding box center [155, 304] width 34 height 18
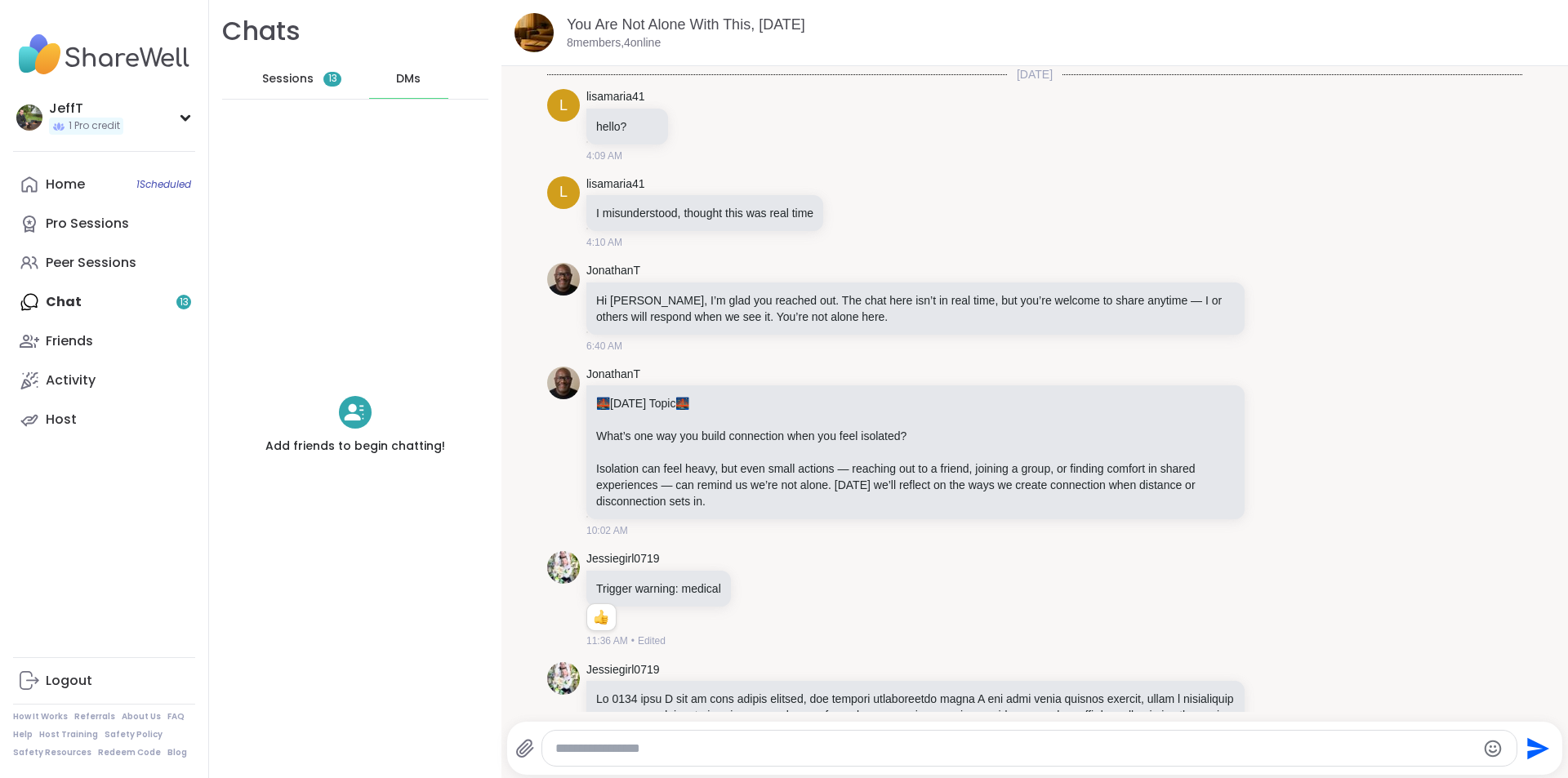
scroll to position [5595, 0]
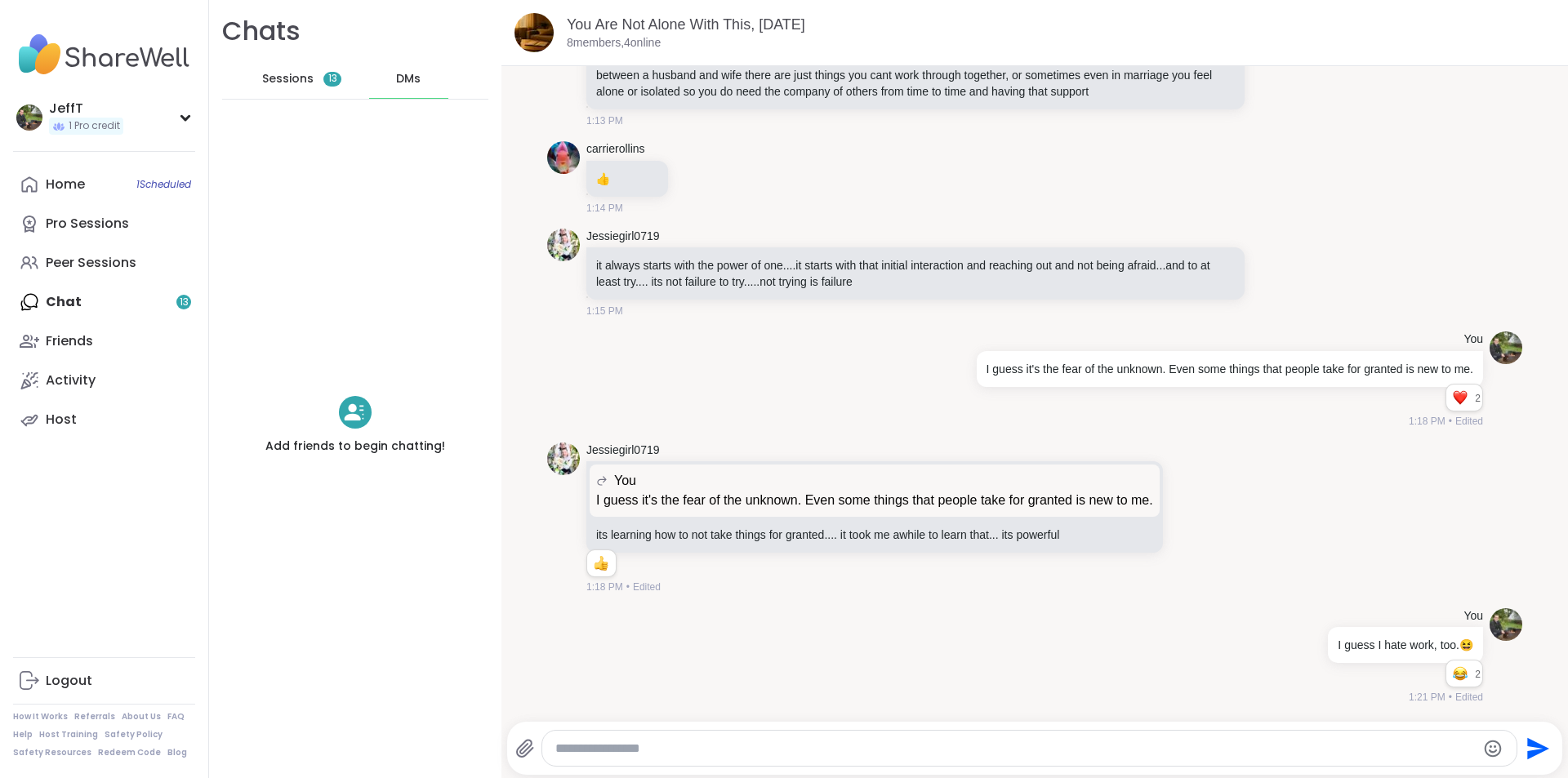
click at [396, 74] on span "DMs" at bounding box center [408, 79] width 24 height 16
click at [263, 78] on span "Sessions" at bounding box center [287, 79] width 51 height 16
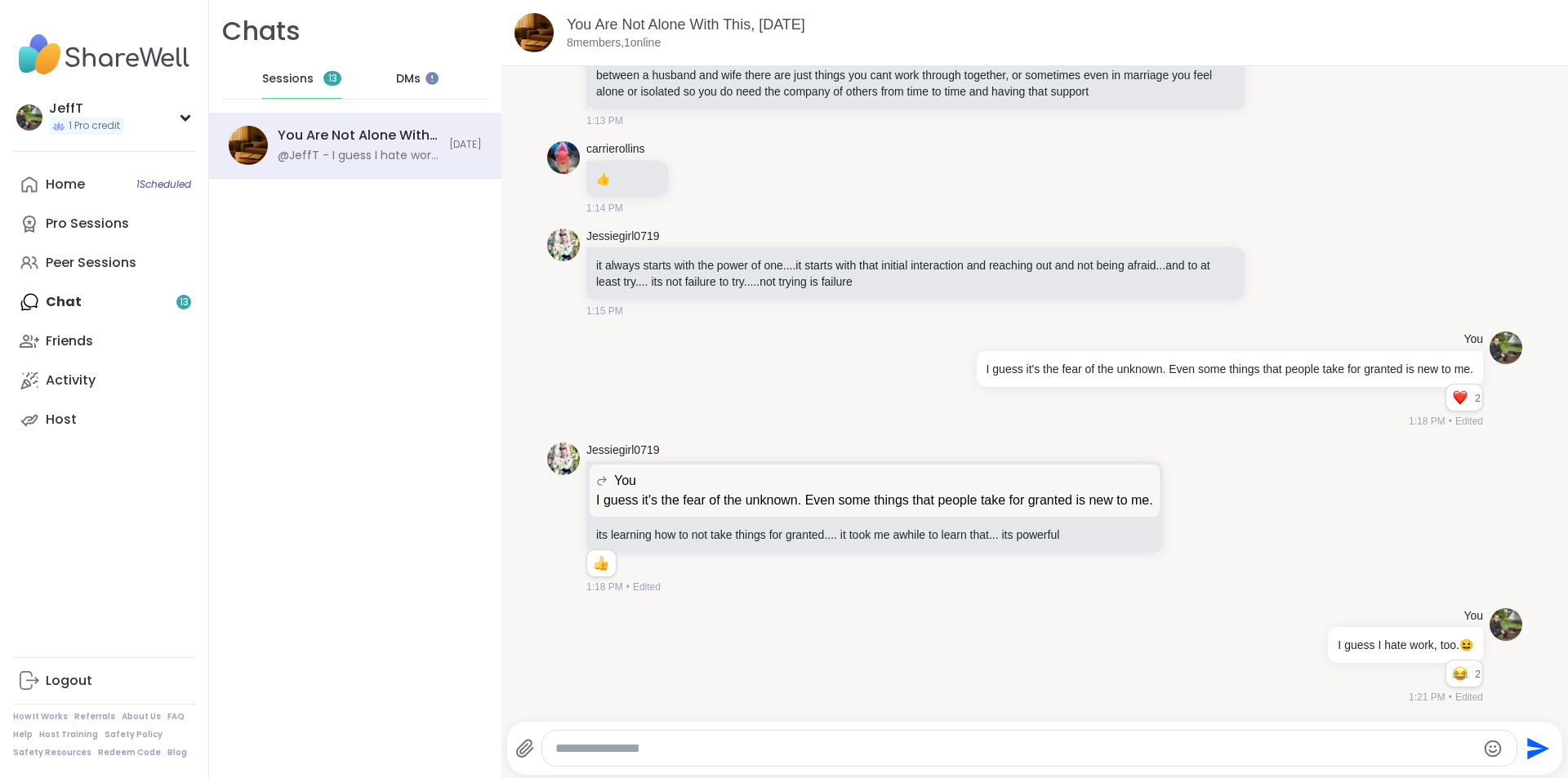
click at [401, 76] on span "DMs" at bounding box center [408, 79] width 24 height 16
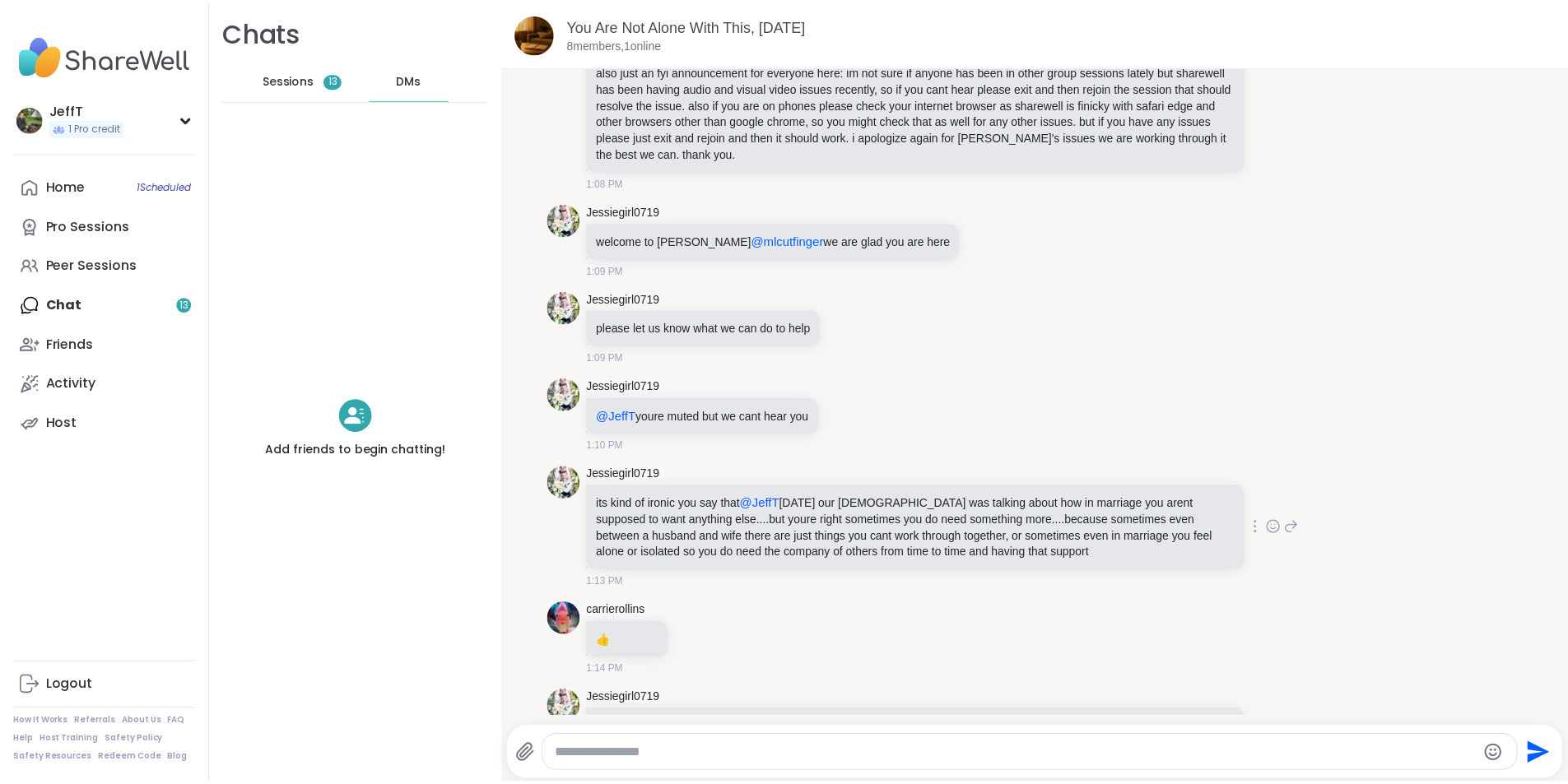
scroll to position [5638, 0]
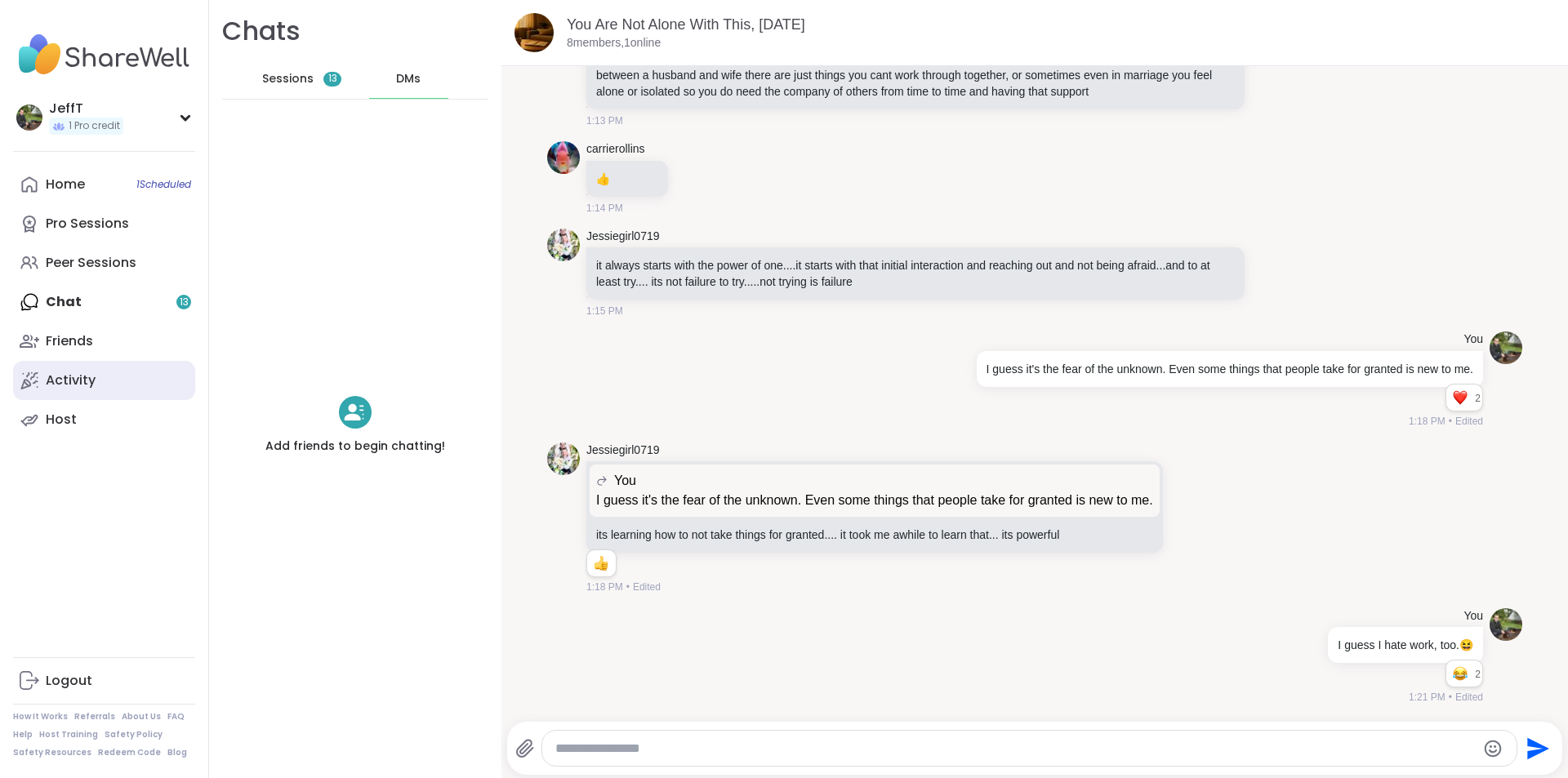
click at [61, 377] on div "Activity" at bounding box center [71, 380] width 50 height 18
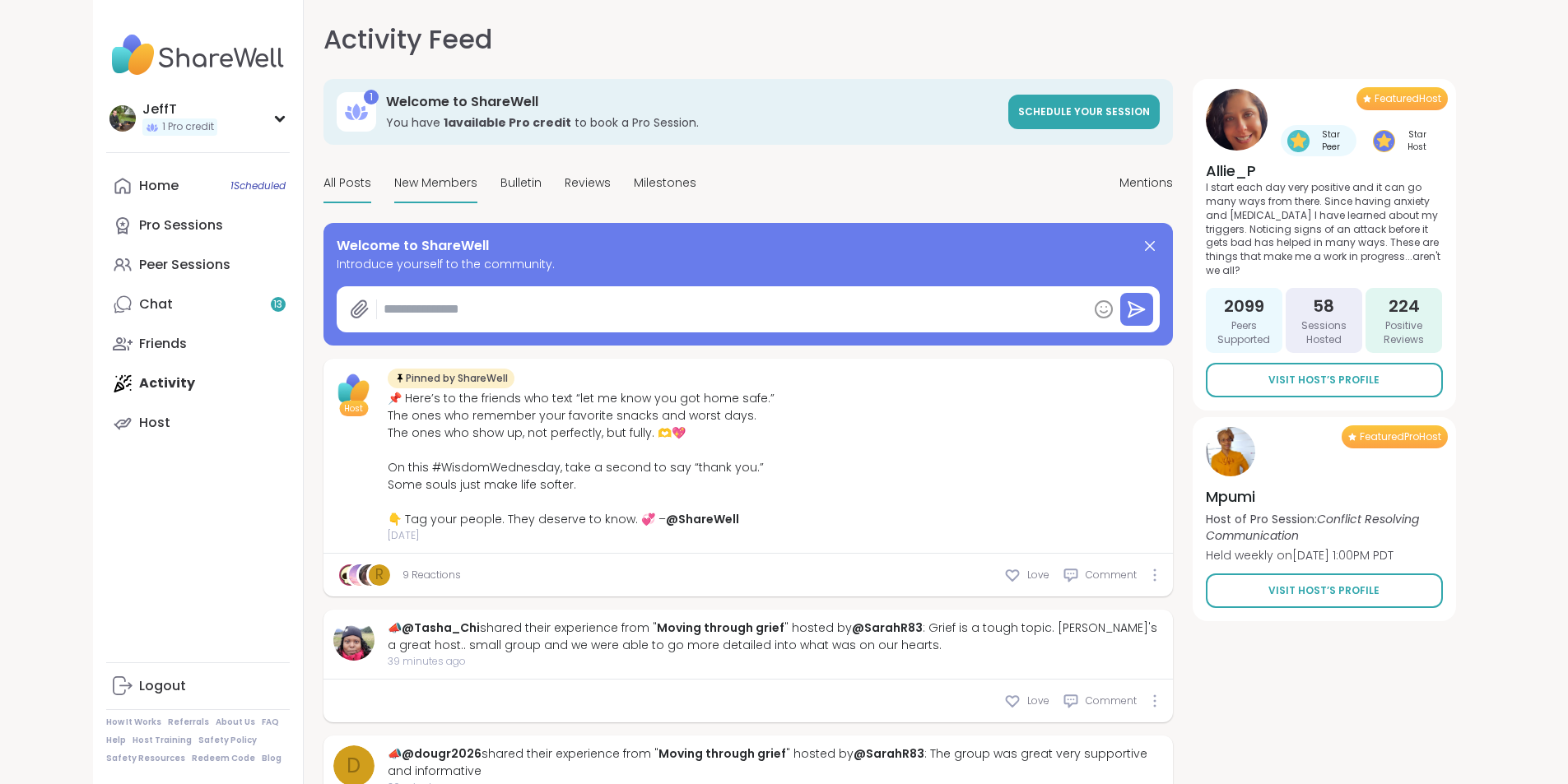
click at [394, 182] on span "New Members" at bounding box center [435, 183] width 83 height 17
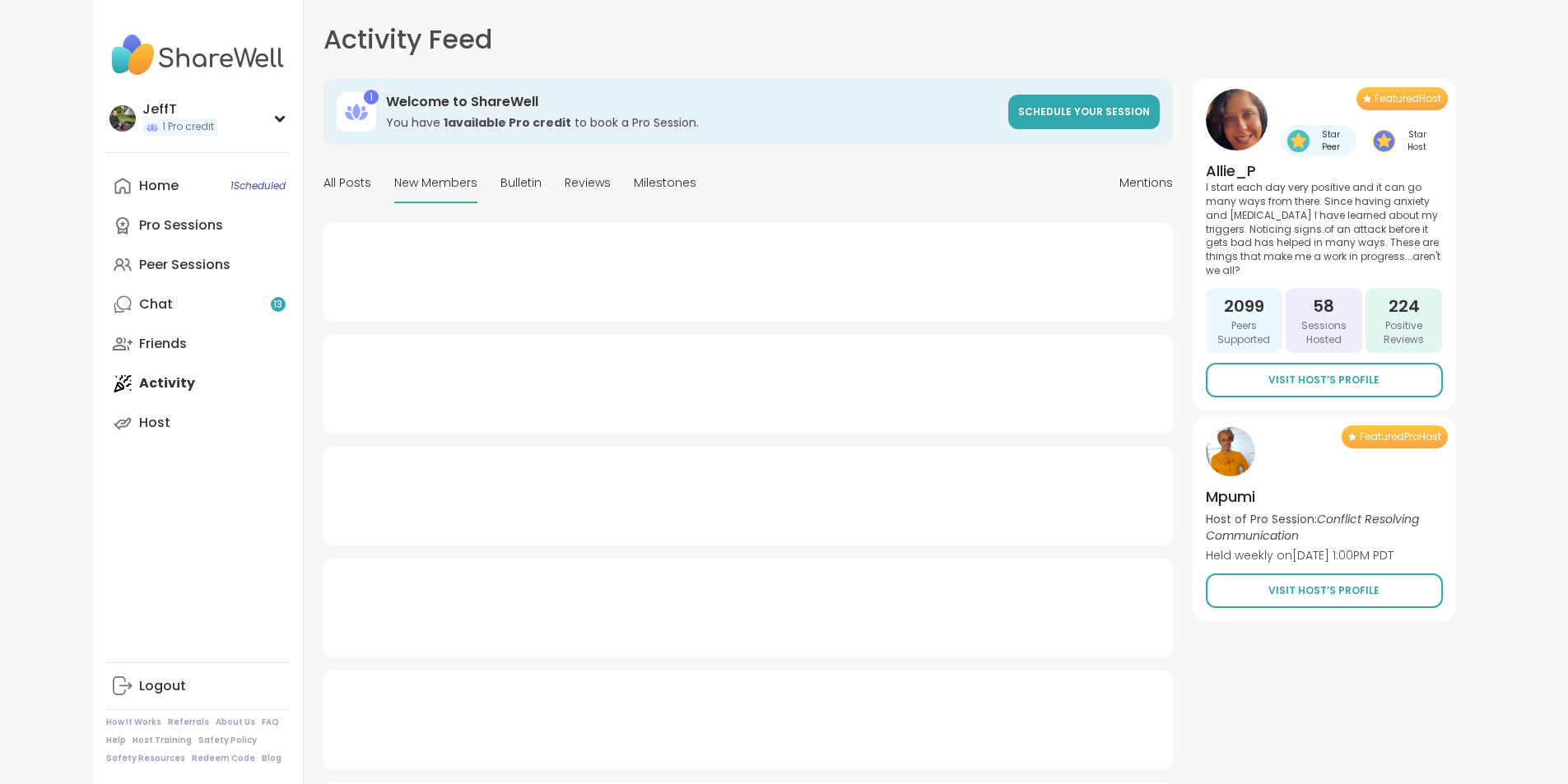
type textarea "*"
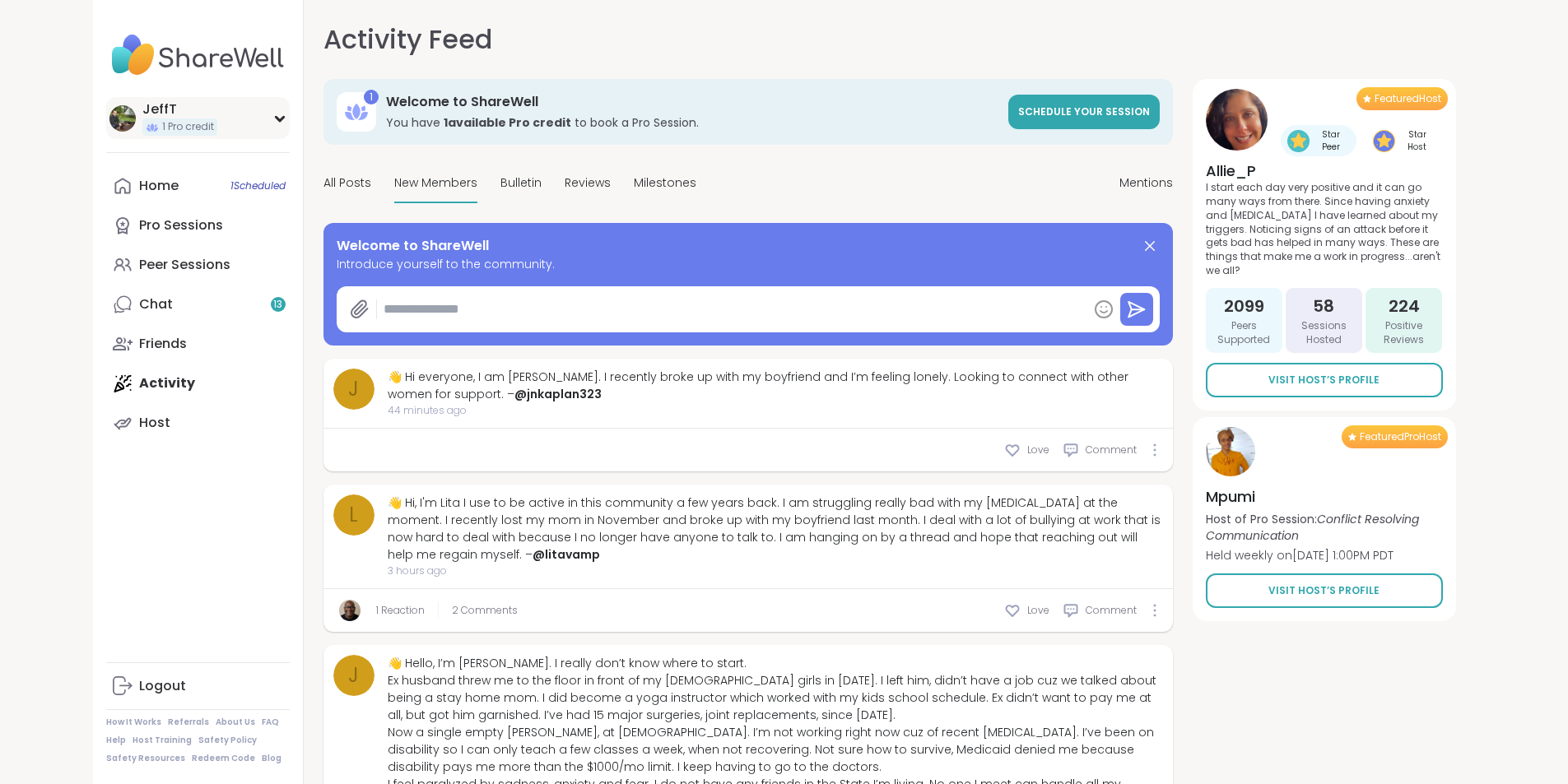
click at [175, 110] on div "JeffT 1 Pro credit" at bounding box center [198, 118] width 183 height 42
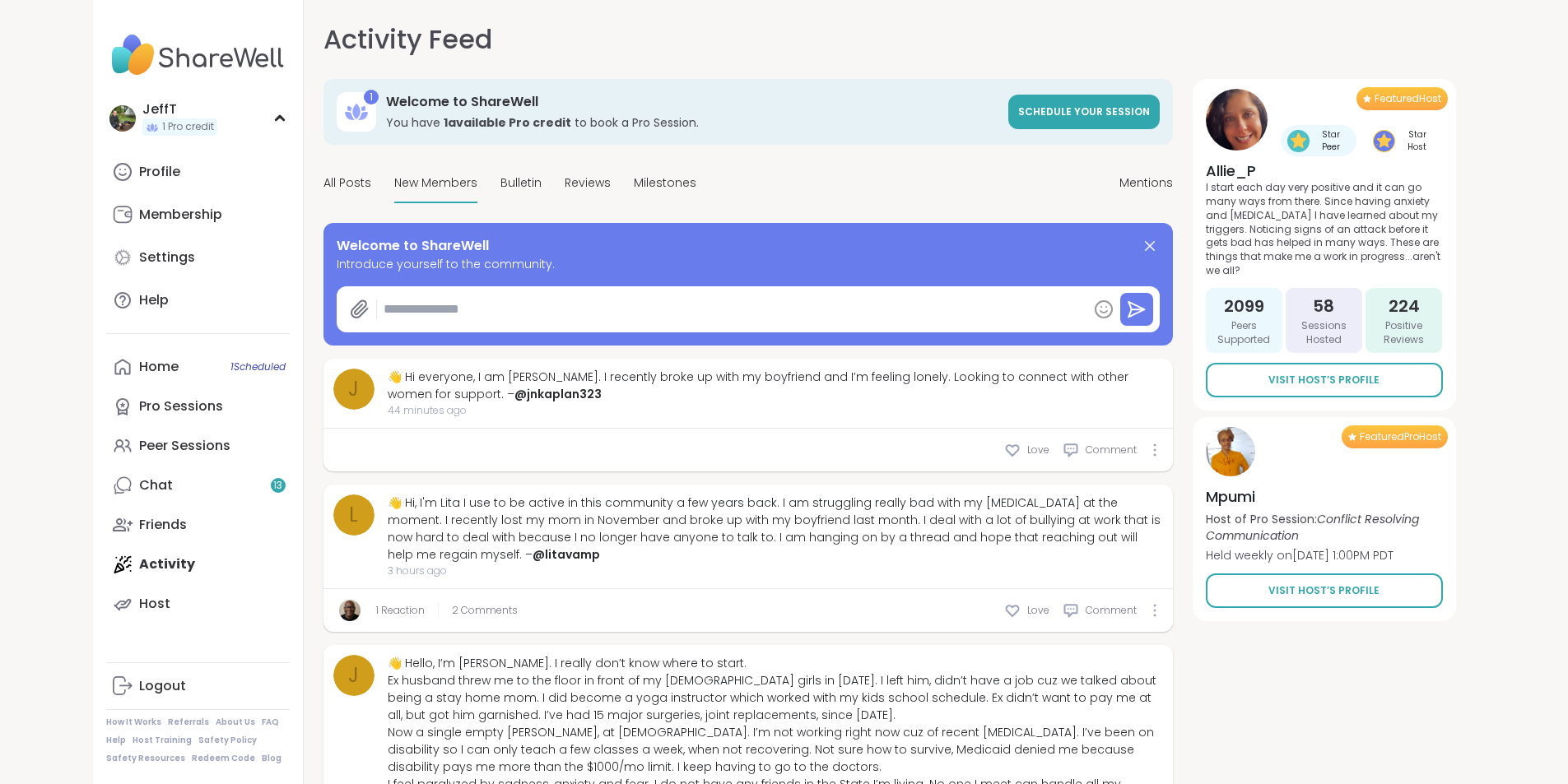
click at [106, 174] on link "Profile" at bounding box center [198, 171] width 183 height 39
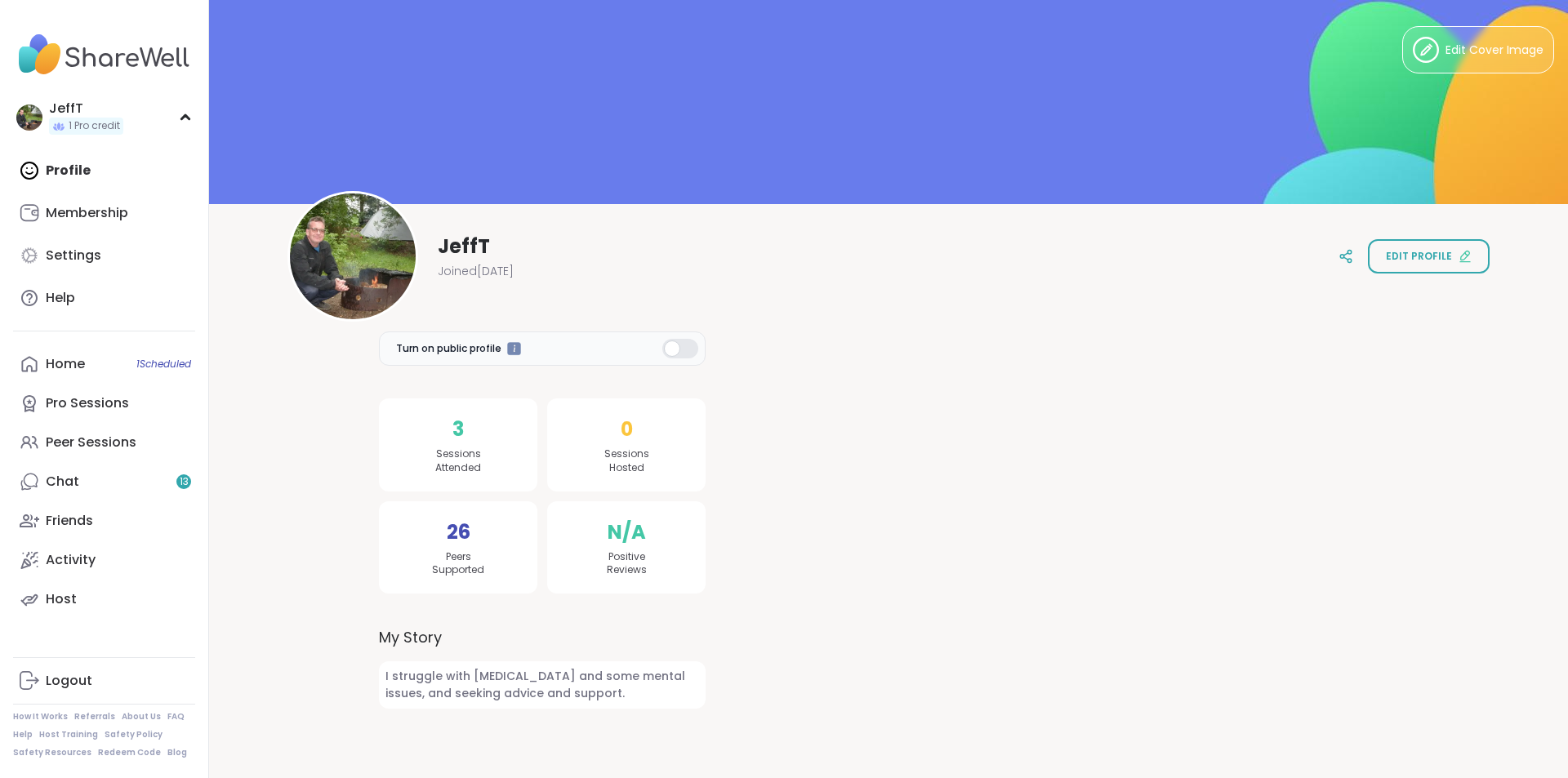
click at [575, 694] on span "I struggle with [MEDICAL_DATA] and some mental issues, and seeking advice and s…" at bounding box center [542, 685] width 326 height 48
click at [1411, 253] on span "Edit profile" at bounding box center [1418, 256] width 66 height 15
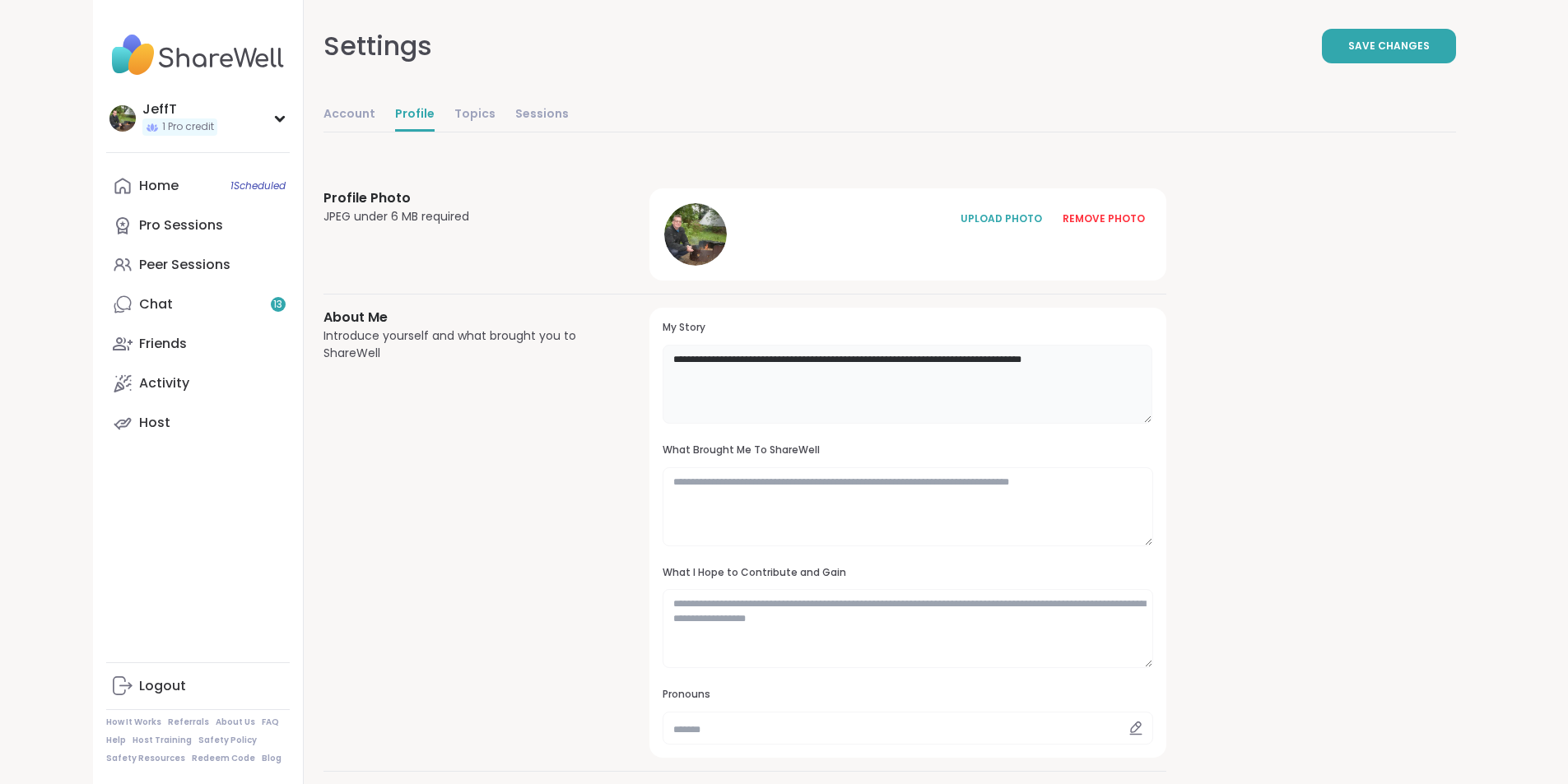
drag, startPoint x: 1018, startPoint y: 356, endPoint x: 845, endPoint y: 362, distance: 173.1
click at [845, 362] on textarea "**********" at bounding box center [907, 384] width 490 height 79
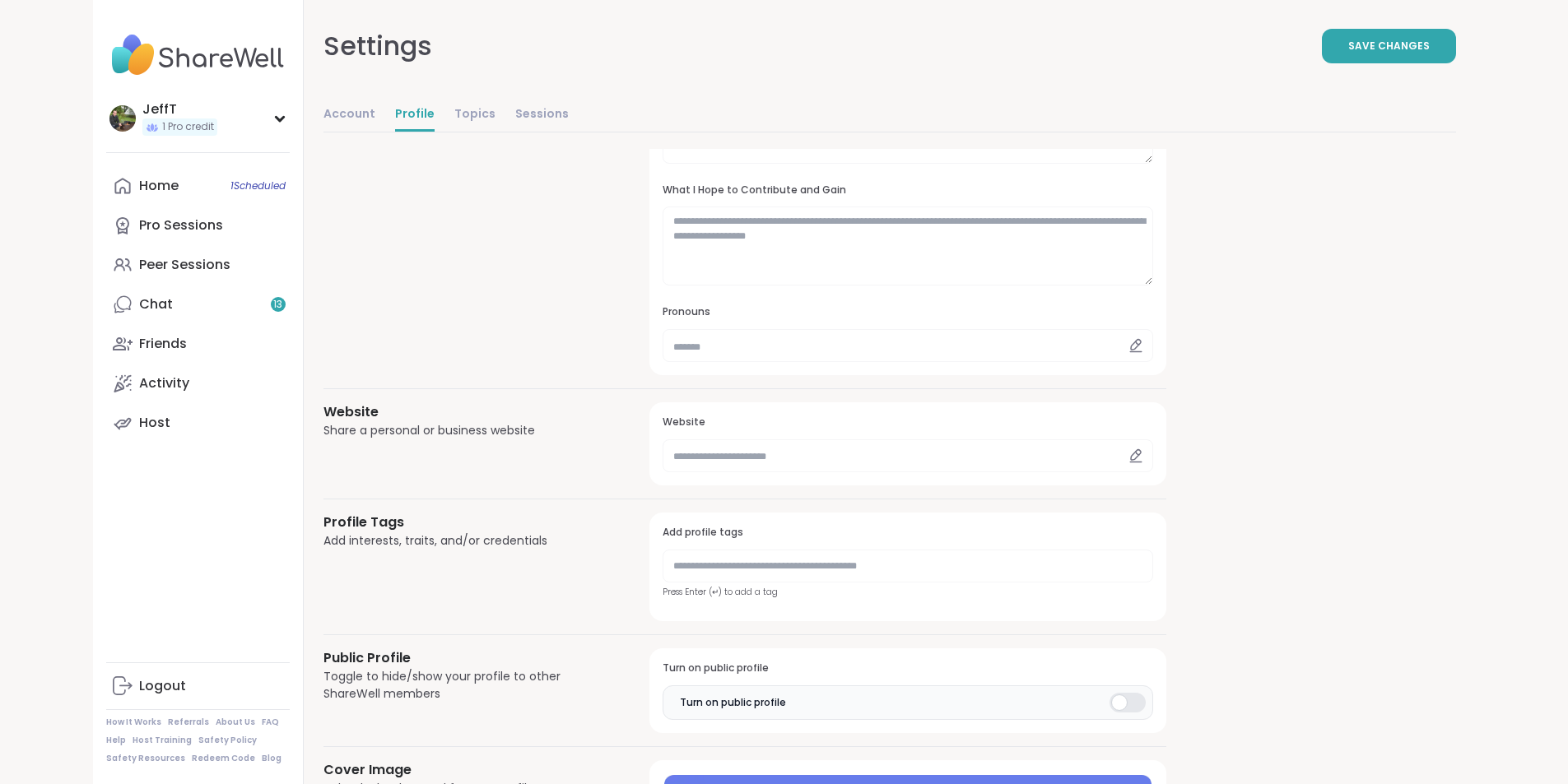
scroll to position [412, 0]
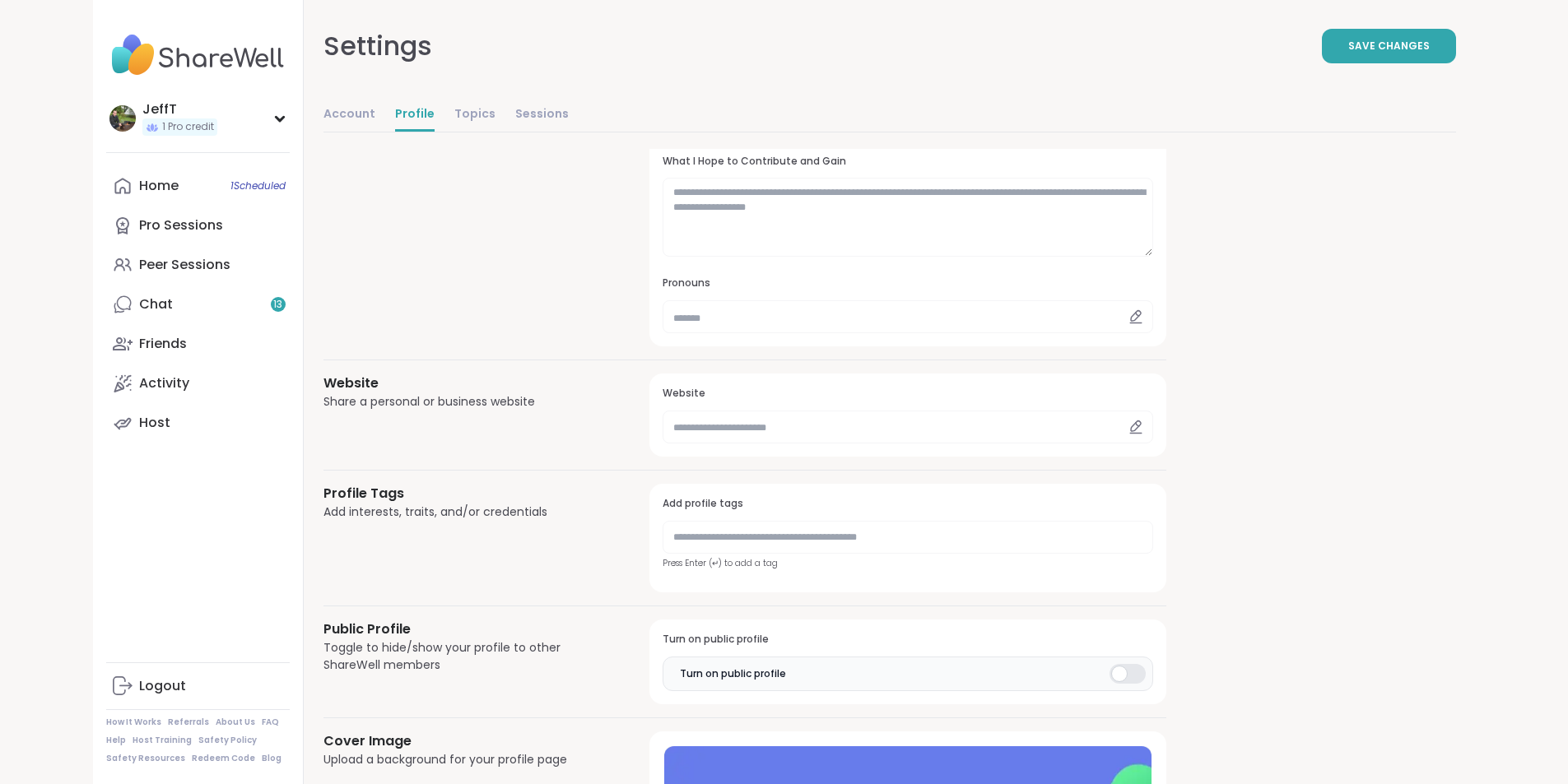
type textarea "**********"
click at [1131, 315] on icon at bounding box center [1135, 315] width 10 height 10
click at [662, 315] on input "text" at bounding box center [907, 317] width 490 height 33
click at [1262, 265] on div "**********" at bounding box center [890, 370] width 1133 height 1265
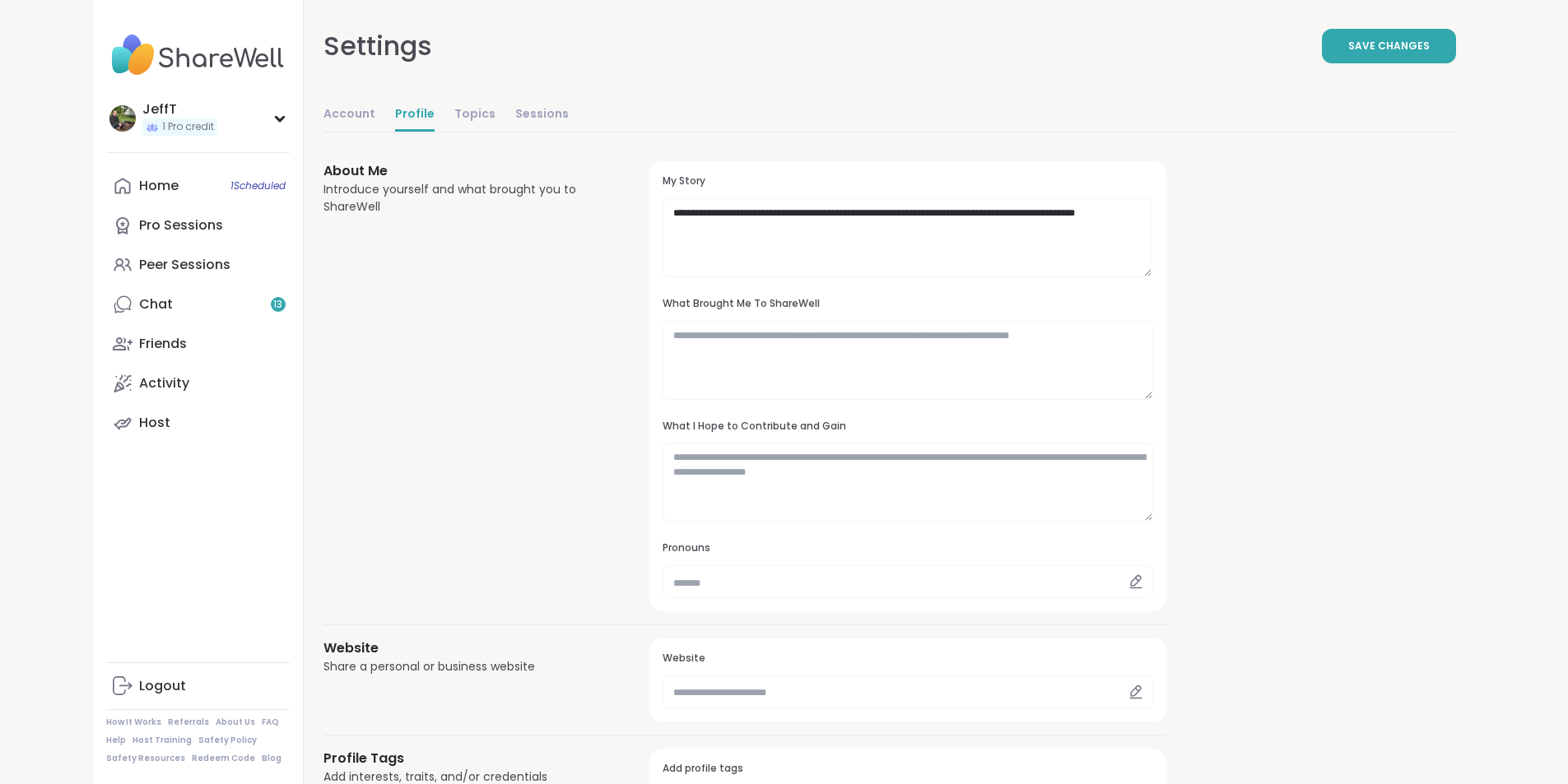
scroll to position [247, 0]
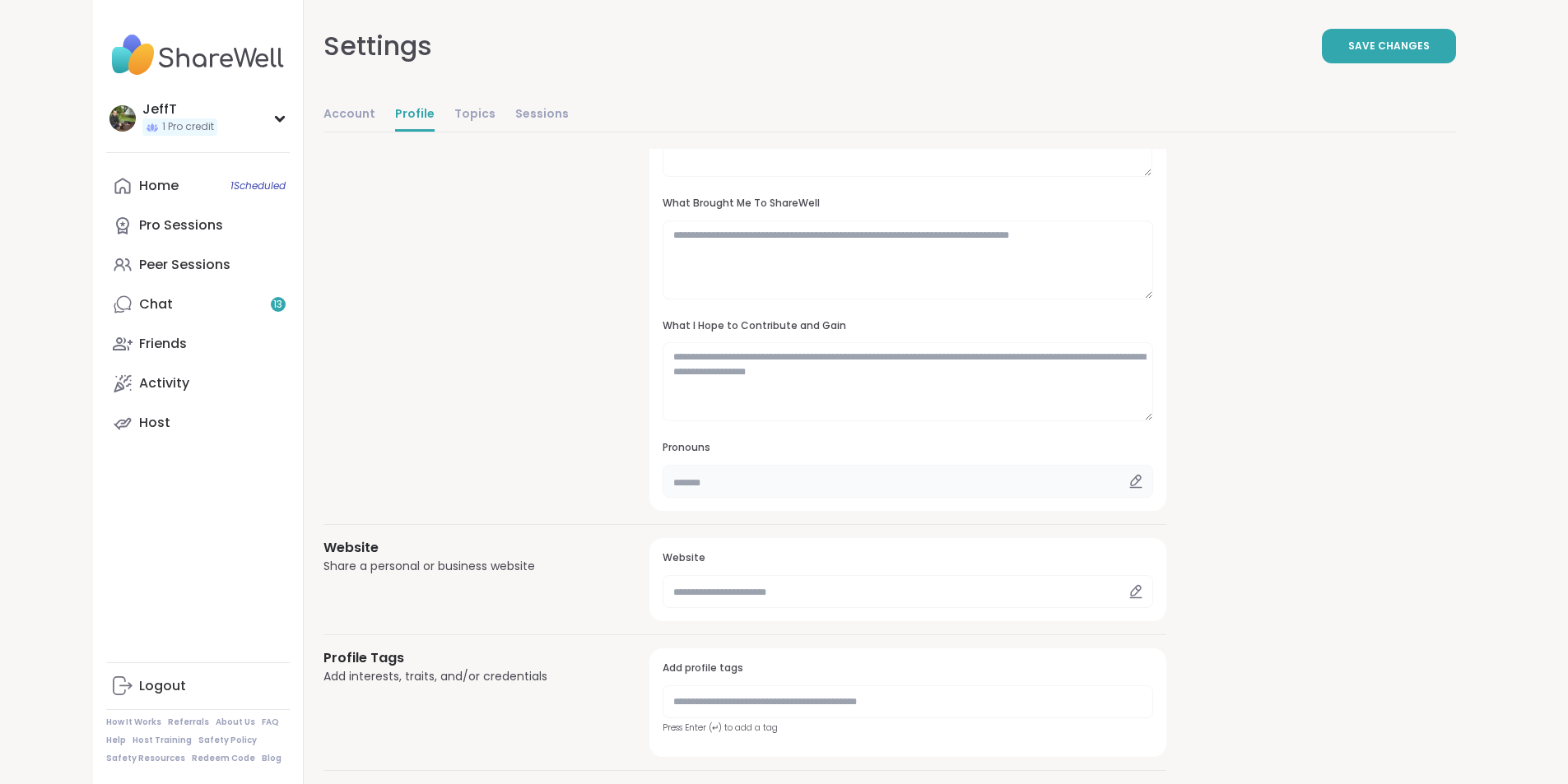
drag, startPoint x: 620, startPoint y: 482, endPoint x: 558, endPoint y: 486, distance: 62.1
click at [649, 487] on div "**********" at bounding box center [907, 286] width 516 height 450
click at [1191, 458] on div "**********" at bounding box center [890, 535] width 1133 height 1265
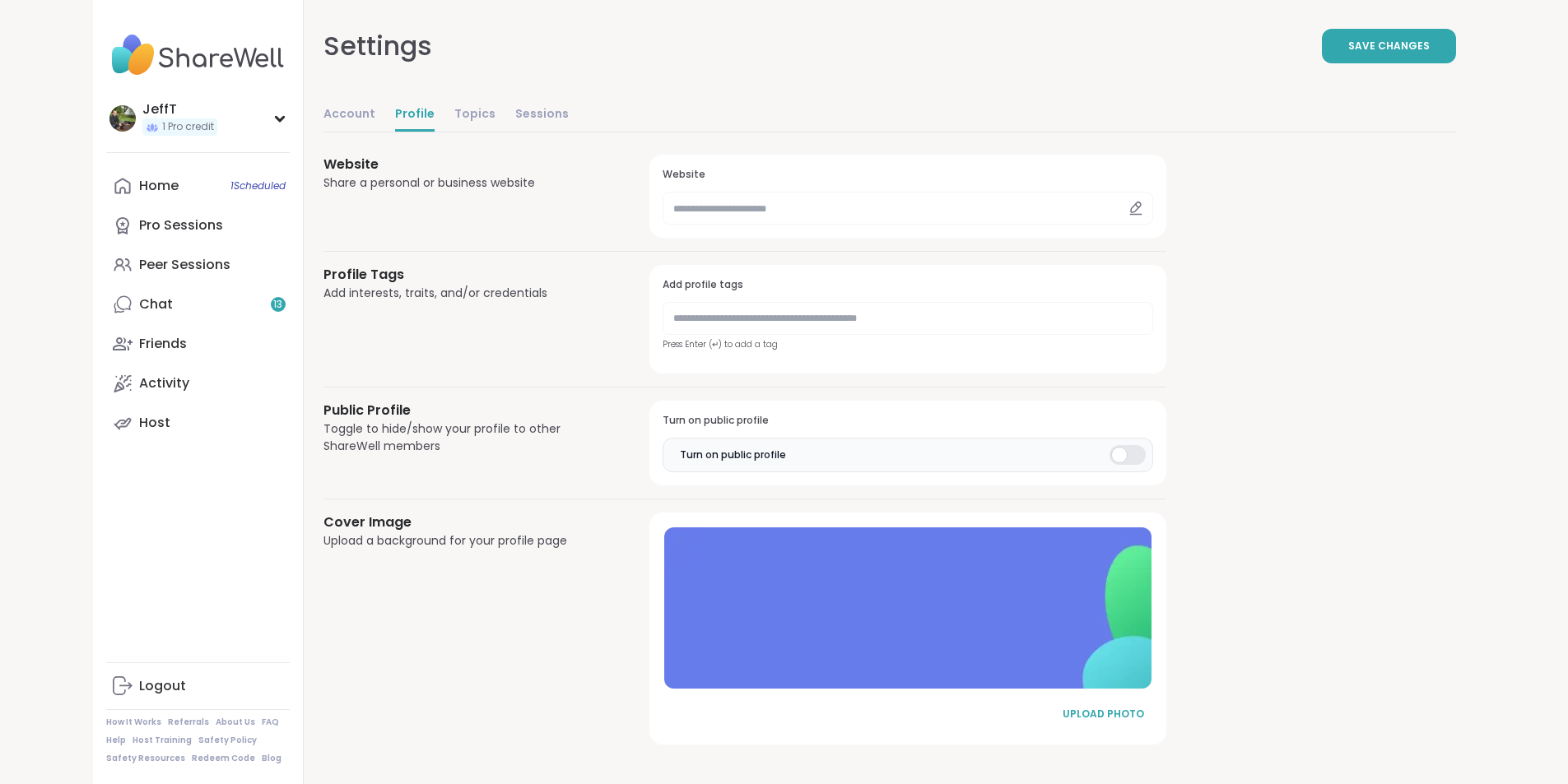
scroll to position [548, 0]
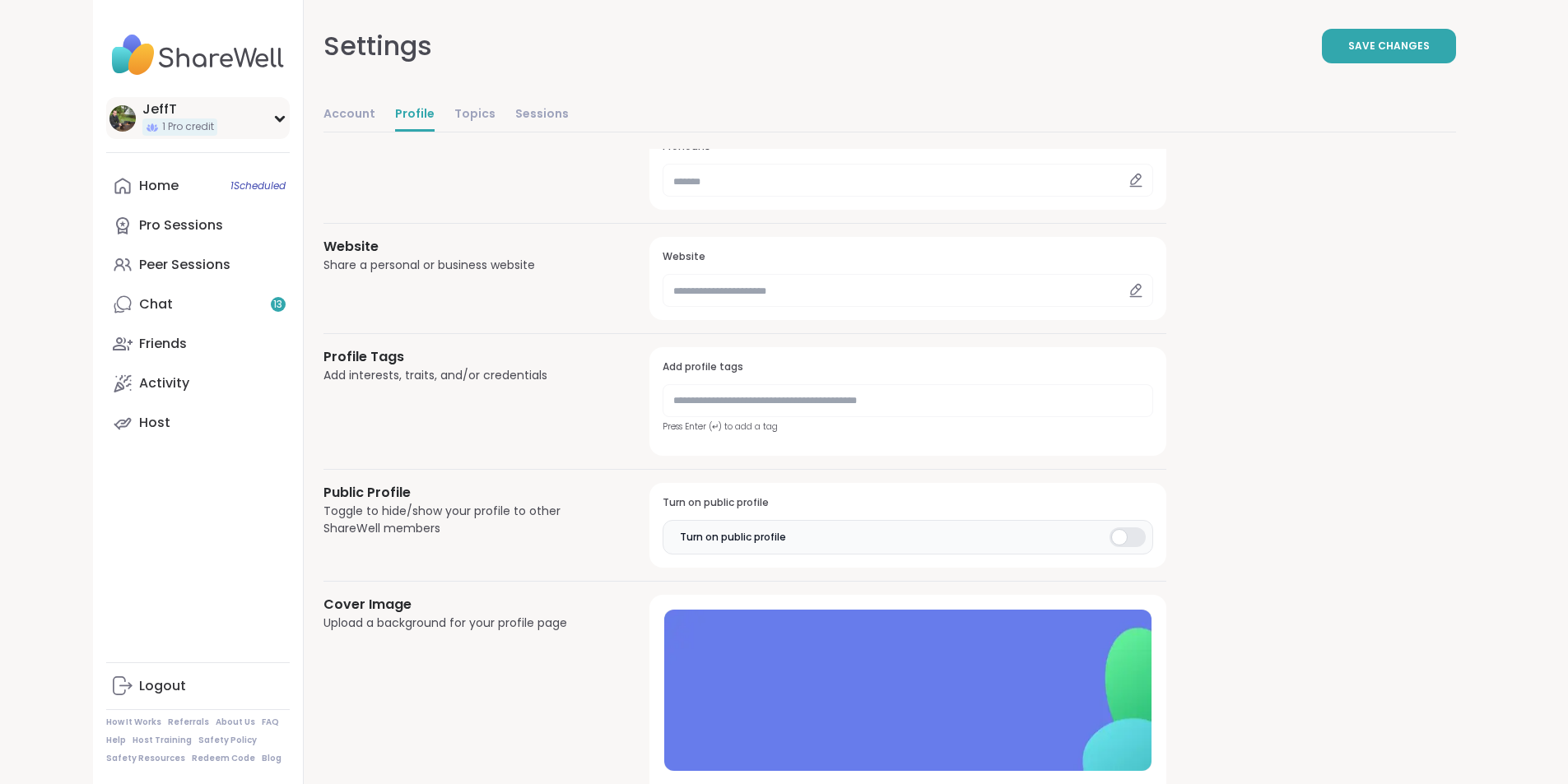
click at [184, 110] on div "JeffT 1 Pro credit" at bounding box center [198, 118] width 183 height 42
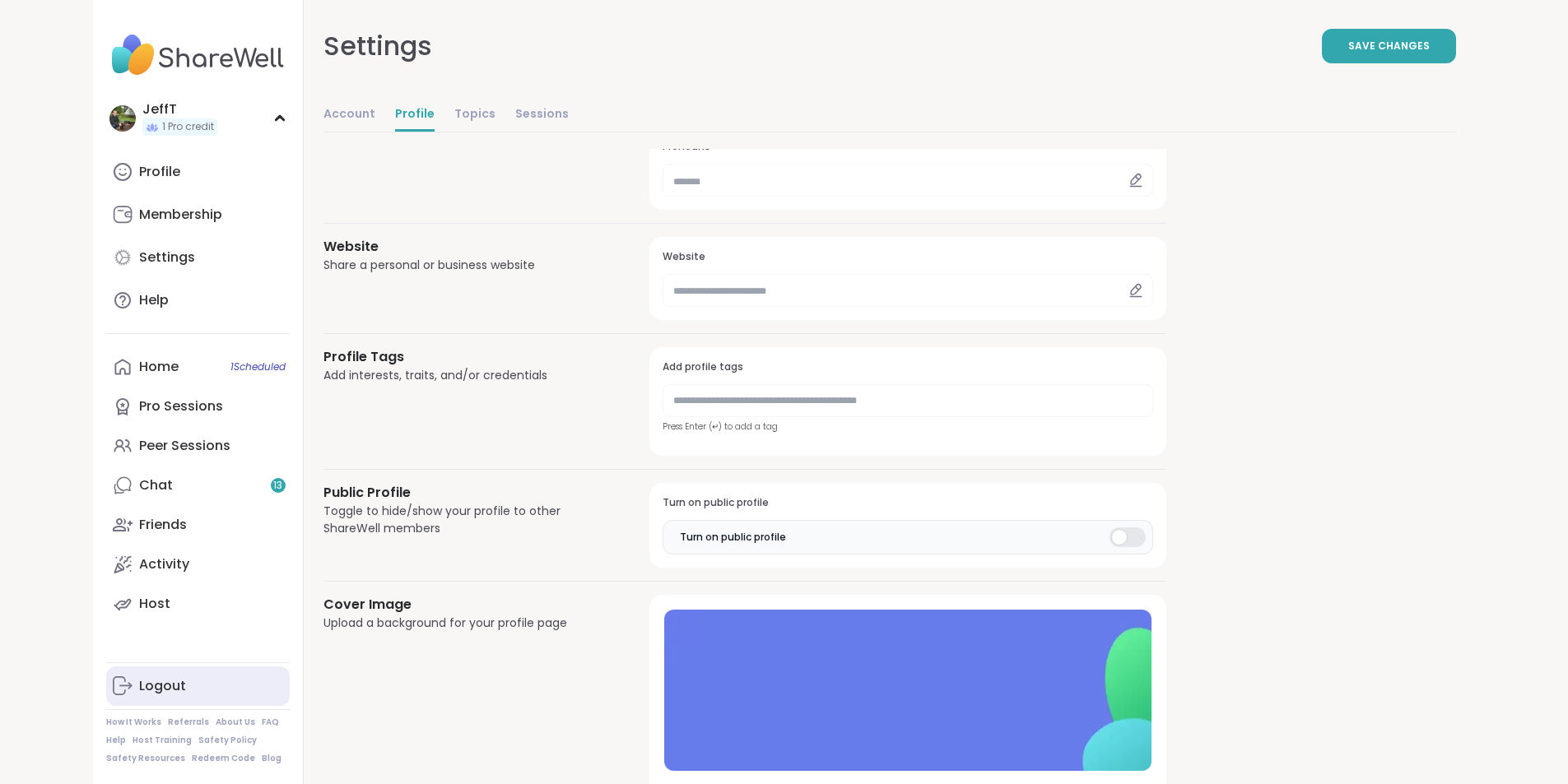
click at [139, 684] on div "Logout" at bounding box center [162, 685] width 47 height 18
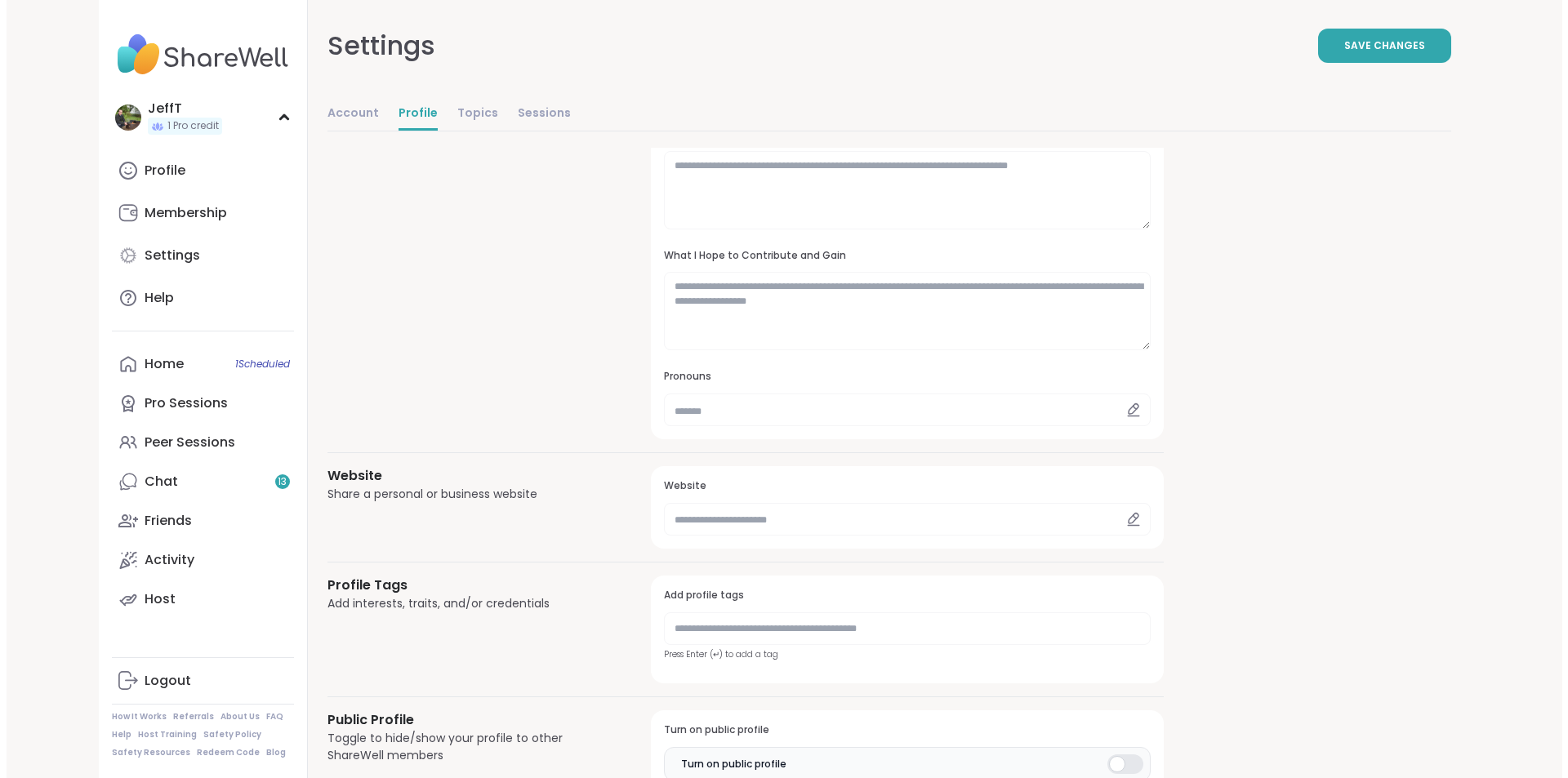
scroll to position [0, 0]
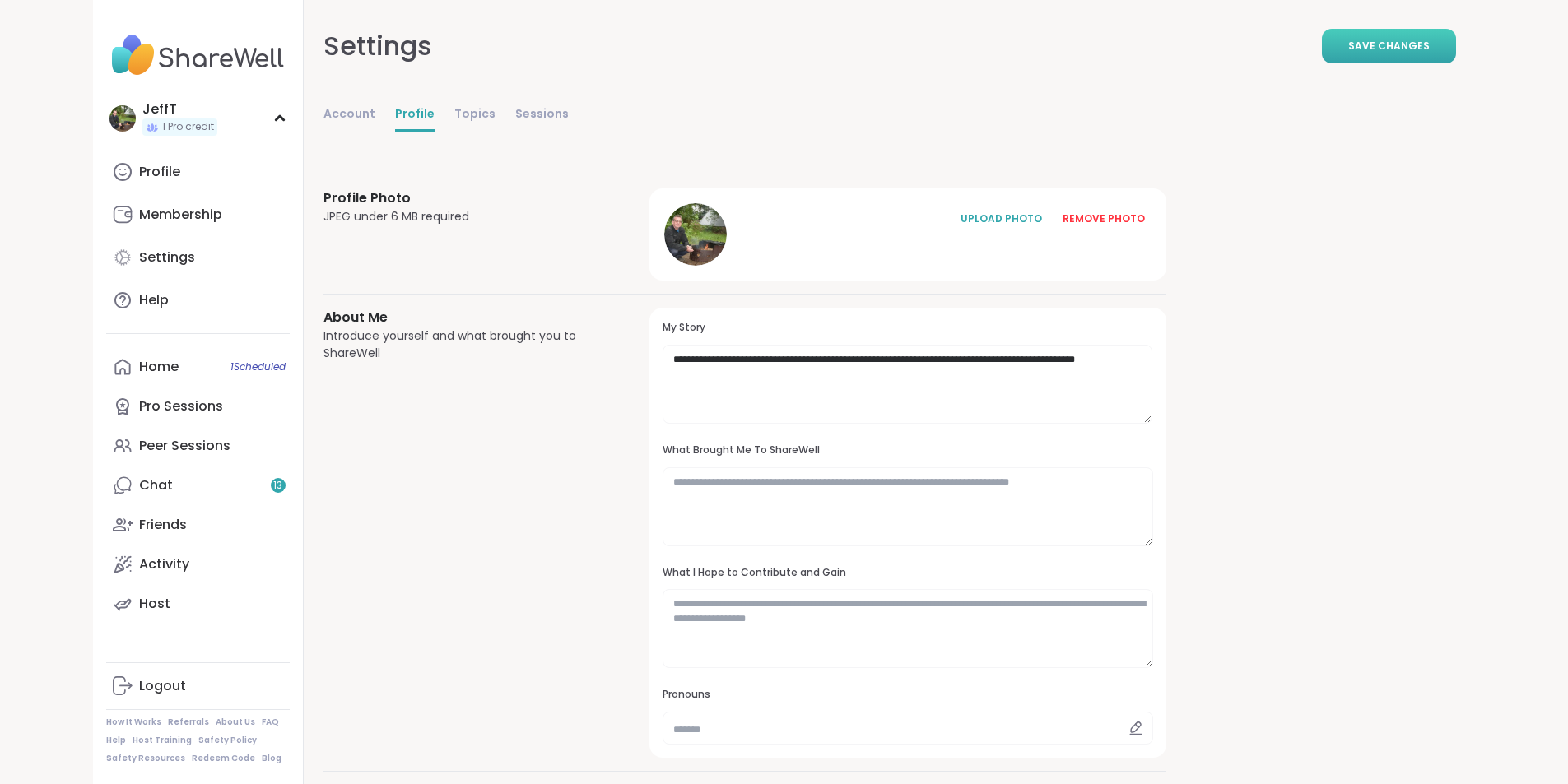
click at [1429, 44] on span "Save Changes" at bounding box center [1388, 45] width 81 height 15
click at [153, 680] on link "Logout" at bounding box center [198, 685] width 183 height 39
